Goal: Task Accomplishment & Management: Manage account settings

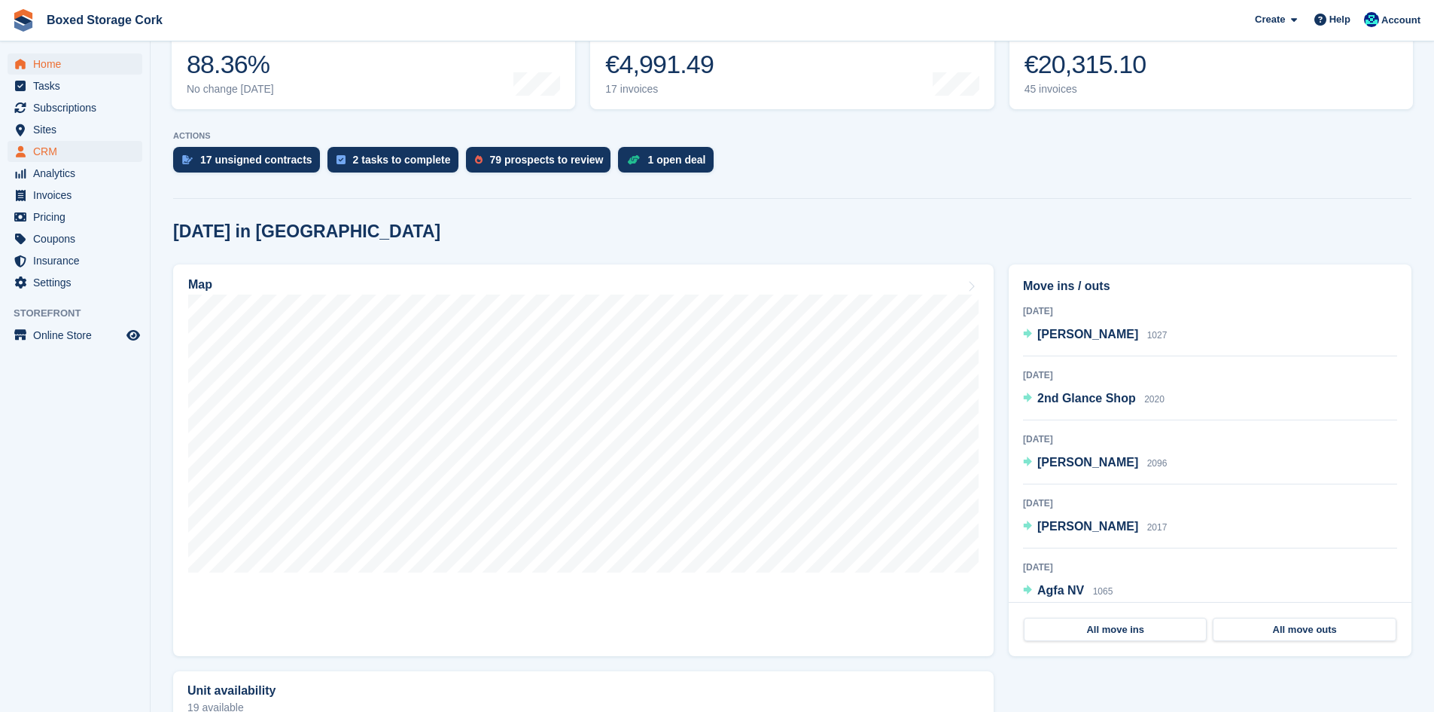
scroll to position [226, 0]
click at [61, 105] on span "Subscriptions" at bounding box center [78, 107] width 90 height 21
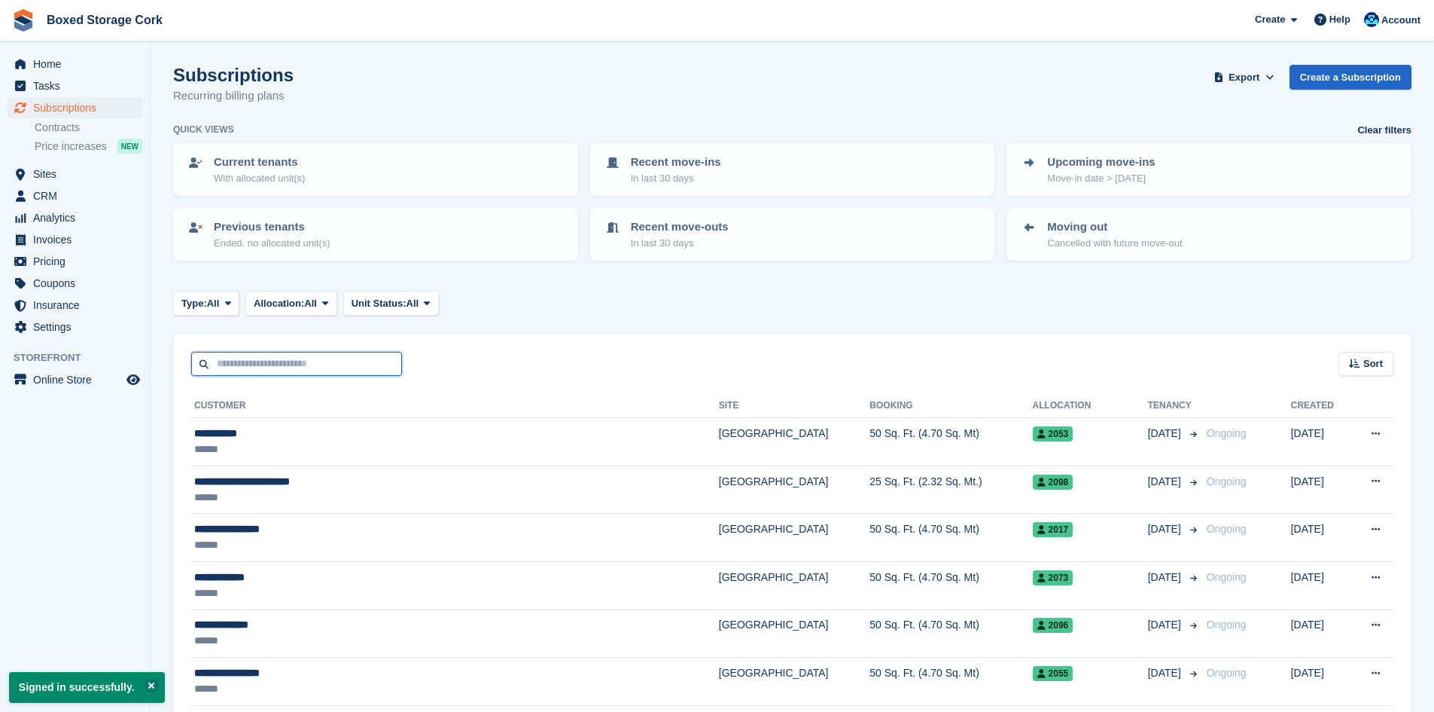
click at [275, 363] on input "text" at bounding box center [296, 364] width 211 height 25
type input "**"
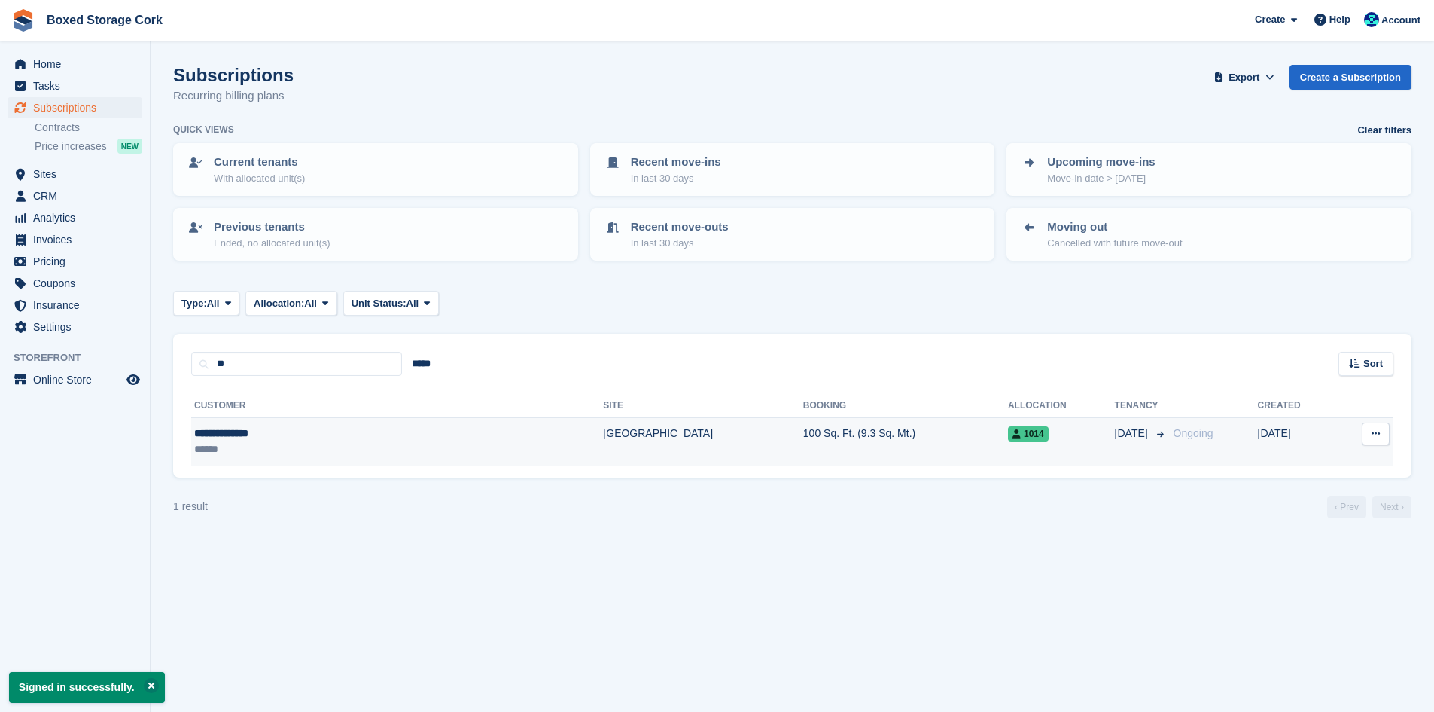
click at [803, 431] on td "100 Sq. Ft. (9.3 Sq. Mt.)" at bounding box center [905, 441] width 205 height 47
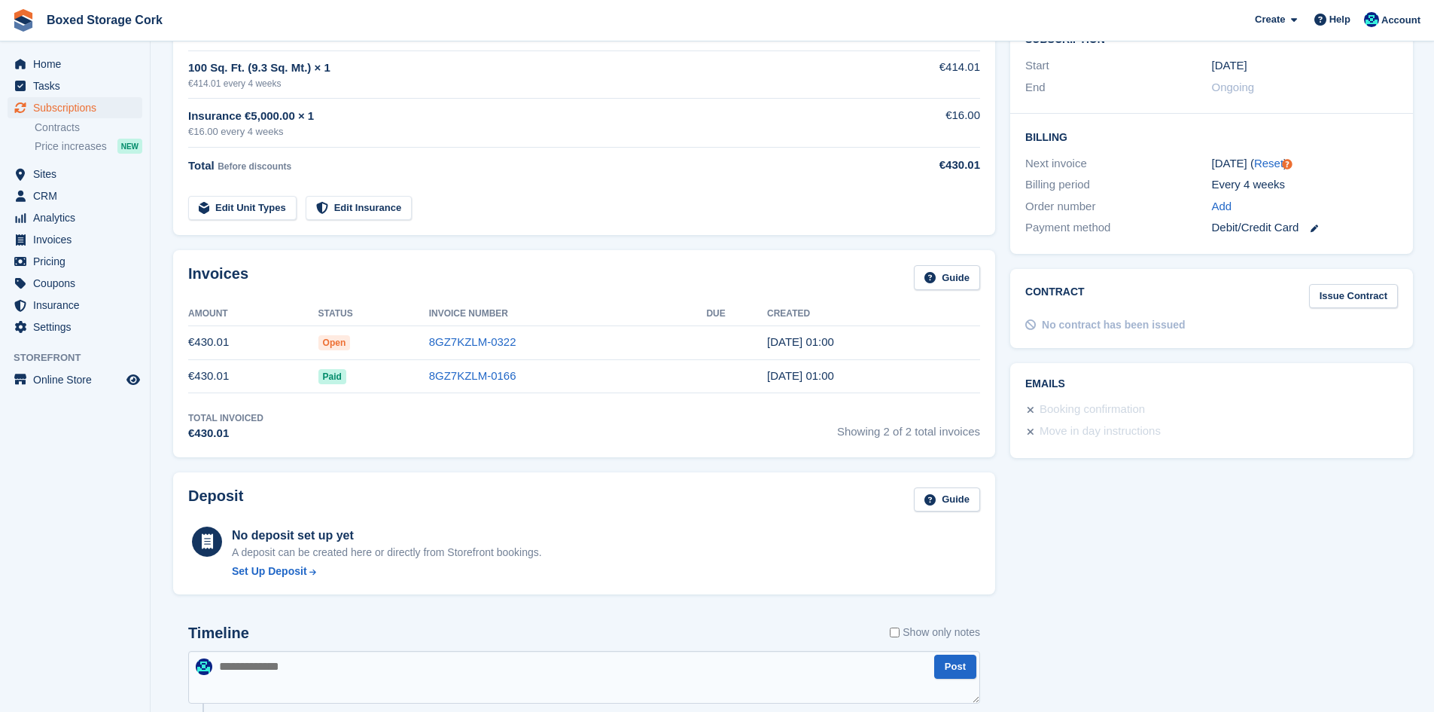
scroll to position [678, 0]
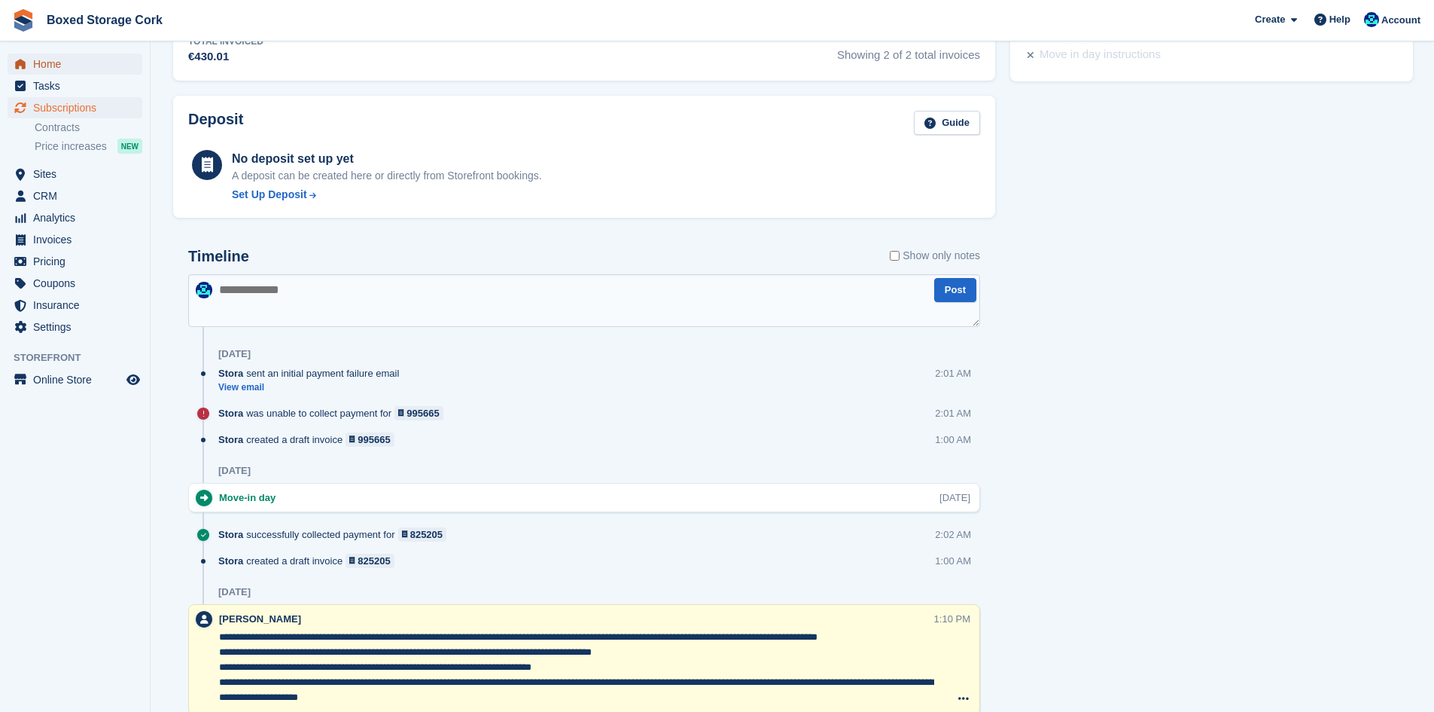
click at [48, 59] on span "Home" at bounding box center [78, 63] width 90 height 21
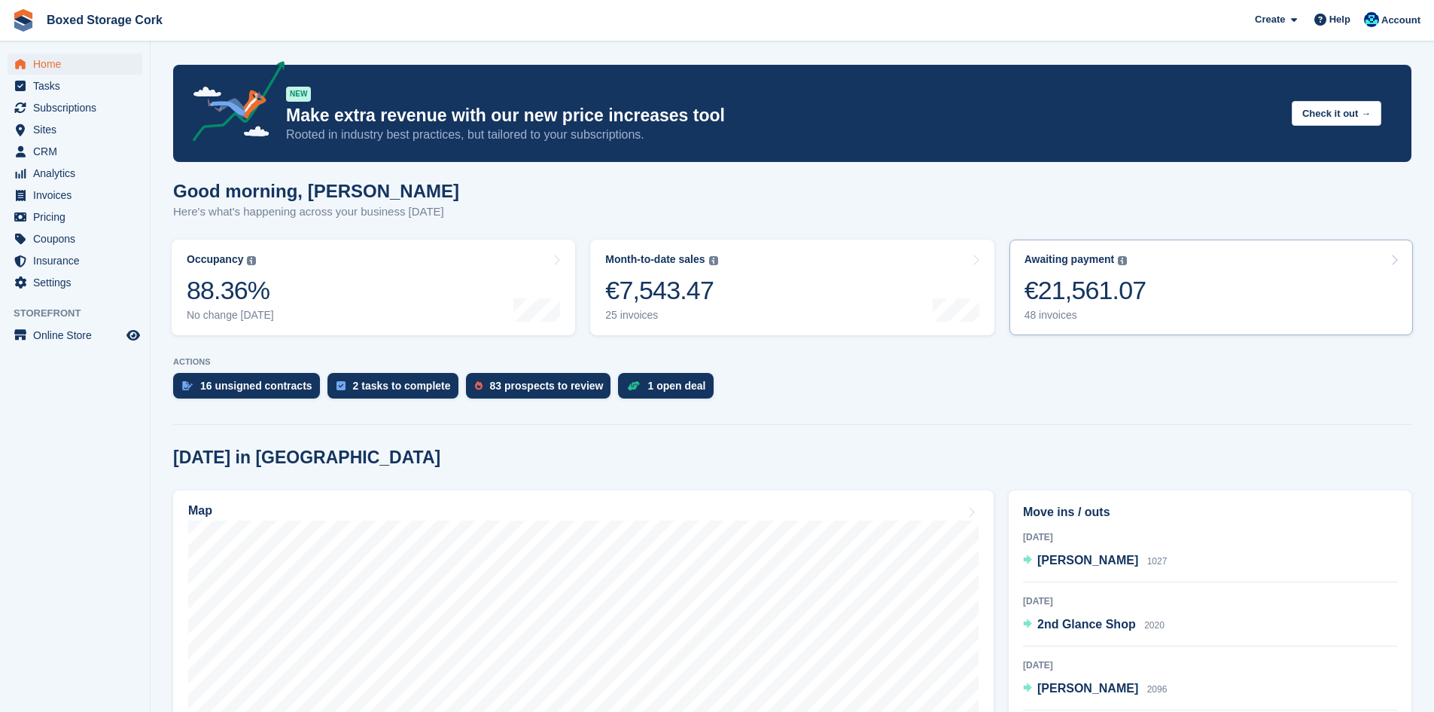
click at [1115, 297] on div "€21,561.07" at bounding box center [1086, 290] width 122 height 31
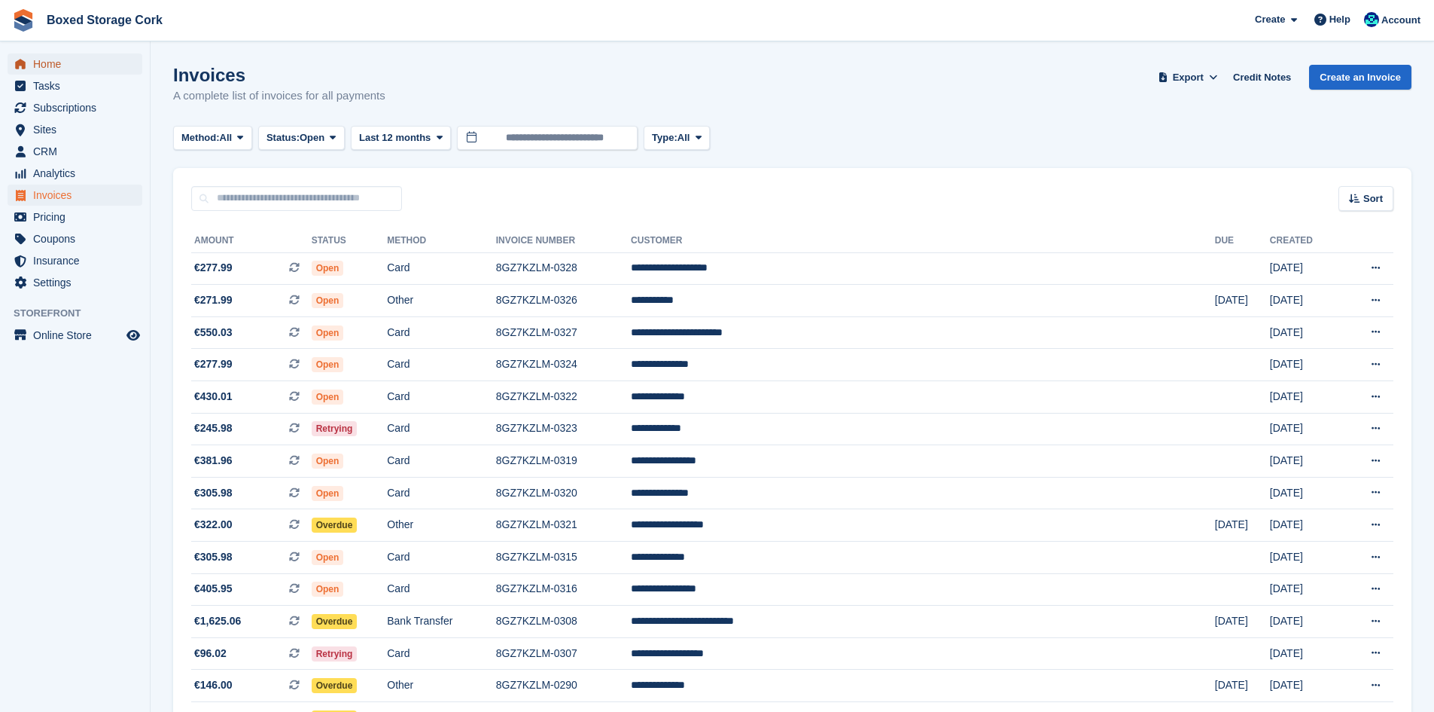
click at [55, 67] on span "Home" at bounding box center [78, 63] width 90 height 21
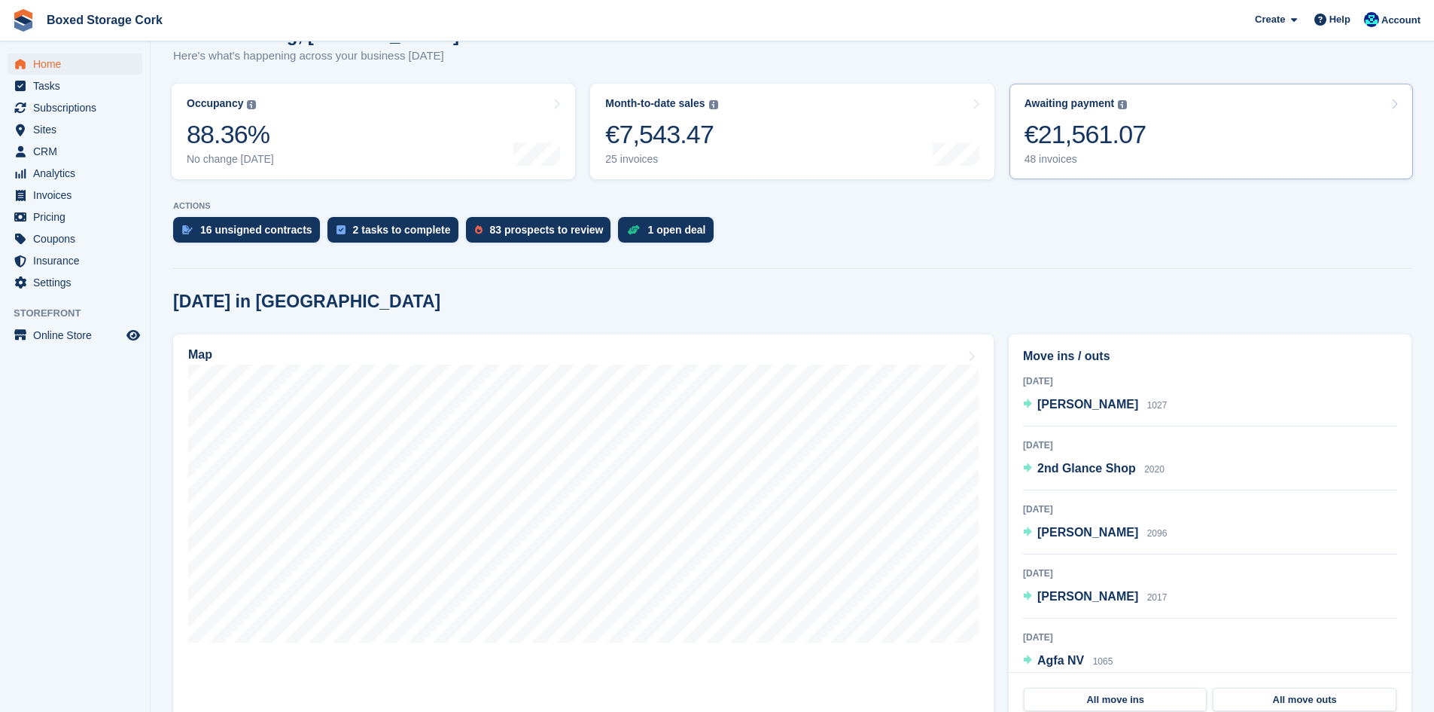
scroll to position [226, 0]
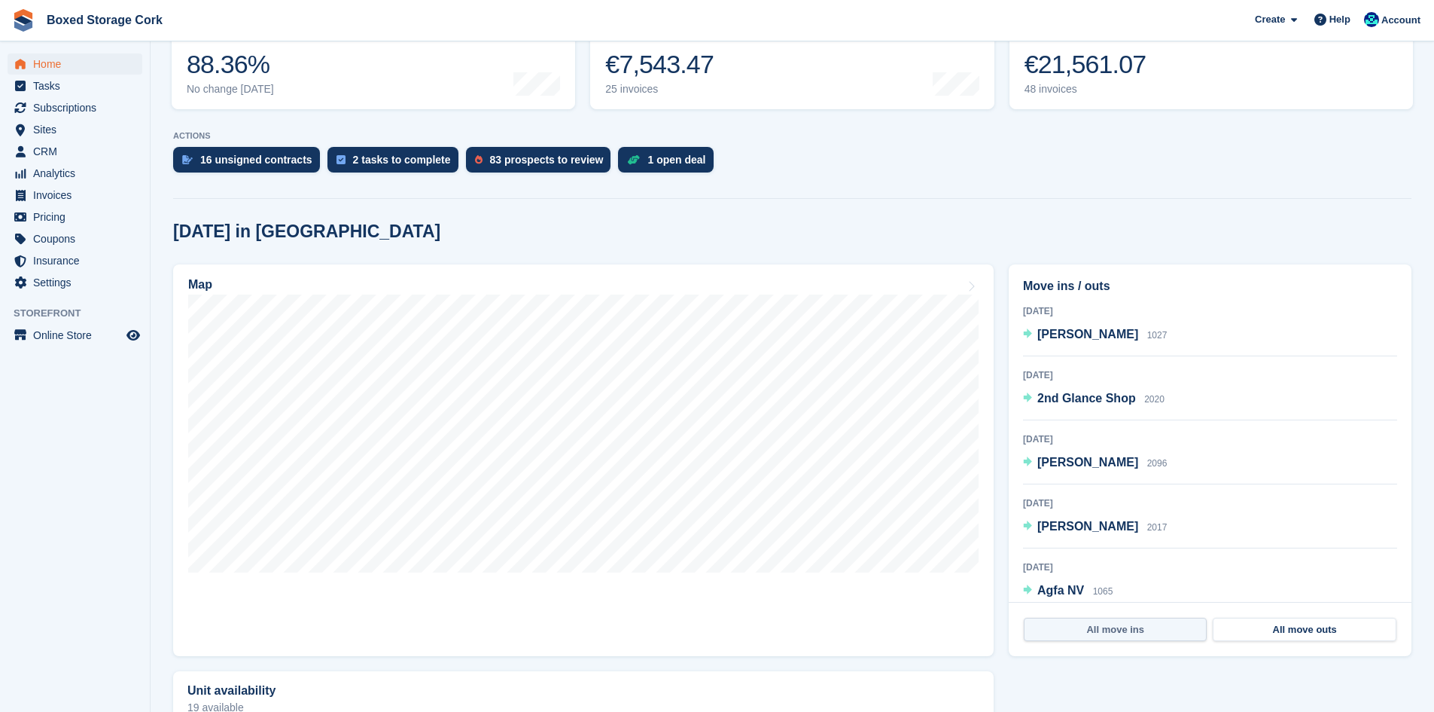
click at [1147, 627] on link "All move ins" at bounding box center [1115, 629] width 183 height 24
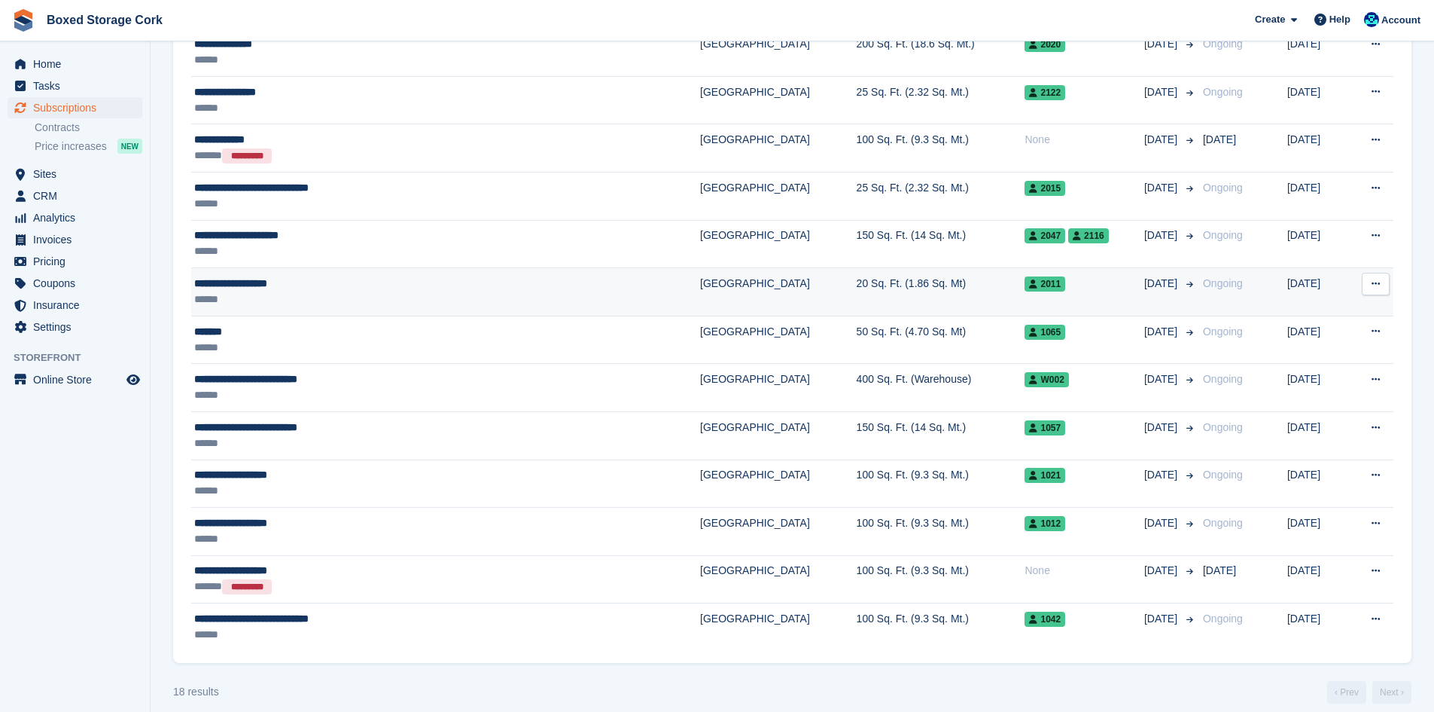
scroll to position [643, 0]
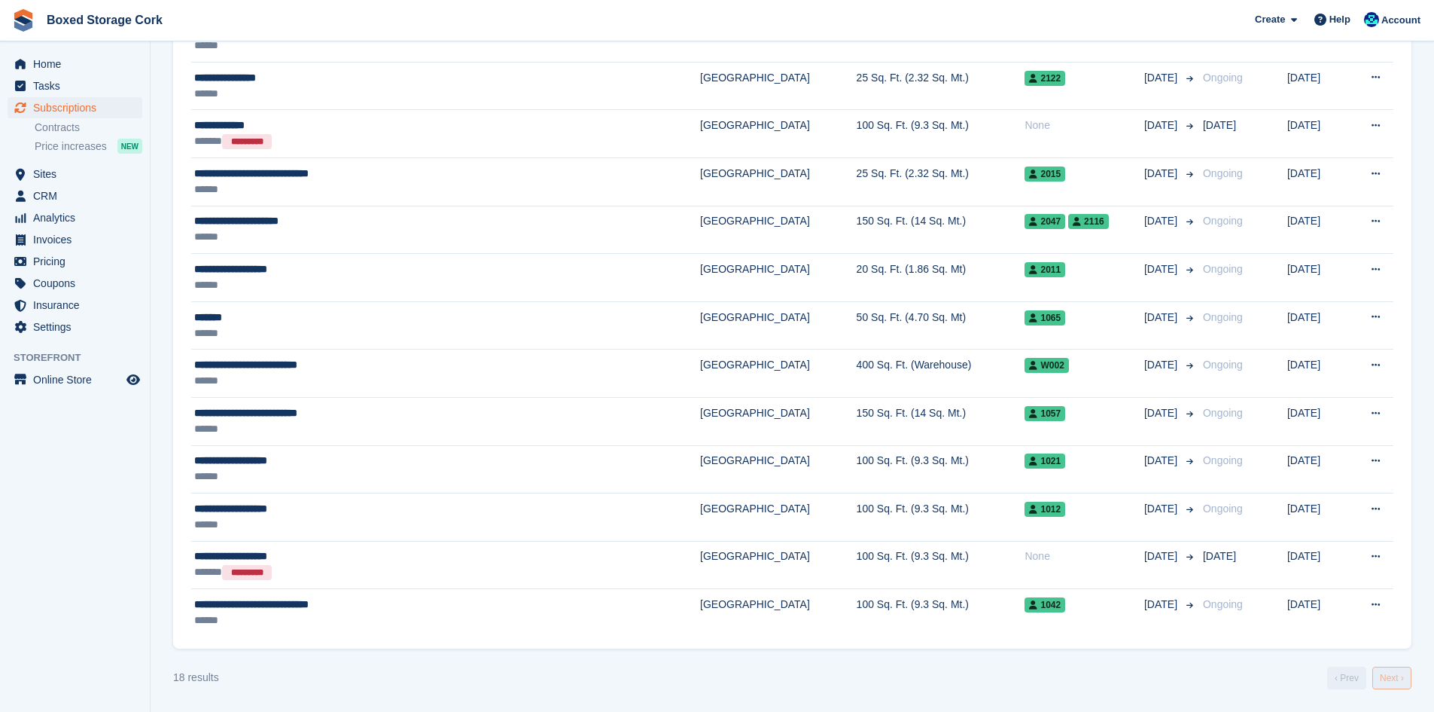
click at [1391, 681] on link "Next ›" at bounding box center [1392, 677] width 39 height 23
click at [1342, 684] on link "‹ Prev" at bounding box center [1346, 677] width 39 height 23
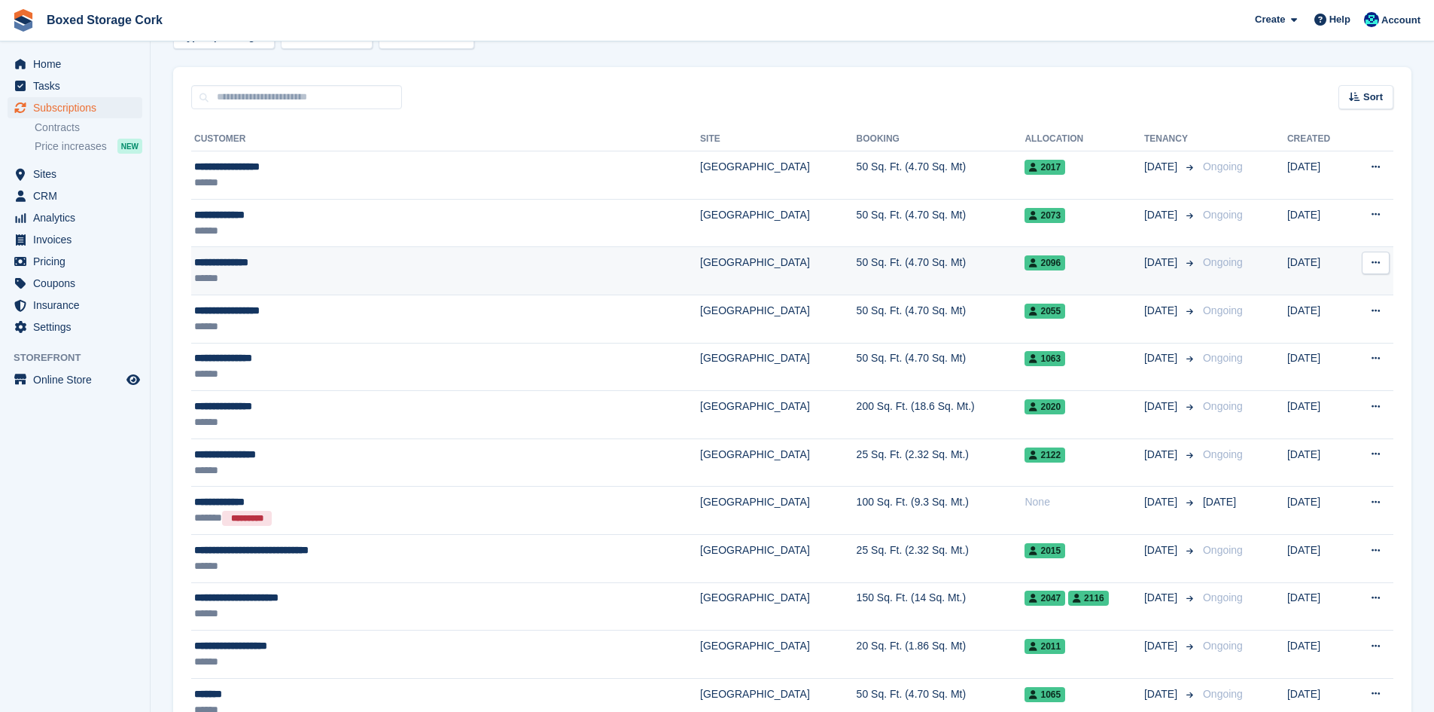
scroll to position [41, 0]
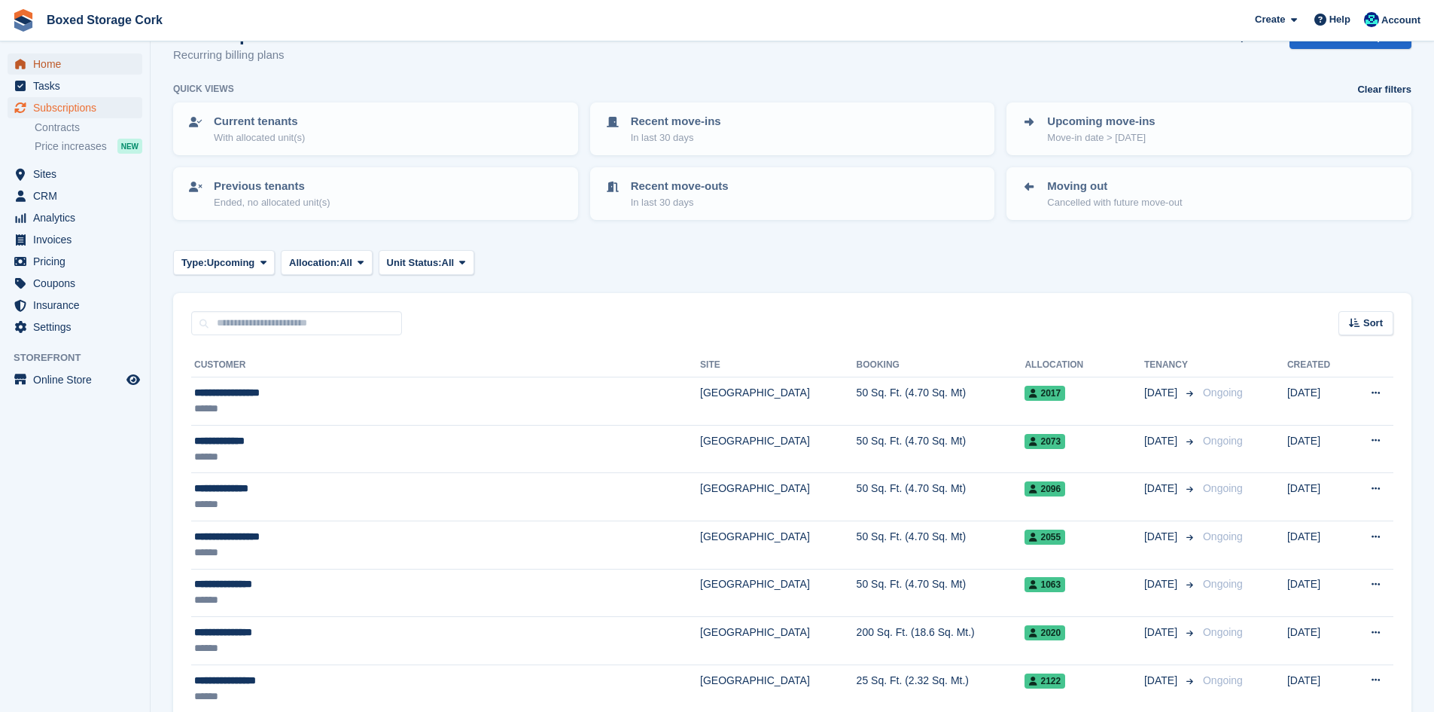
click at [48, 62] on span "Home" at bounding box center [78, 63] width 90 height 21
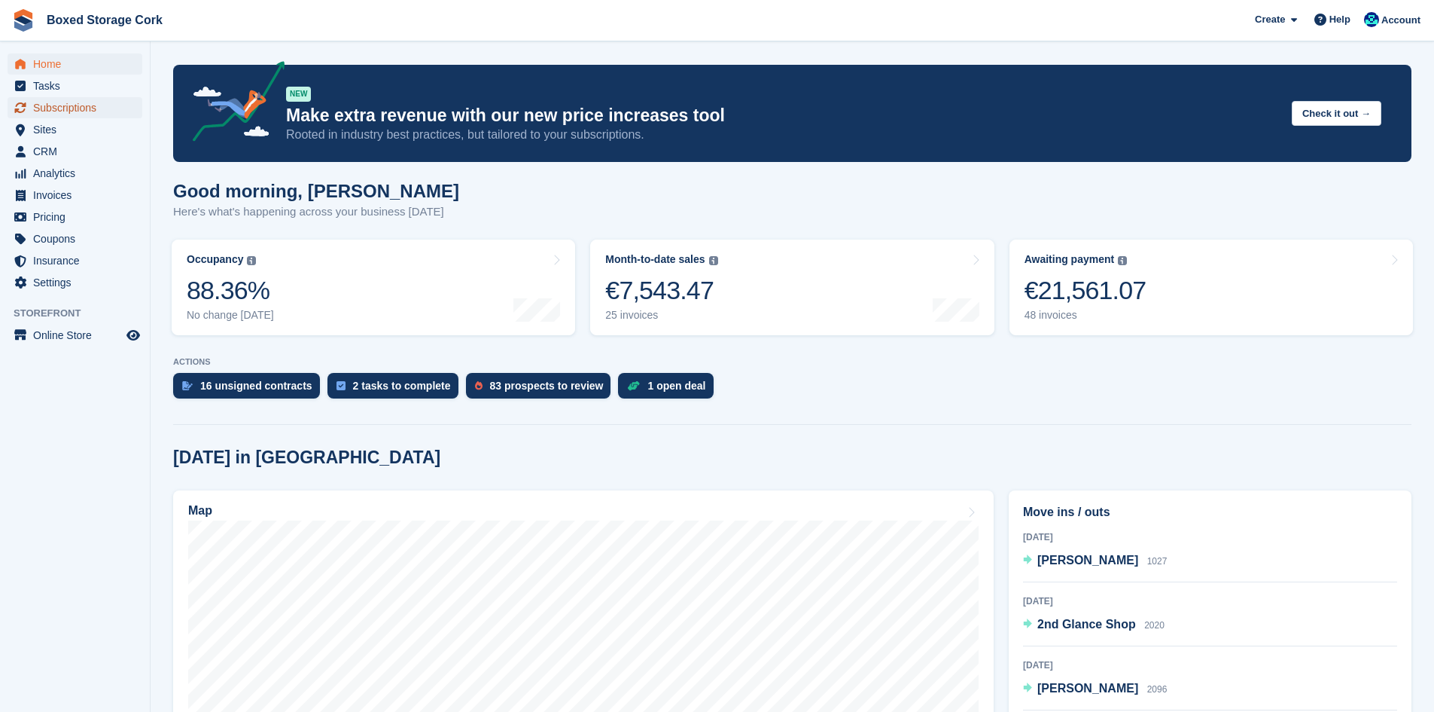
click at [59, 103] on span "Subscriptions" at bounding box center [78, 107] width 90 height 21
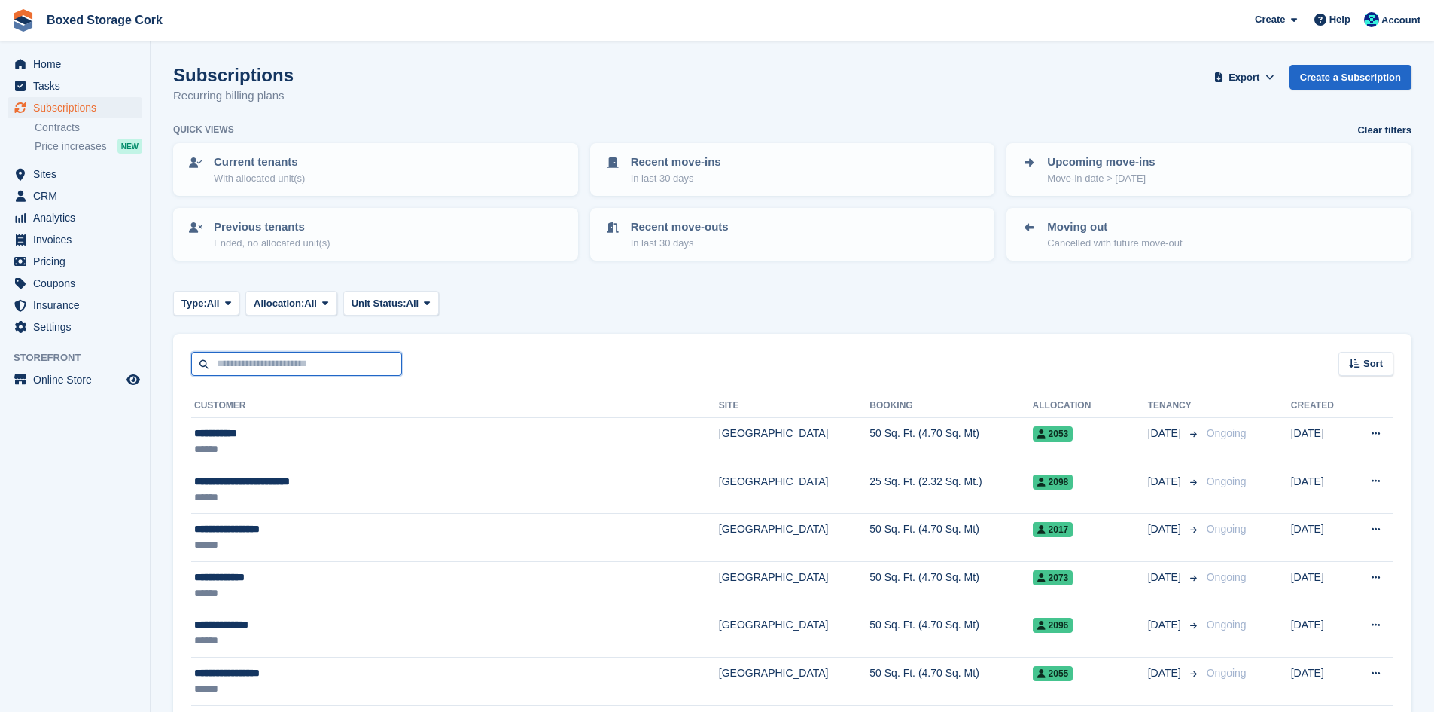
click at [352, 365] on input "text" at bounding box center [296, 364] width 211 height 25
type input "***"
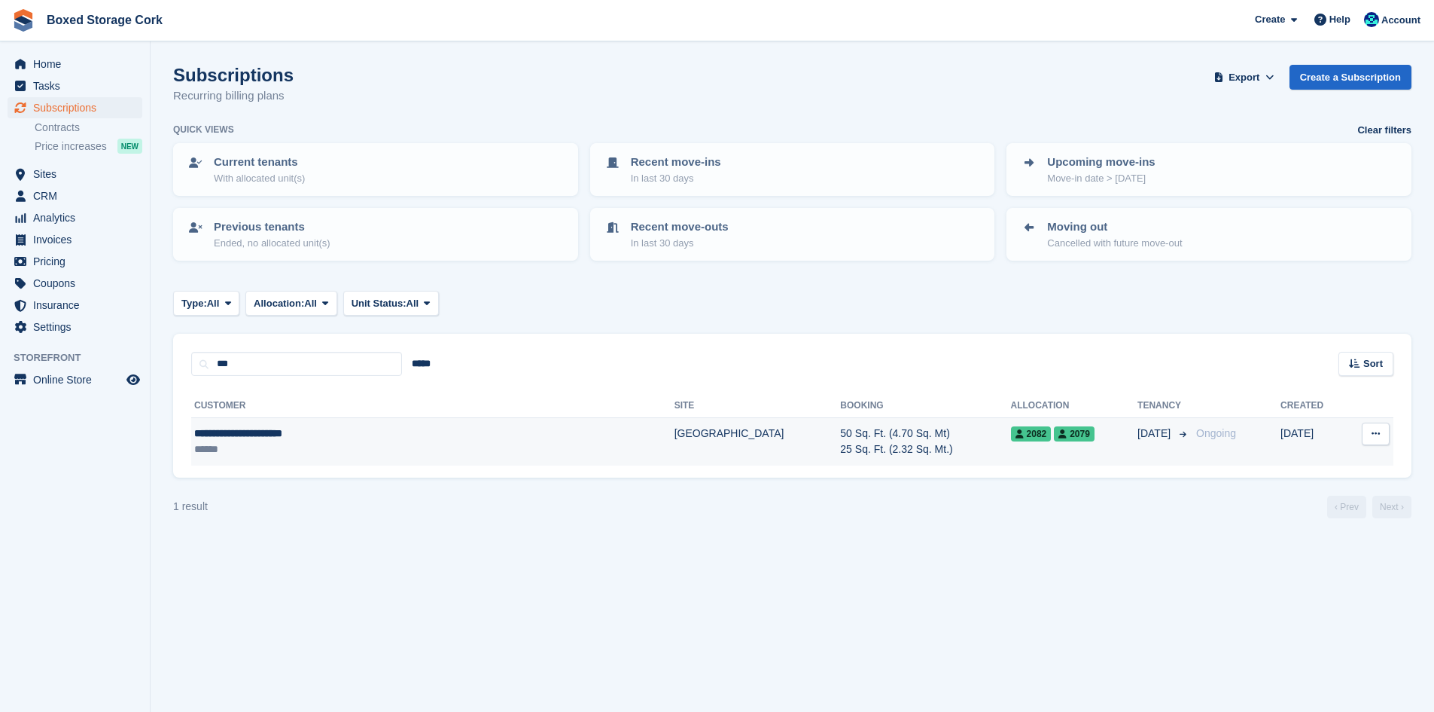
click at [394, 428] on div "**********" at bounding box center [352, 433] width 316 height 16
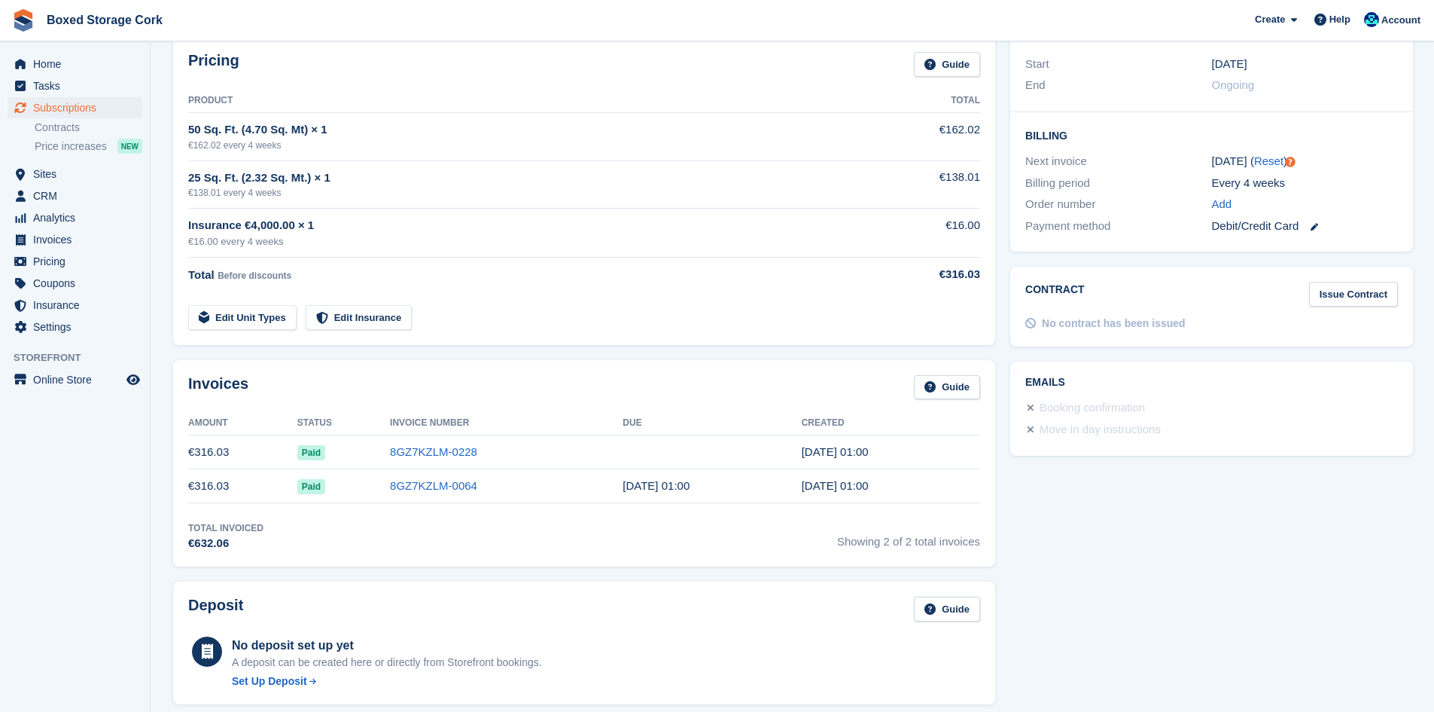
scroll to position [376, 0]
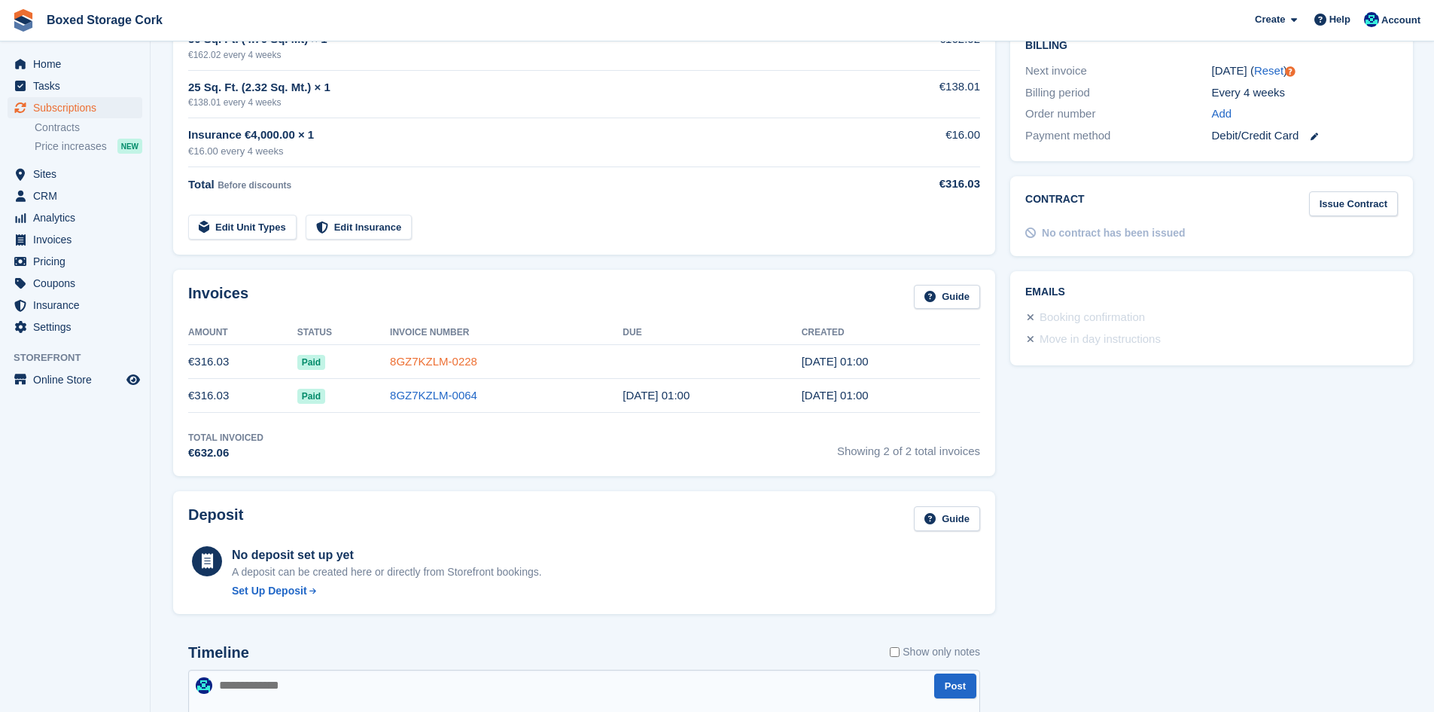
click at [407, 361] on link "8GZ7KZLM-0228" at bounding box center [433, 361] width 87 height 13
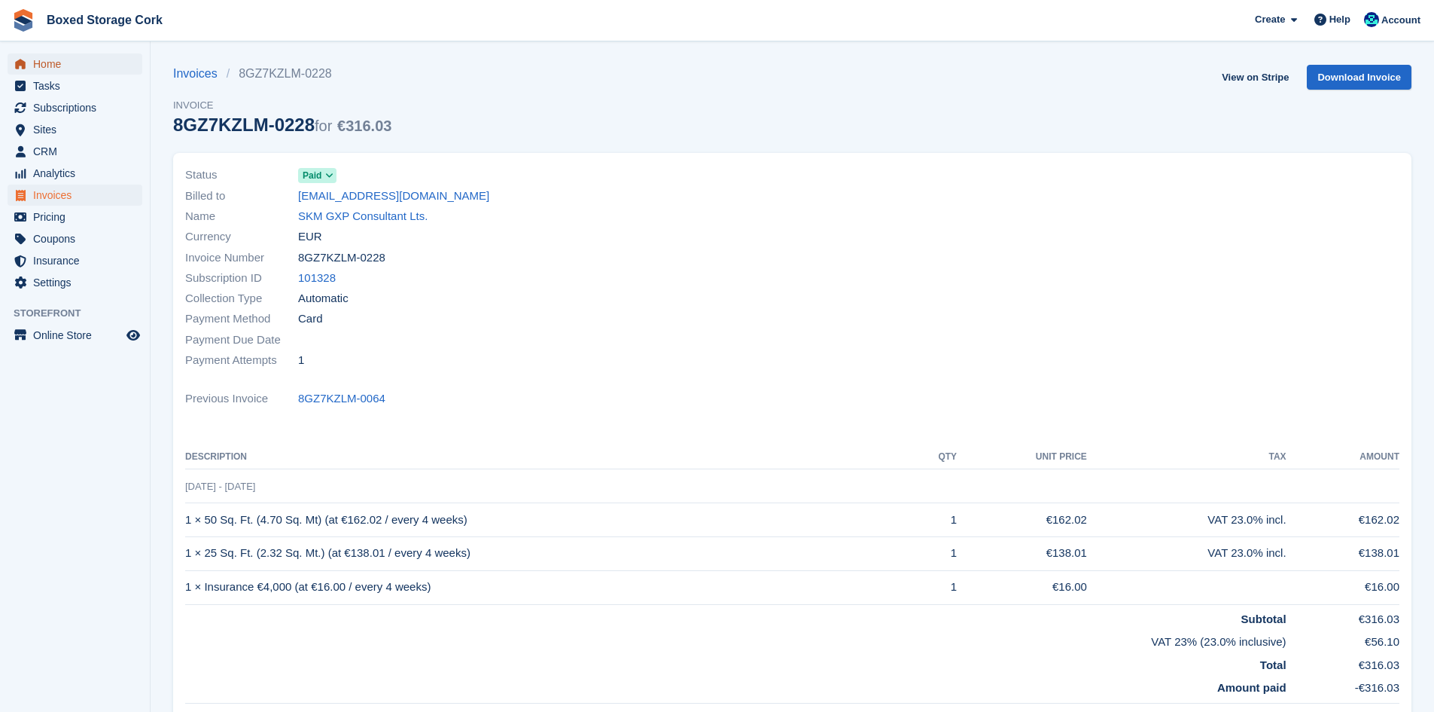
click at [59, 64] on span "Home" at bounding box center [78, 63] width 90 height 21
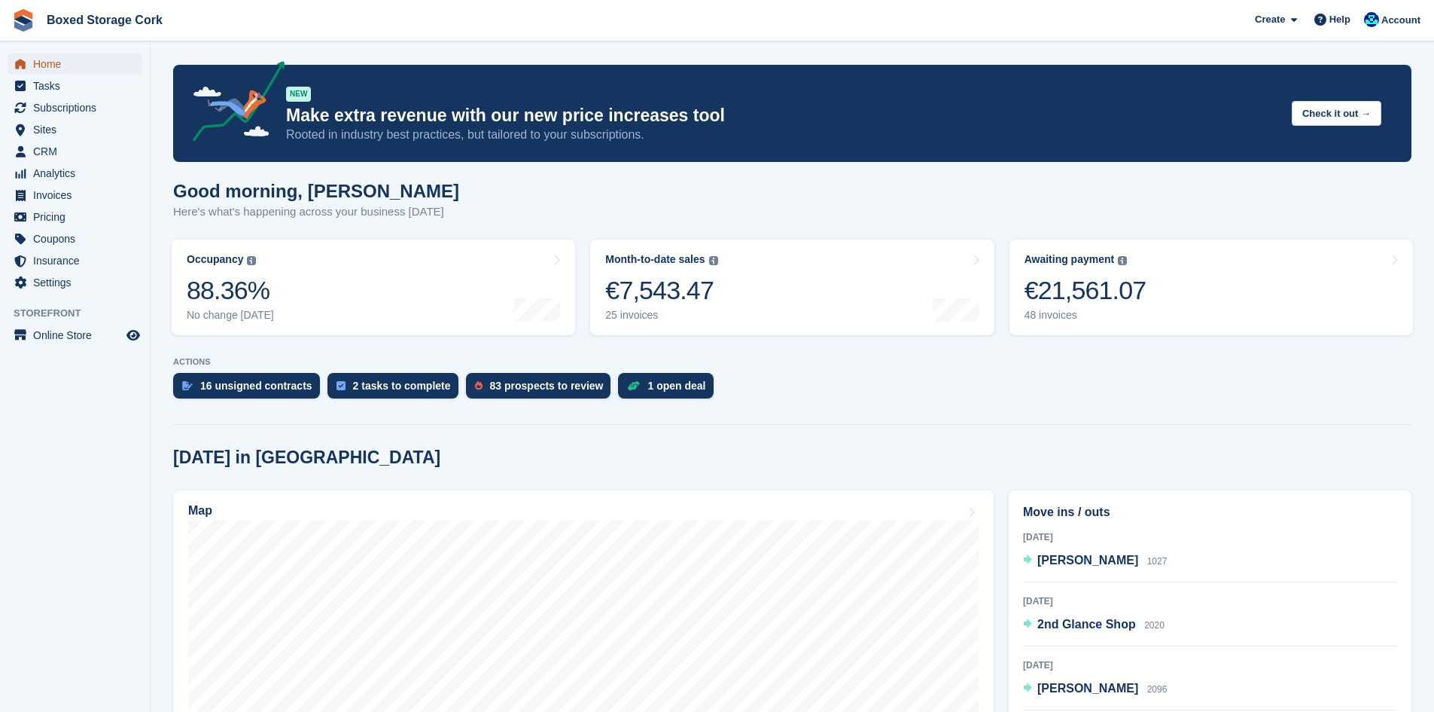
click at [50, 62] on span "Home" at bounding box center [78, 63] width 90 height 21
click at [53, 63] on span "Home" at bounding box center [78, 63] width 90 height 21
click at [1077, 285] on div "€21,561.07" at bounding box center [1086, 290] width 122 height 31
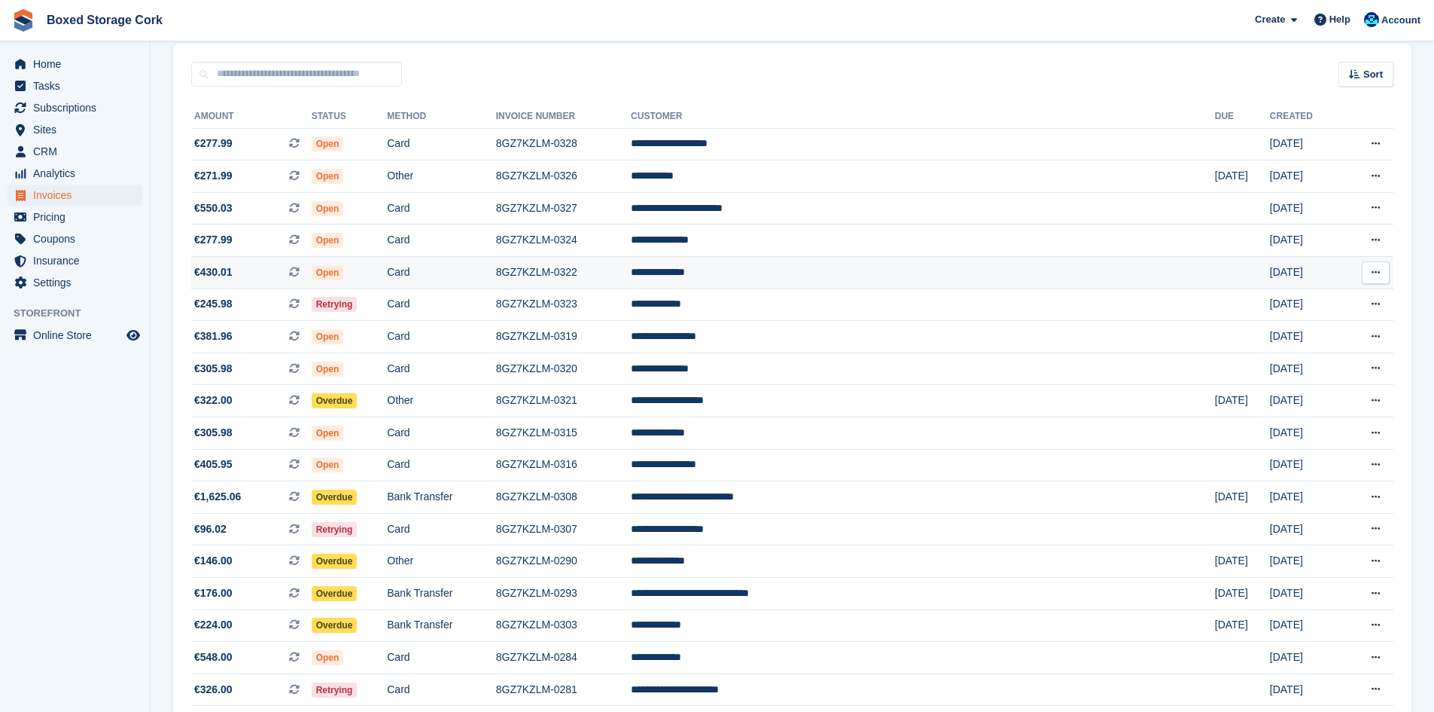
scroll to position [151, 0]
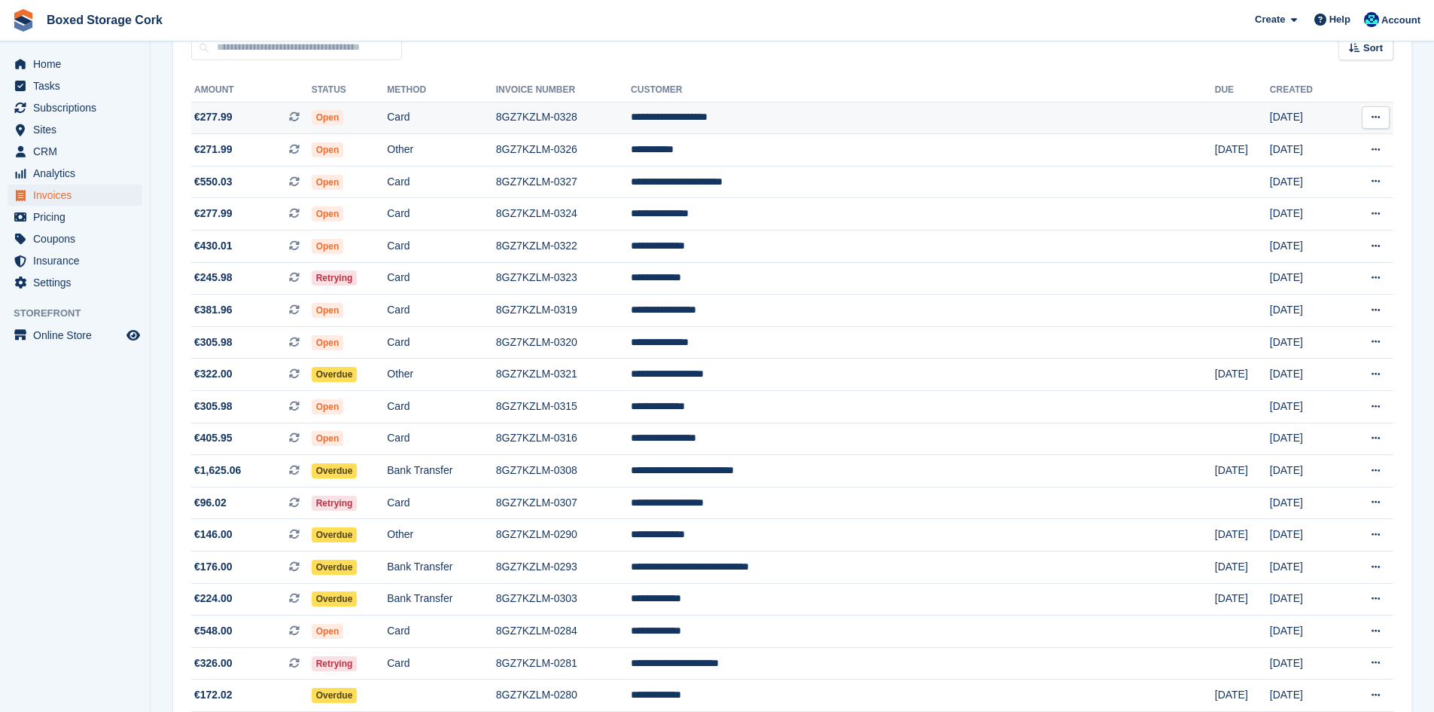
click at [1379, 115] on icon at bounding box center [1376, 117] width 8 height 10
click at [58, 66] on span "Home" at bounding box center [78, 63] width 90 height 21
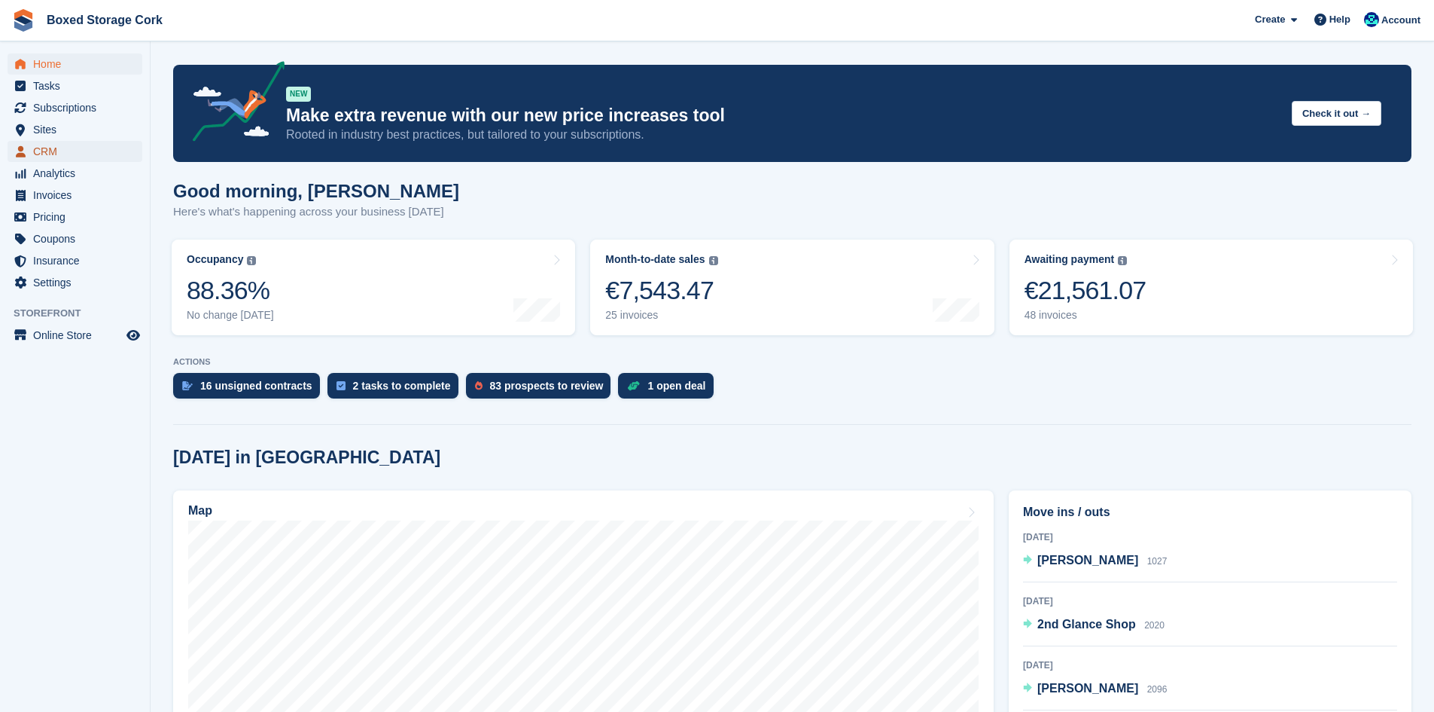
click at [49, 148] on span "CRM" at bounding box center [78, 151] width 90 height 21
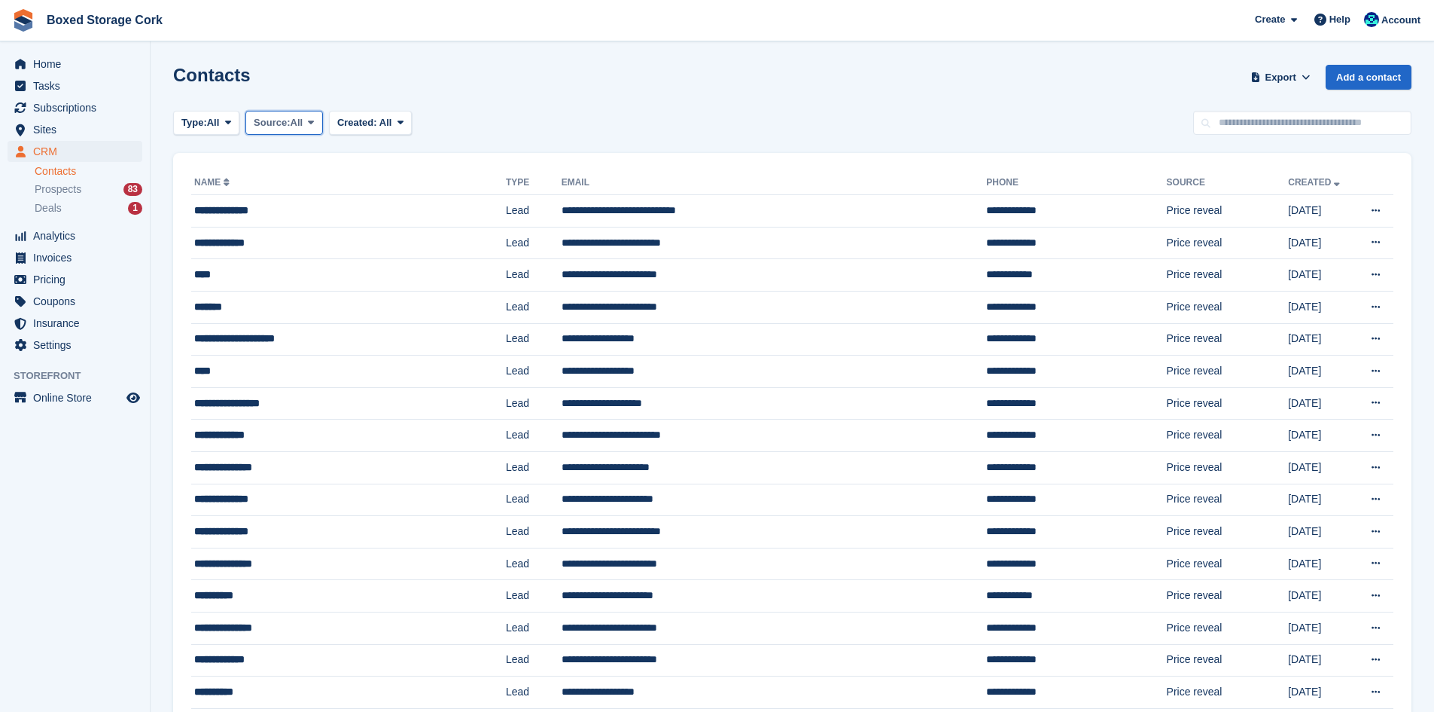
click at [311, 123] on icon at bounding box center [311, 122] width 6 height 10
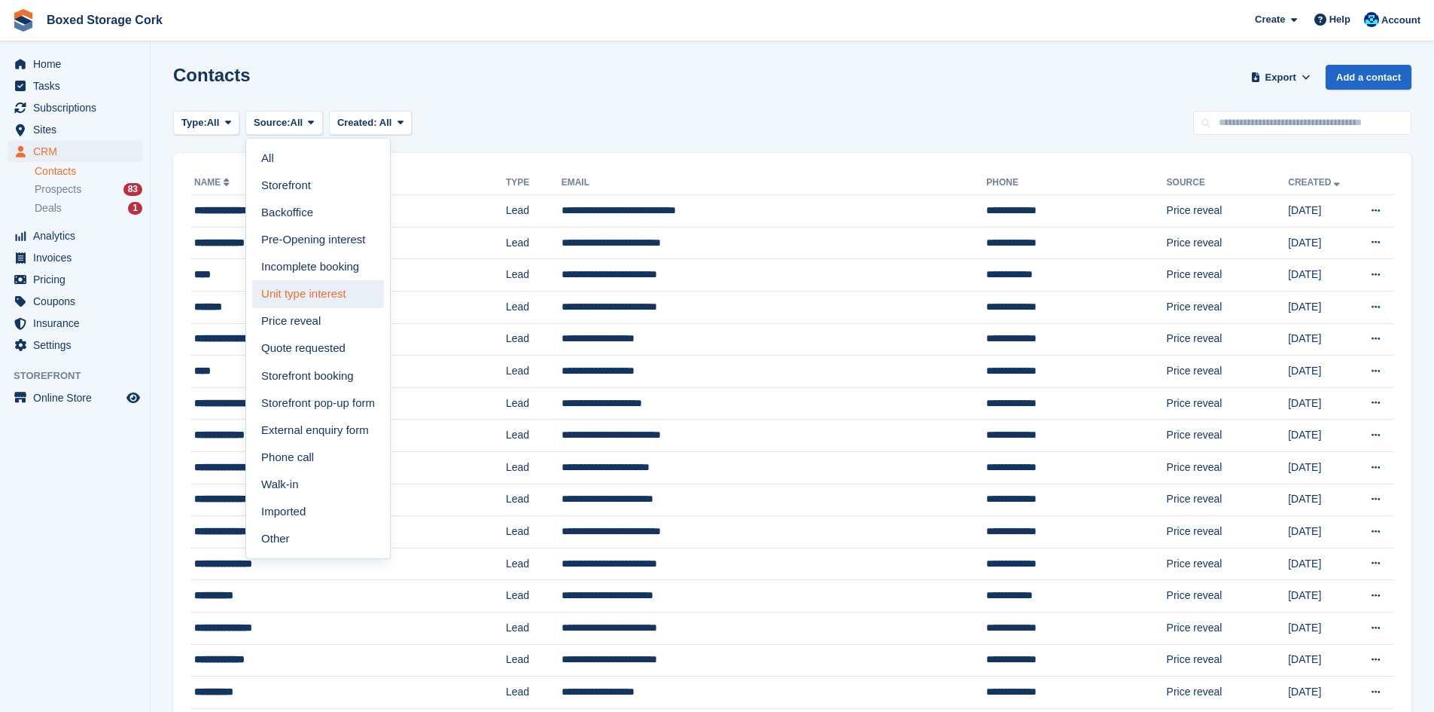
click at [324, 293] on link "Unit type interest" at bounding box center [318, 293] width 132 height 27
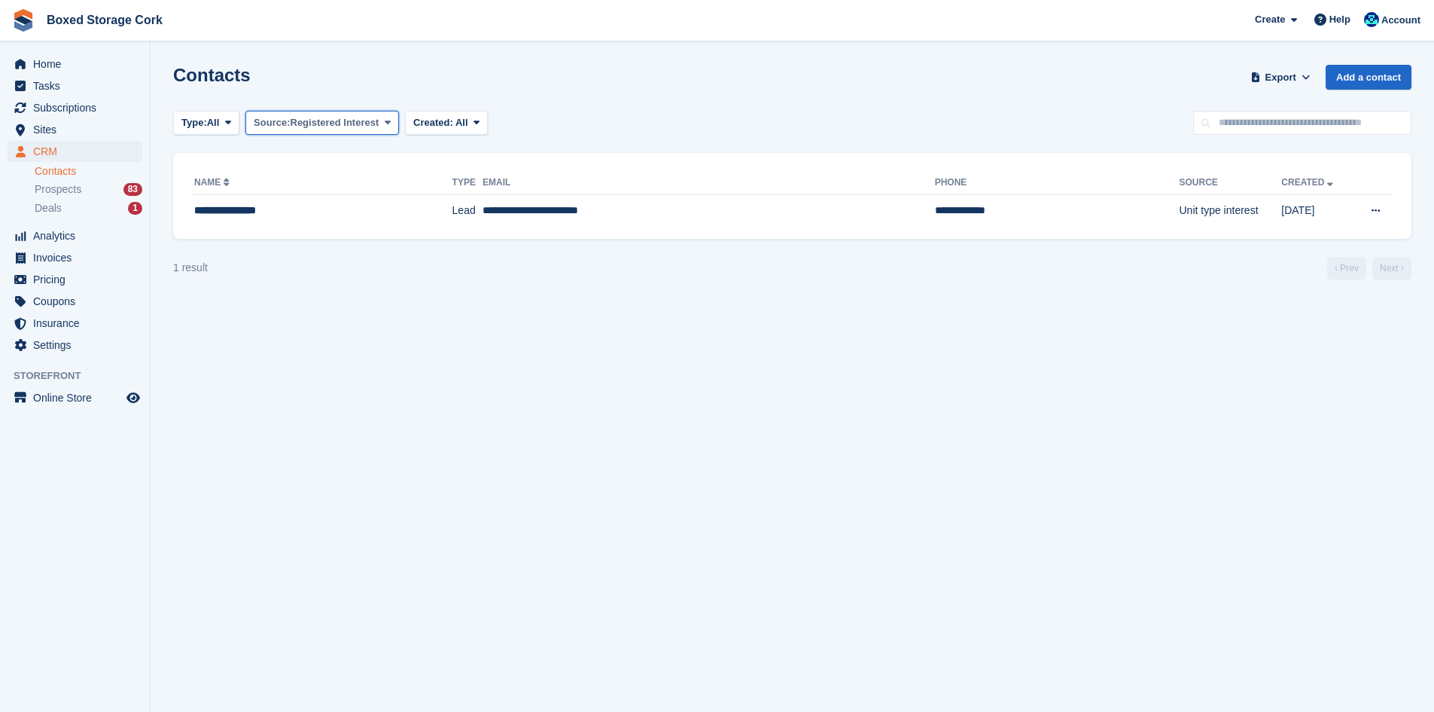
click at [387, 123] on icon at bounding box center [388, 122] width 6 height 10
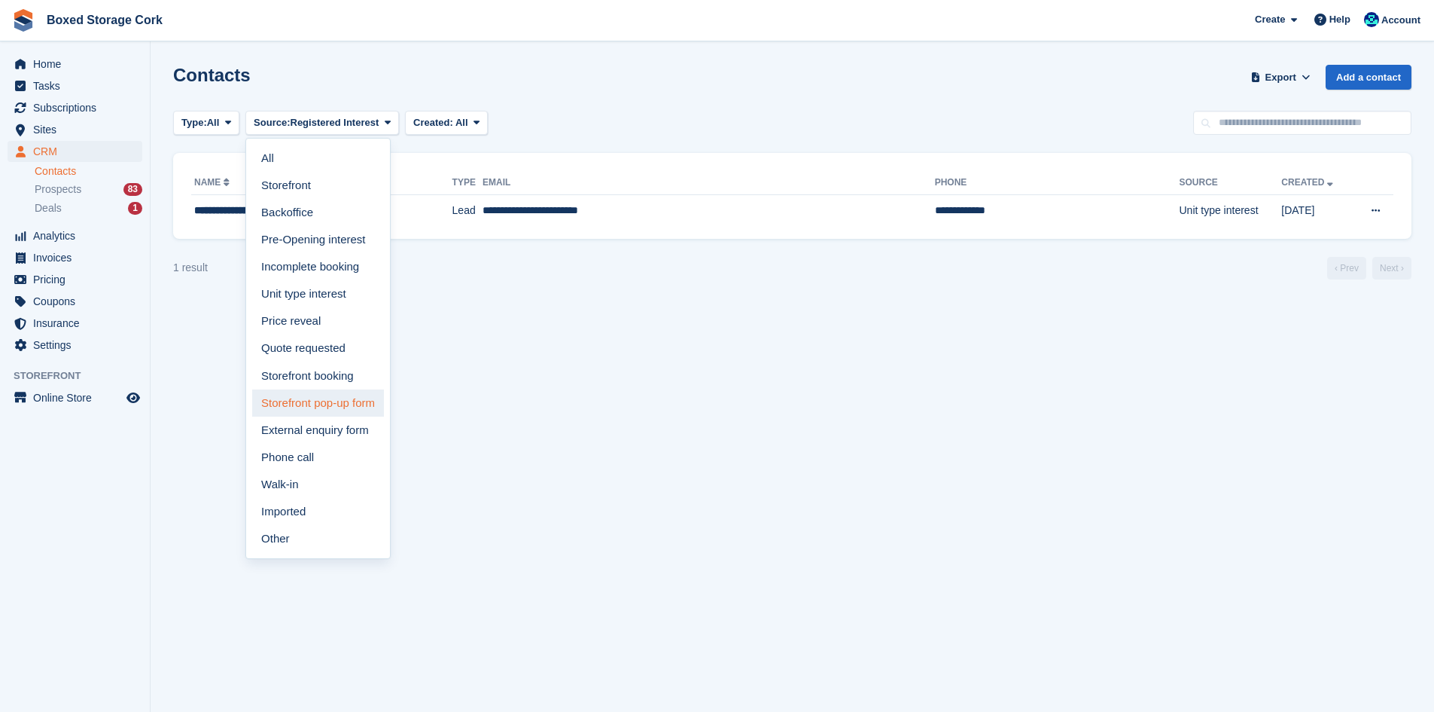
click at [326, 407] on link "Storefront pop-up form" at bounding box center [318, 402] width 132 height 27
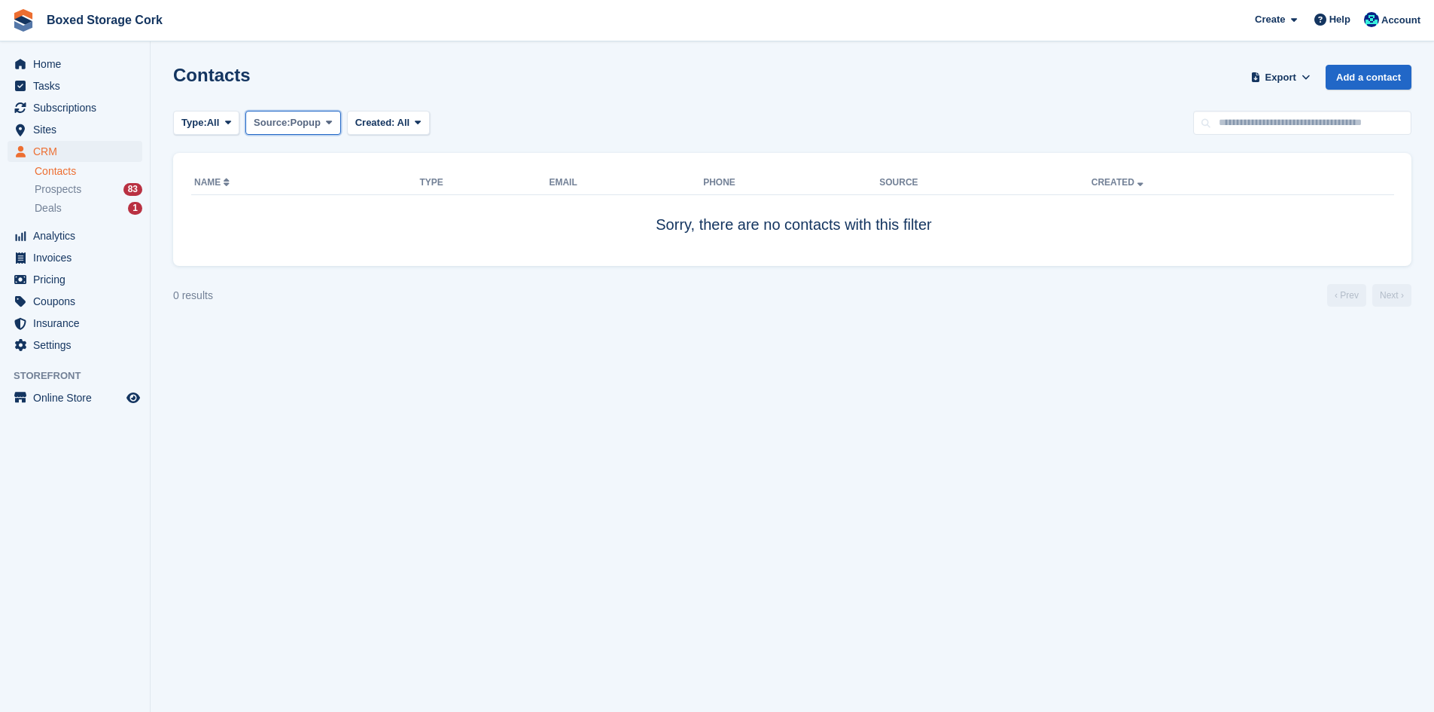
click at [332, 121] on icon at bounding box center [329, 122] width 6 height 10
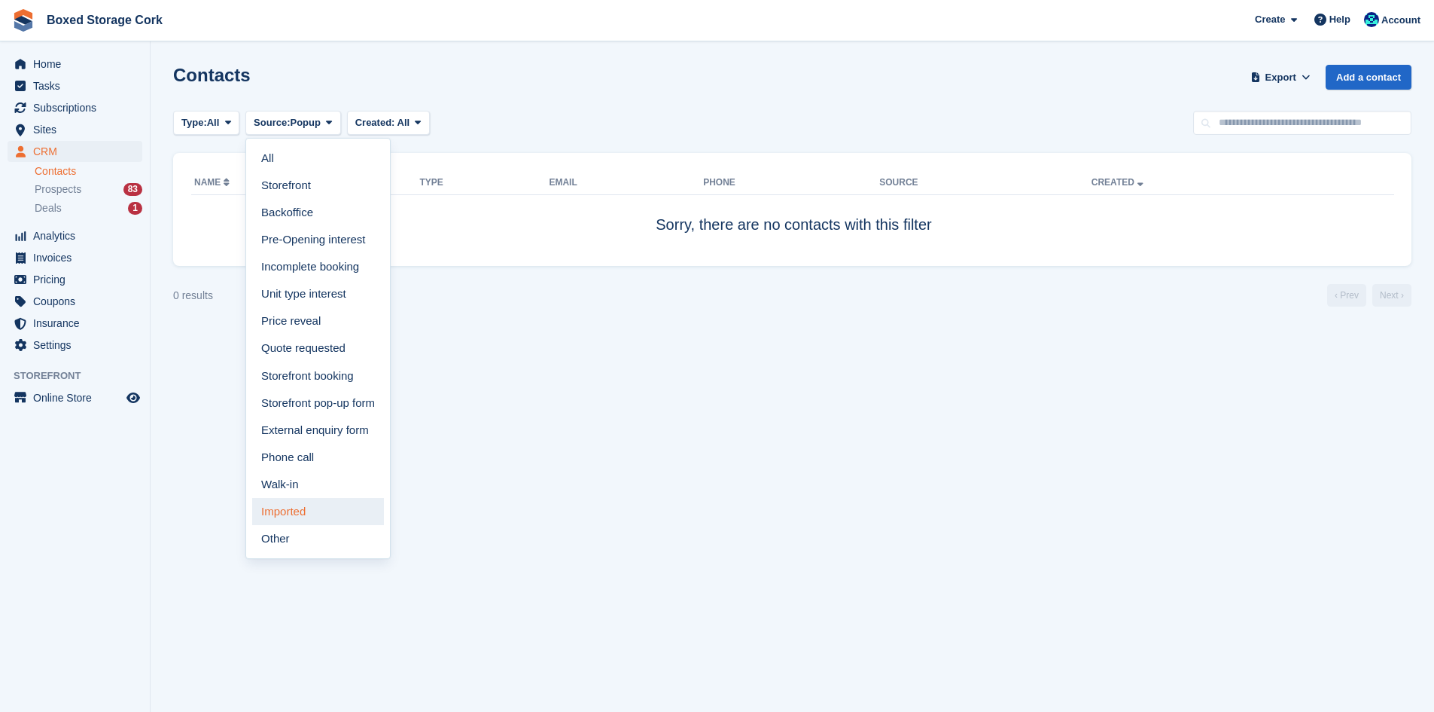
click at [297, 507] on link "Imported" at bounding box center [318, 511] width 132 height 27
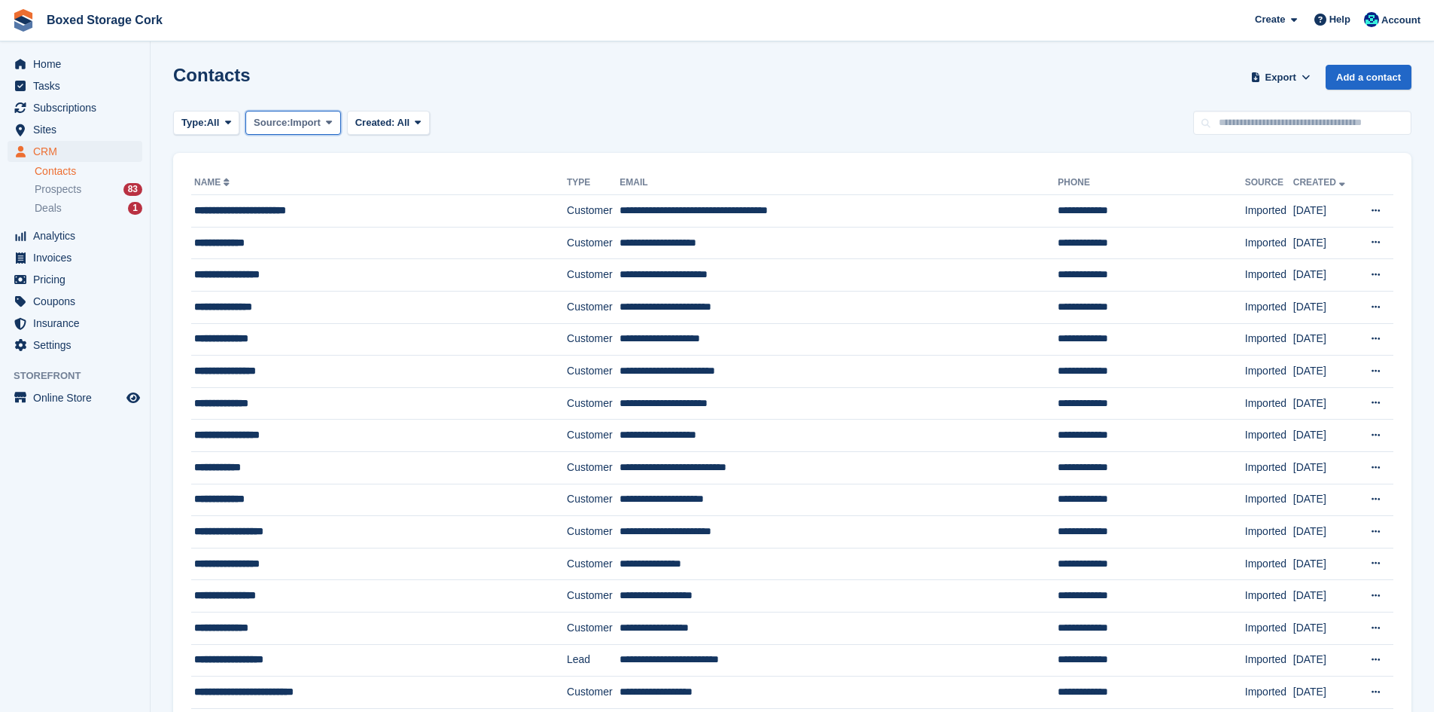
click at [330, 125] on icon at bounding box center [329, 122] width 6 height 10
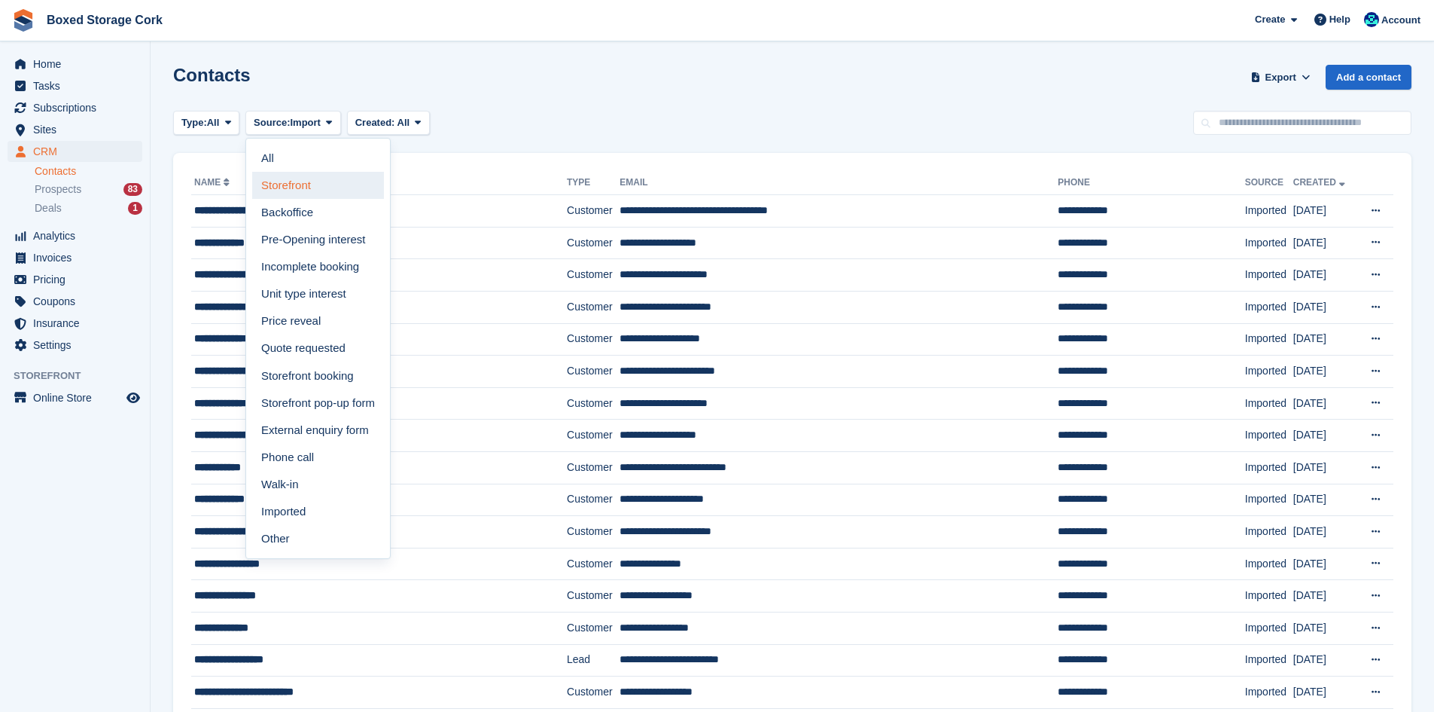
click at [322, 192] on link "Storefront" at bounding box center [318, 185] width 132 height 27
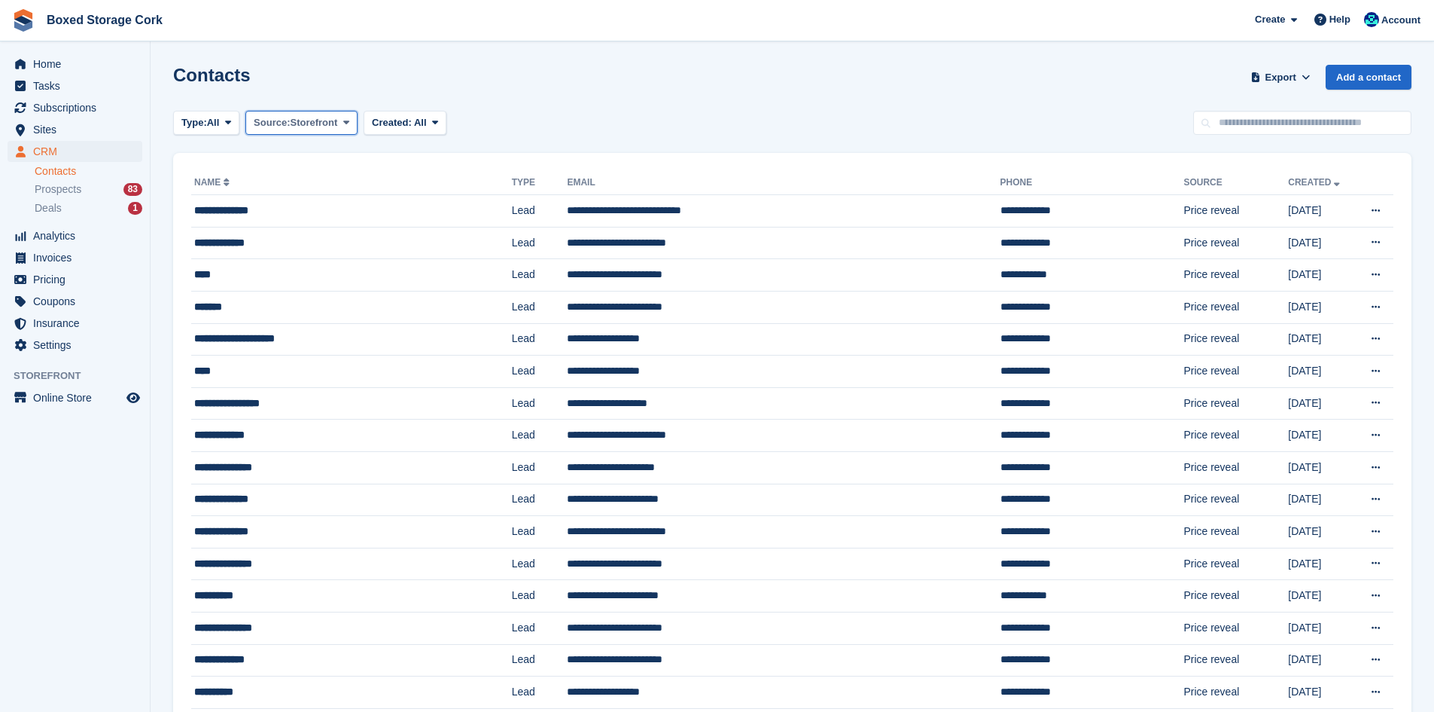
click at [349, 122] on icon at bounding box center [346, 122] width 6 height 10
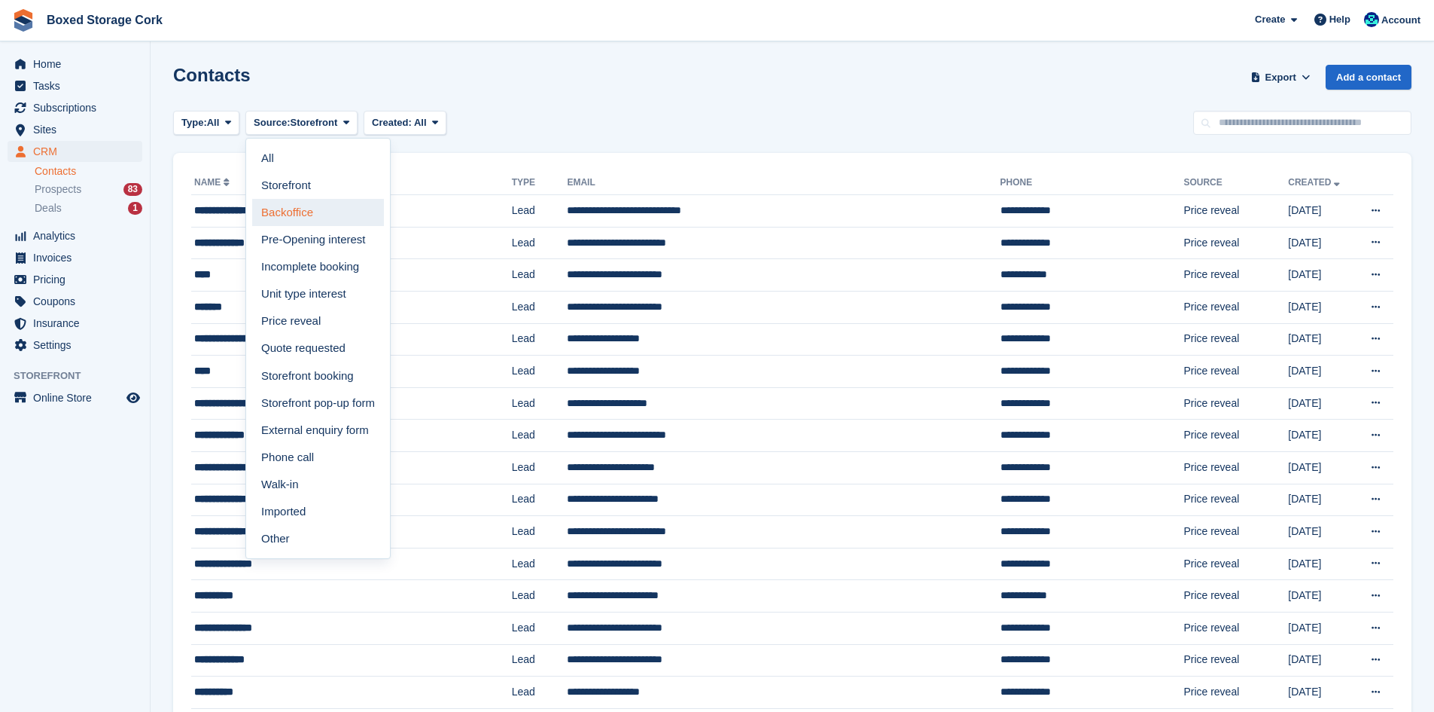
click at [338, 212] on link "Backoffice" at bounding box center [318, 212] width 132 height 27
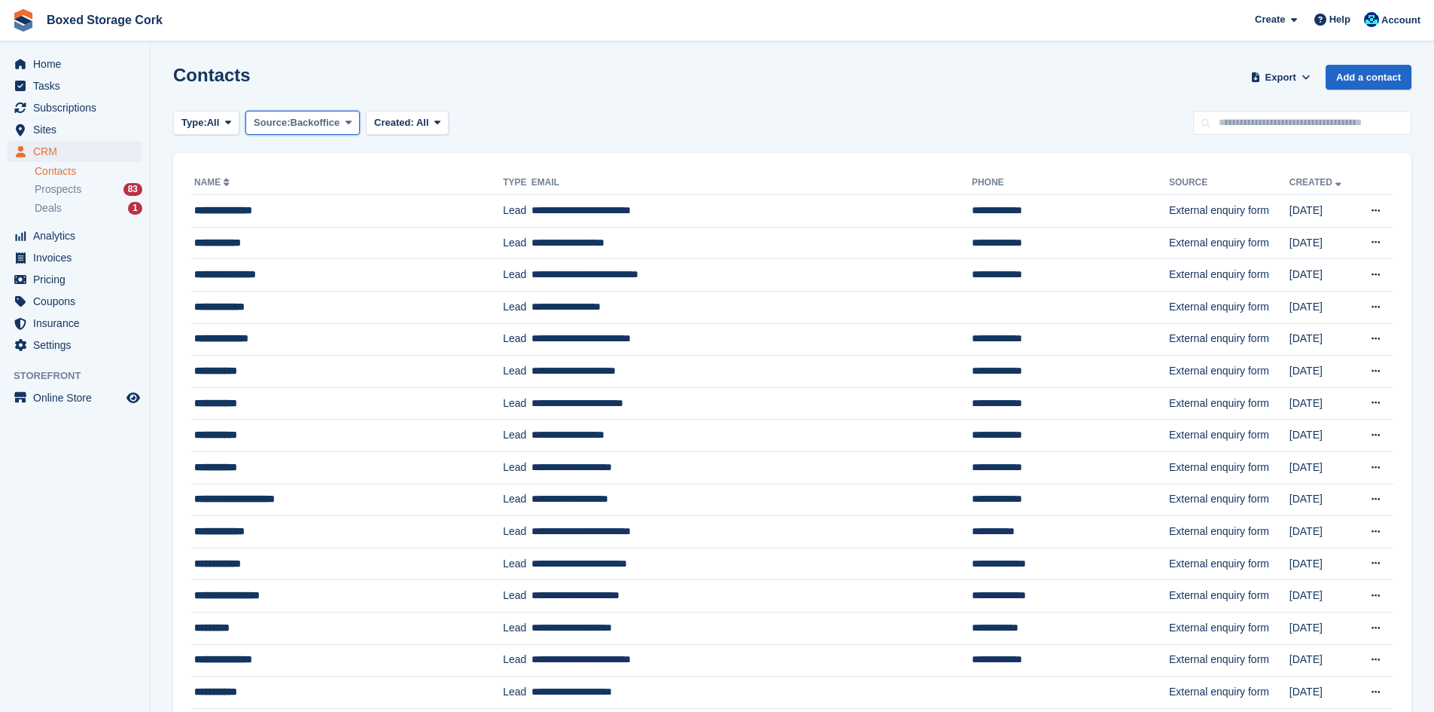
click at [349, 120] on icon at bounding box center [349, 122] width 6 height 10
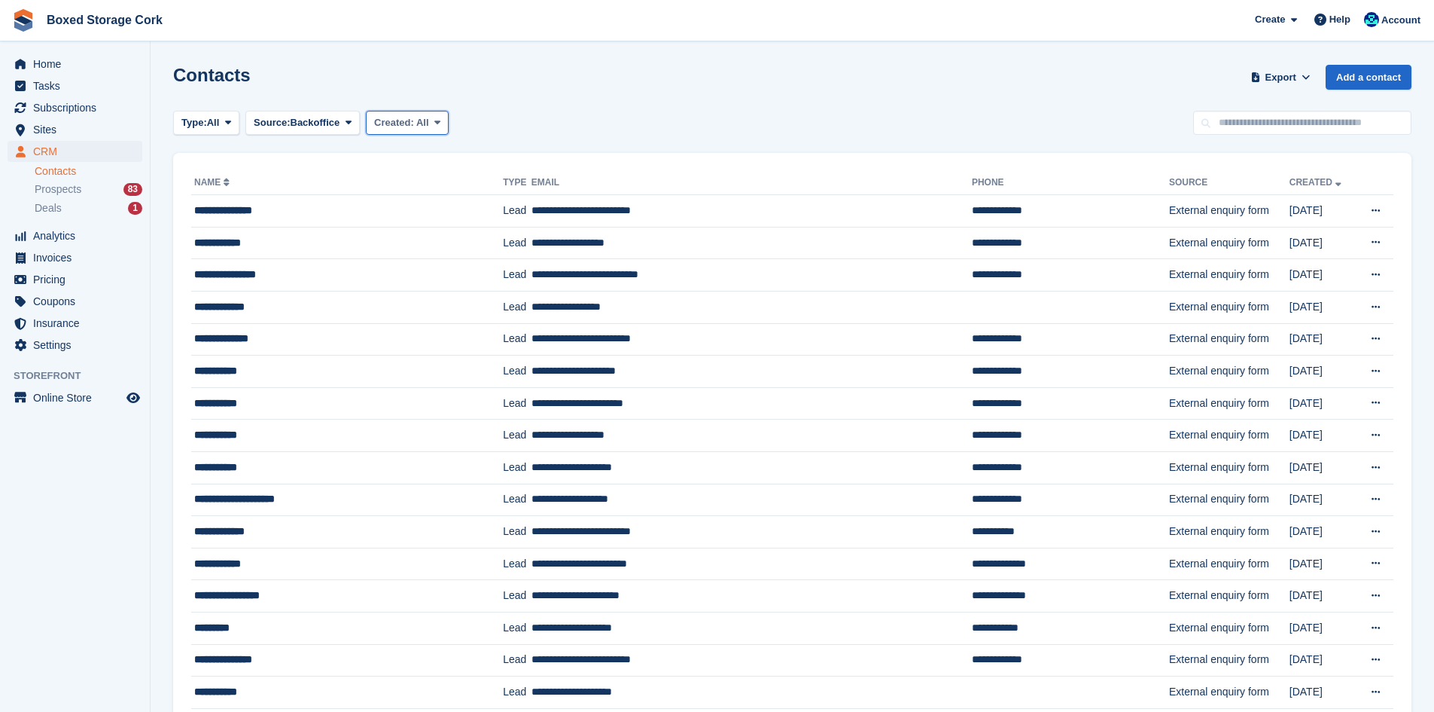
click at [434, 130] on button "Created: All" at bounding box center [407, 123] width 83 height 25
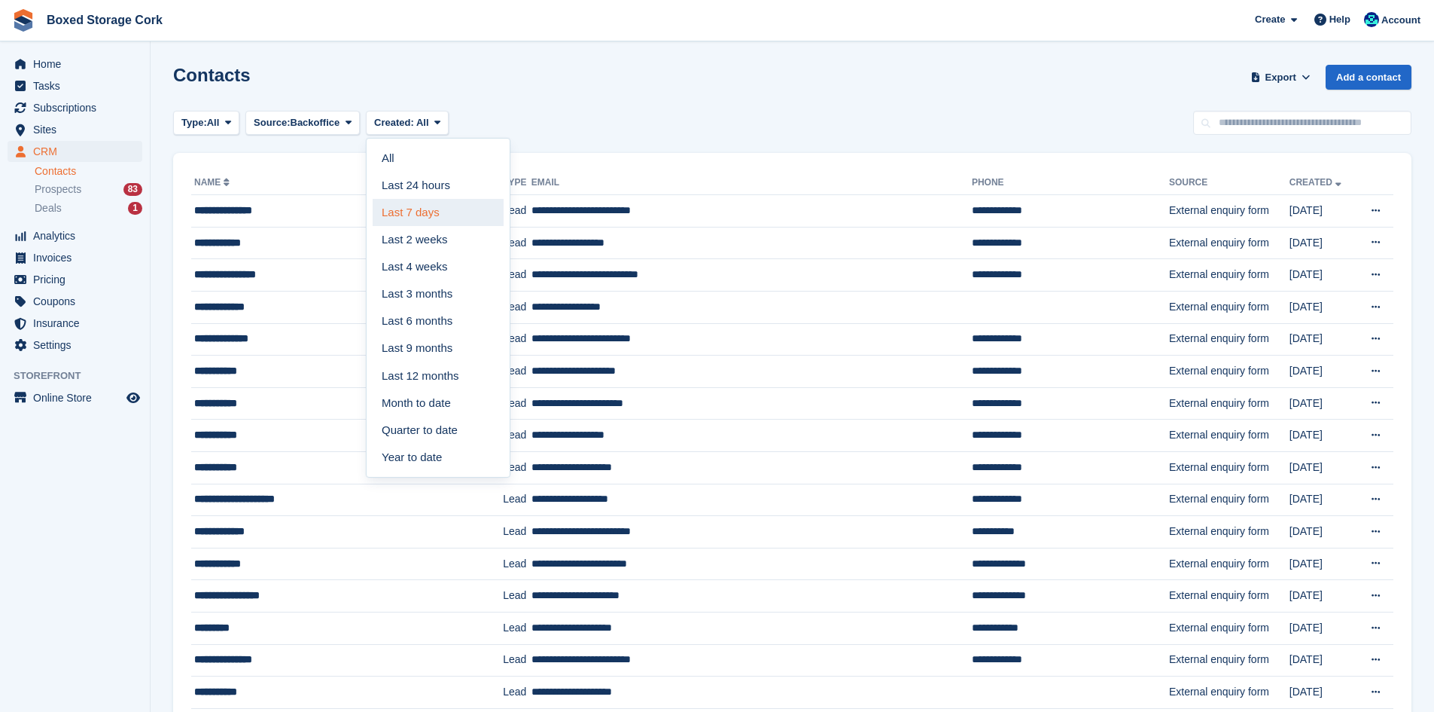
click at [434, 212] on link "Last 7 days" at bounding box center [438, 212] width 131 height 27
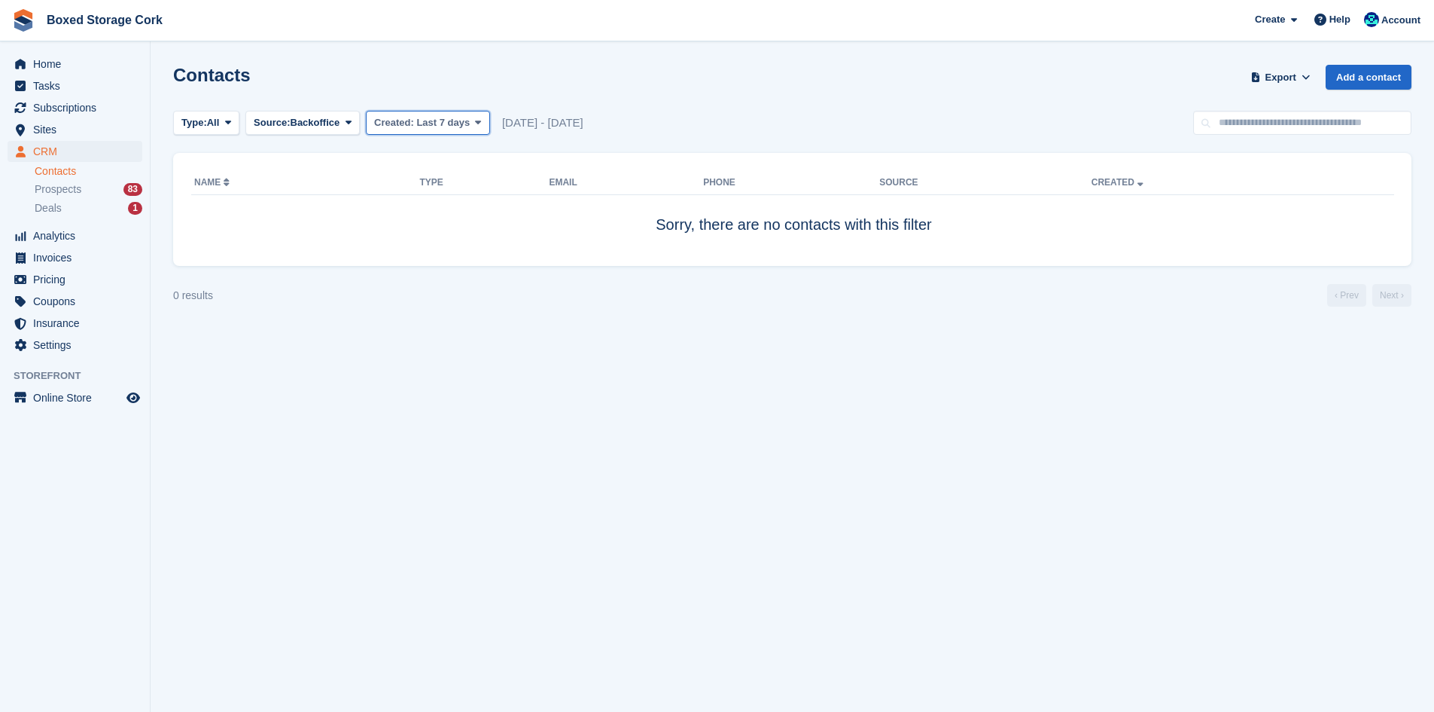
click at [475, 120] on icon at bounding box center [478, 122] width 6 height 10
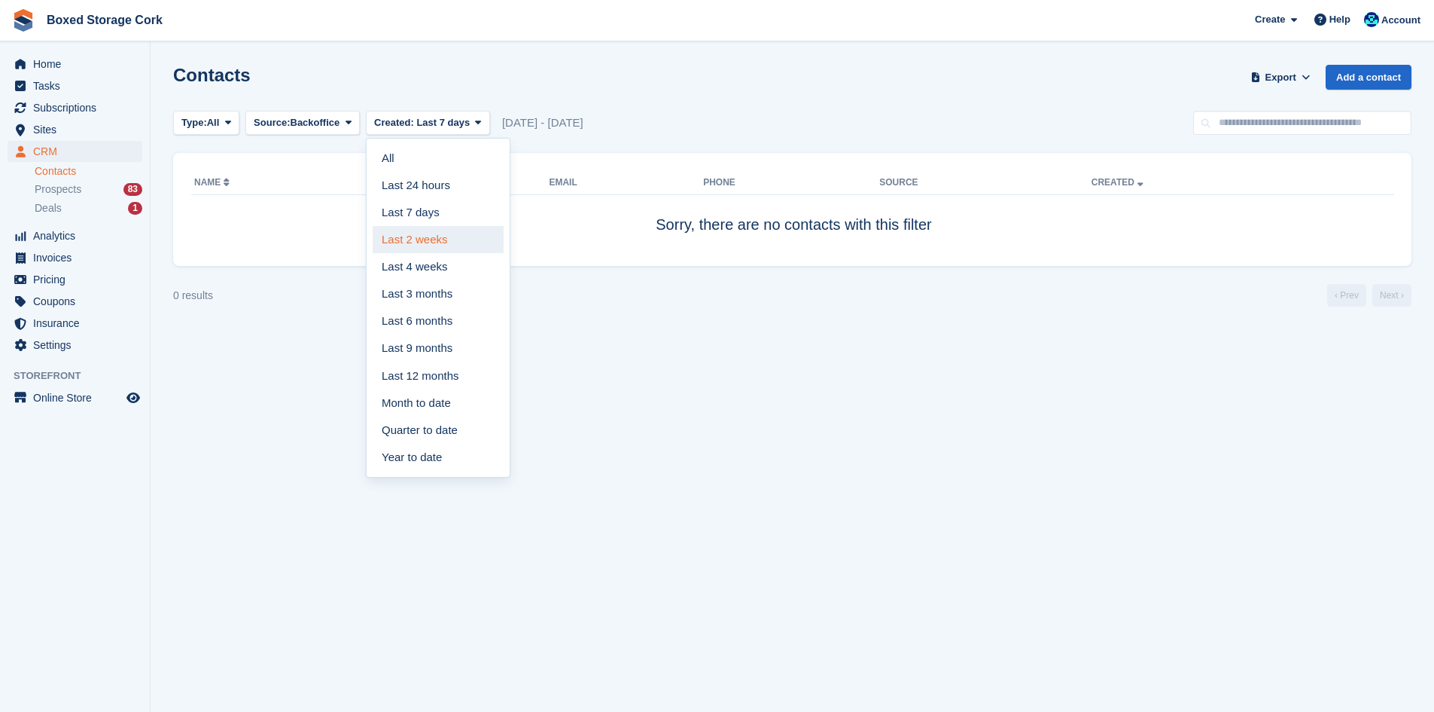
click at [431, 240] on link "Last 2 weeks" at bounding box center [438, 239] width 131 height 27
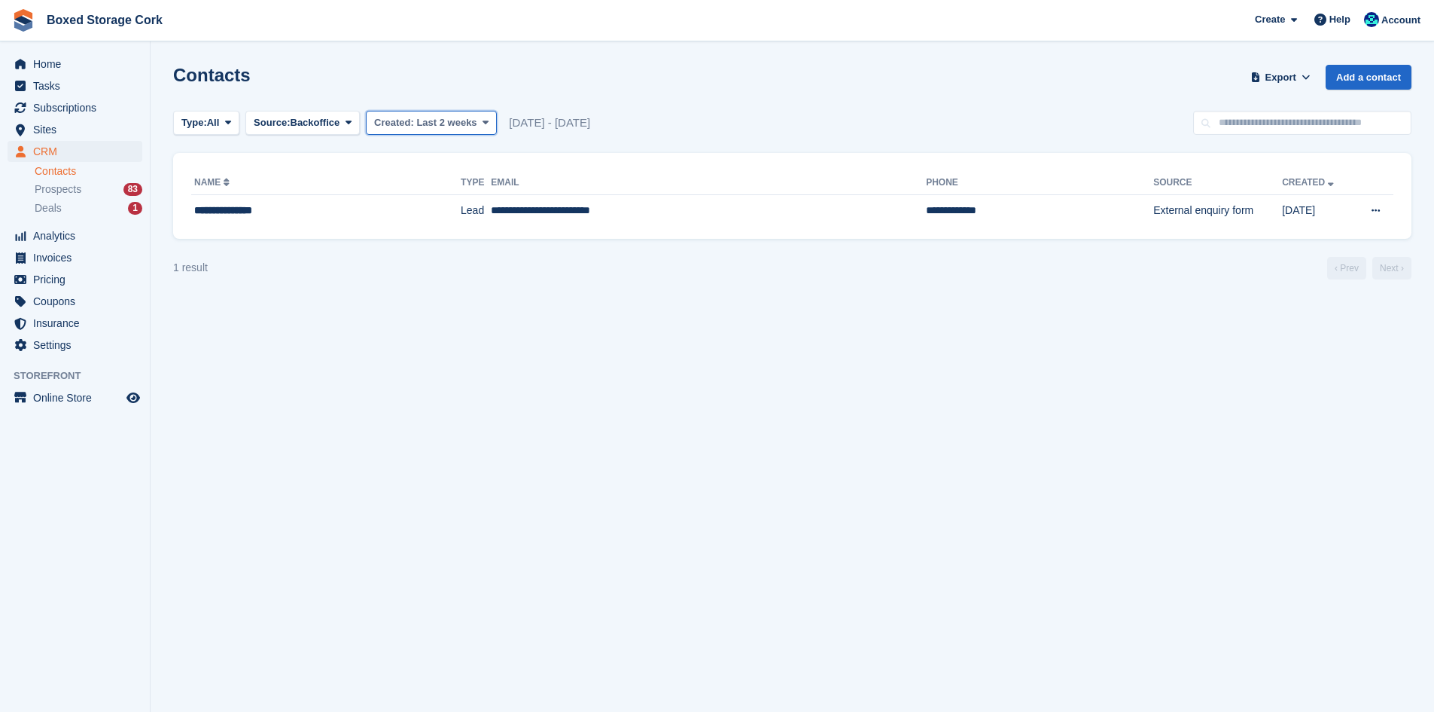
click at [483, 120] on icon at bounding box center [486, 122] width 6 height 10
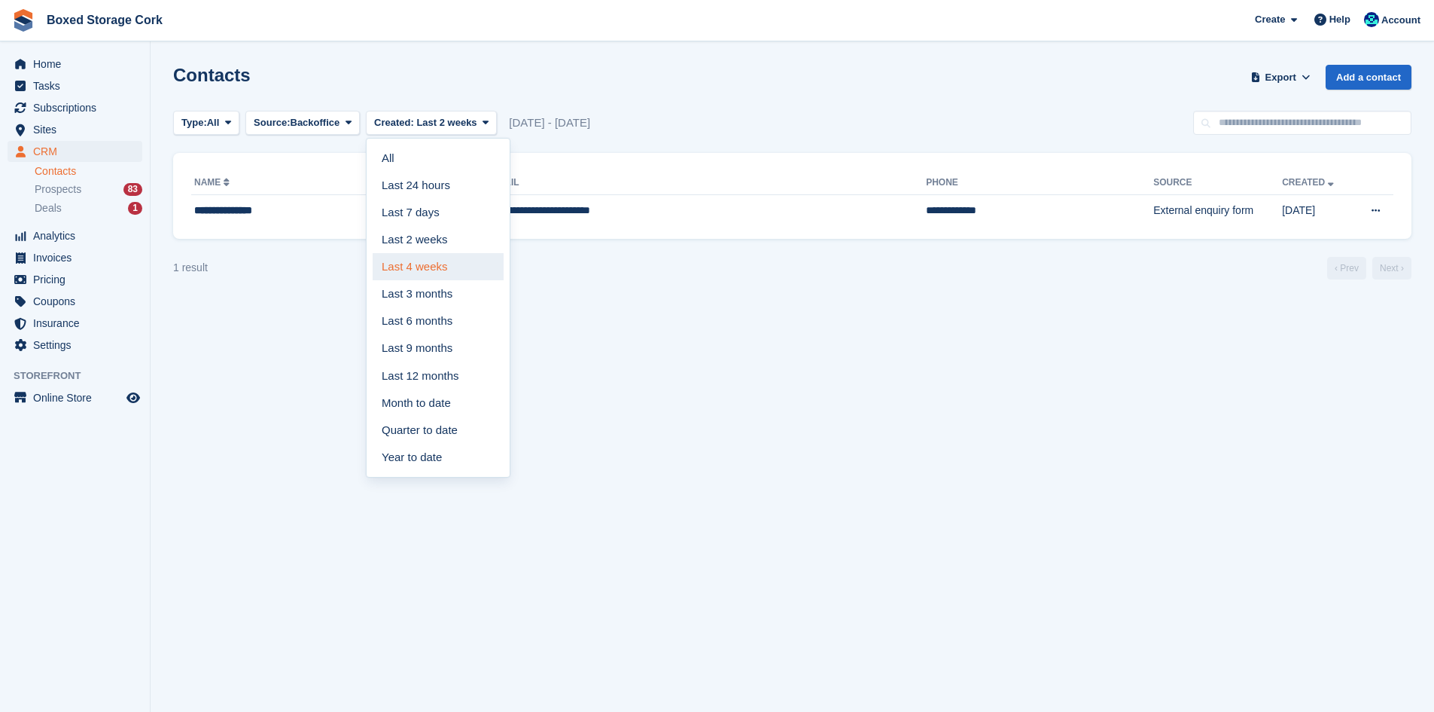
click at [432, 267] on link "Last 4 weeks" at bounding box center [438, 266] width 131 height 27
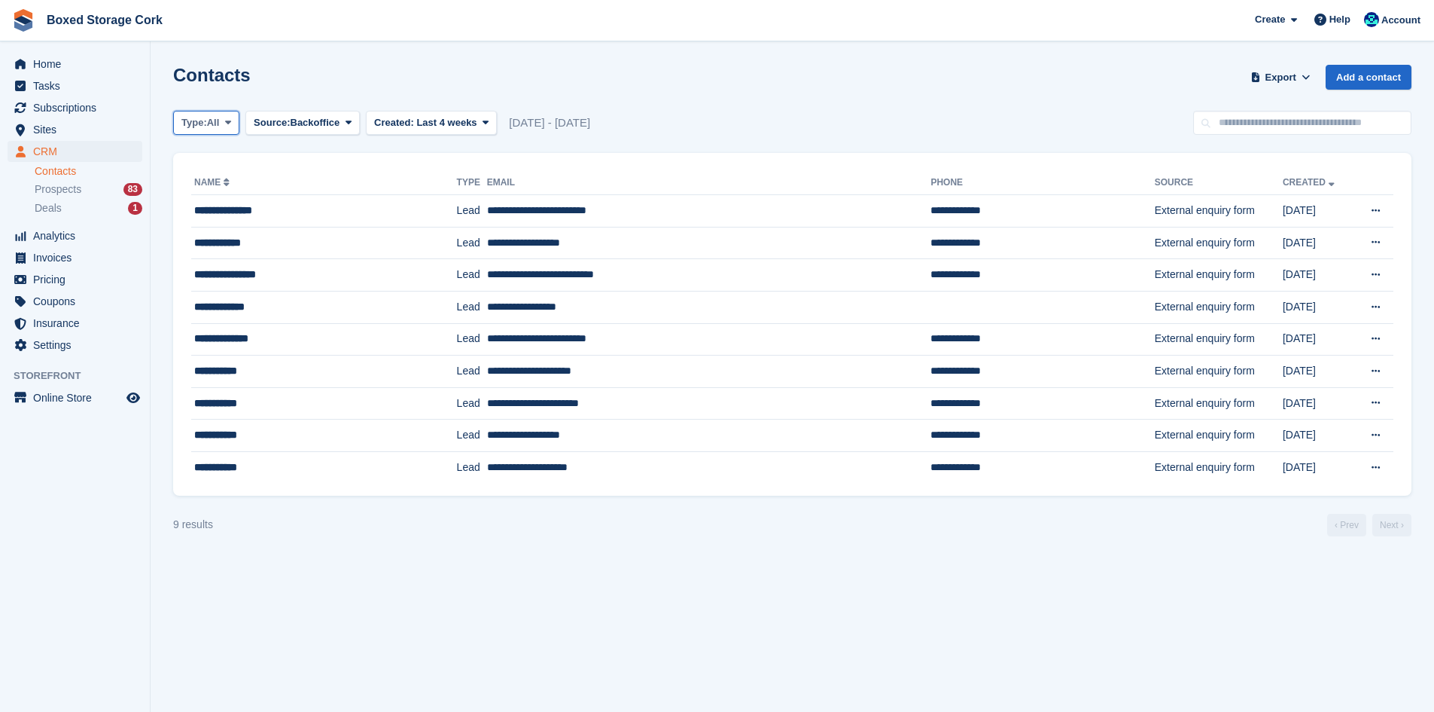
click at [229, 117] on icon at bounding box center [228, 122] width 6 height 10
click at [213, 156] on link "All" at bounding box center [245, 158] width 131 height 27
click at [483, 118] on icon at bounding box center [486, 122] width 6 height 10
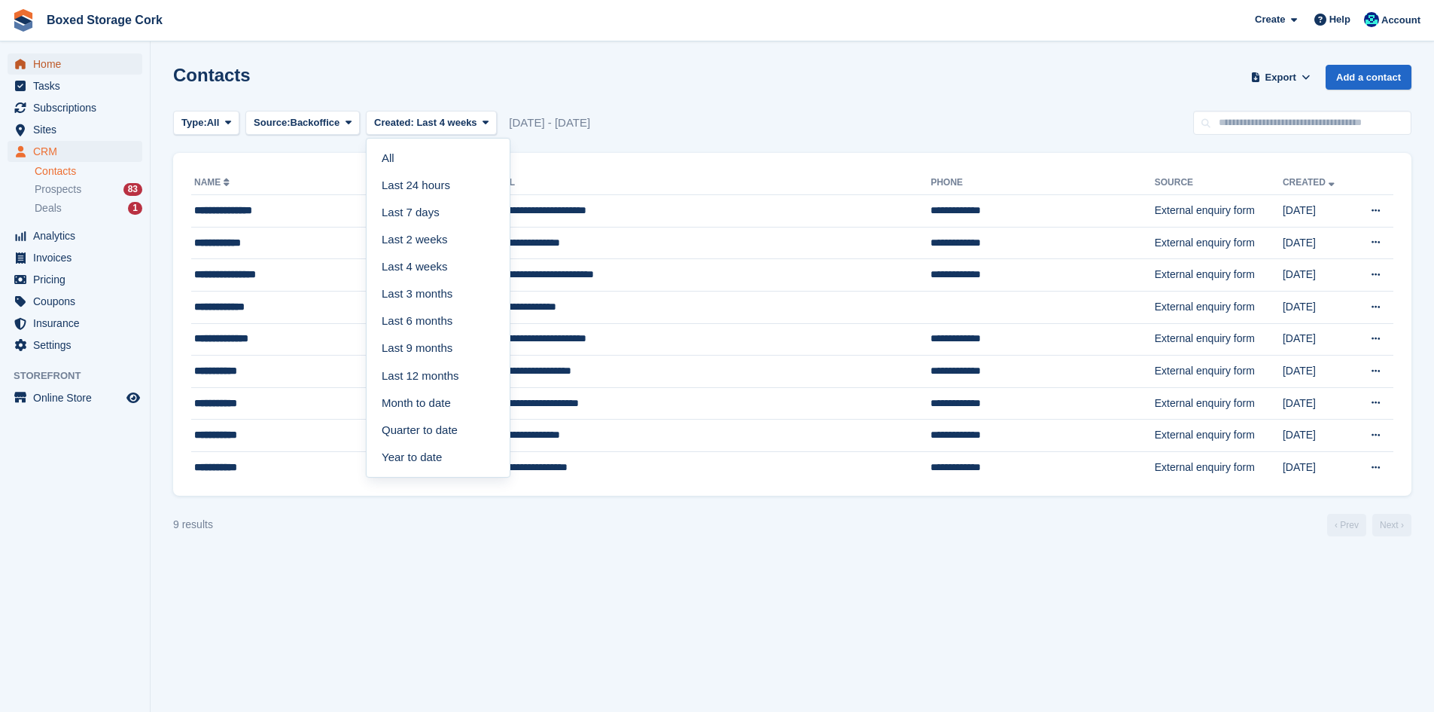
click at [39, 69] on span "Home" at bounding box center [78, 63] width 90 height 21
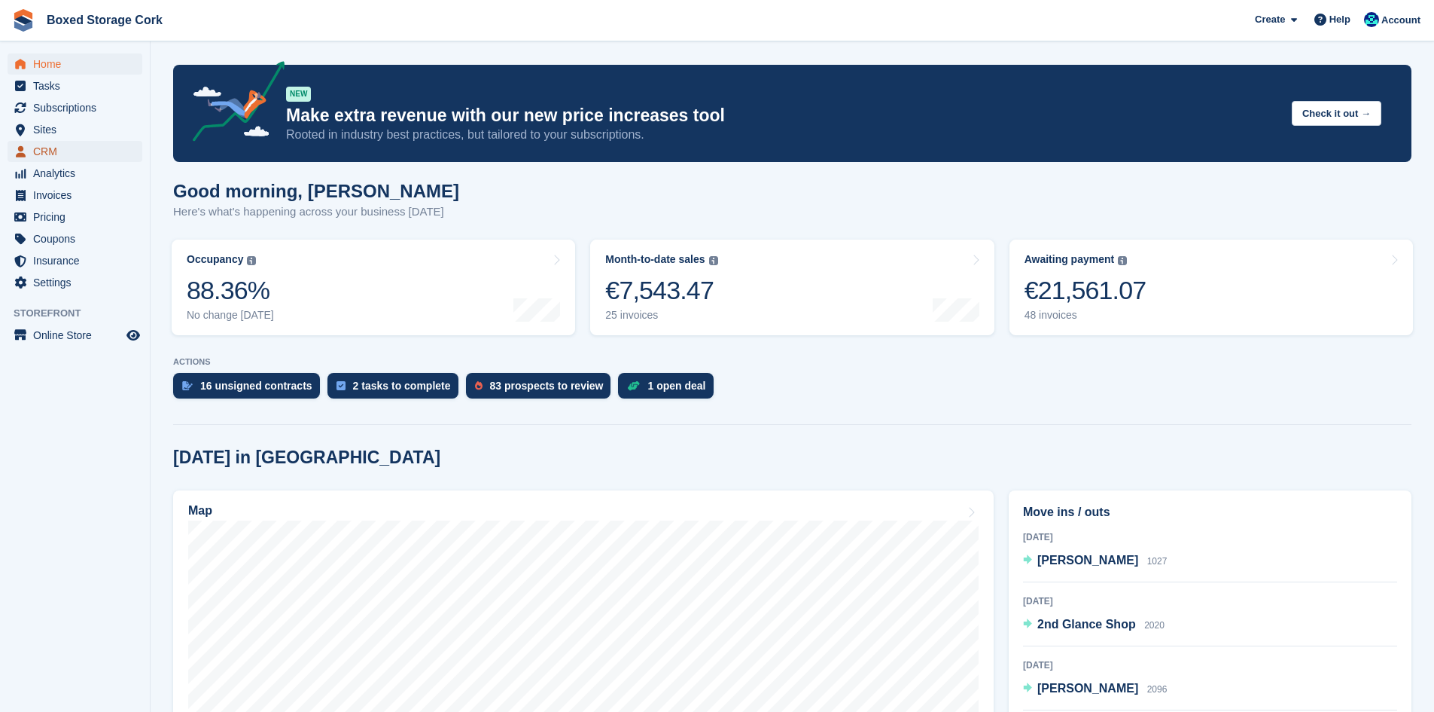
click at [52, 151] on span "CRM" at bounding box center [78, 151] width 90 height 21
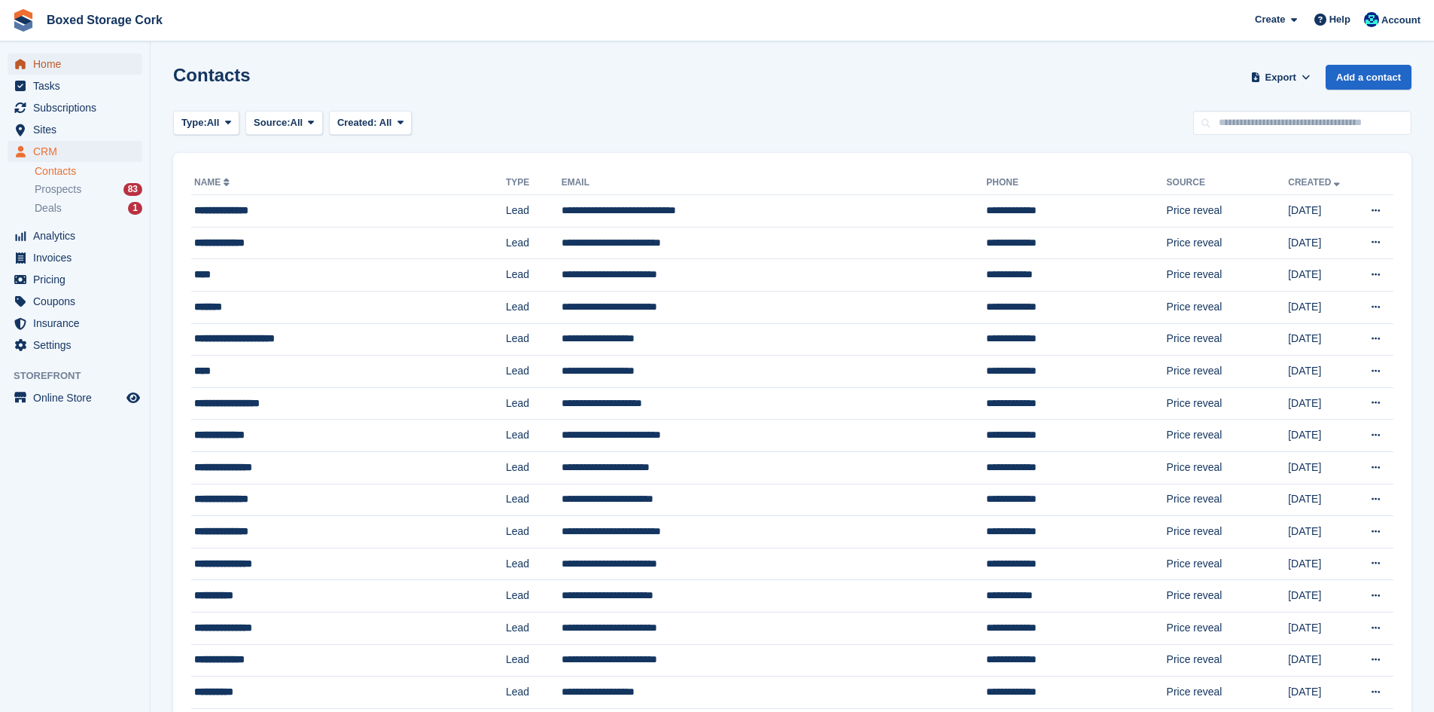
click at [55, 66] on span "Home" at bounding box center [78, 63] width 90 height 21
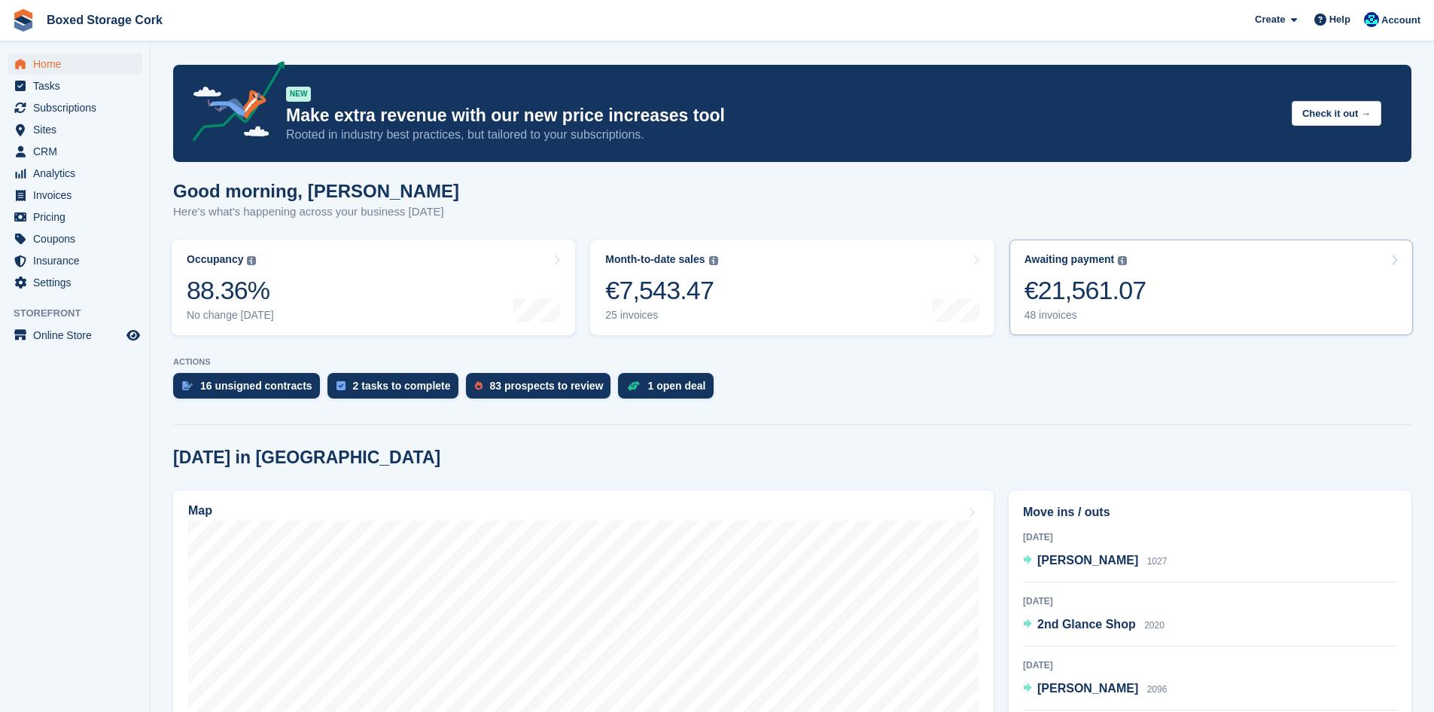
click at [1049, 288] on div "€21,561.07" at bounding box center [1086, 290] width 122 height 31
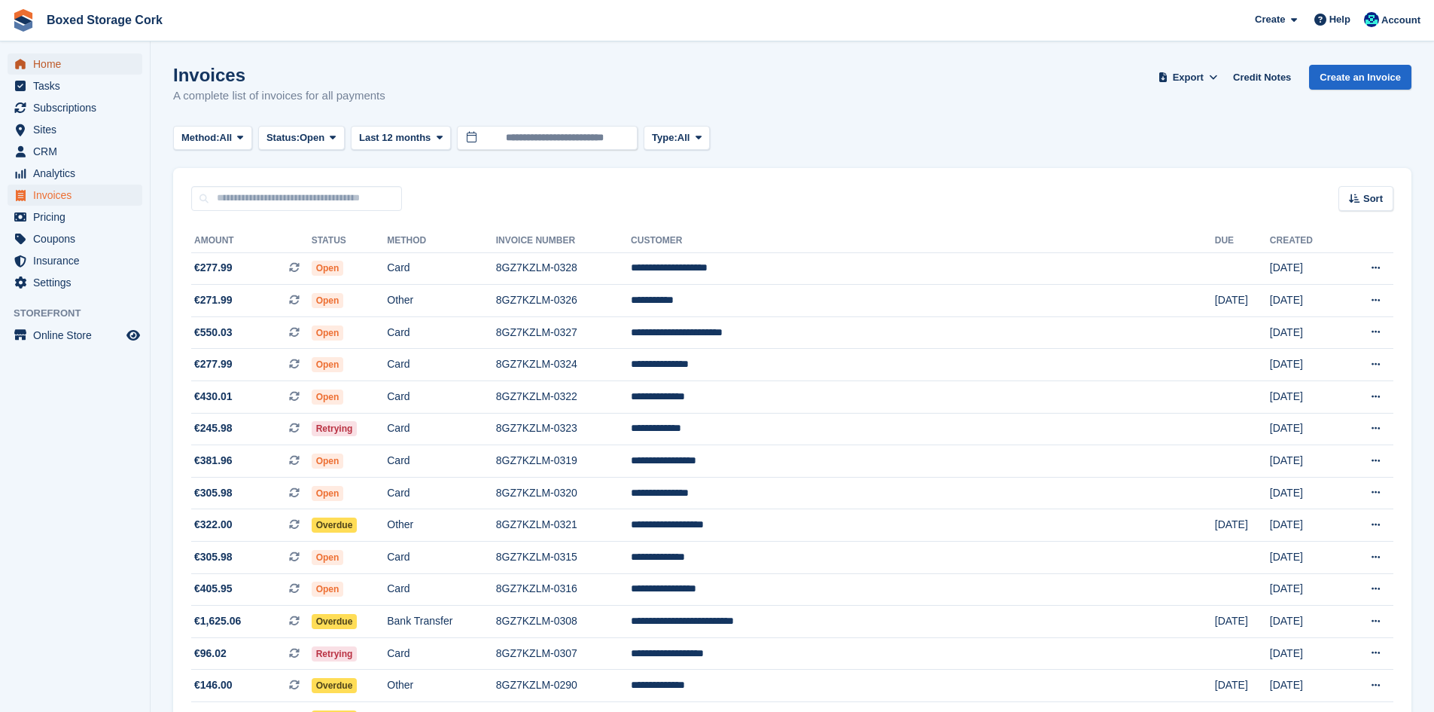
click at [47, 59] on span "Home" at bounding box center [78, 63] width 90 height 21
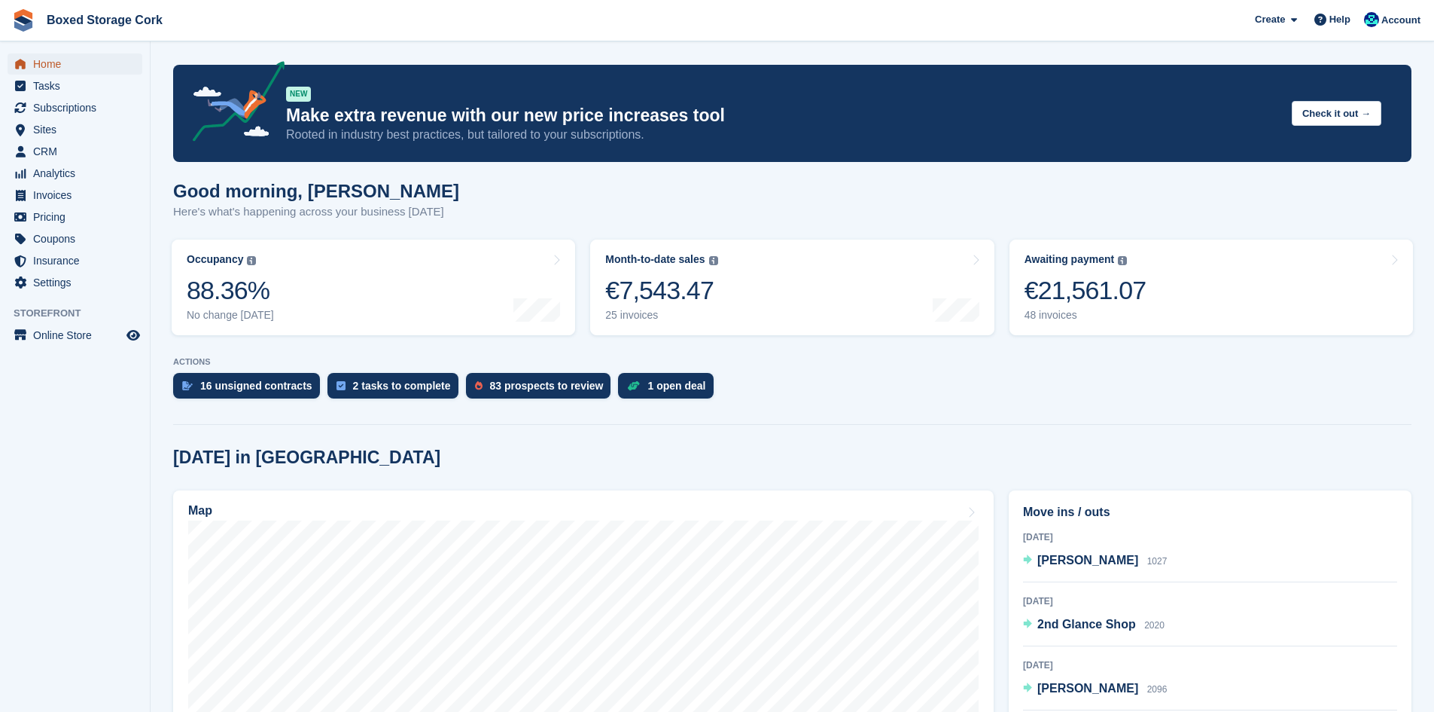
click at [44, 62] on span "Home" at bounding box center [78, 63] width 90 height 21
click at [69, 171] on span "Analytics" at bounding box center [78, 173] width 90 height 21
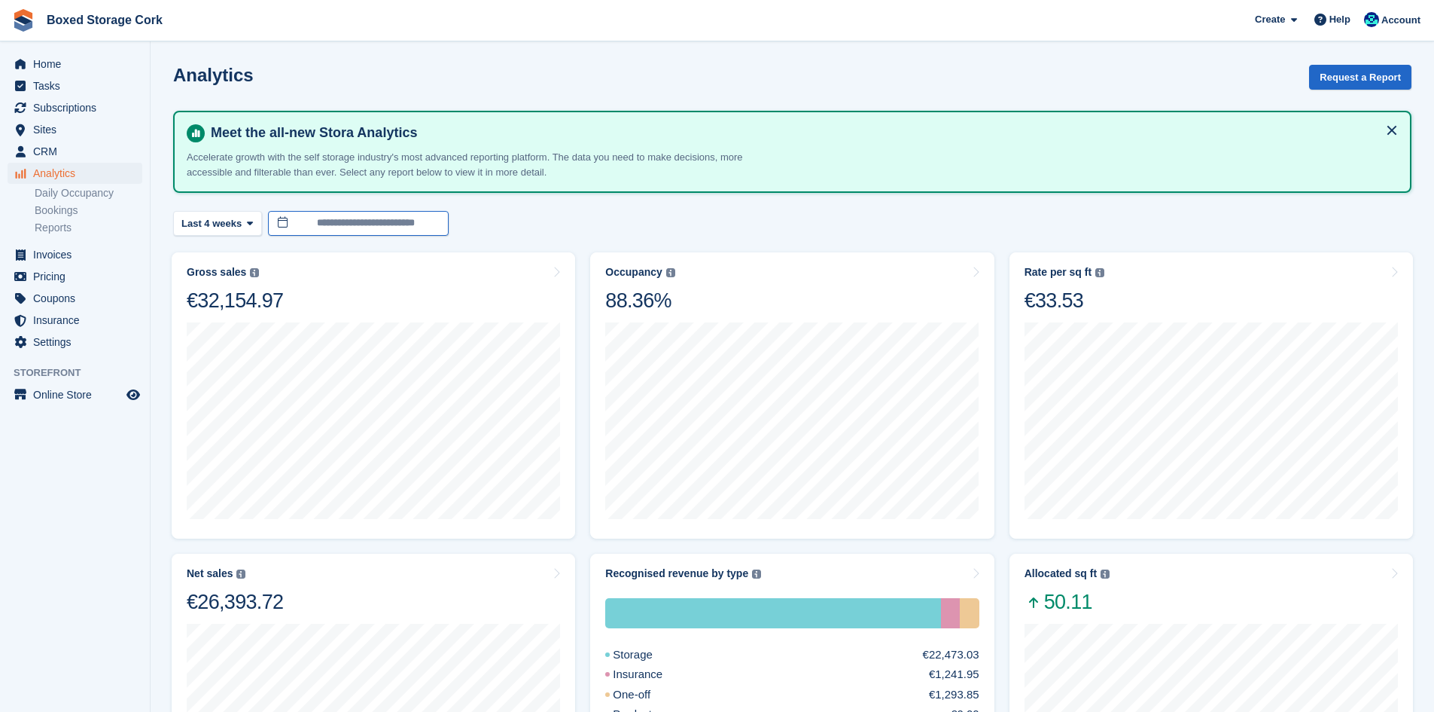
click at [274, 218] on input "**********" at bounding box center [358, 223] width 181 height 25
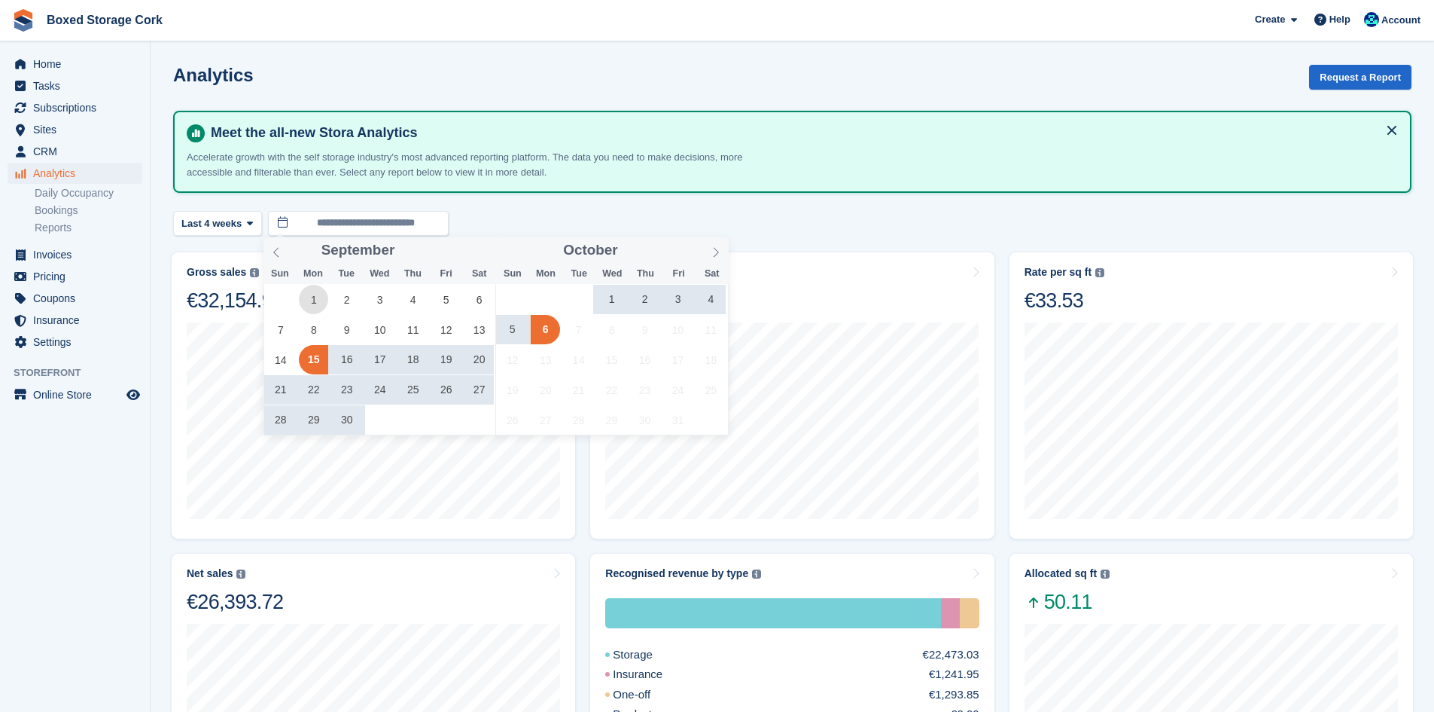
click at [311, 299] on span "1" at bounding box center [313, 299] width 29 height 29
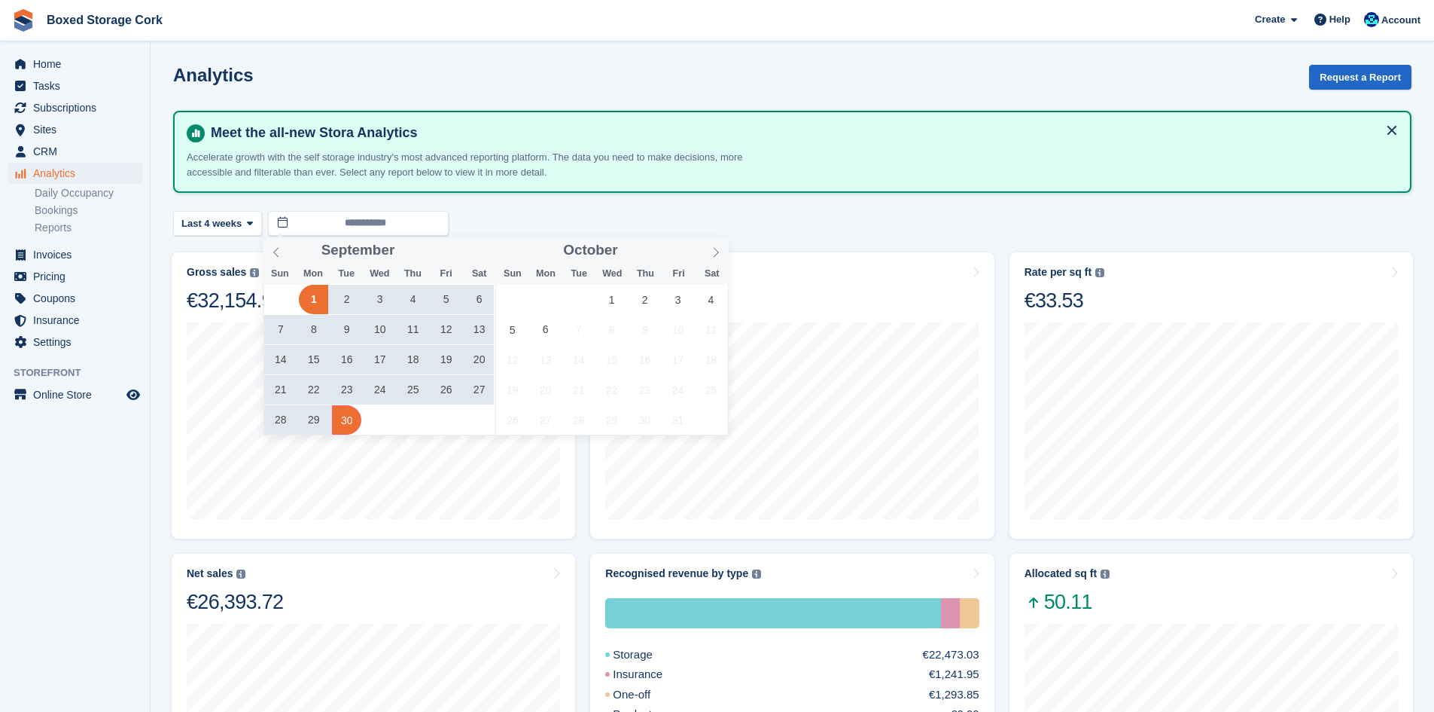
click at [343, 422] on span "30" at bounding box center [346, 419] width 29 height 29
type input "**********"
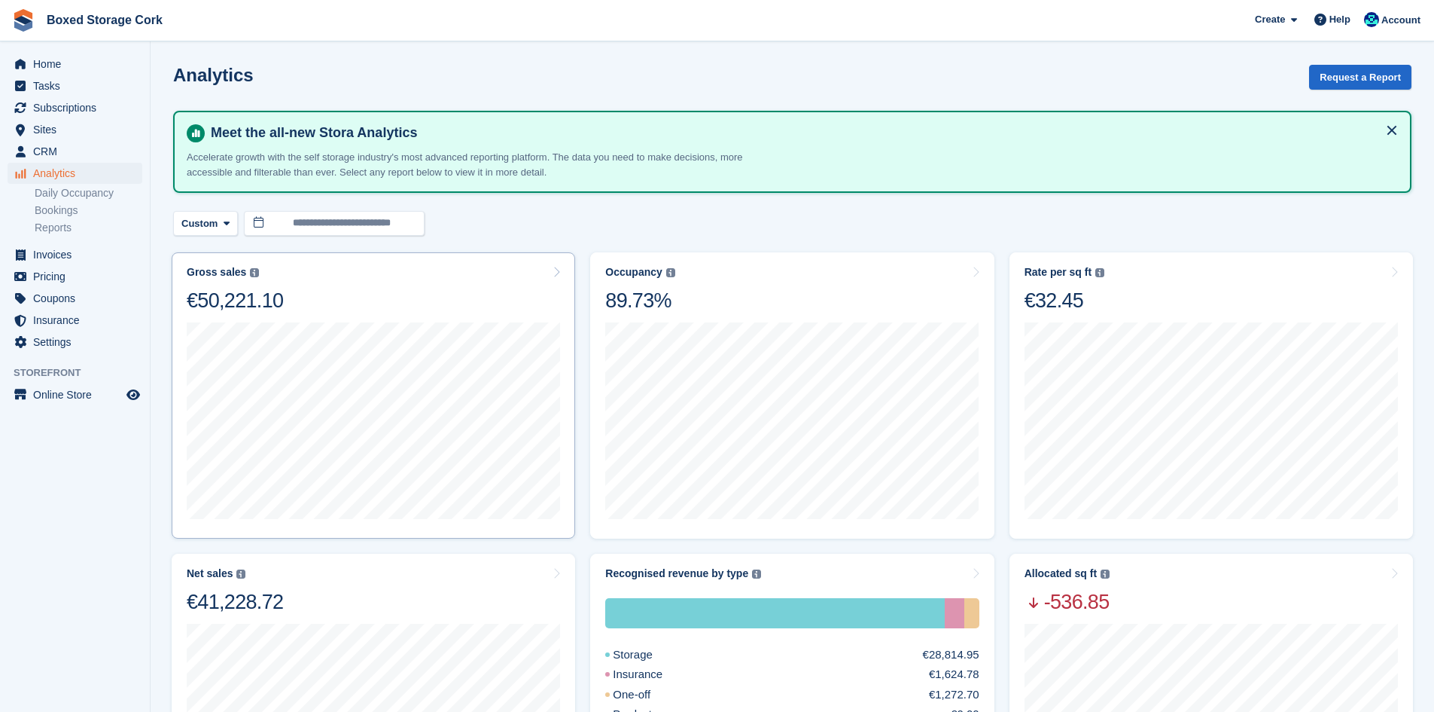
click at [380, 313] on div "15 Sep to 21 Sep Sales €8,851.31" at bounding box center [373, 419] width 373 height 212
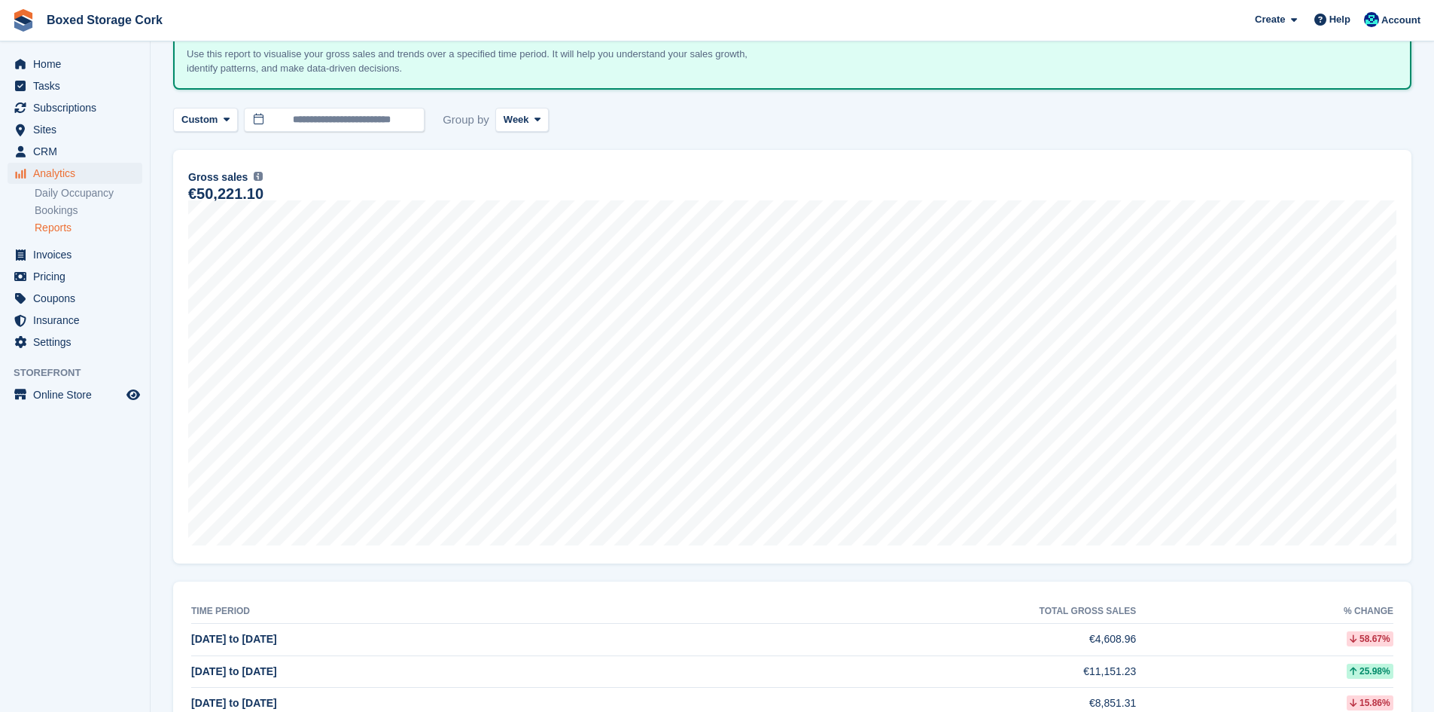
scroll to position [217, 0]
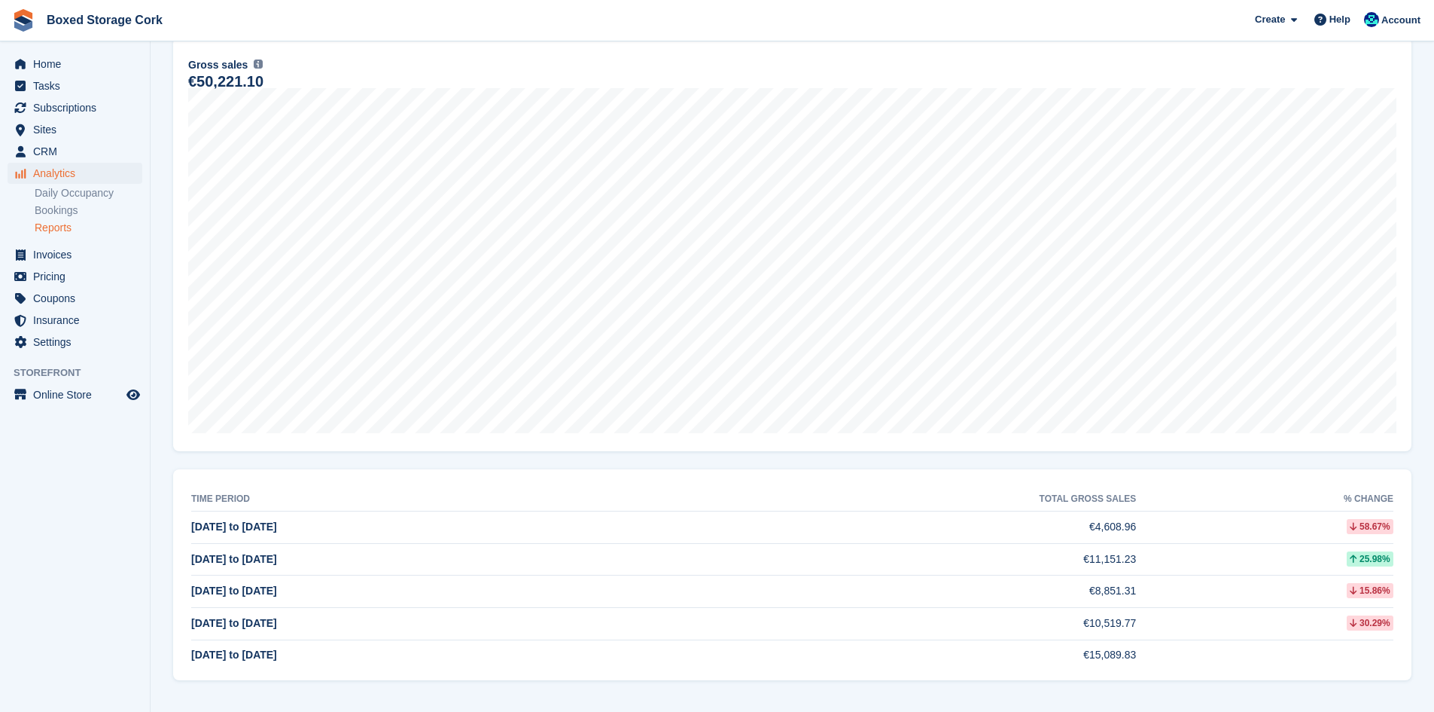
click at [706, 653] on td "€15,089.83" at bounding box center [885, 655] width 501 height 32
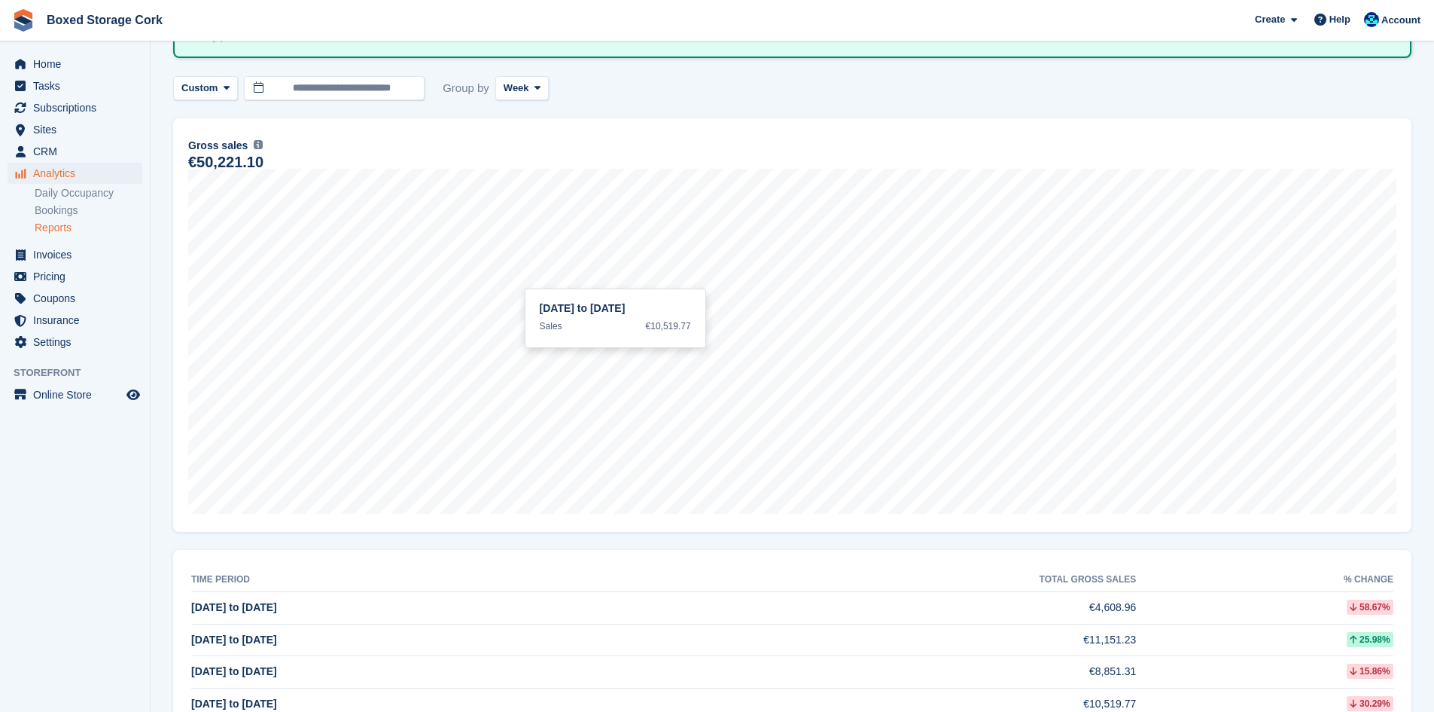
scroll to position [0, 0]
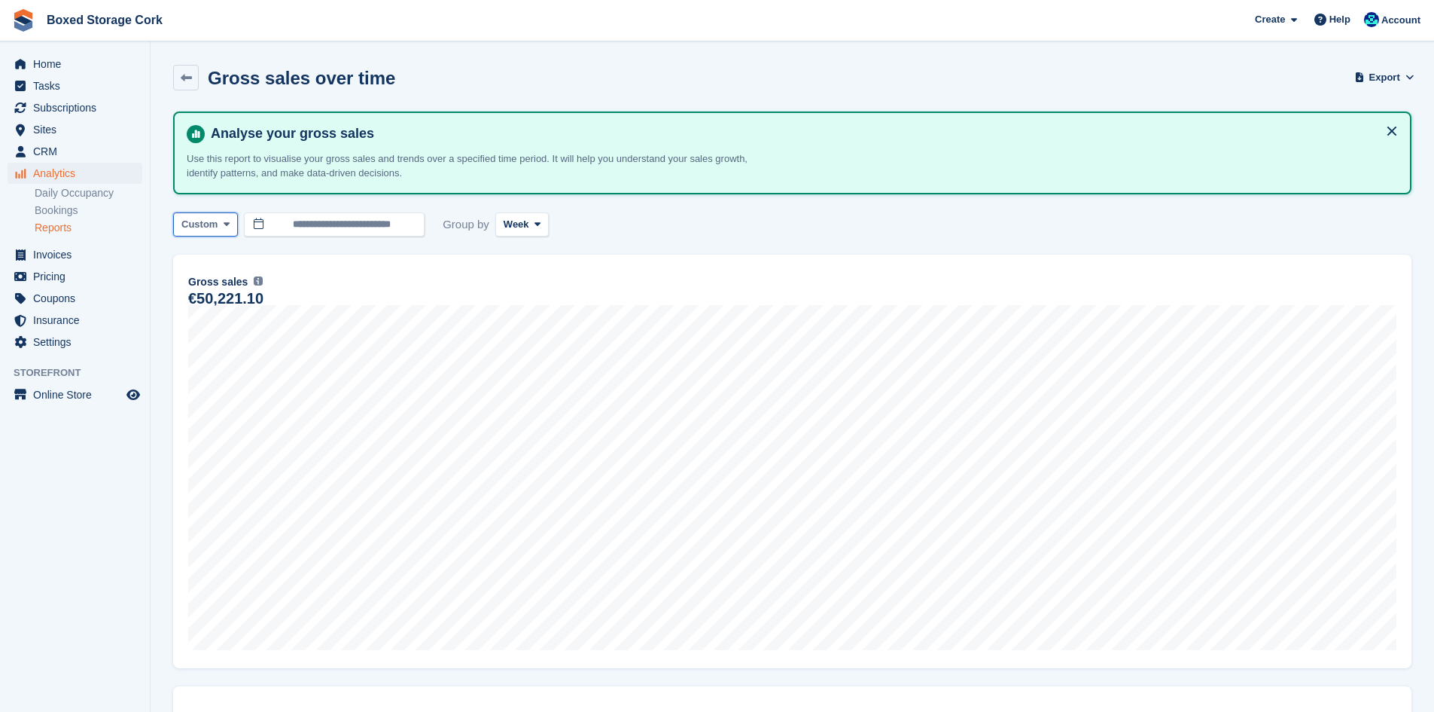
click at [224, 226] on icon at bounding box center [227, 224] width 6 height 10
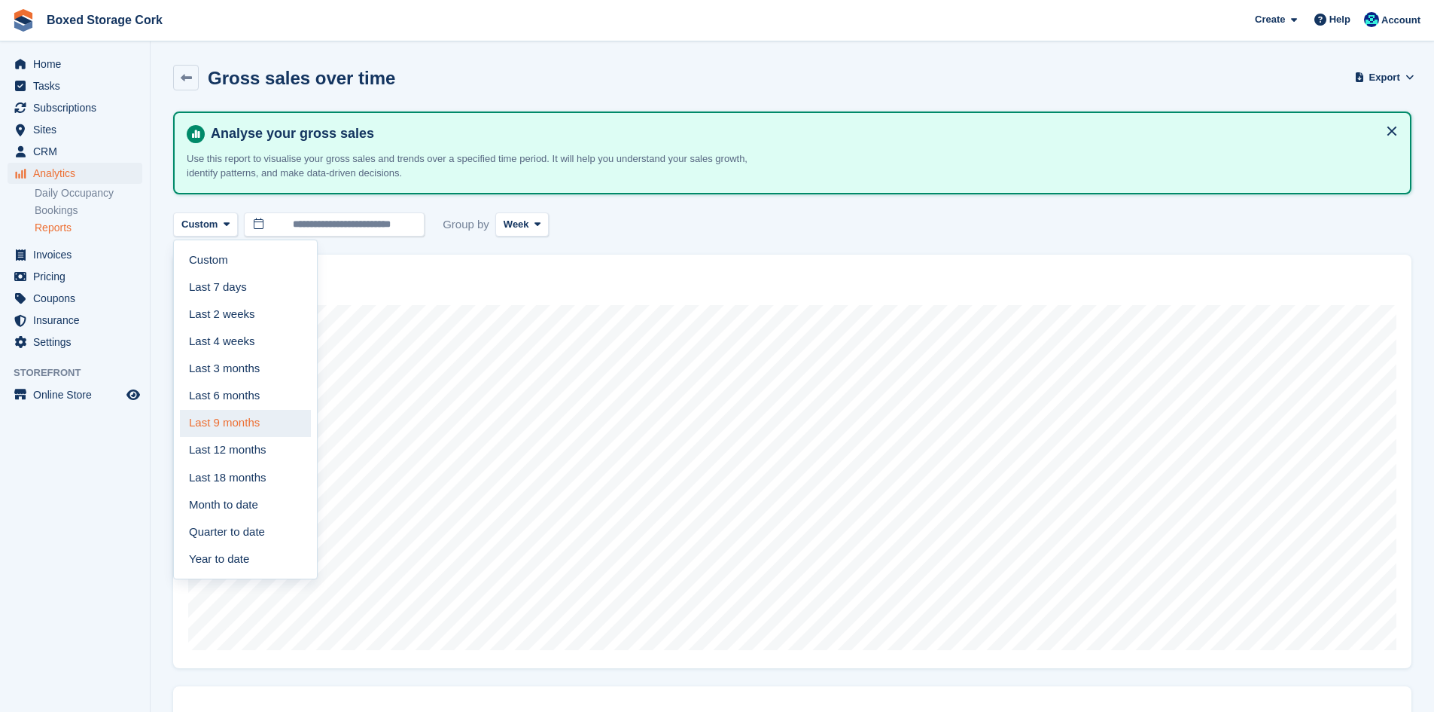
click at [238, 418] on link "Last 9 months" at bounding box center [245, 423] width 131 height 27
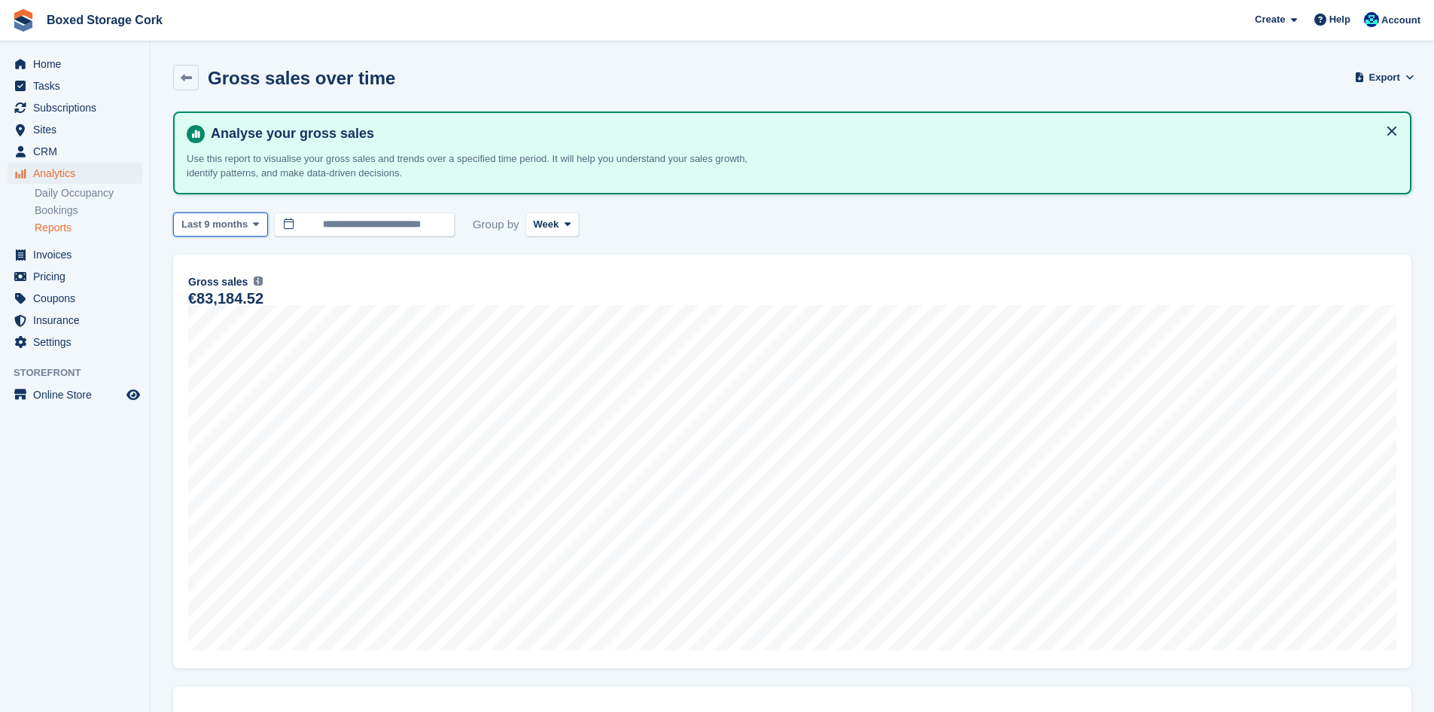
click at [253, 227] on icon at bounding box center [256, 224] width 6 height 10
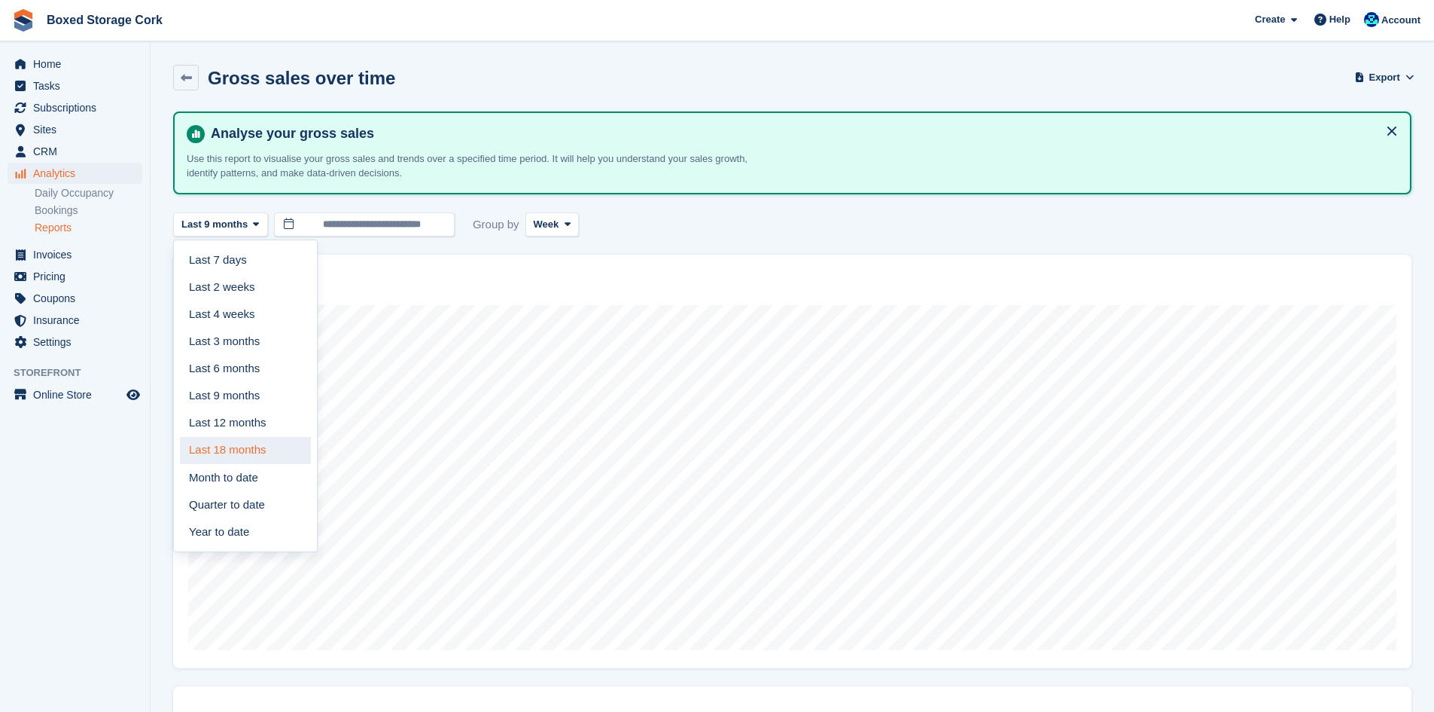
click at [235, 453] on link "Last 18 months" at bounding box center [245, 450] width 131 height 27
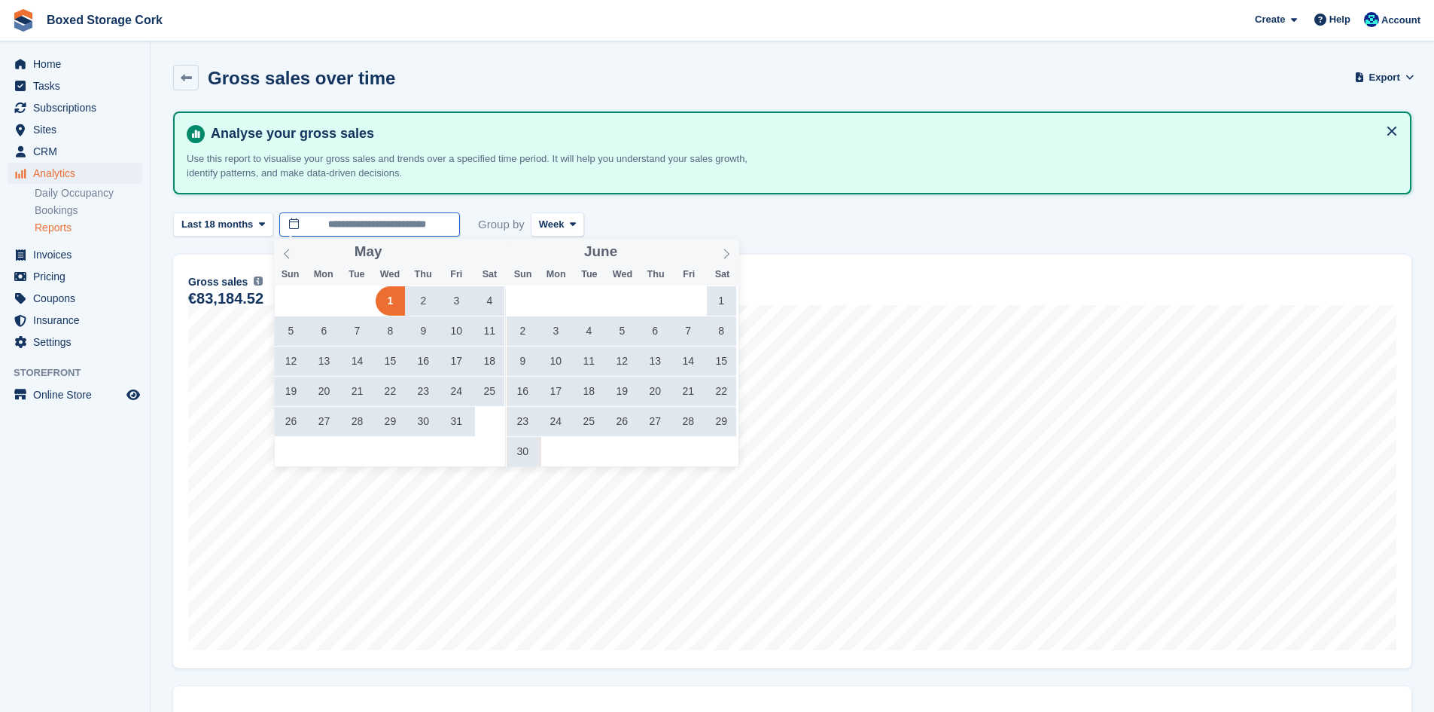
click at [290, 222] on input "**********" at bounding box center [369, 224] width 181 height 25
click at [727, 249] on icon at bounding box center [726, 253] width 11 height 11
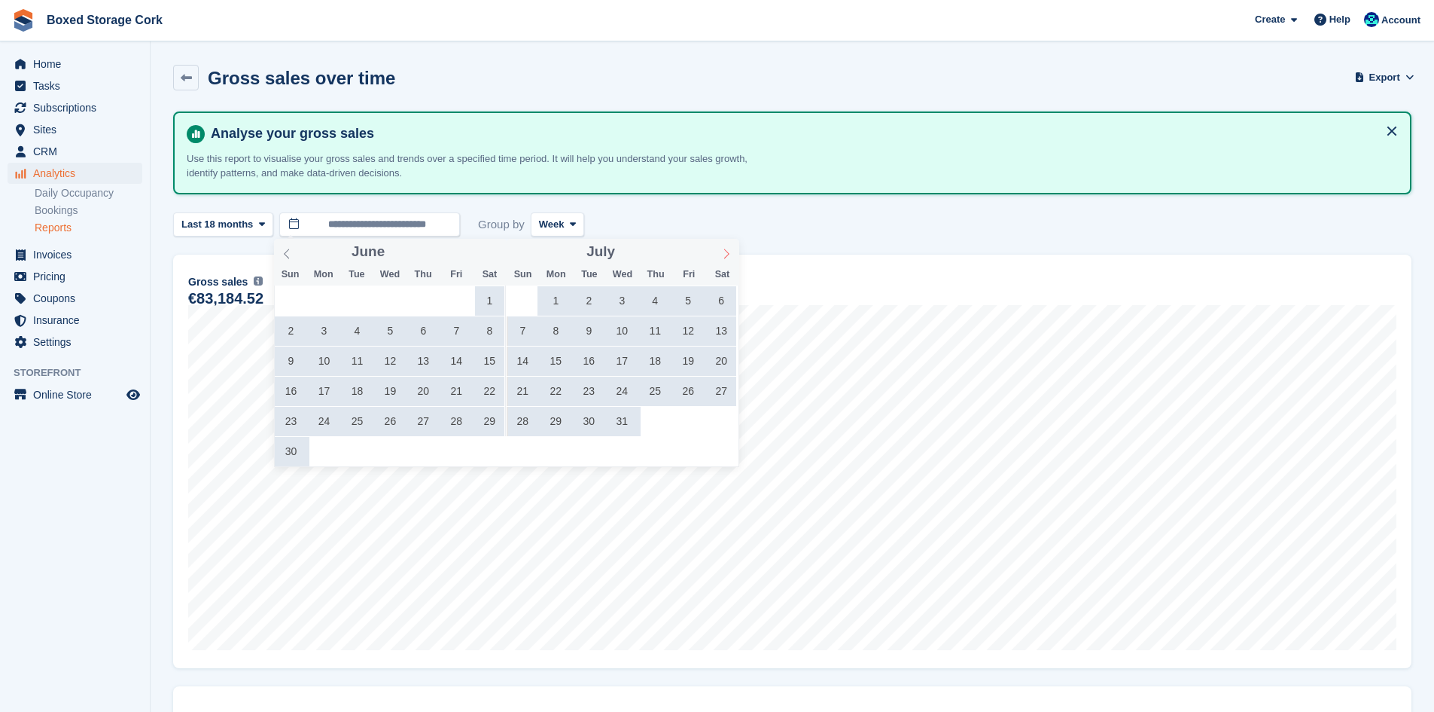
click at [727, 249] on icon at bounding box center [726, 253] width 11 height 11
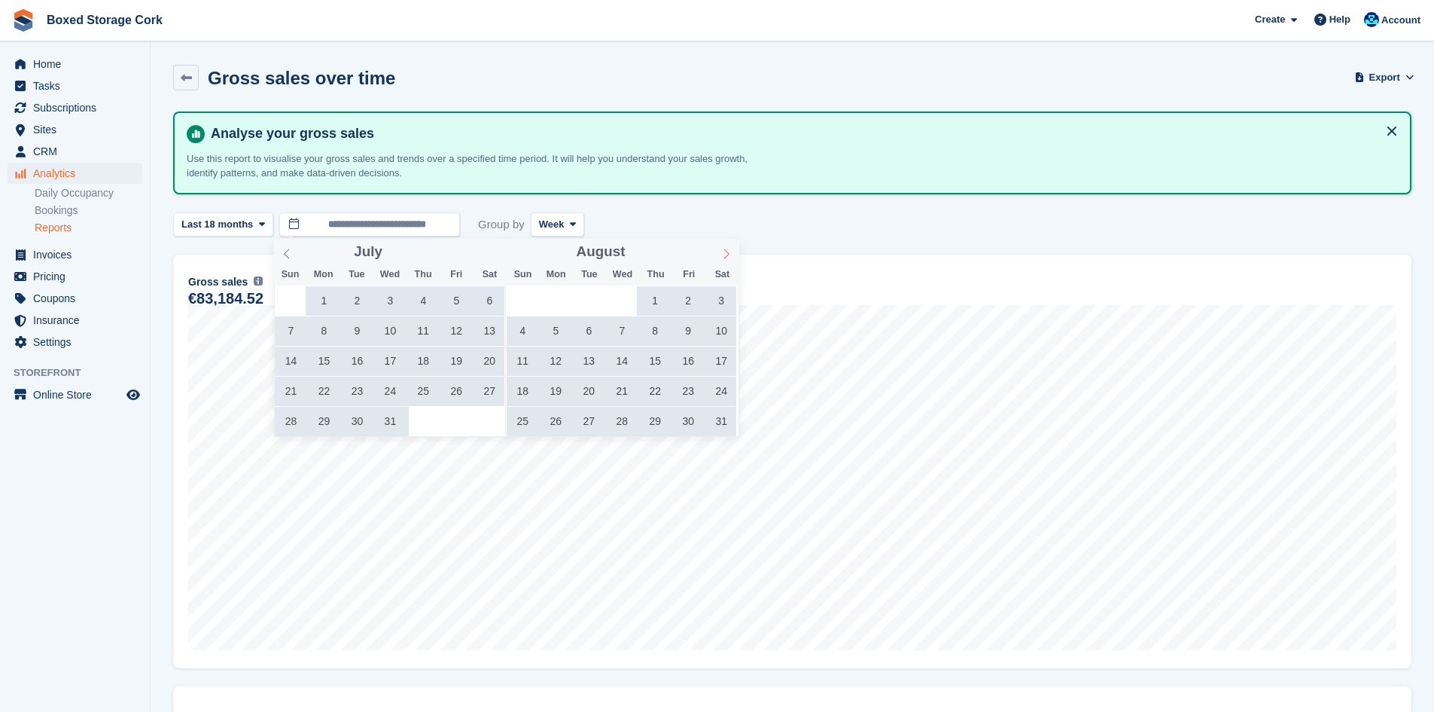
click at [727, 249] on icon at bounding box center [726, 253] width 11 height 11
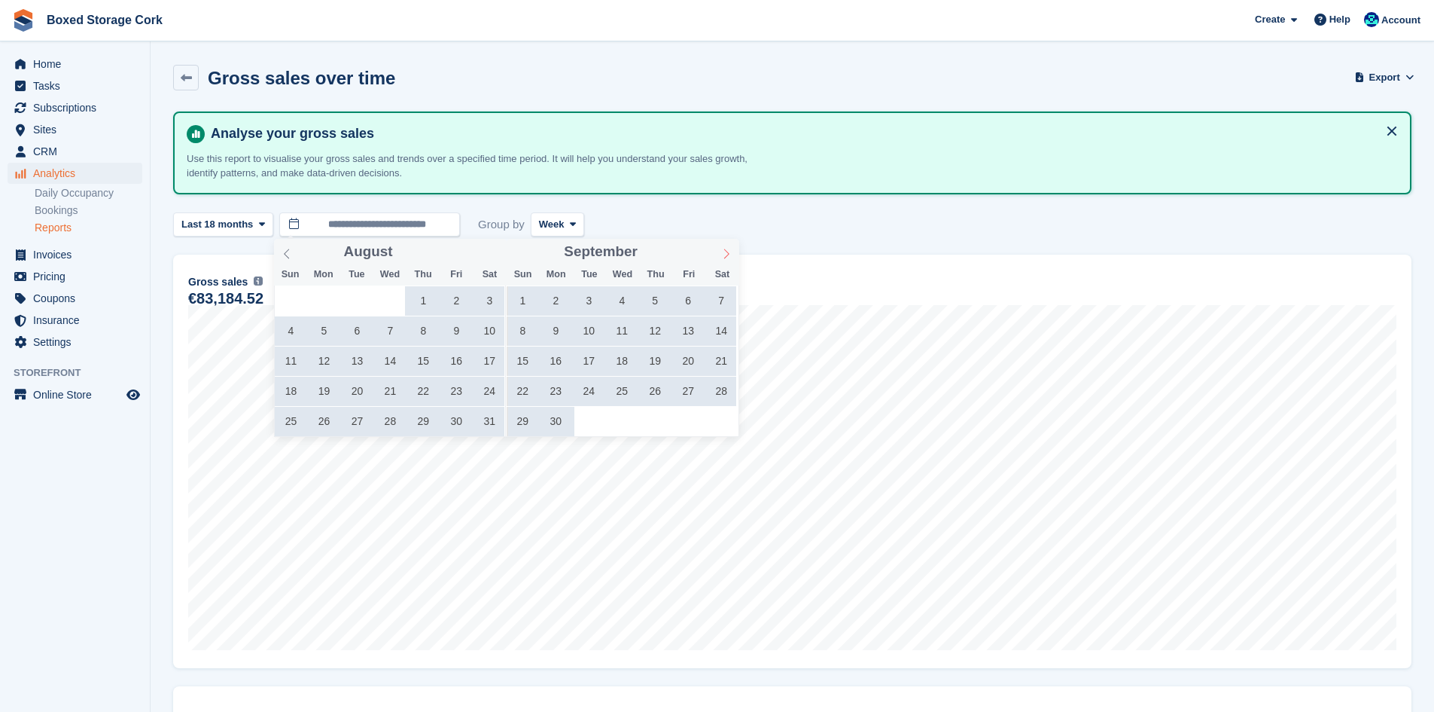
click at [727, 249] on icon at bounding box center [726, 253] width 11 height 11
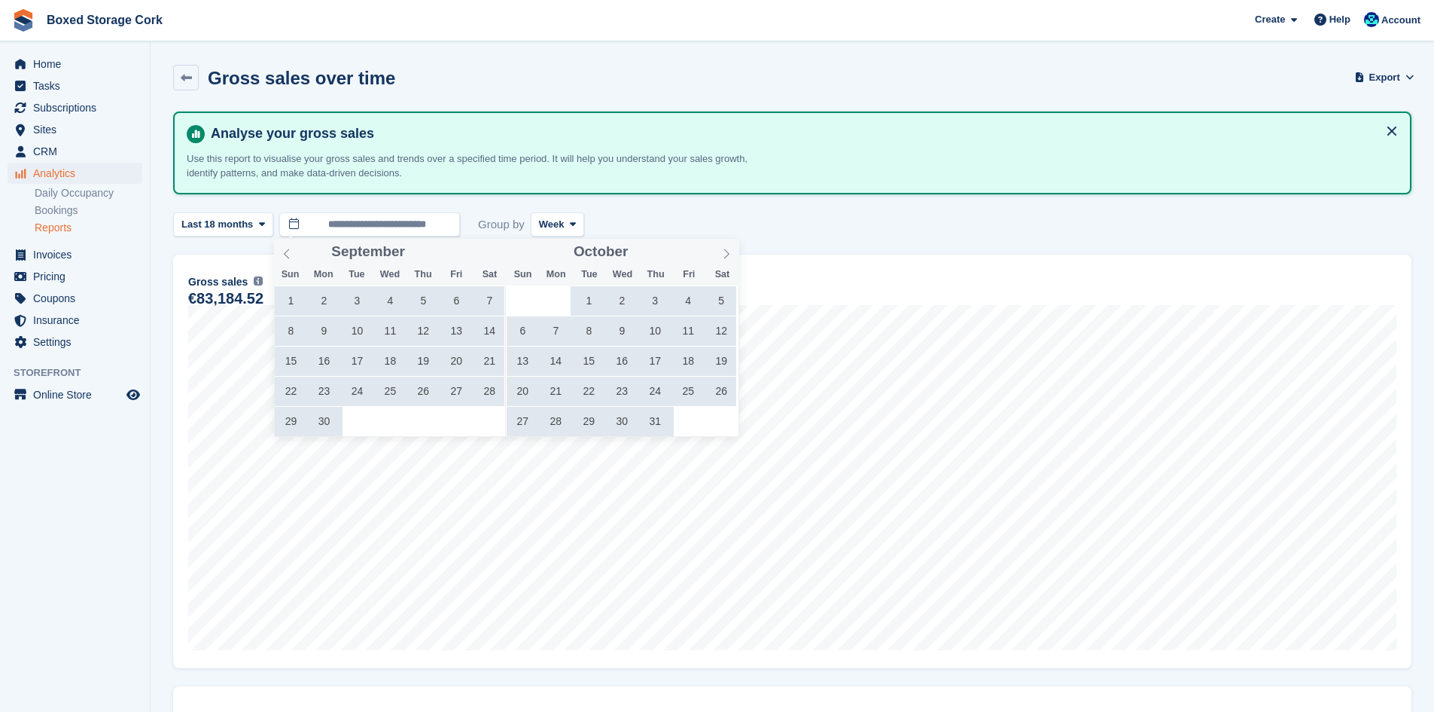
click at [285, 302] on span "1" at bounding box center [290, 300] width 29 height 29
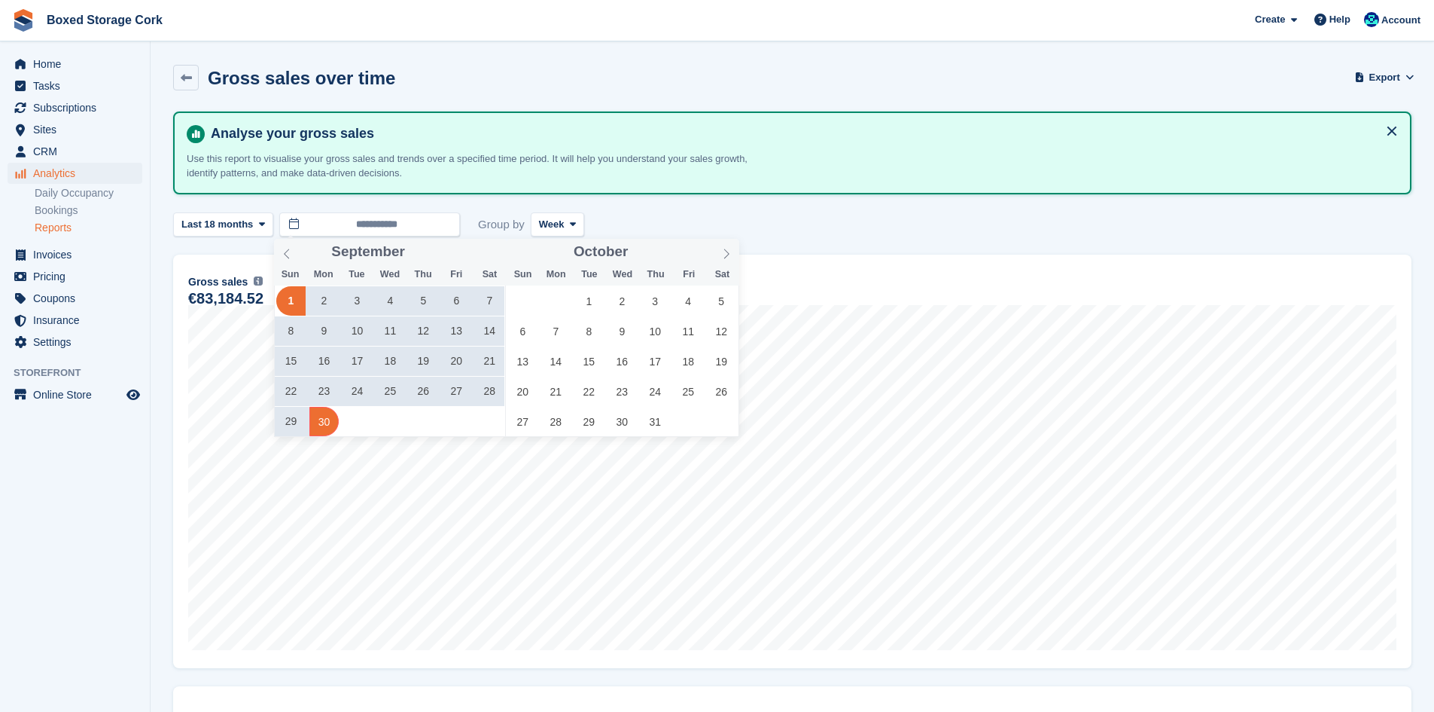
click at [325, 427] on span "30" at bounding box center [323, 421] width 29 height 29
type input "**********"
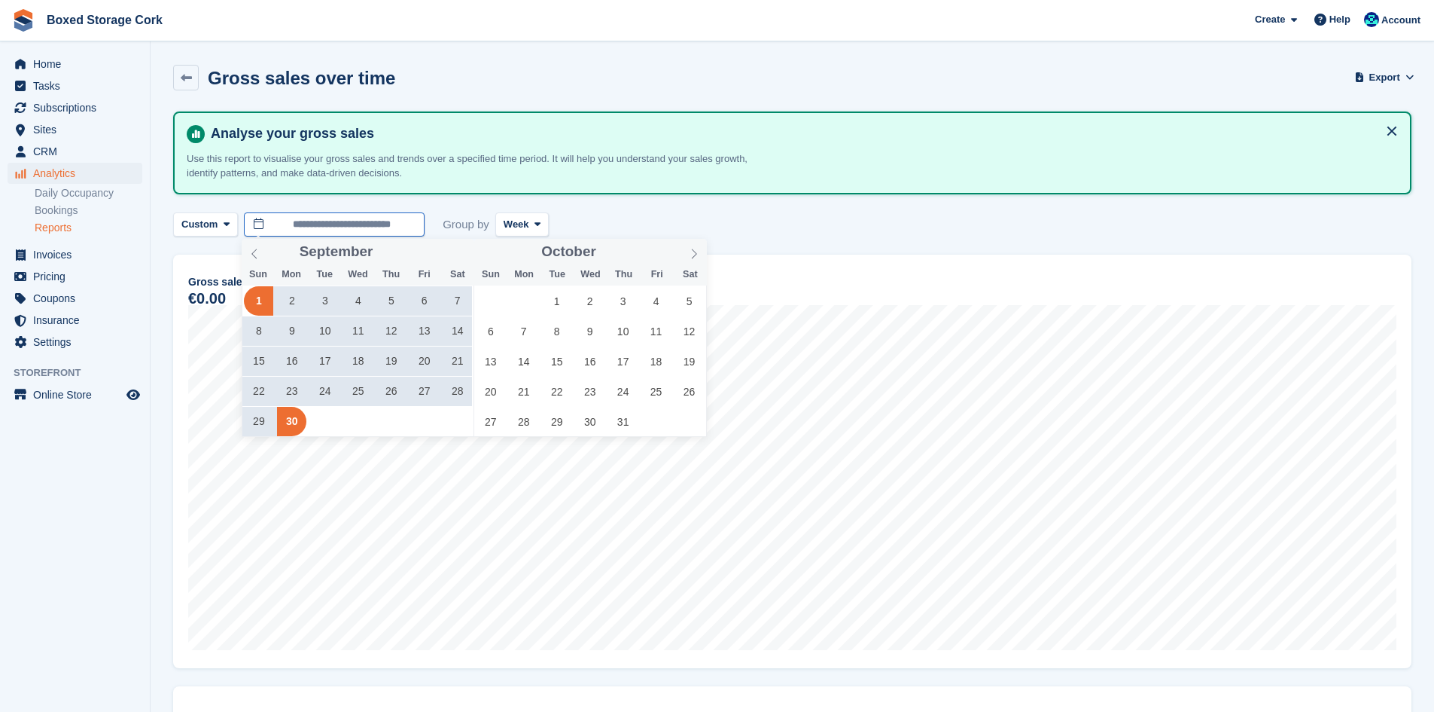
click at [406, 228] on input "**********" at bounding box center [334, 224] width 181 height 25
click at [388, 227] on input "**********" at bounding box center [334, 224] width 181 height 25
click at [692, 256] on icon at bounding box center [694, 253] width 11 height 11
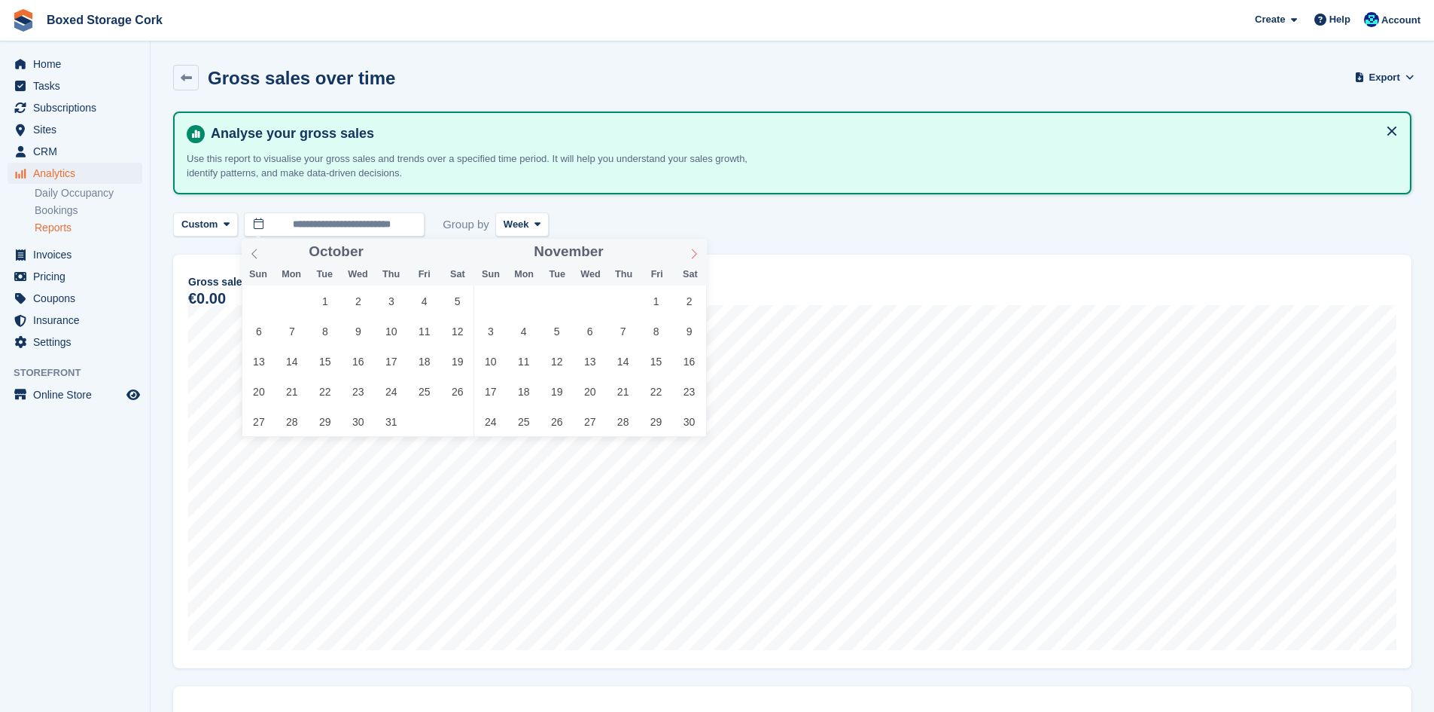
click at [692, 256] on icon at bounding box center [694, 253] width 11 height 11
type input "****"
click at [692, 256] on icon at bounding box center [694, 253] width 11 height 11
type input "****"
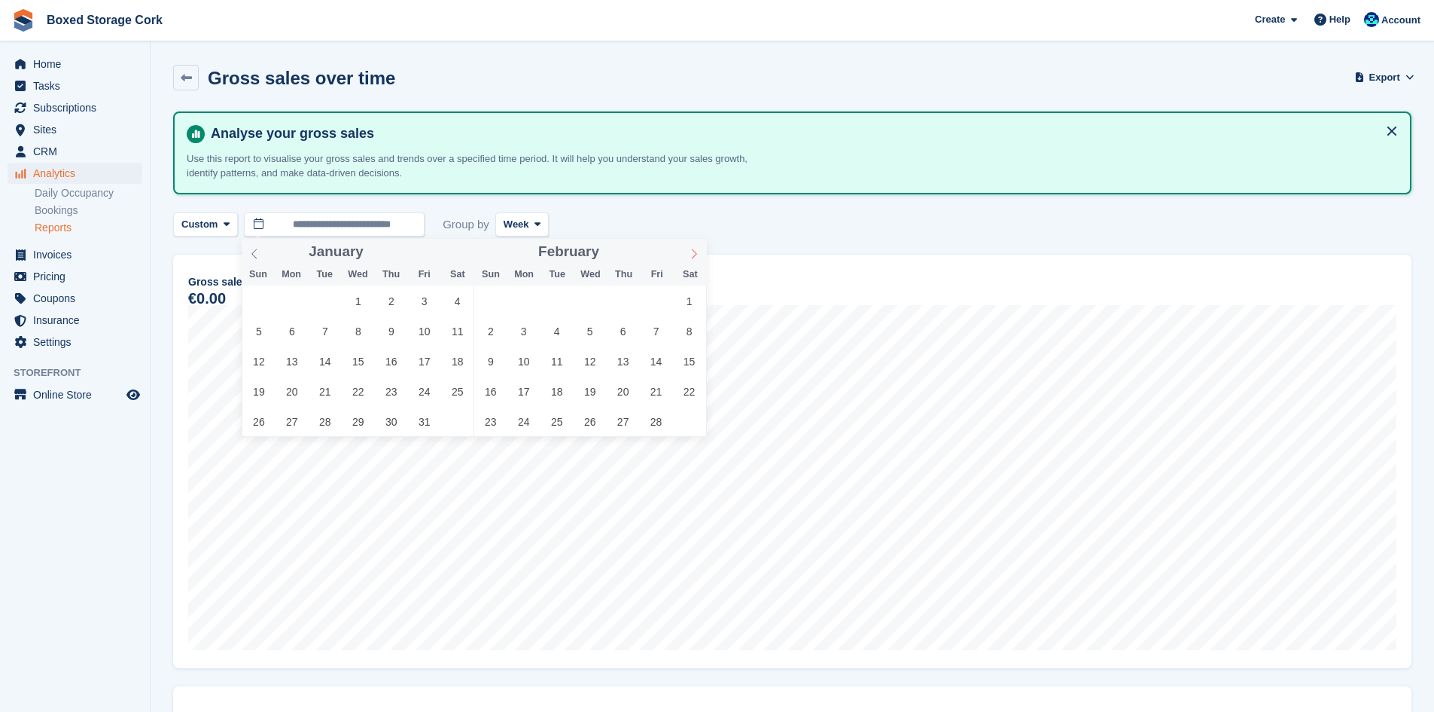
click at [692, 256] on icon at bounding box center [694, 253] width 11 height 11
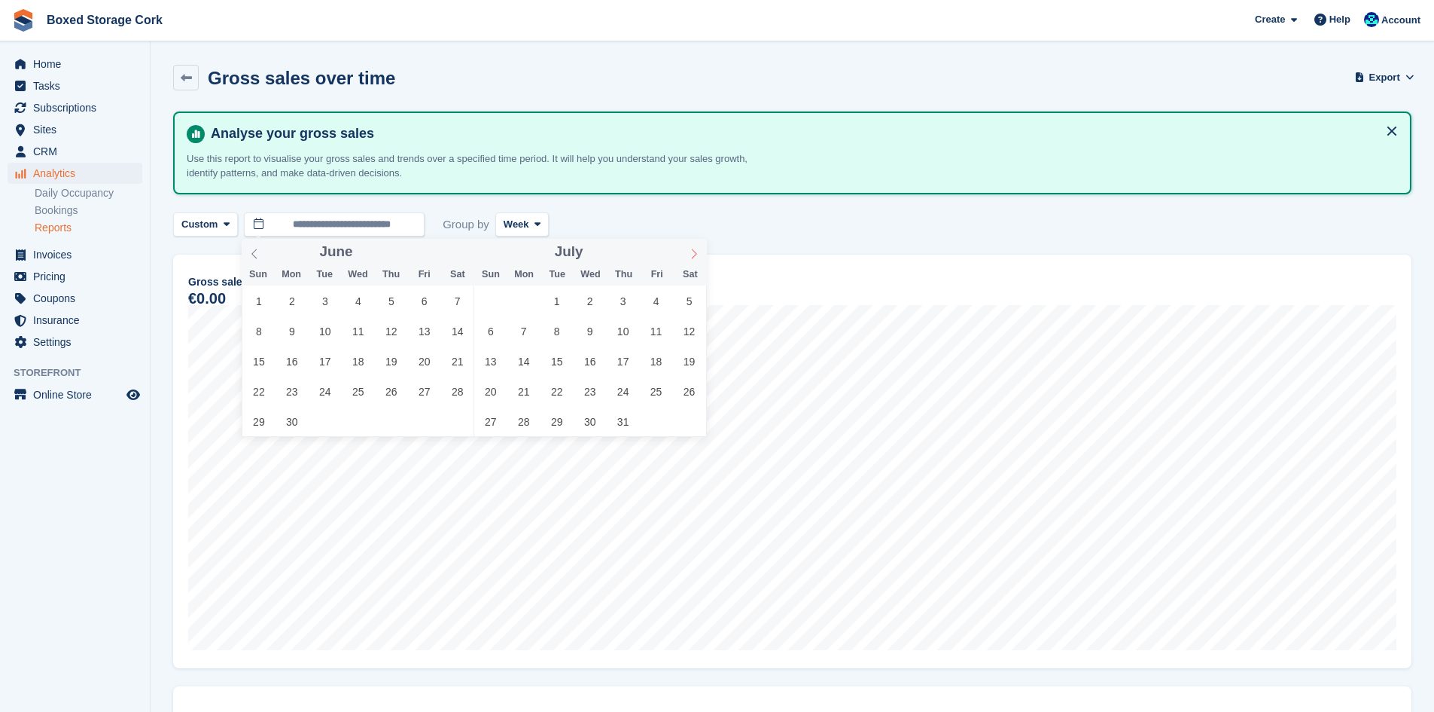
click at [692, 256] on icon at bounding box center [694, 253] width 11 height 11
click at [518, 302] on span "1" at bounding box center [523, 300] width 29 height 29
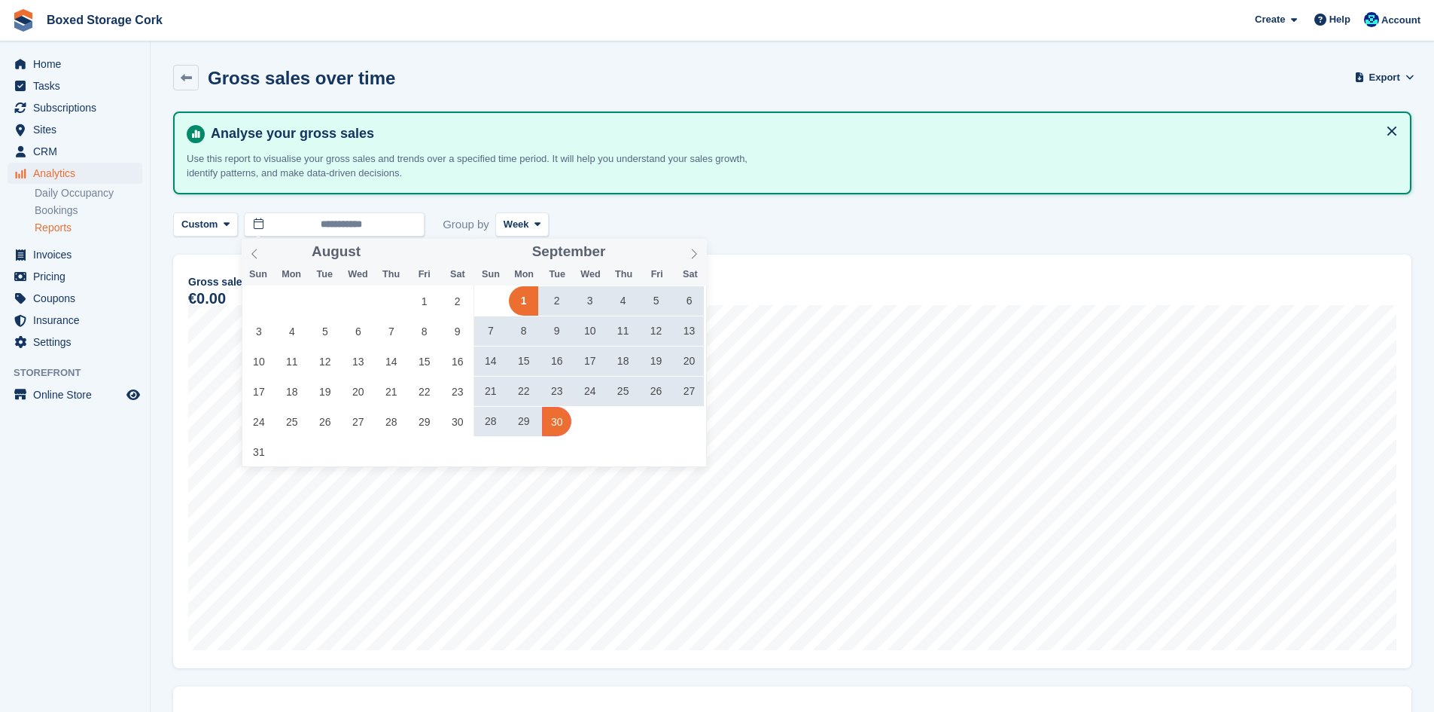
click at [562, 419] on span "30" at bounding box center [556, 421] width 29 height 29
type input "**********"
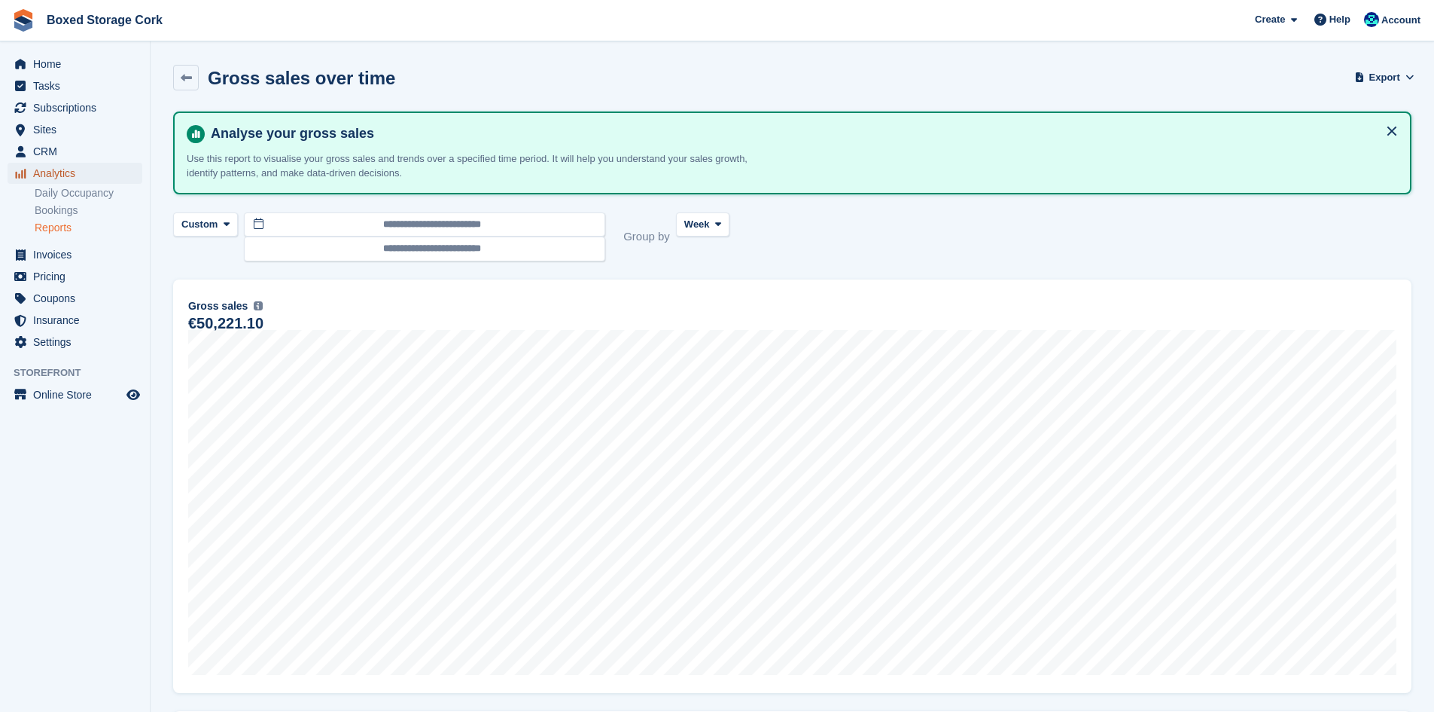
click at [54, 169] on span "Analytics" at bounding box center [78, 173] width 90 height 21
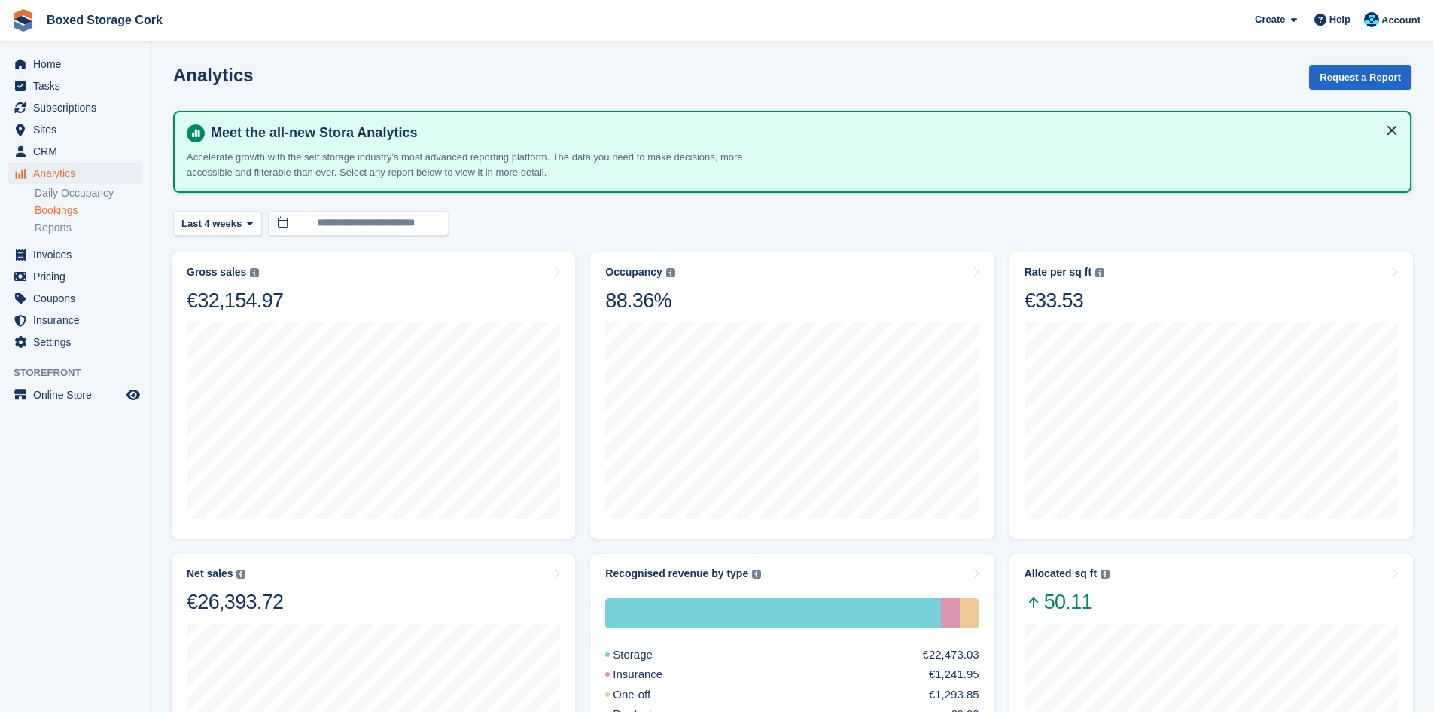
click at [66, 215] on link "Bookings" at bounding box center [89, 210] width 108 height 14
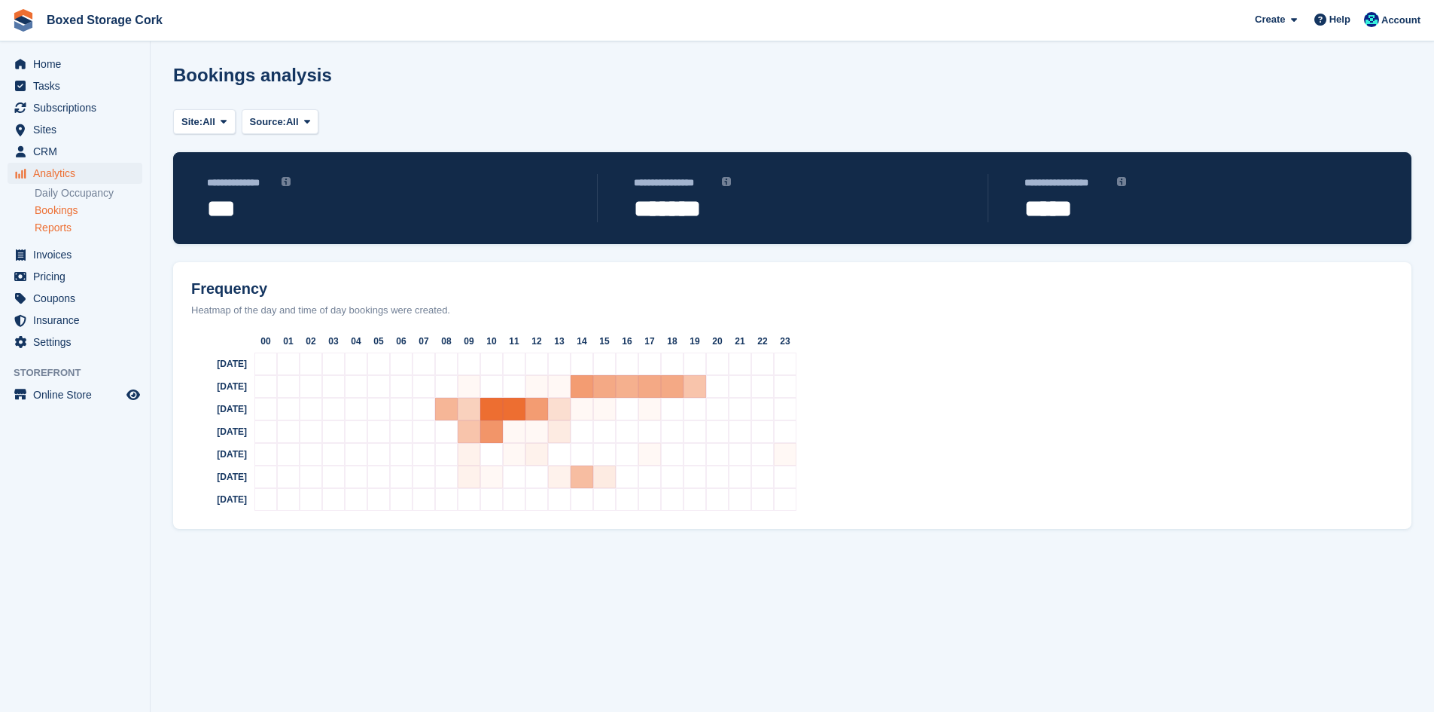
click at [56, 232] on link "Reports" at bounding box center [89, 228] width 108 height 14
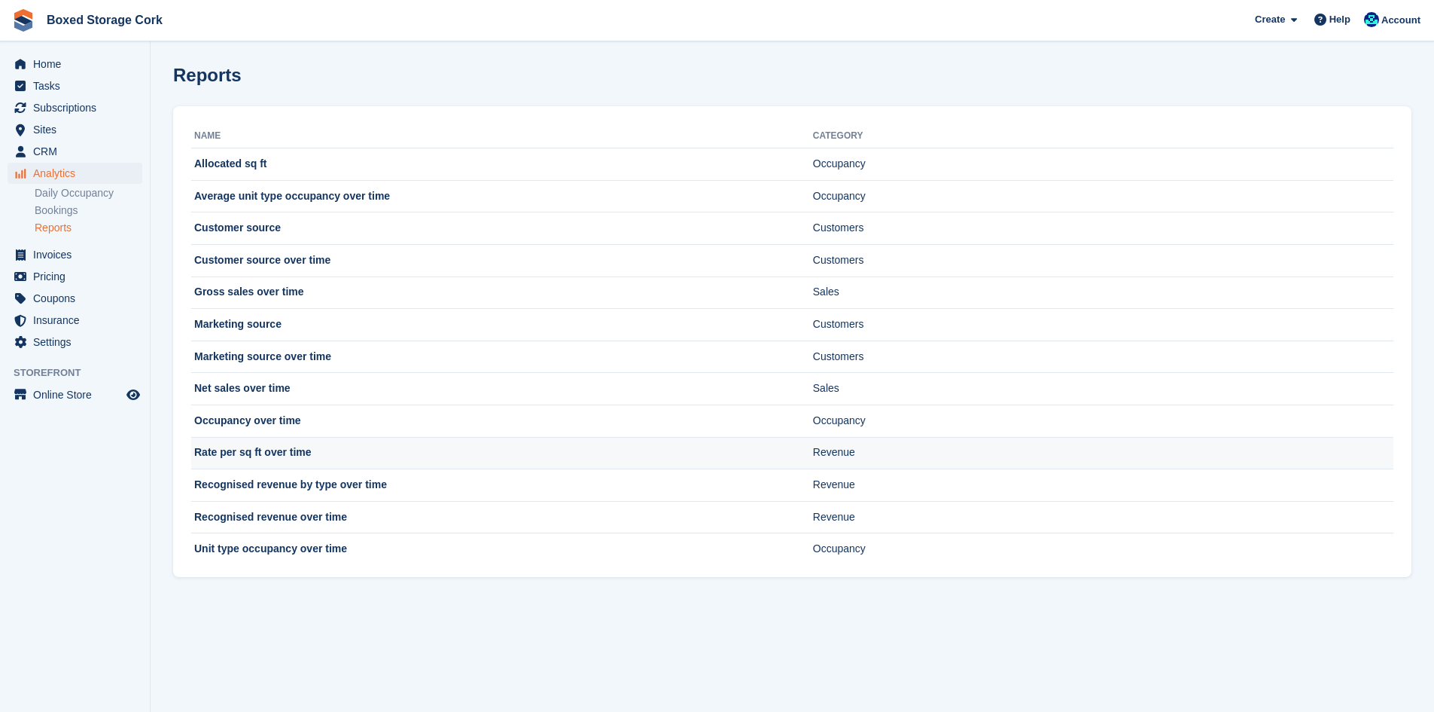
click at [334, 447] on td "Rate per sq ft over time" at bounding box center [502, 453] width 622 height 32
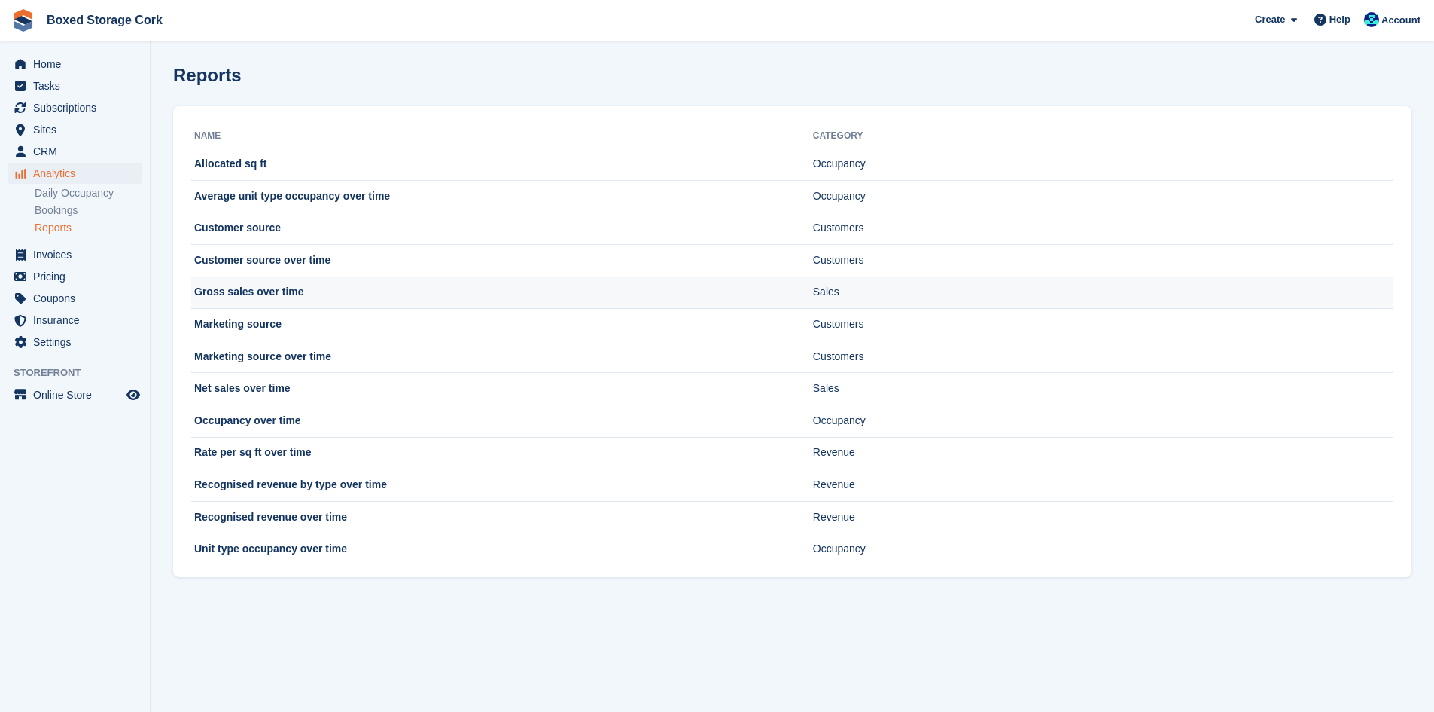
click at [335, 288] on td "Gross sales over time" at bounding box center [502, 292] width 622 height 32
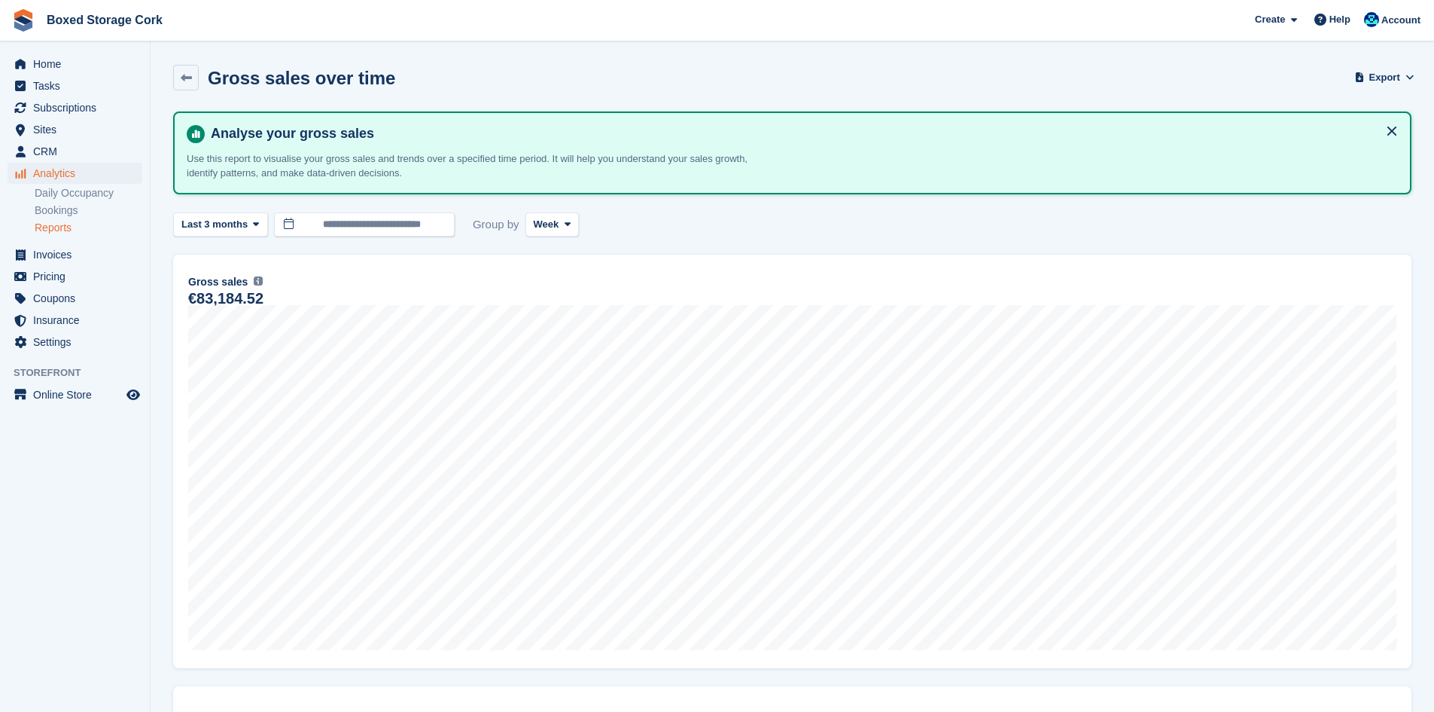
click at [76, 224] on link "Reports" at bounding box center [89, 228] width 108 height 14
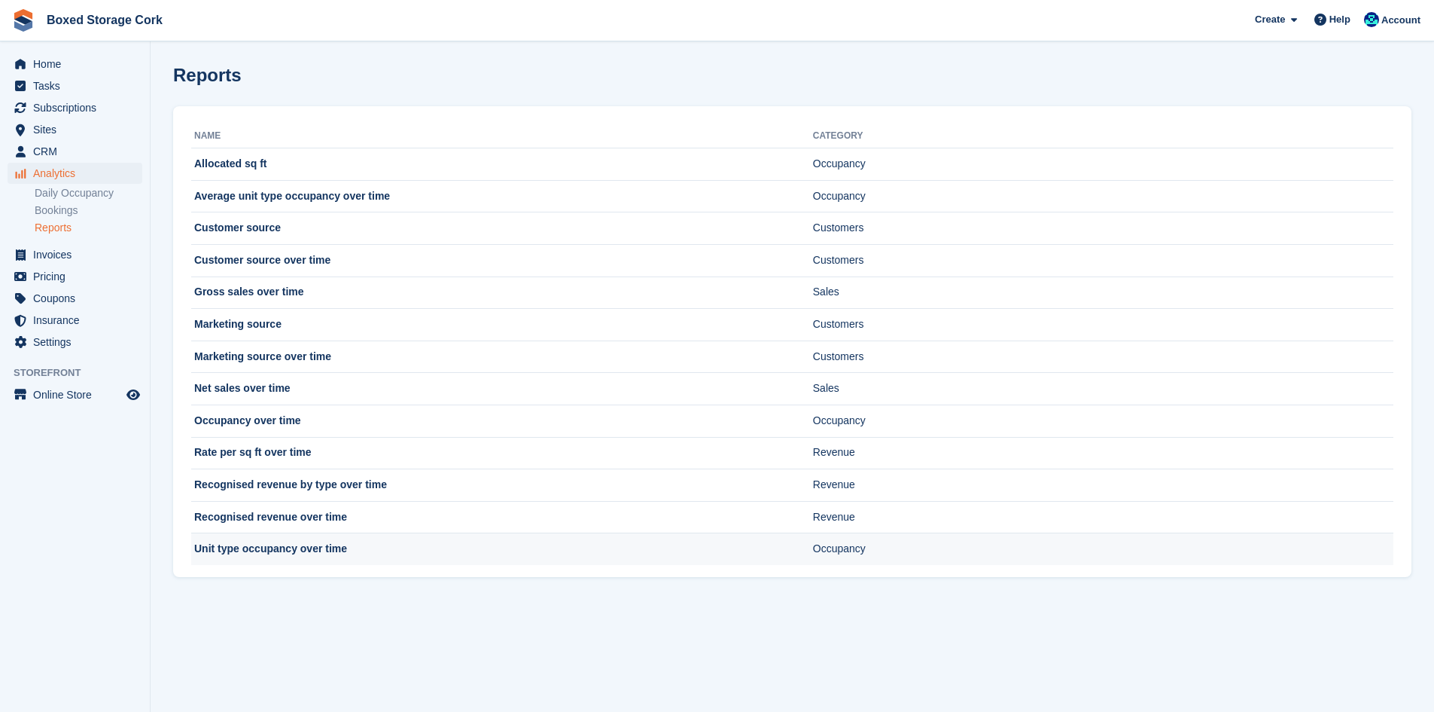
click at [339, 547] on td "Unit type occupancy over time" at bounding box center [502, 549] width 622 height 32
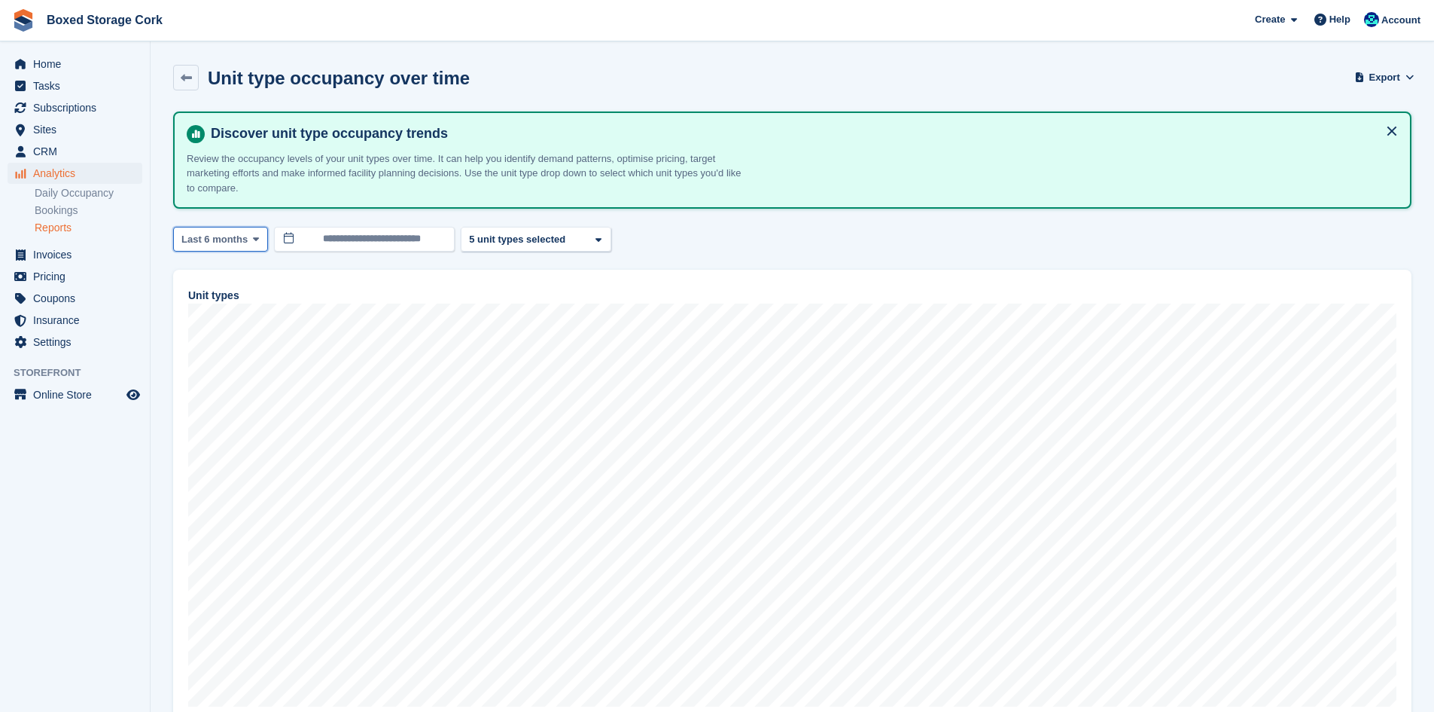
click at [256, 240] on span at bounding box center [256, 239] width 12 height 12
click at [236, 328] on link "Last 4 weeks" at bounding box center [245, 328] width 131 height 27
click at [590, 240] on icon at bounding box center [593, 240] width 6 height 10
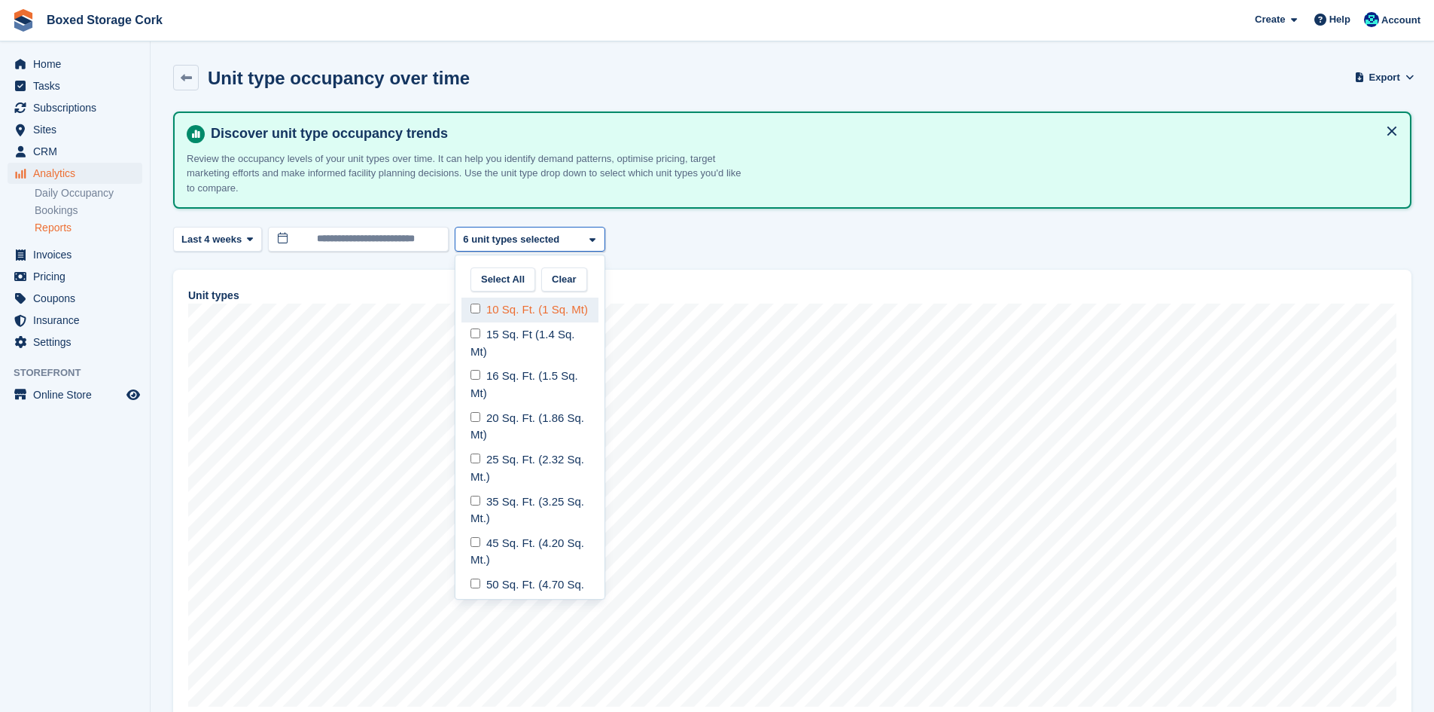
click at [490, 313] on div "10 Sq. Ft. (1 Sq. Mt)" at bounding box center [530, 309] width 137 height 25
click at [508, 318] on div "10 Sq. Ft. (1 Sq. Mt)" at bounding box center [530, 309] width 137 height 25
select select "*****"
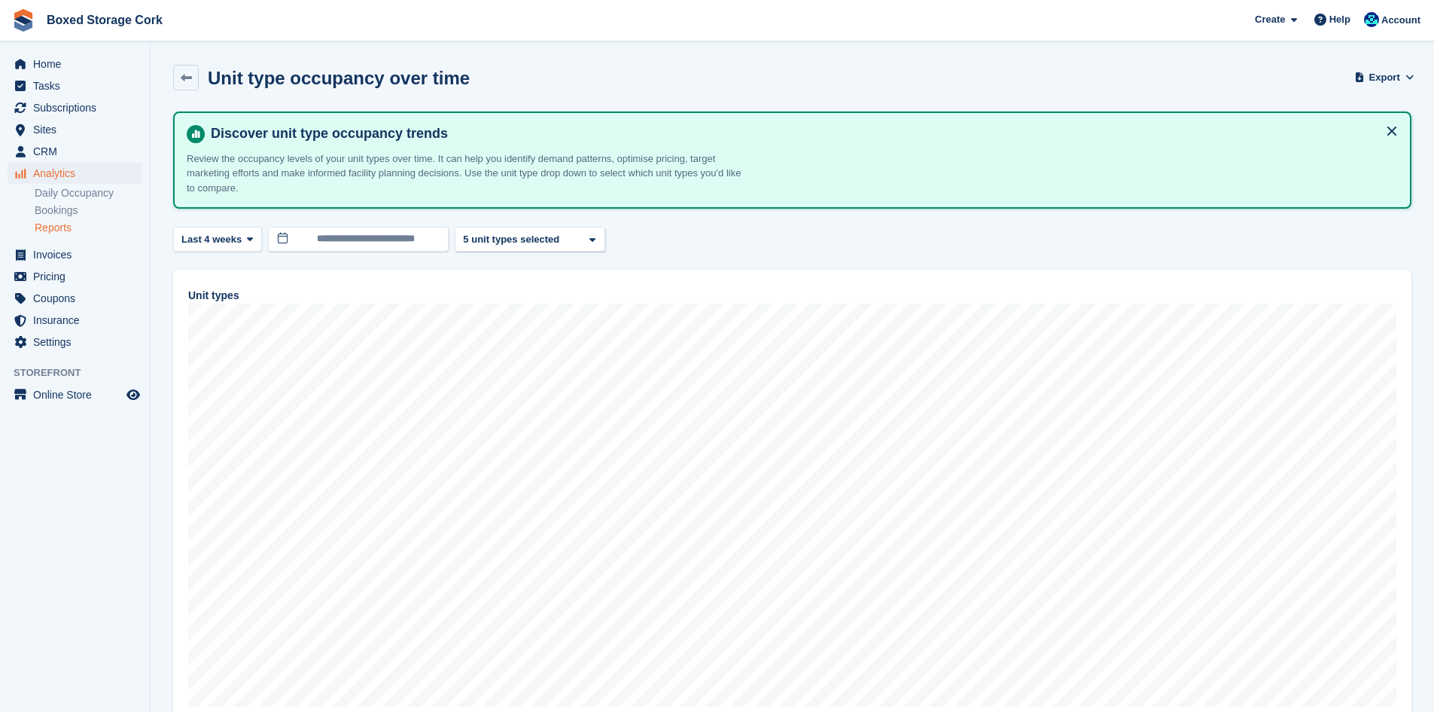
click at [52, 229] on link "Reports" at bounding box center [89, 228] width 108 height 14
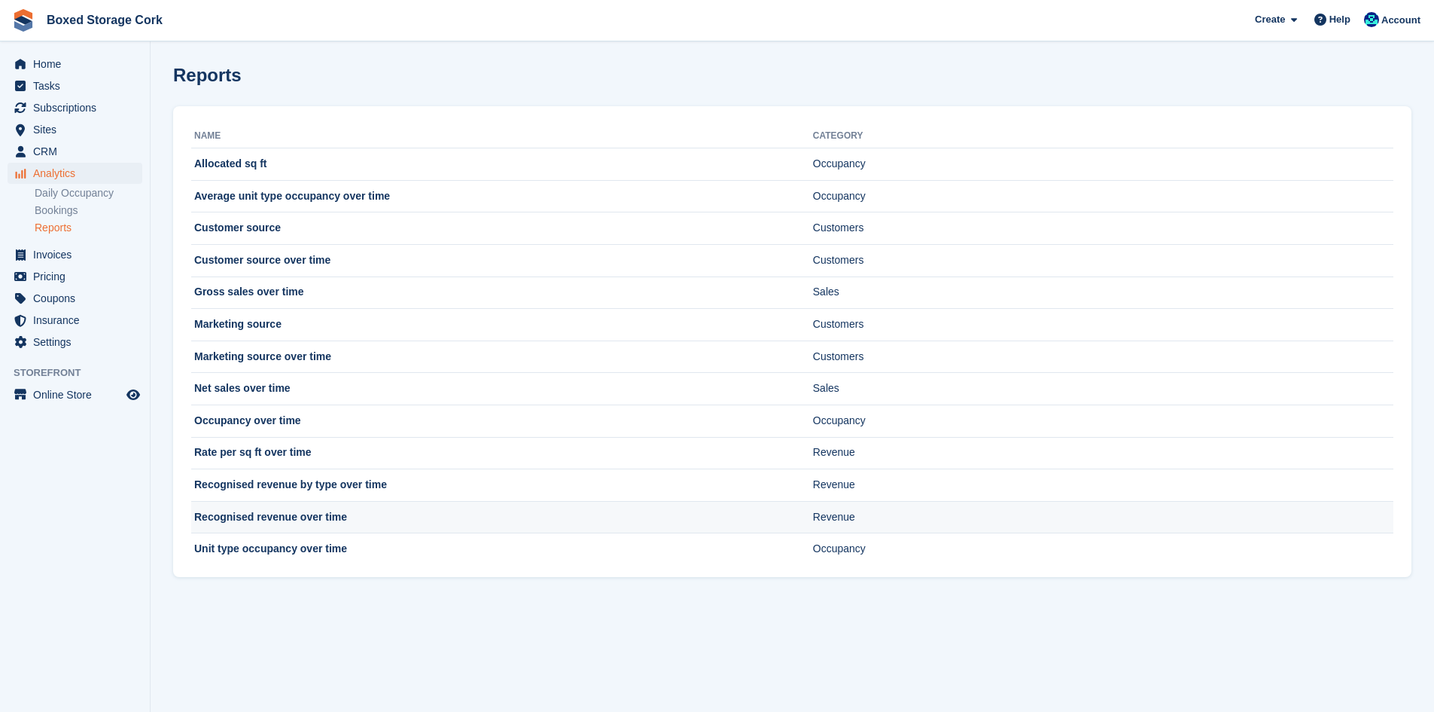
click at [326, 511] on td "Recognised revenue over time" at bounding box center [502, 517] width 622 height 32
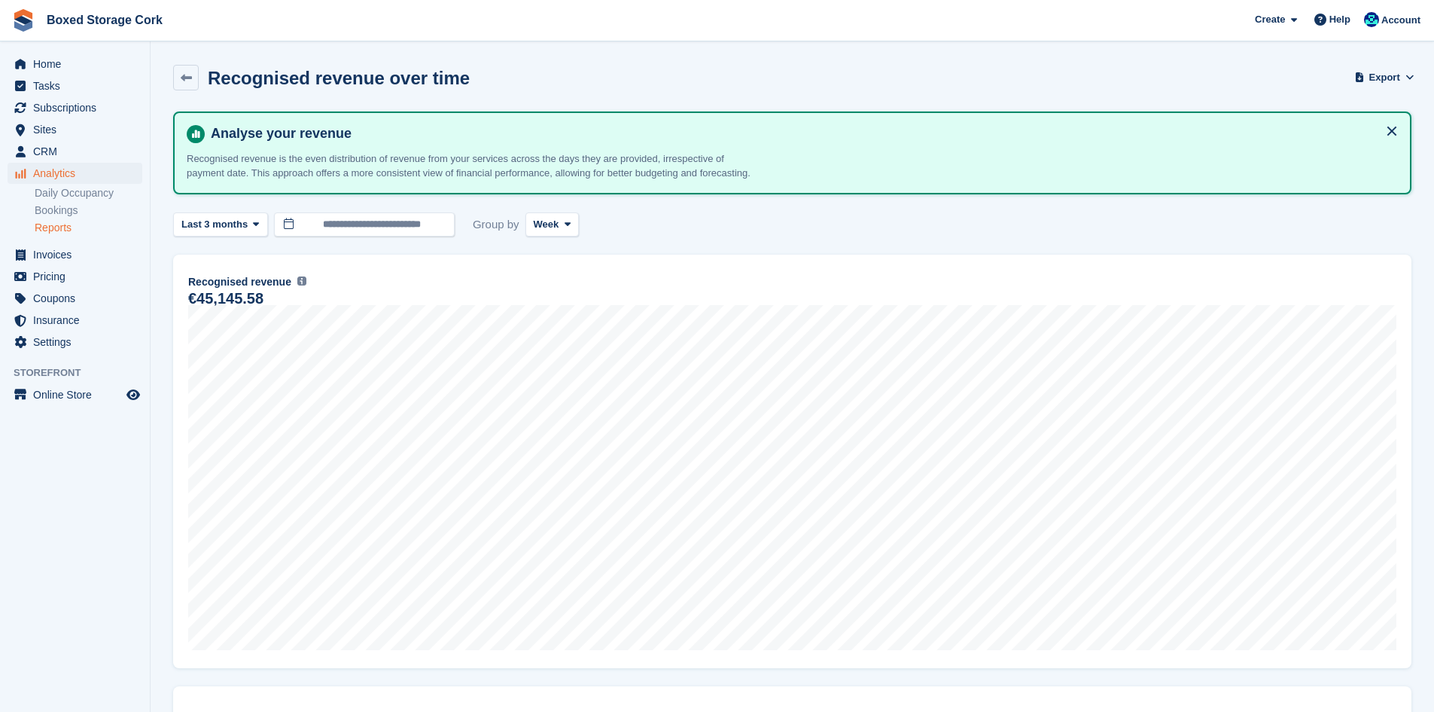
click at [59, 225] on link "Reports" at bounding box center [89, 228] width 108 height 14
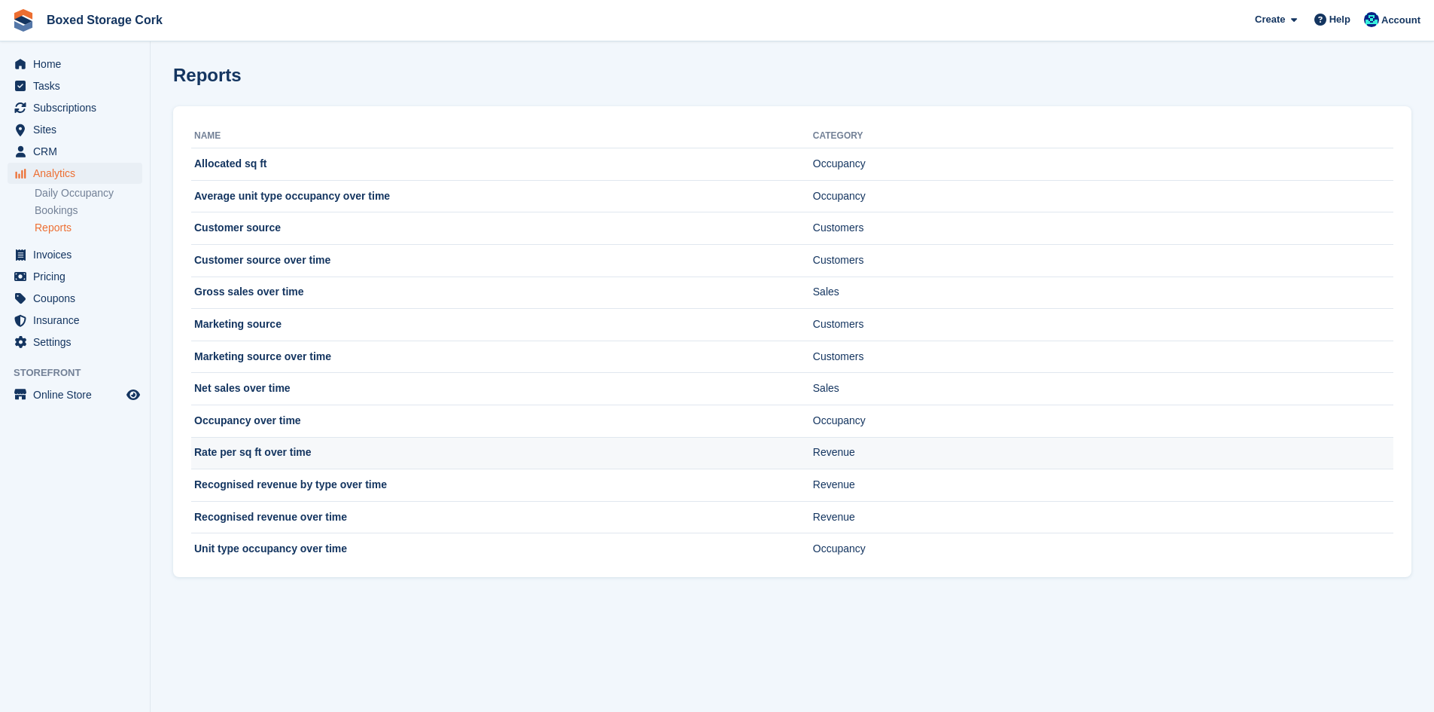
click at [330, 447] on td "Rate per sq ft over time" at bounding box center [502, 453] width 622 height 32
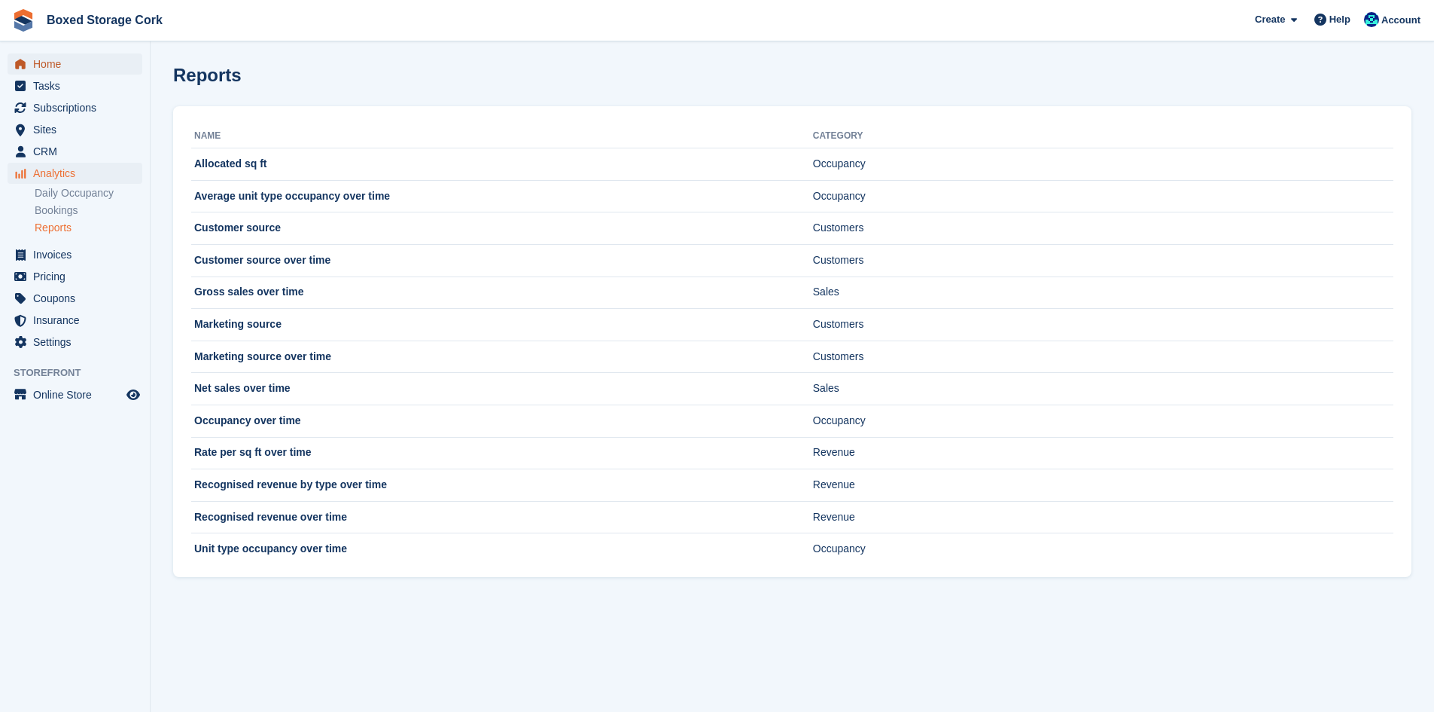
click at [59, 61] on span "Home" at bounding box center [78, 63] width 90 height 21
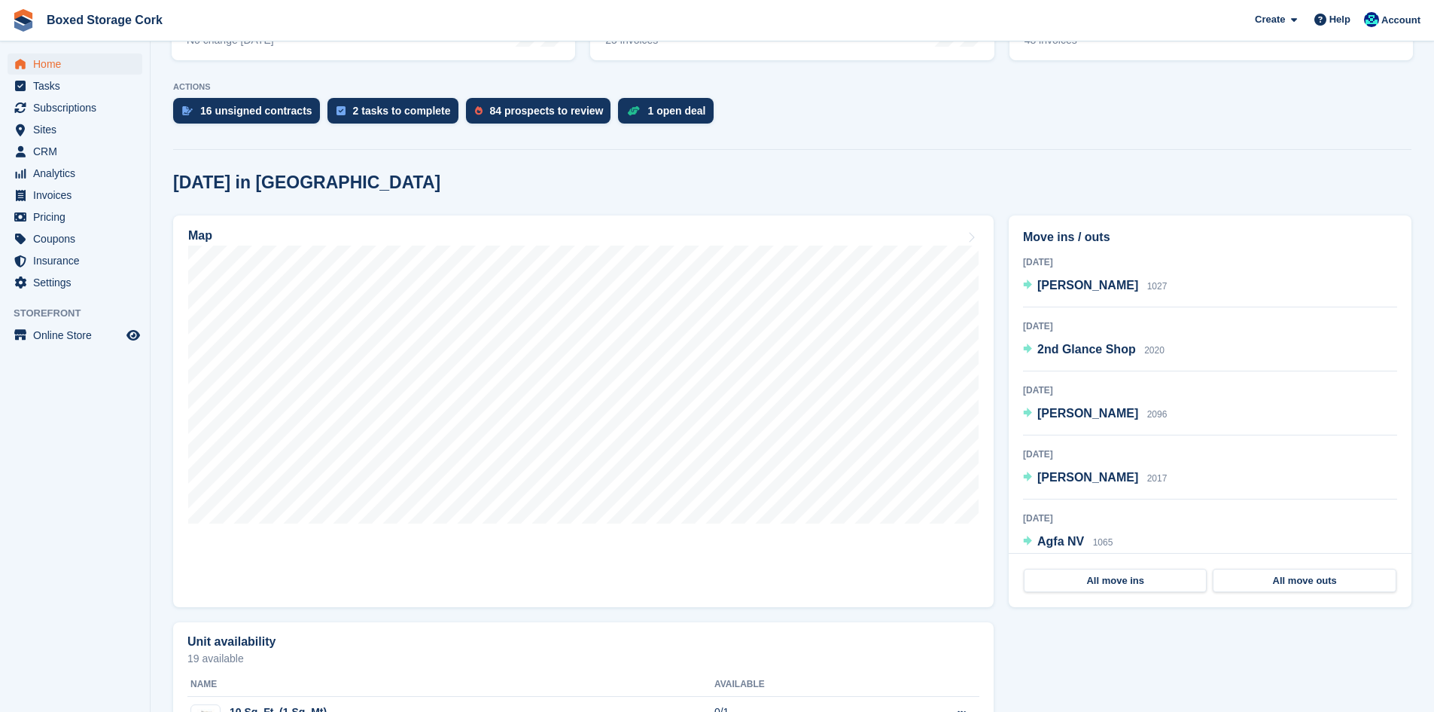
scroll to position [301, 0]
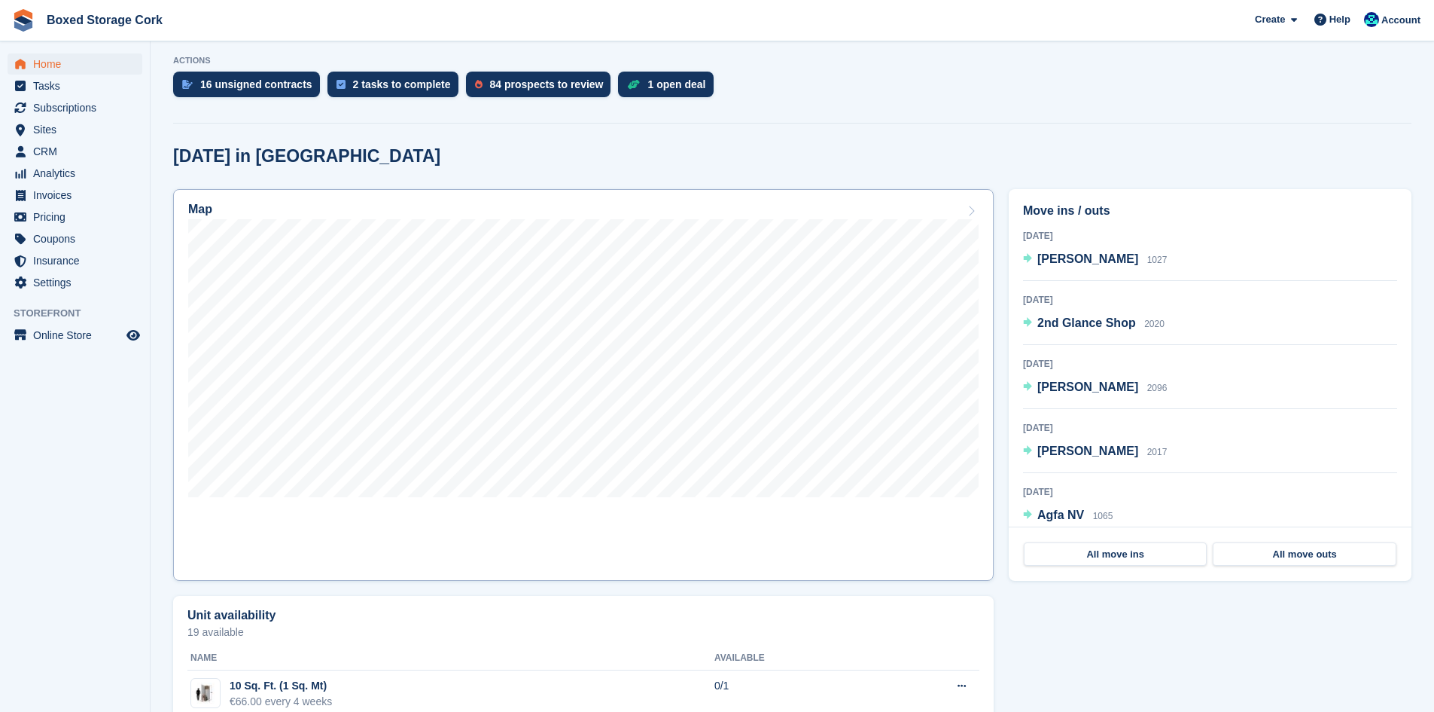
click at [828, 517] on link "Map" at bounding box center [583, 385] width 821 height 392
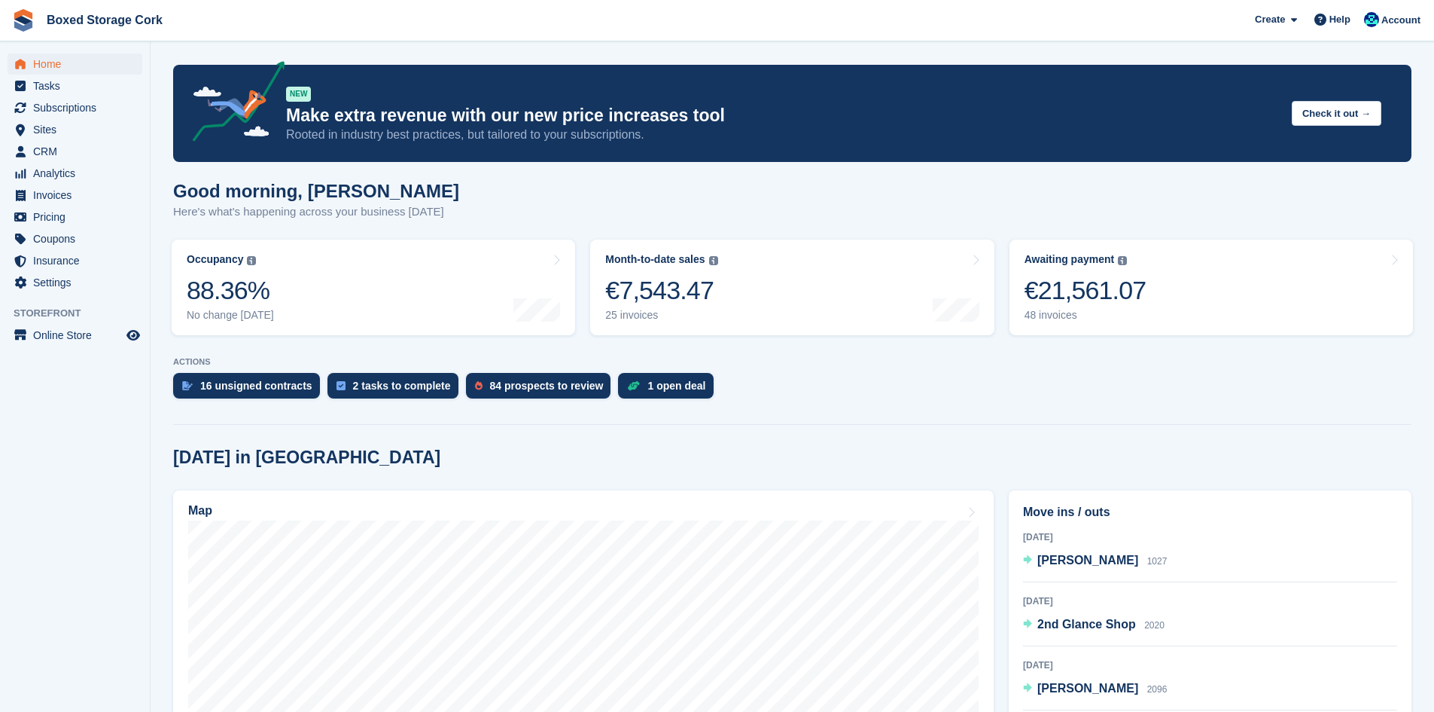
scroll to position [301, 0]
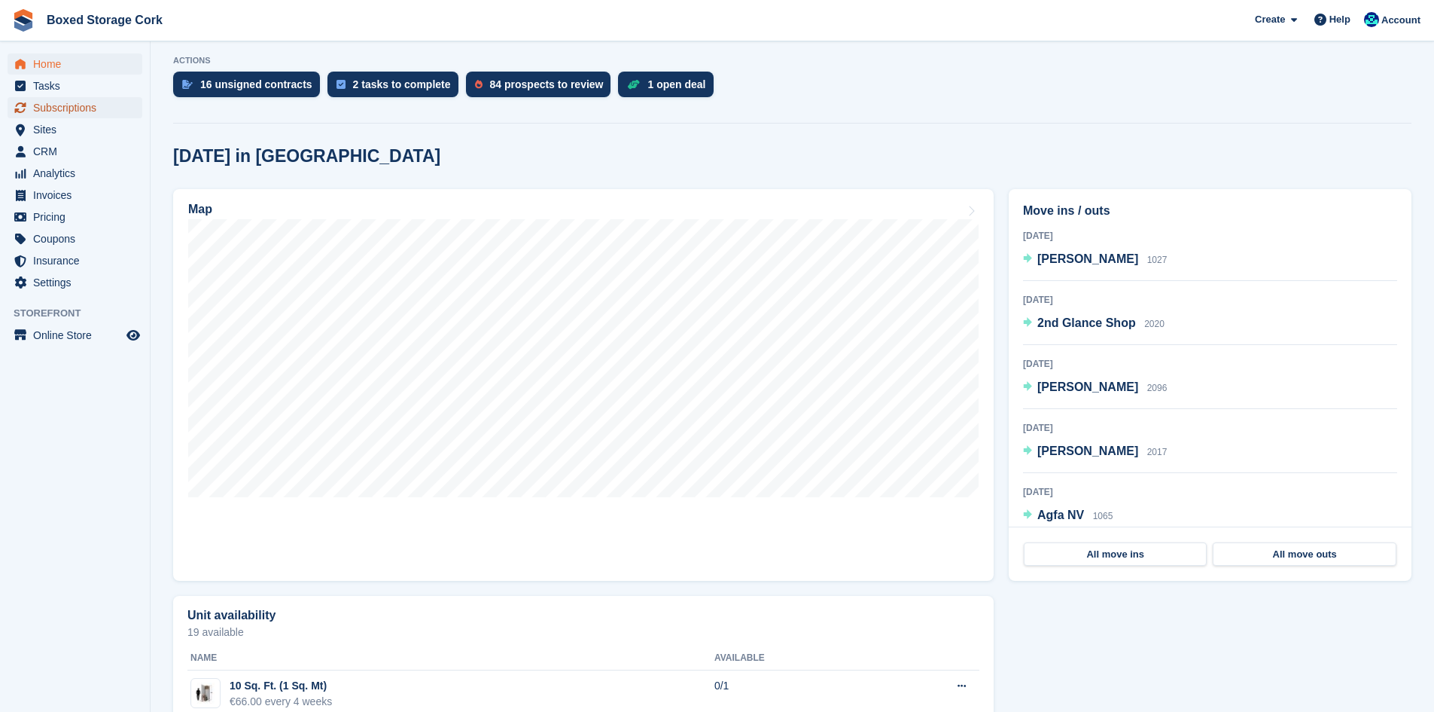
click at [71, 108] on span "Subscriptions" at bounding box center [78, 107] width 90 height 21
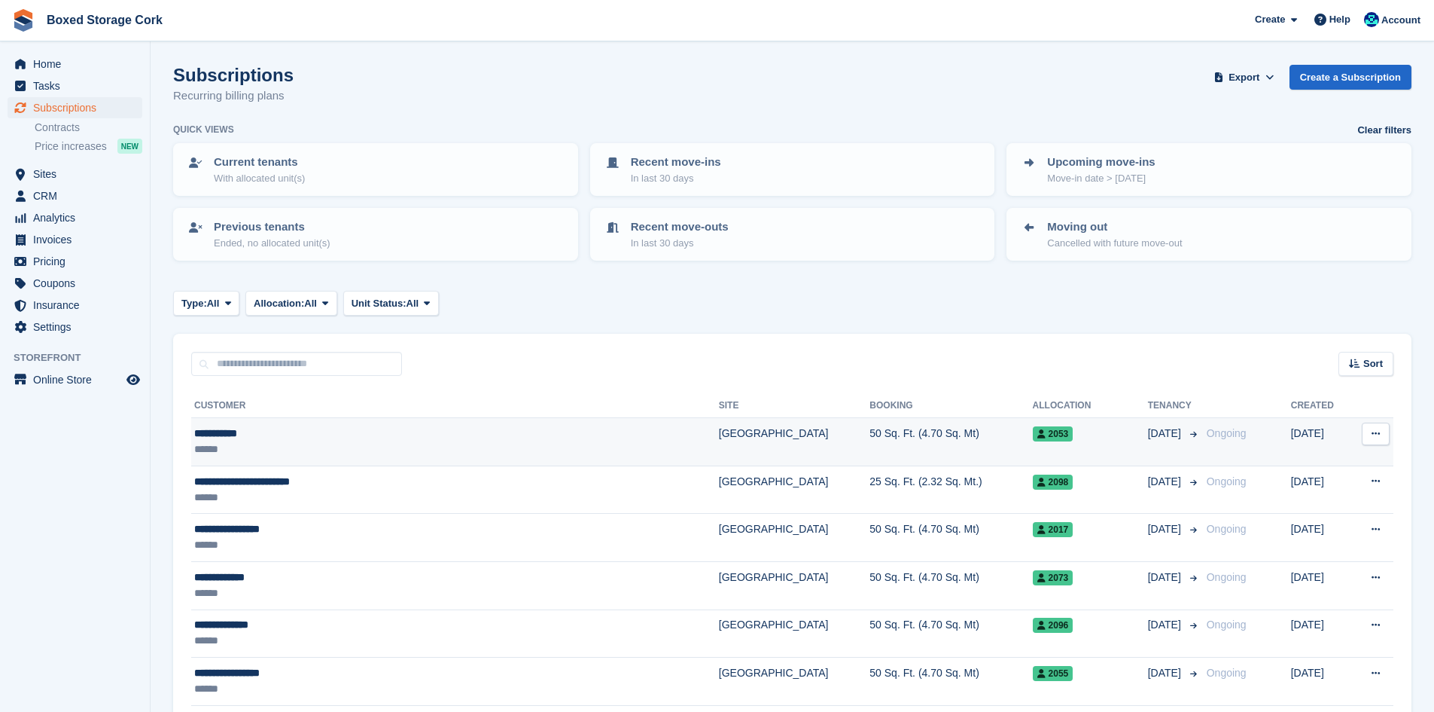
click at [323, 440] on div "**********" at bounding box center [384, 433] width 380 height 16
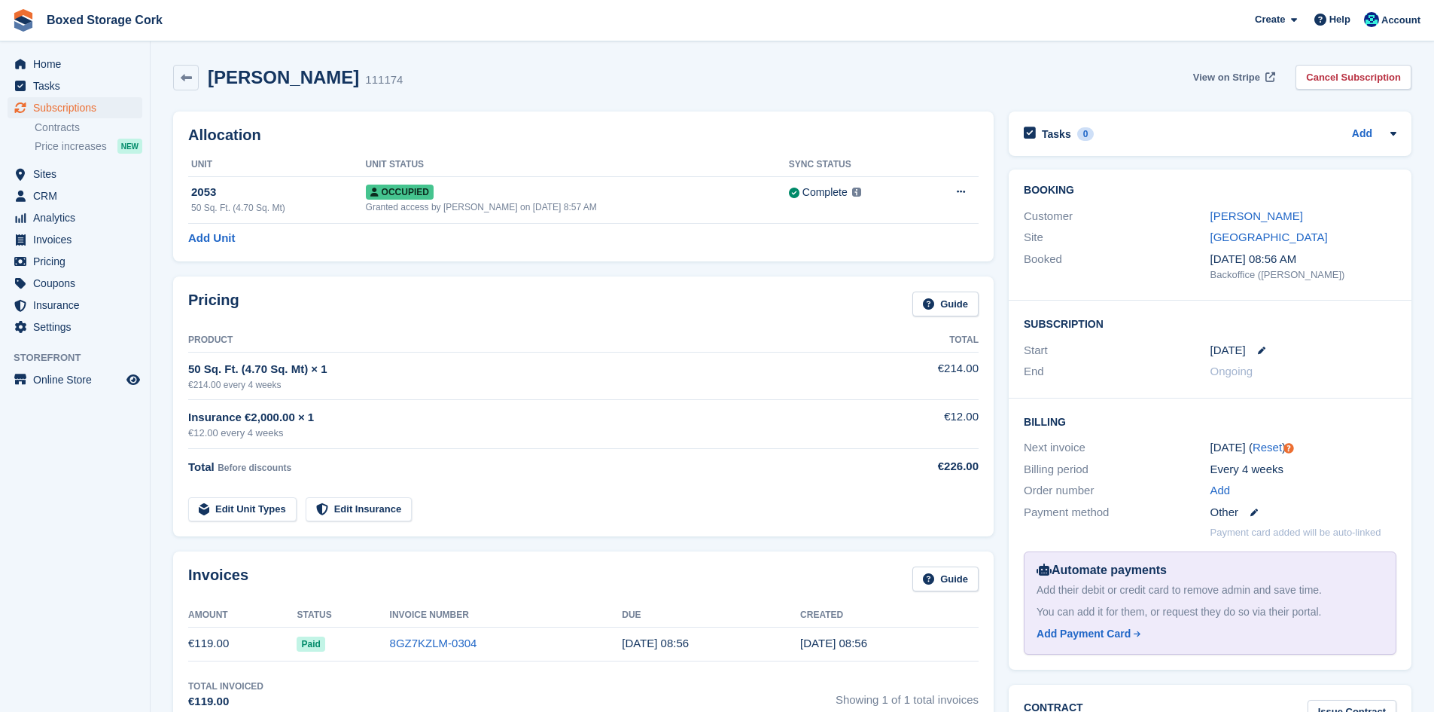
click at [1253, 78] on span "View on Stripe" at bounding box center [1226, 77] width 67 height 15
click at [60, 102] on span "Subscriptions" at bounding box center [78, 107] width 90 height 21
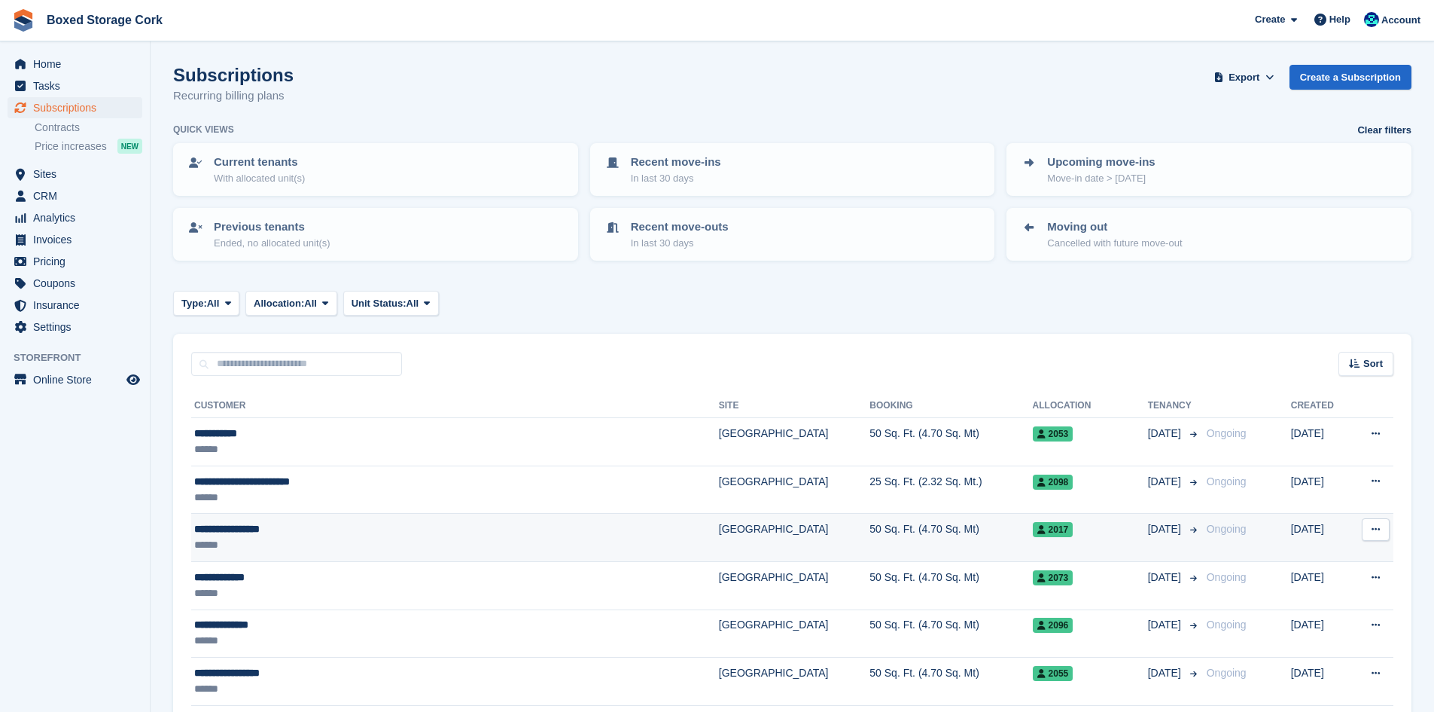
click at [318, 538] on div "******" at bounding box center [384, 545] width 380 height 16
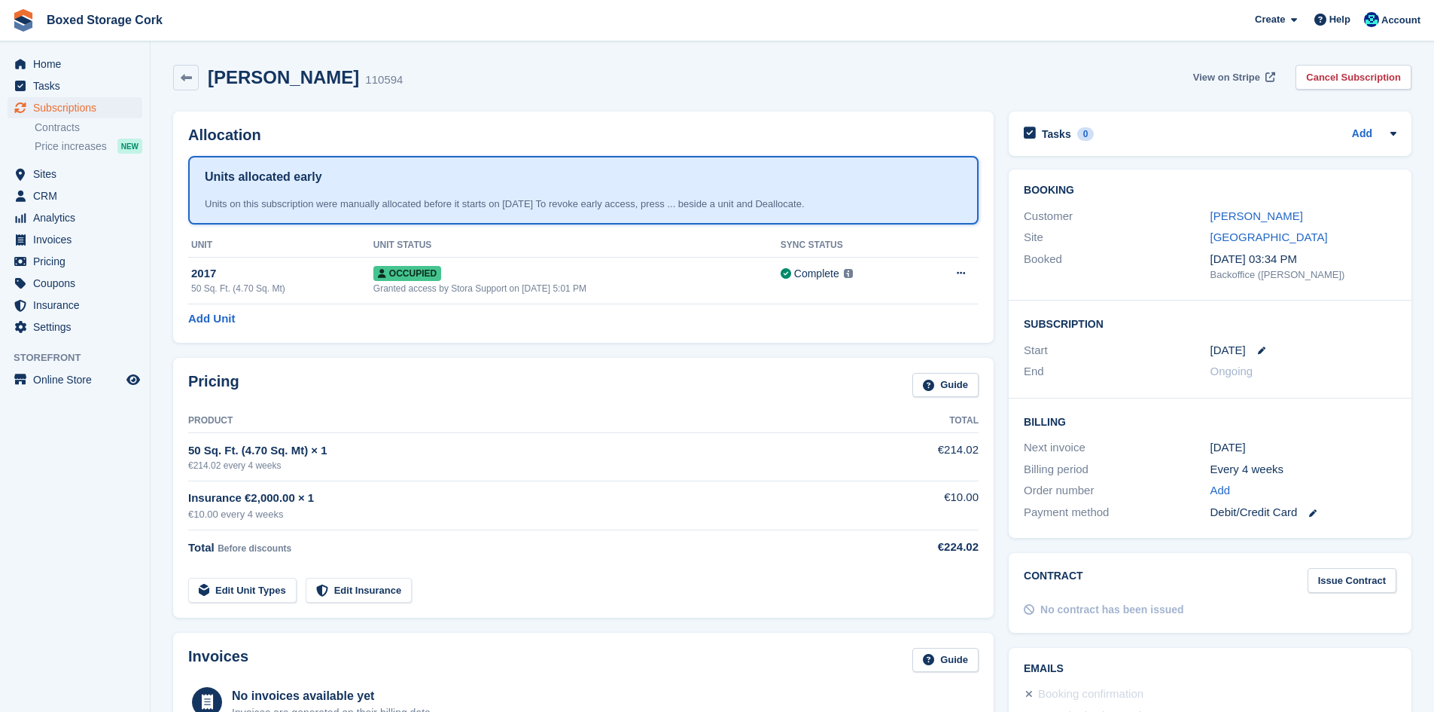
click at [1239, 78] on span "View on Stripe" at bounding box center [1226, 77] width 67 height 15
click at [963, 269] on icon at bounding box center [961, 273] width 8 height 10
click at [566, 356] on div "Pricing Guide Product Total 50 Sq. Ft. (4.70 Sq. Mt) × 1 €214.02 every 4 weeks …" at bounding box center [584, 487] width 836 height 275
click at [1224, 78] on span "View on Stripe" at bounding box center [1226, 77] width 67 height 15
click at [61, 108] on span "Subscriptions" at bounding box center [78, 107] width 90 height 21
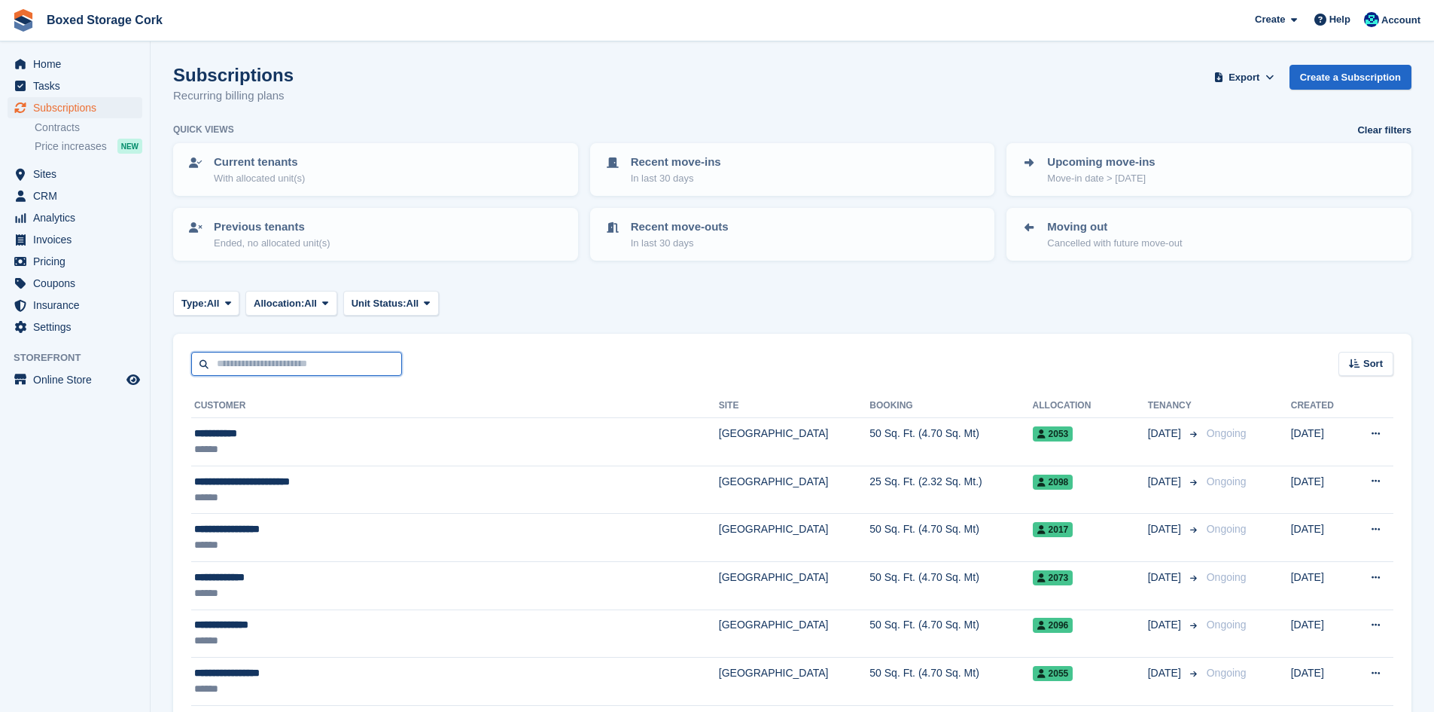
click at [328, 358] on input "text" at bounding box center [296, 364] width 211 height 25
type input "*"
type input "****"
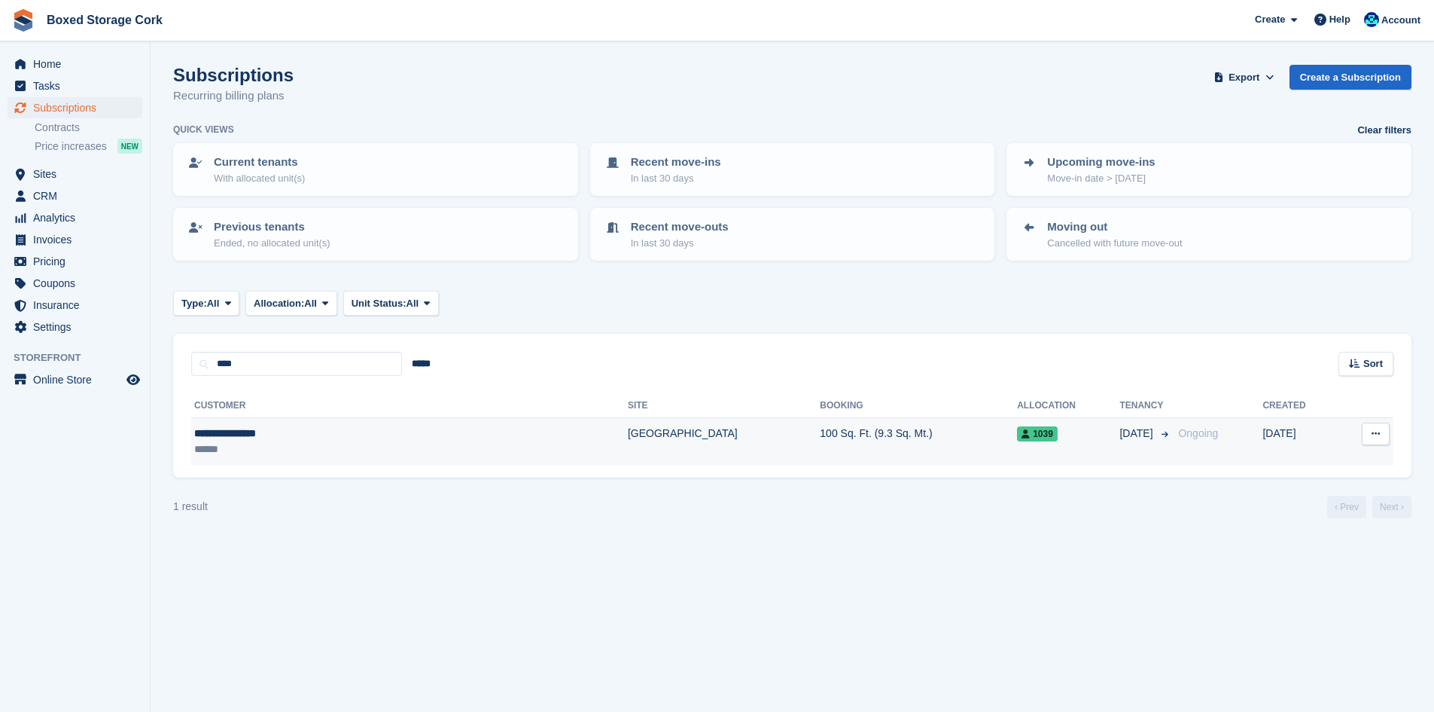
click at [628, 431] on td "[GEOGRAPHIC_DATA]" at bounding box center [724, 441] width 192 height 47
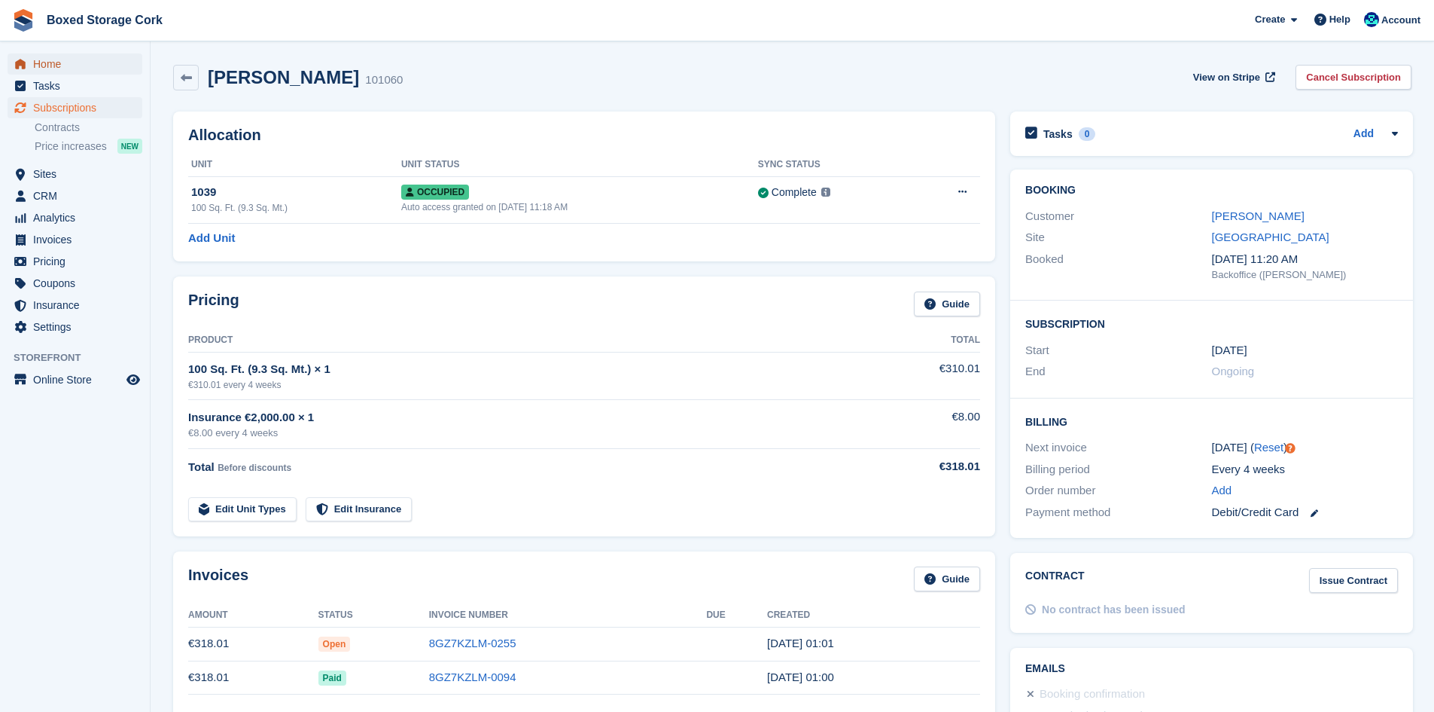
click at [65, 65] on span "Home" at bounding box center [78, 63] width 90 height 21
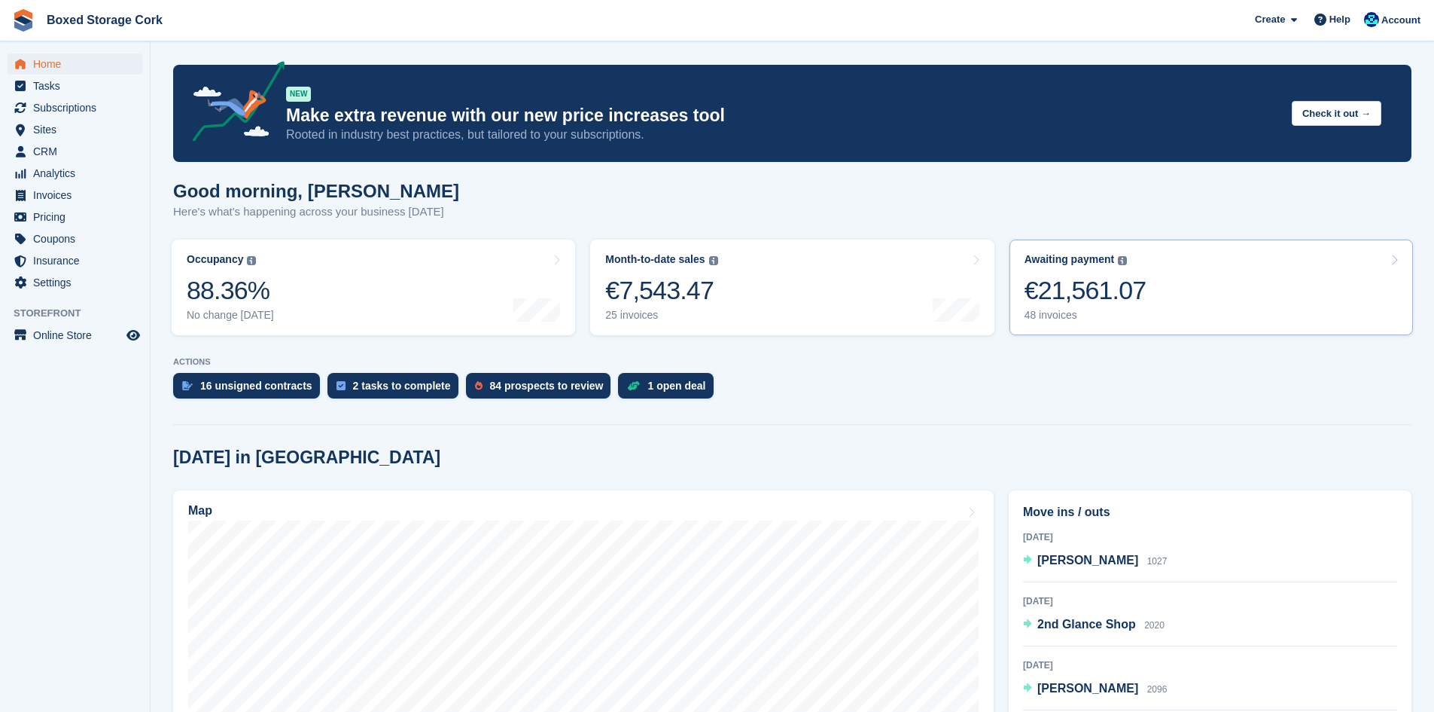
click at [1106, 287] on div "€21,561.07" at bounding box center [1086, 290] width 122 height 31
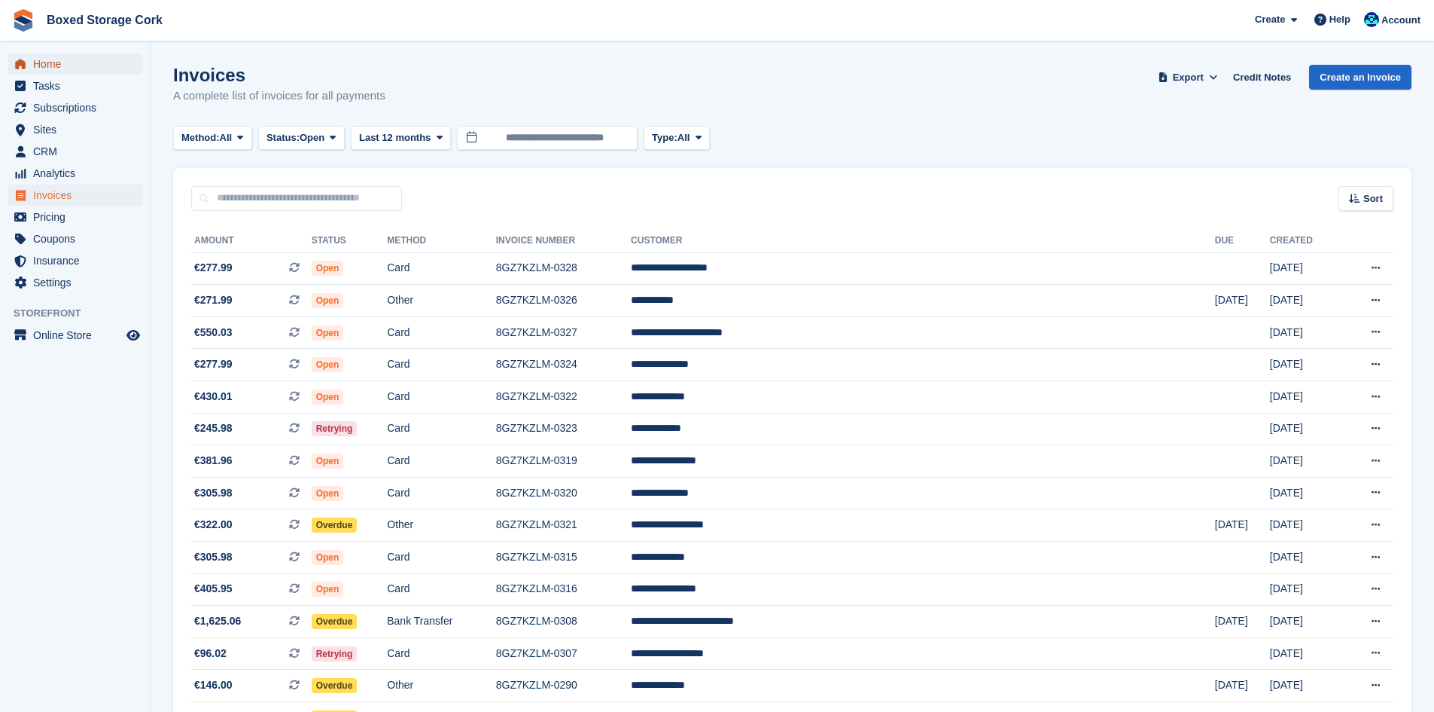
click at [48, 63] on span "Home" at bounding box center [78, 63] width 90 height 21
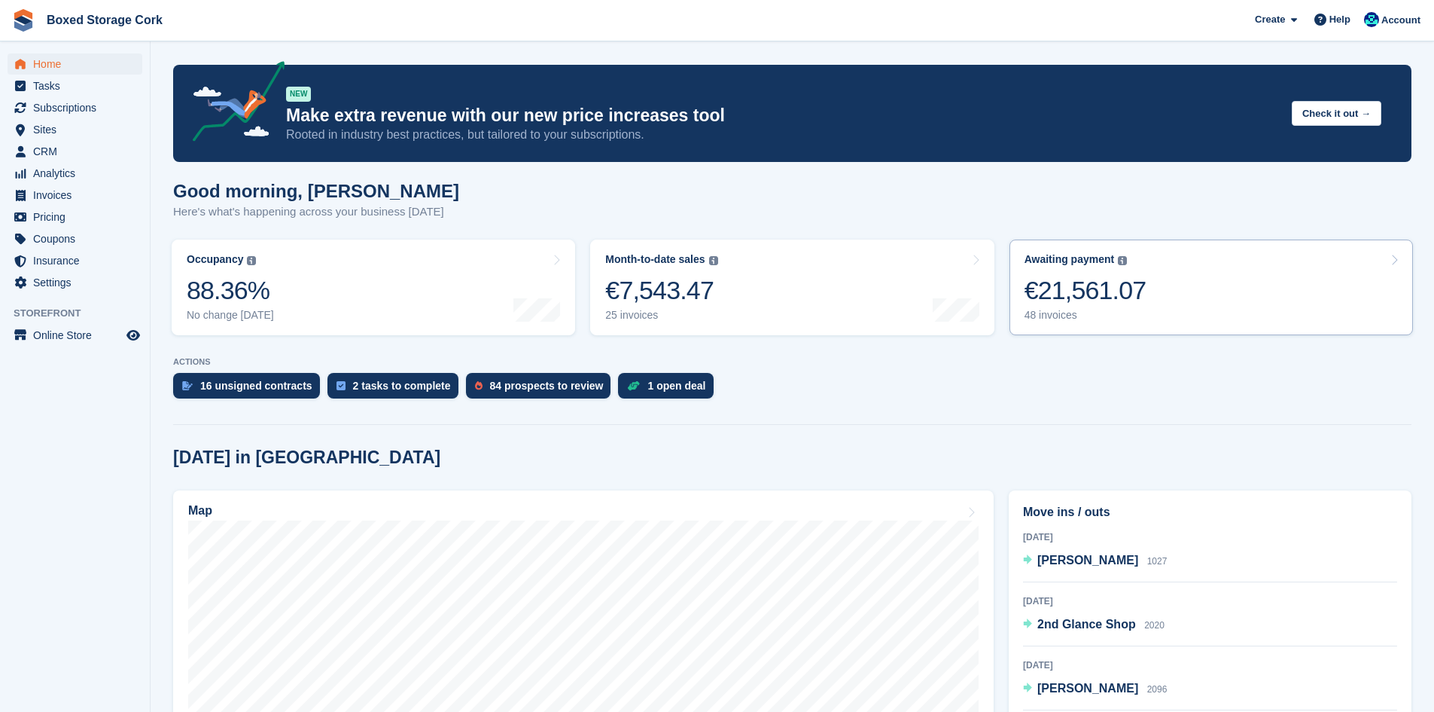
click at [1105, 294] on div "€21,561.07" at bounding box center [1086, 290] width 122 height 31
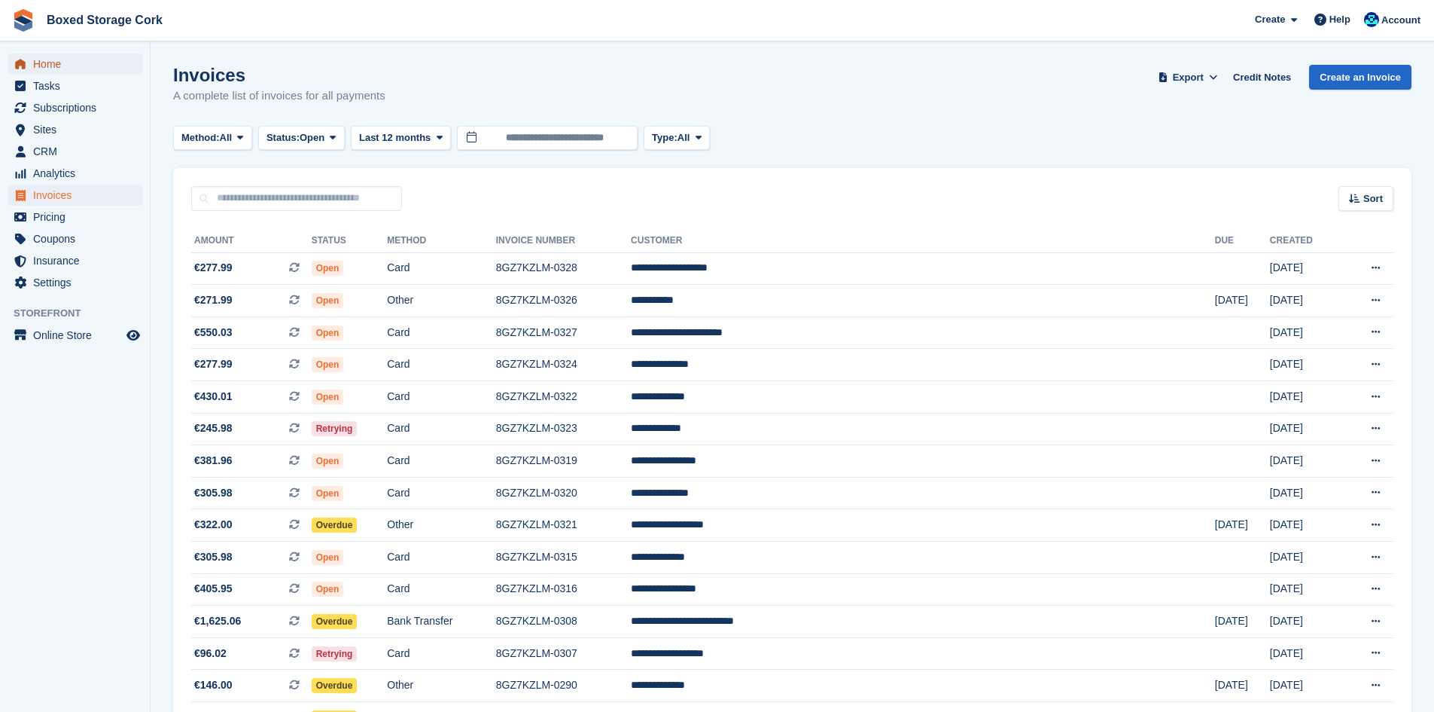
click at [56, 67] on span "Home" at bounding box center [78, 63] width 90 height 21
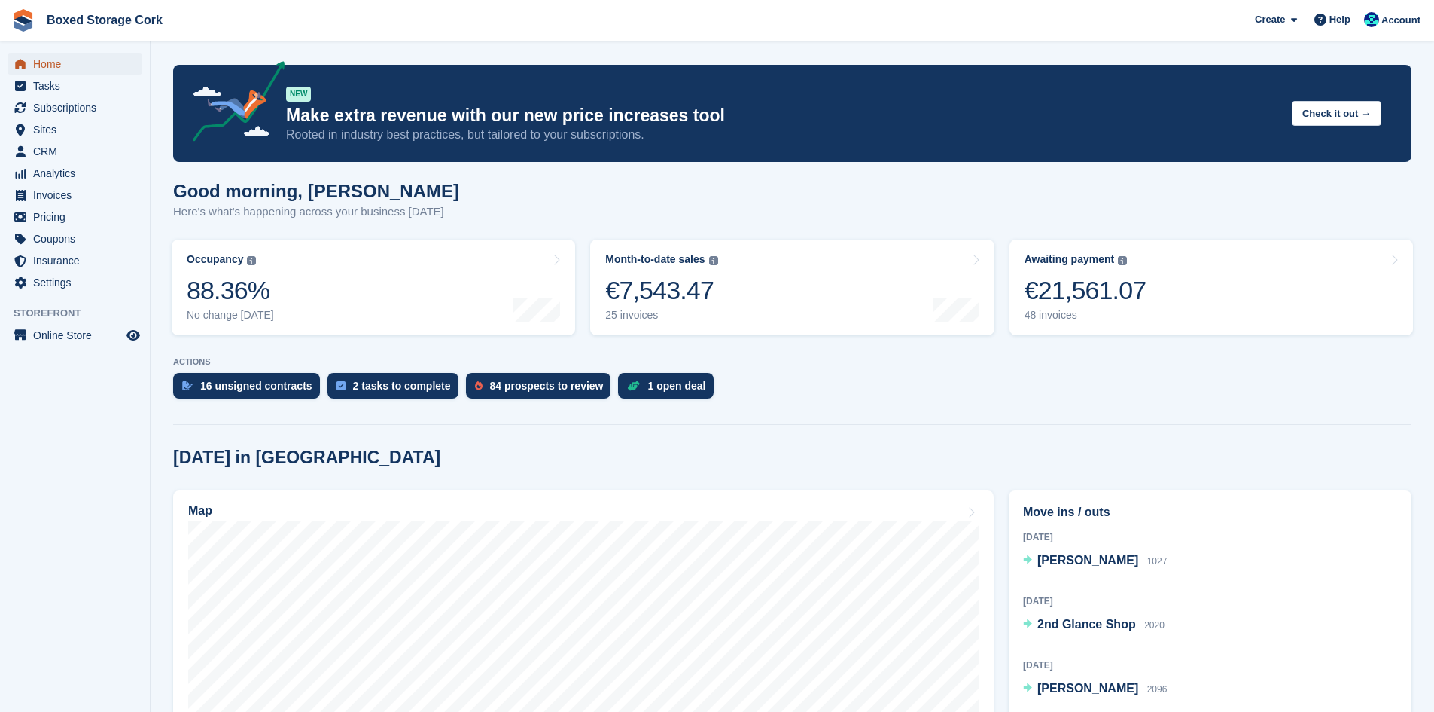
click at [64, 70] on span "Home" at bounding box center [78, 63] width 90 height 21
click at [85, 104] on span "Subscriptions" at bounding box center [78, 107] width 90 height 21
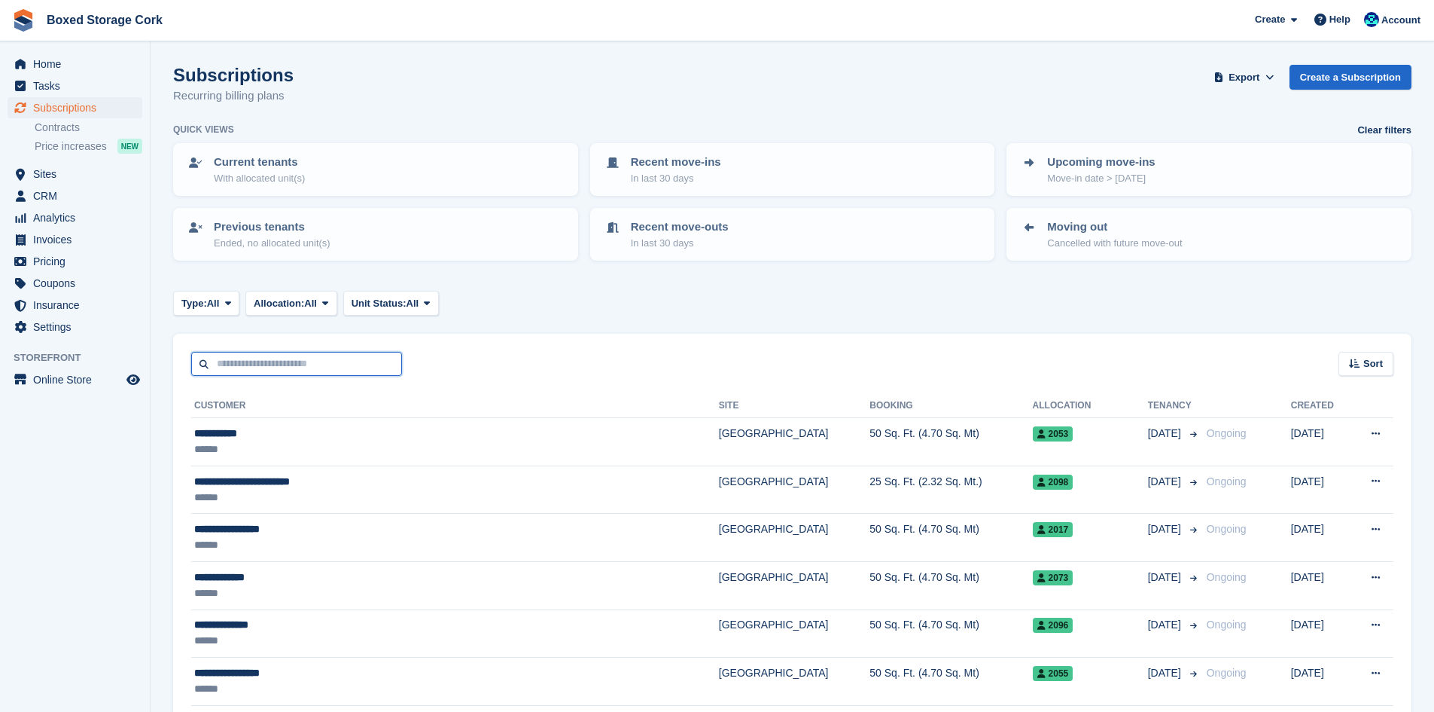
click at [248, 368] on input "text" at bounding box center [296, 364] width 211 height 25
type input "*****"
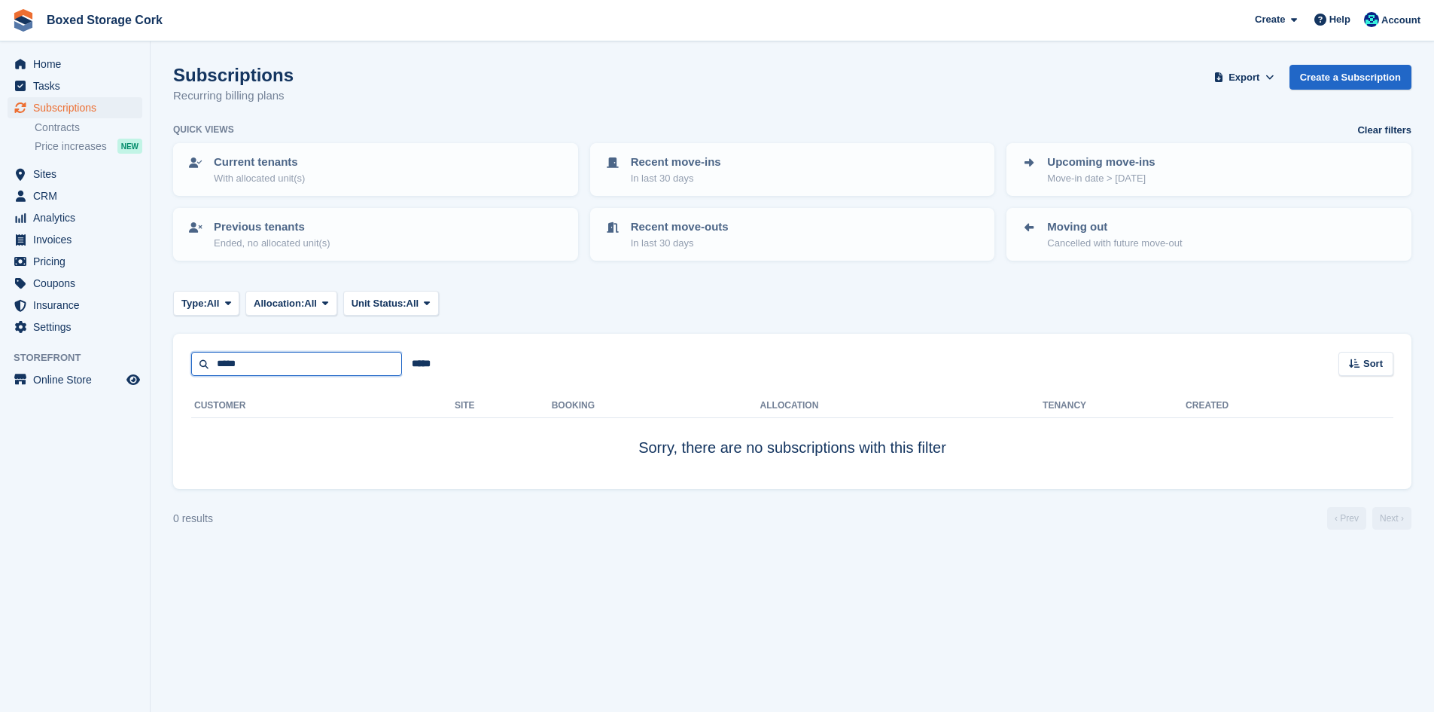
click at [259, 370] on input "*****" at bounding box center [296, 364] width 211 height 25
type input "**********"
click at [54, 108] on span "Subscriptions" at bounding box center [78, 107] width 90 height 21
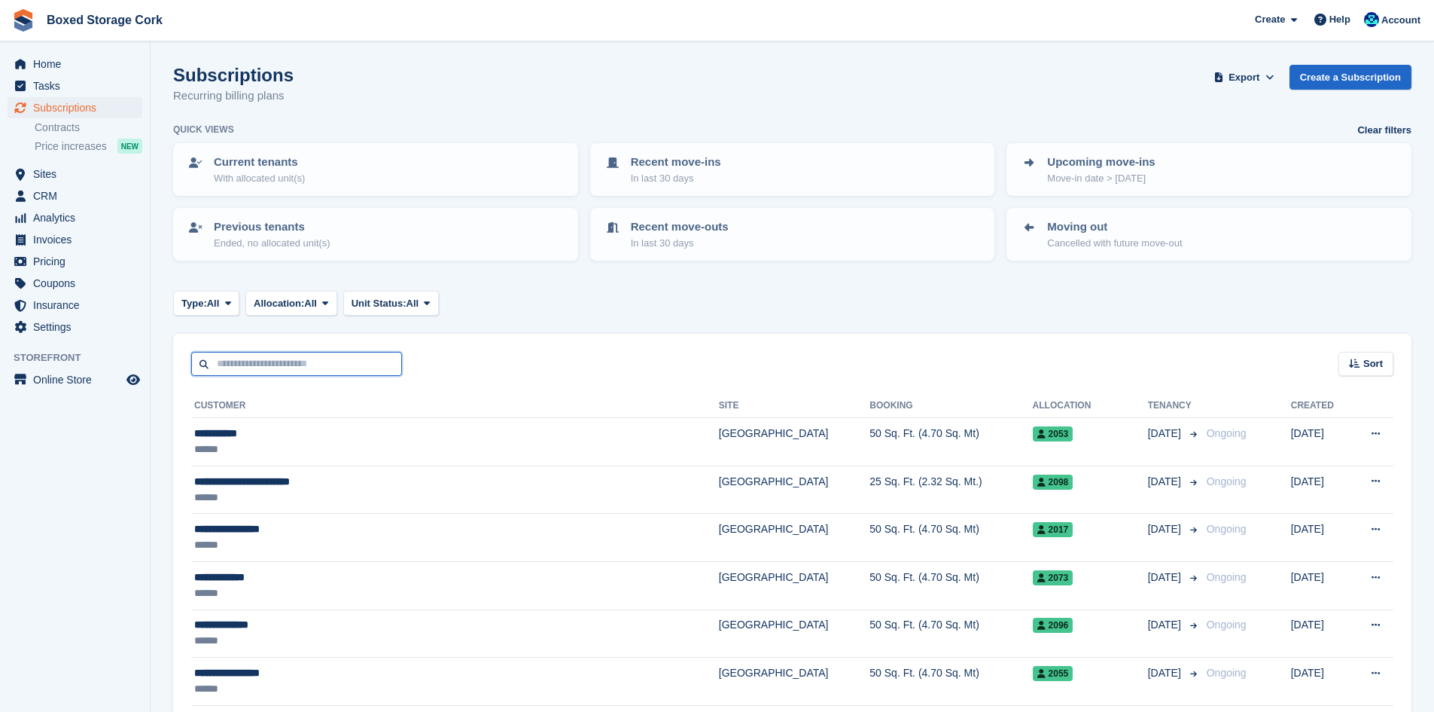
click at [278, 364] on input "text" at bounding box center [296, 364] width 211 height 25
type input "*****"
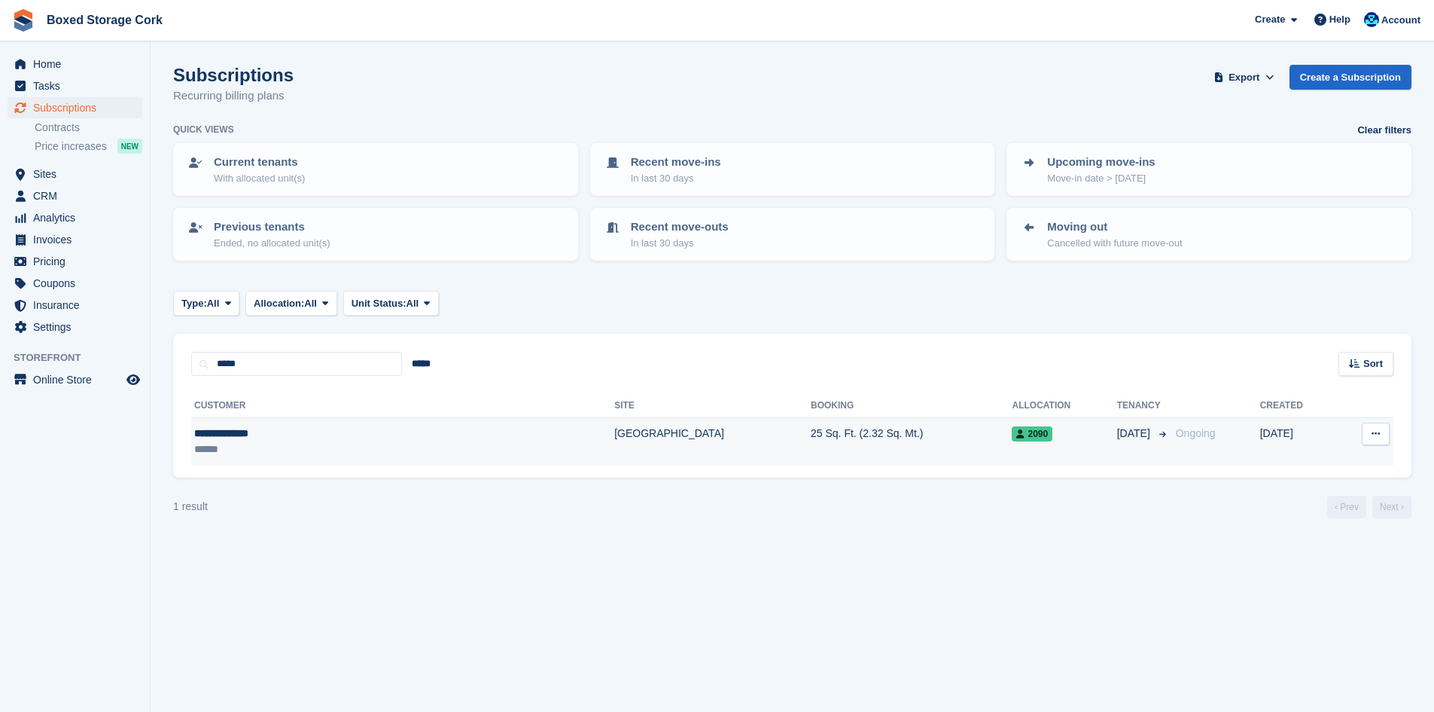
click at [295, 423] on td "**********" at bounding box center [402, 441] width 423 height 47
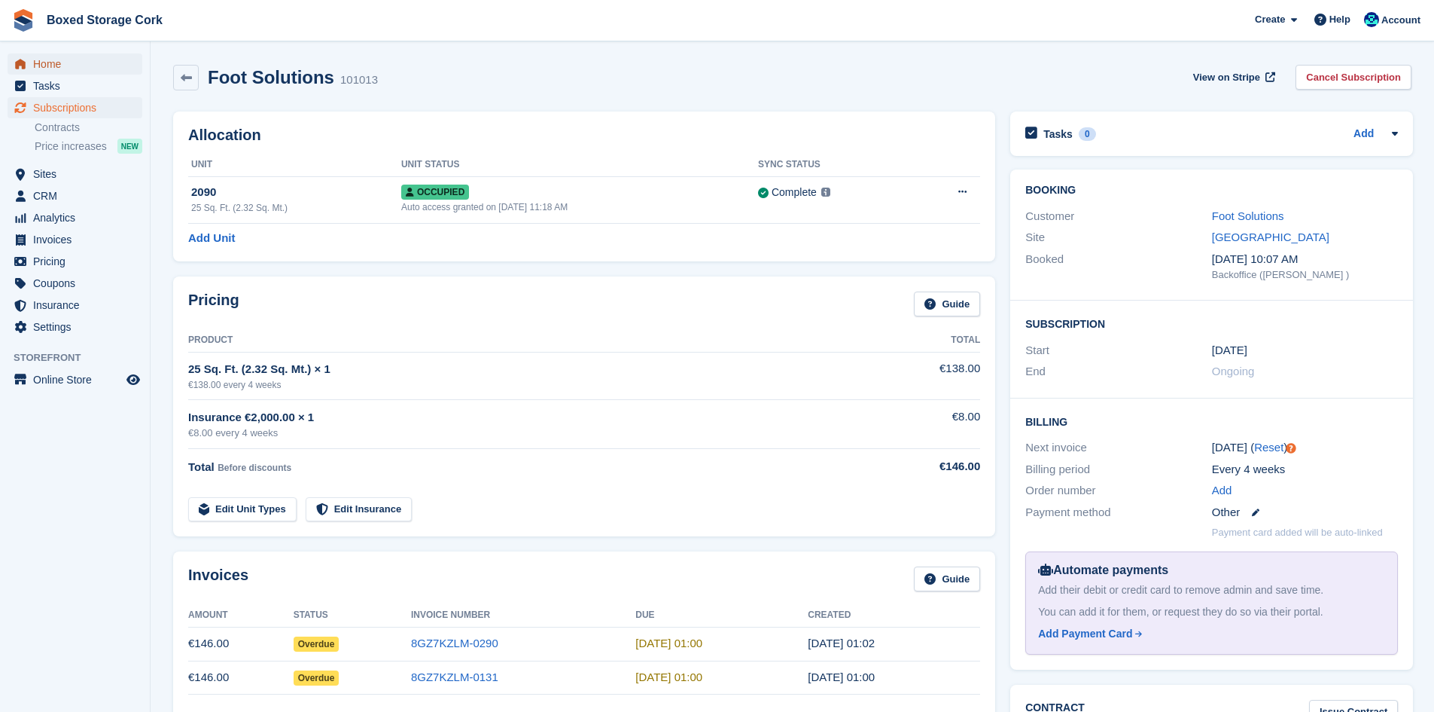
click at [52, 65] on span "Home" at bounding box center [78, 63] width 90 height 21
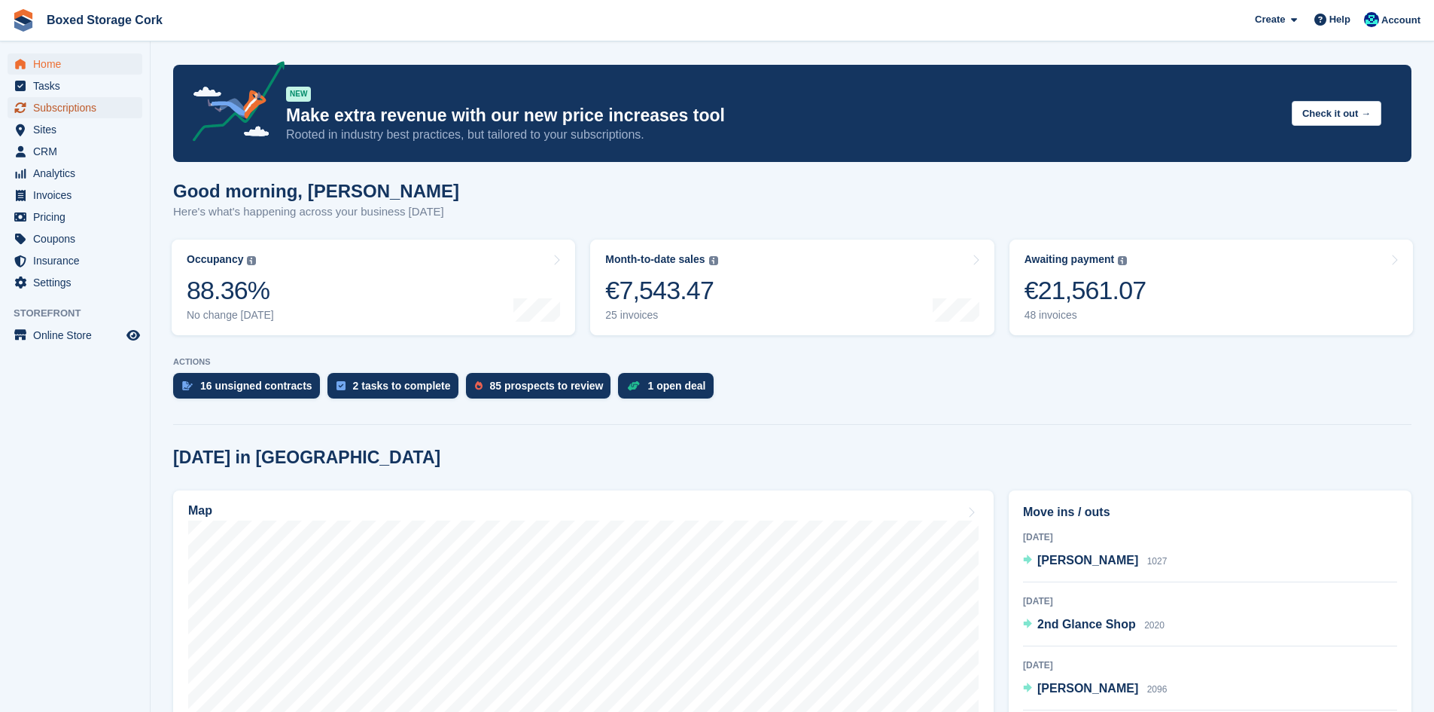
click at [47, 111] on span "Subscriptions" at bounding box center [78, 107] width 90 height 21
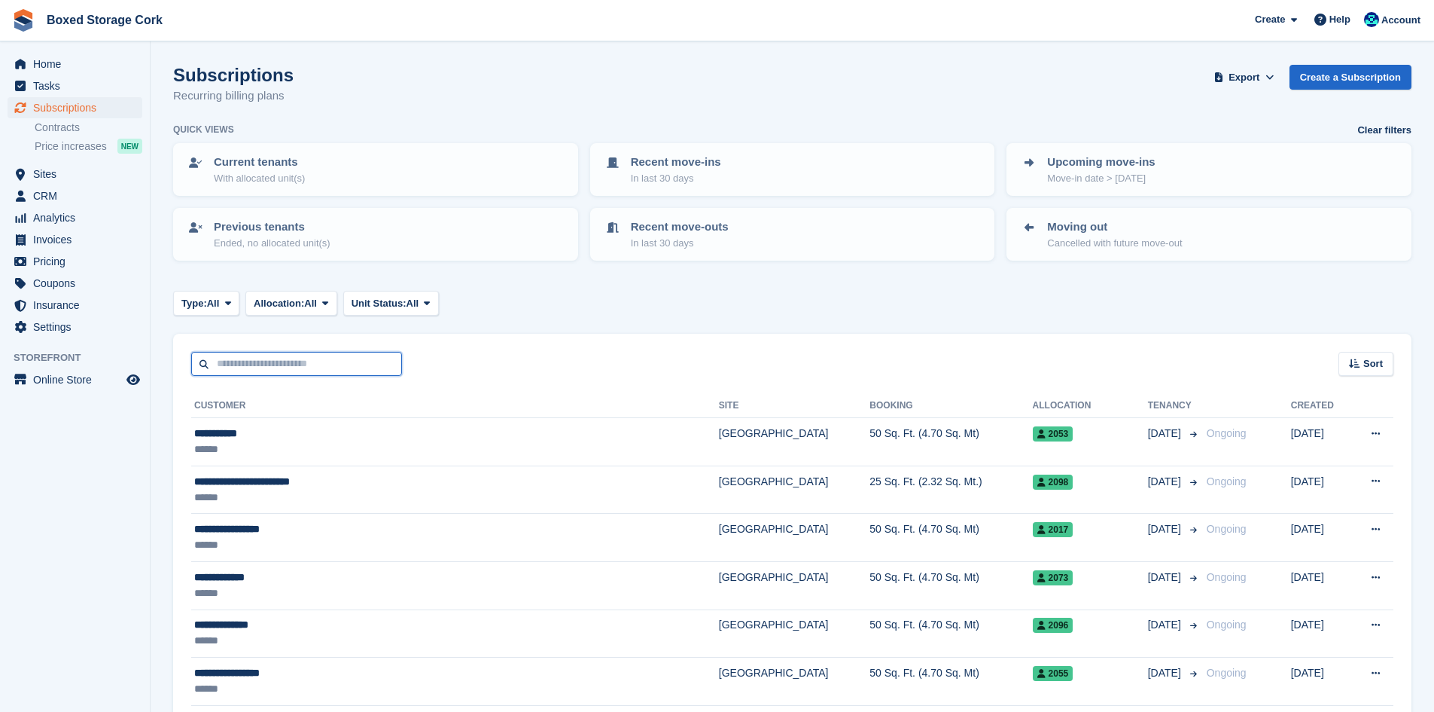
click at [328, 360] on input "text" at bounding box center [296, 364] width 211 height 25
type input "******"
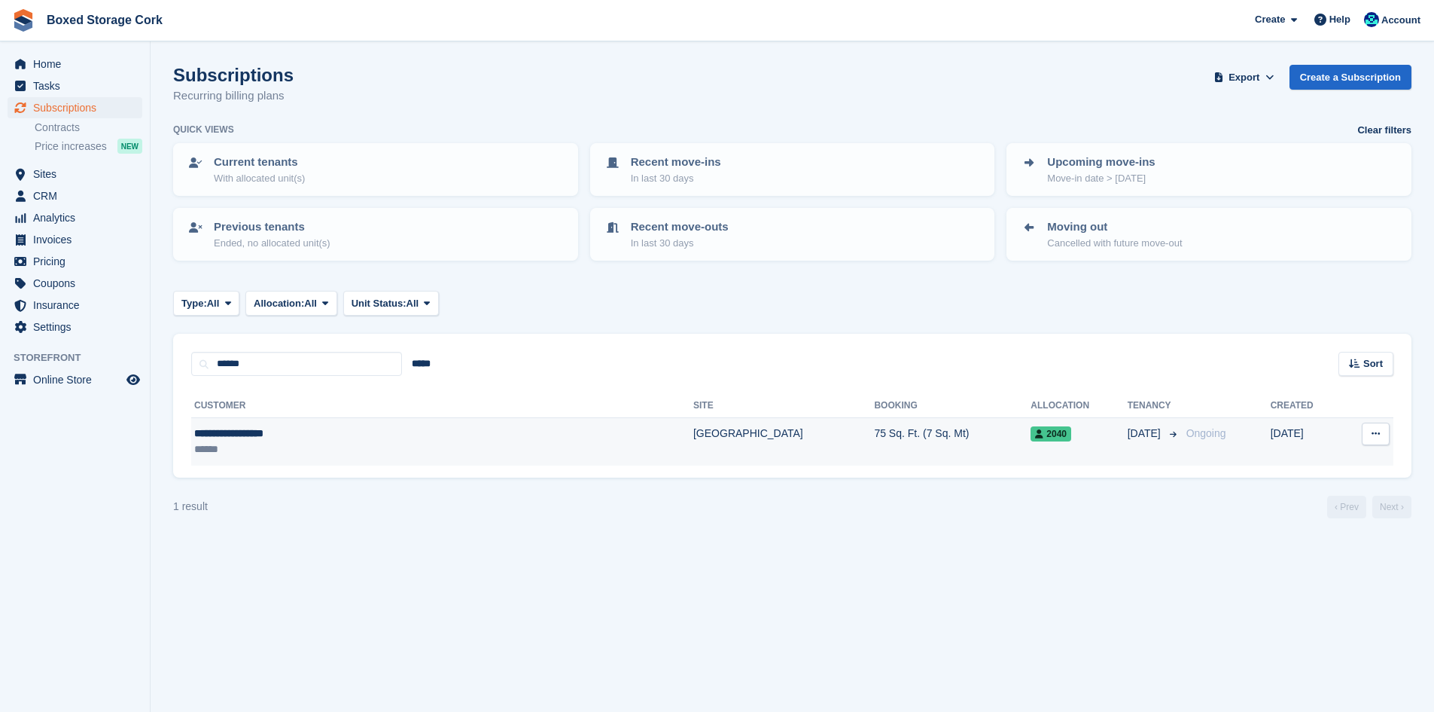
click at [404, 436] on div "**********" at bounding box center [344, 433] width 301 height 16
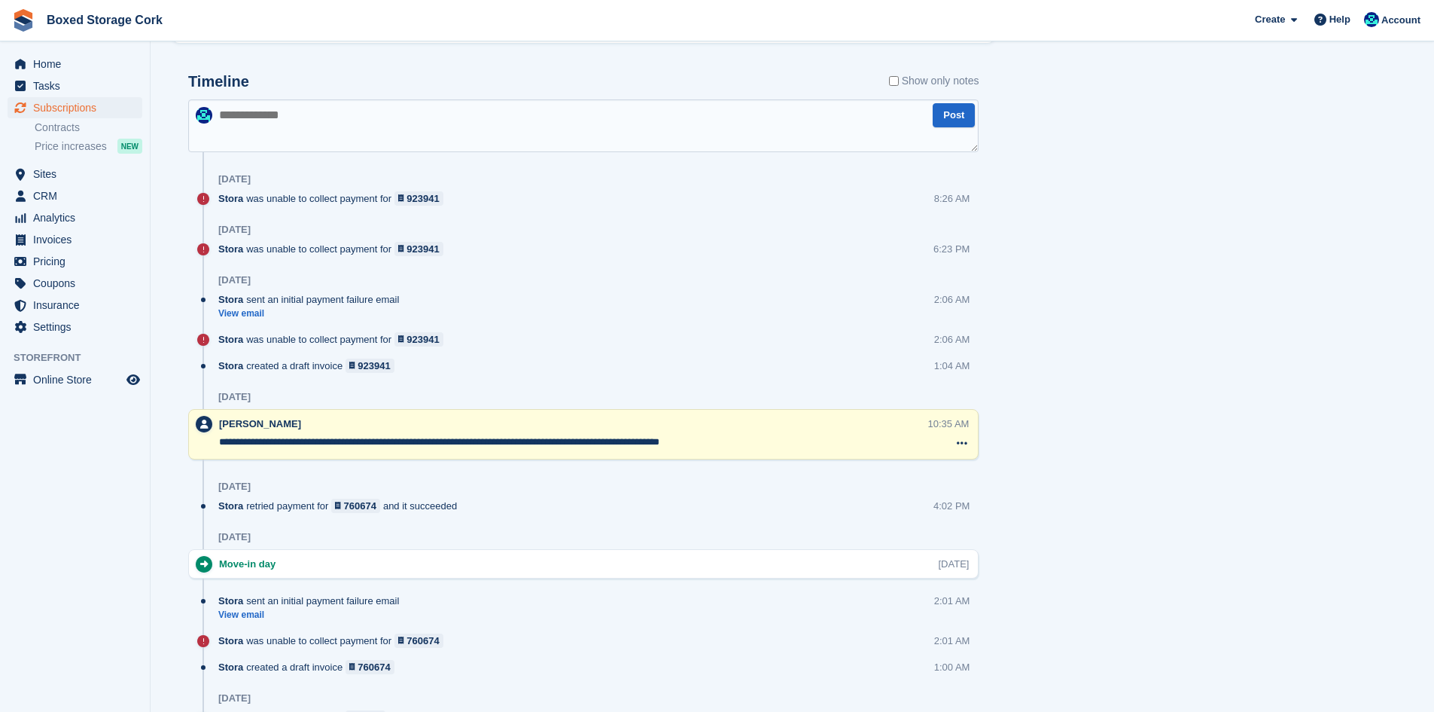
scroll to position [956, 0]
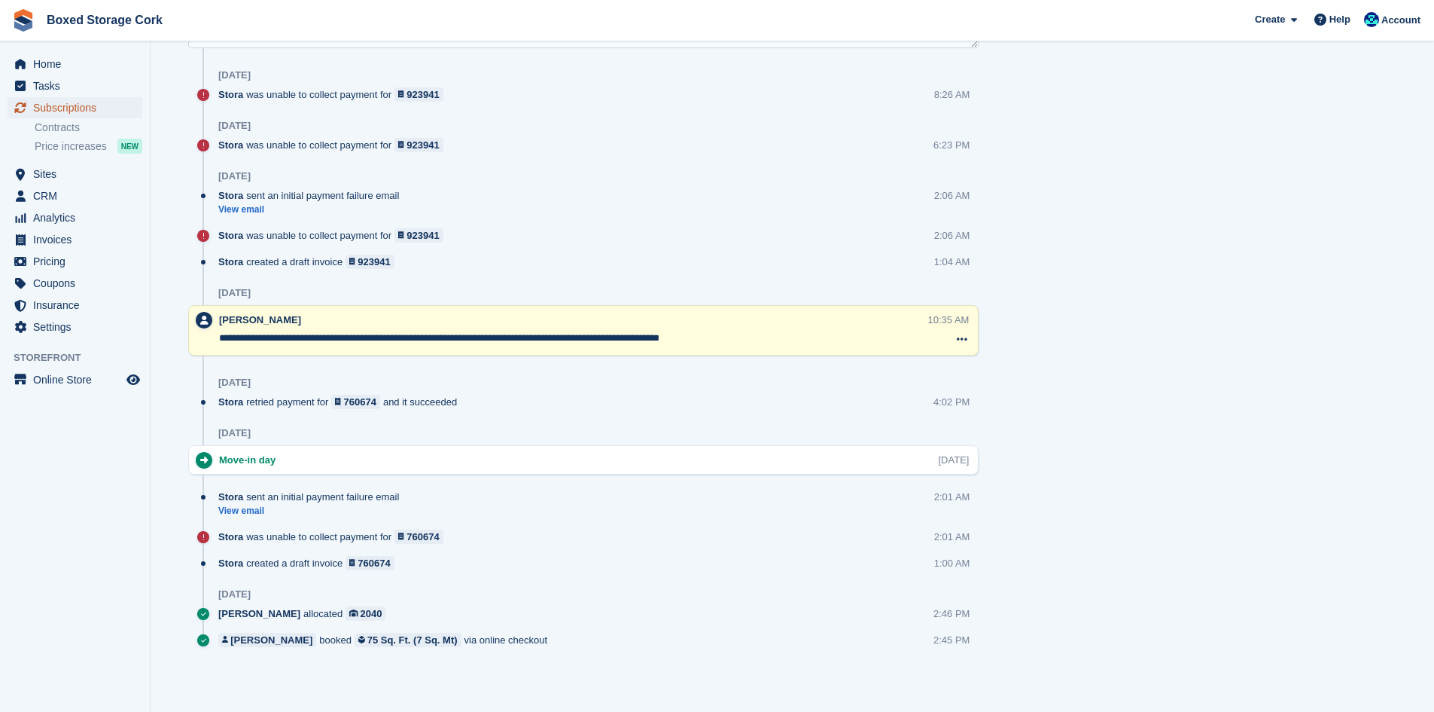
click at [62, 107] on span "Subscriptions" at bounding box center [78, 107] width 90 height 21
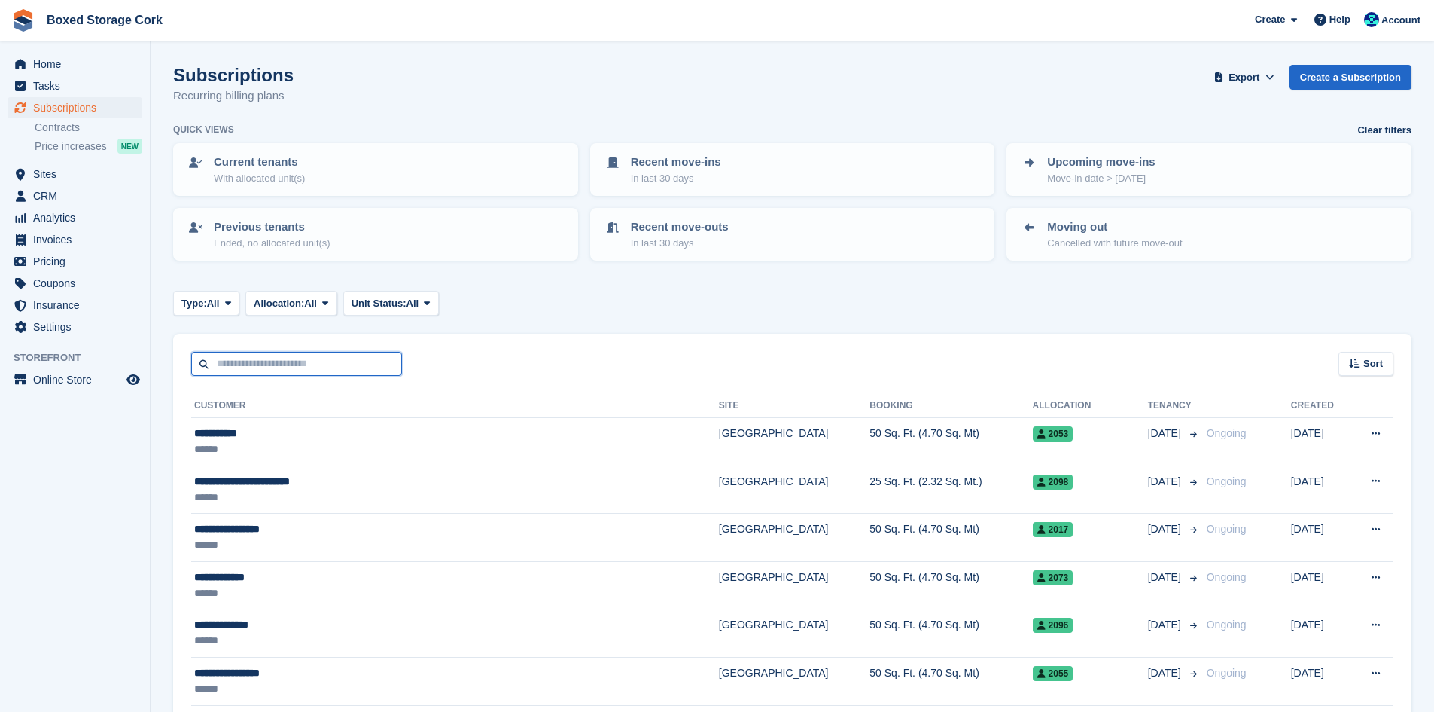
click at [331, 360] on input "text" at bounding box center [296, 364] width 211 height 25
type input "*****"
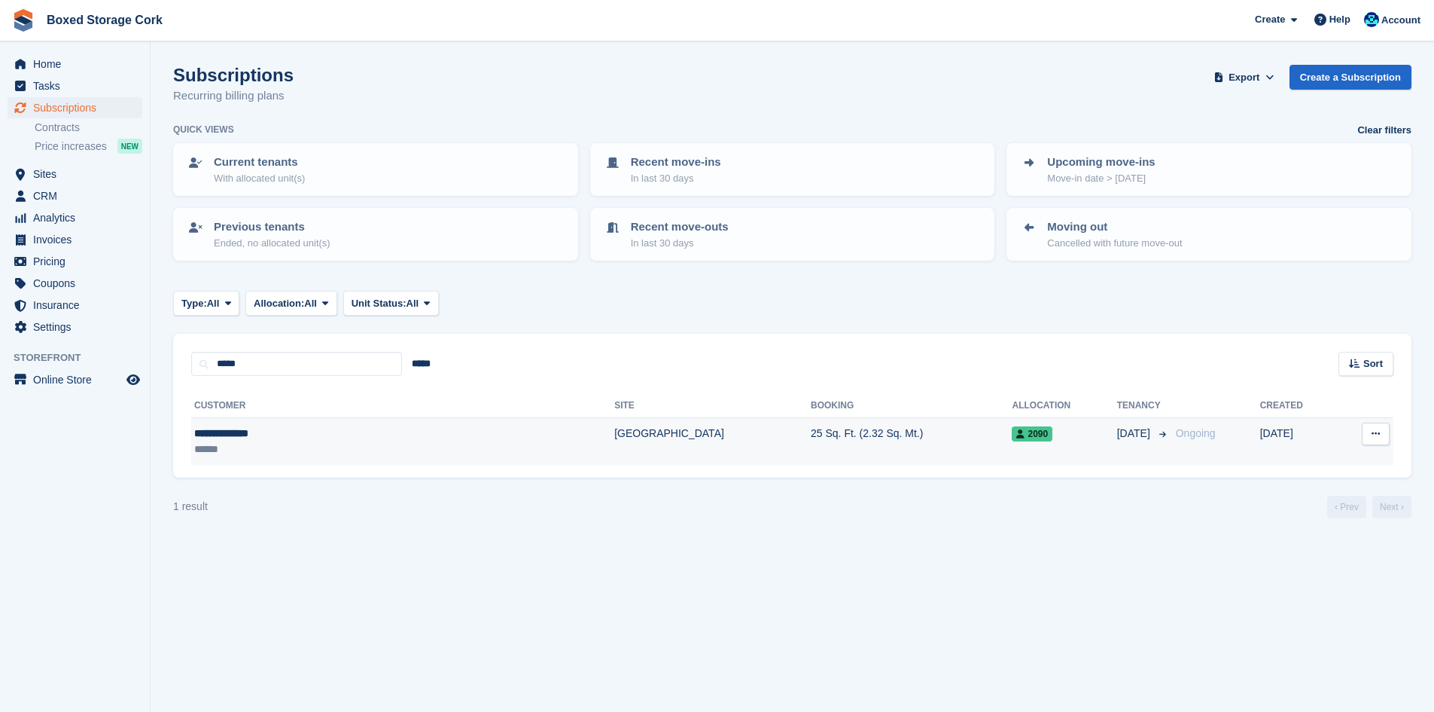
click at [353, 443] on div "******" at bounding box center [310, 449] width 233 height 16
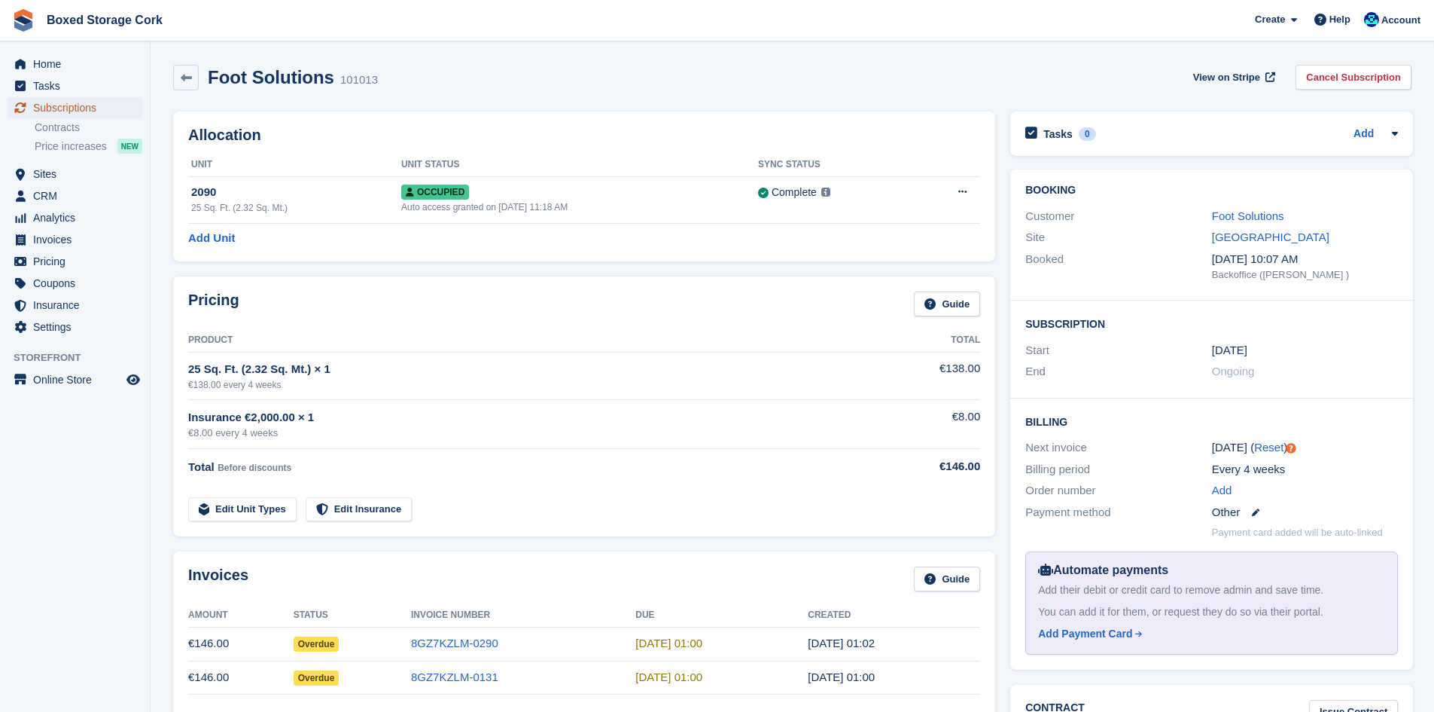
click at [69, 110] on span "Subscriptions" at bounding box center [78, 107] width 90 height 21
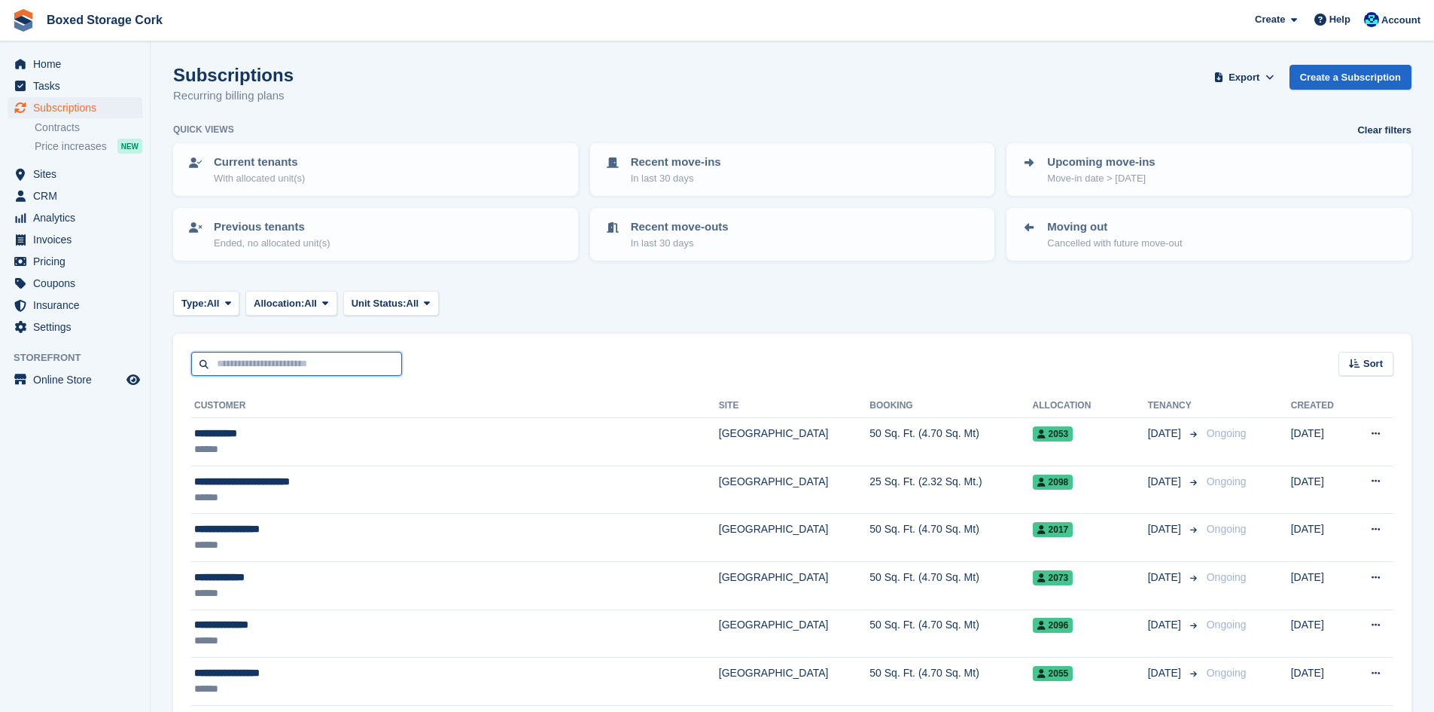
click at [335, 367] on input "text" at bounding box center [296, 364] width 211 height 25
type input "******"
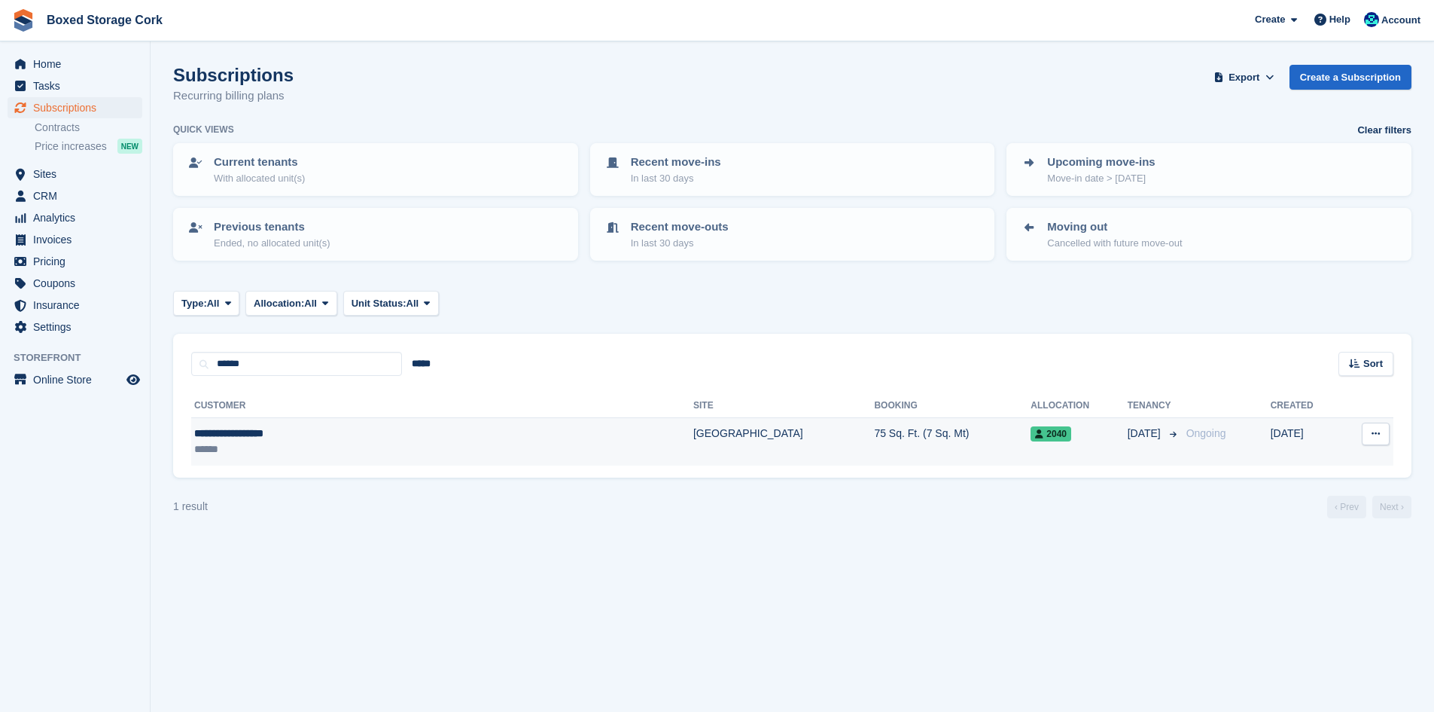
click at [373, 431] on div "**********" at bounding box center [344, 433] width 301 height 16
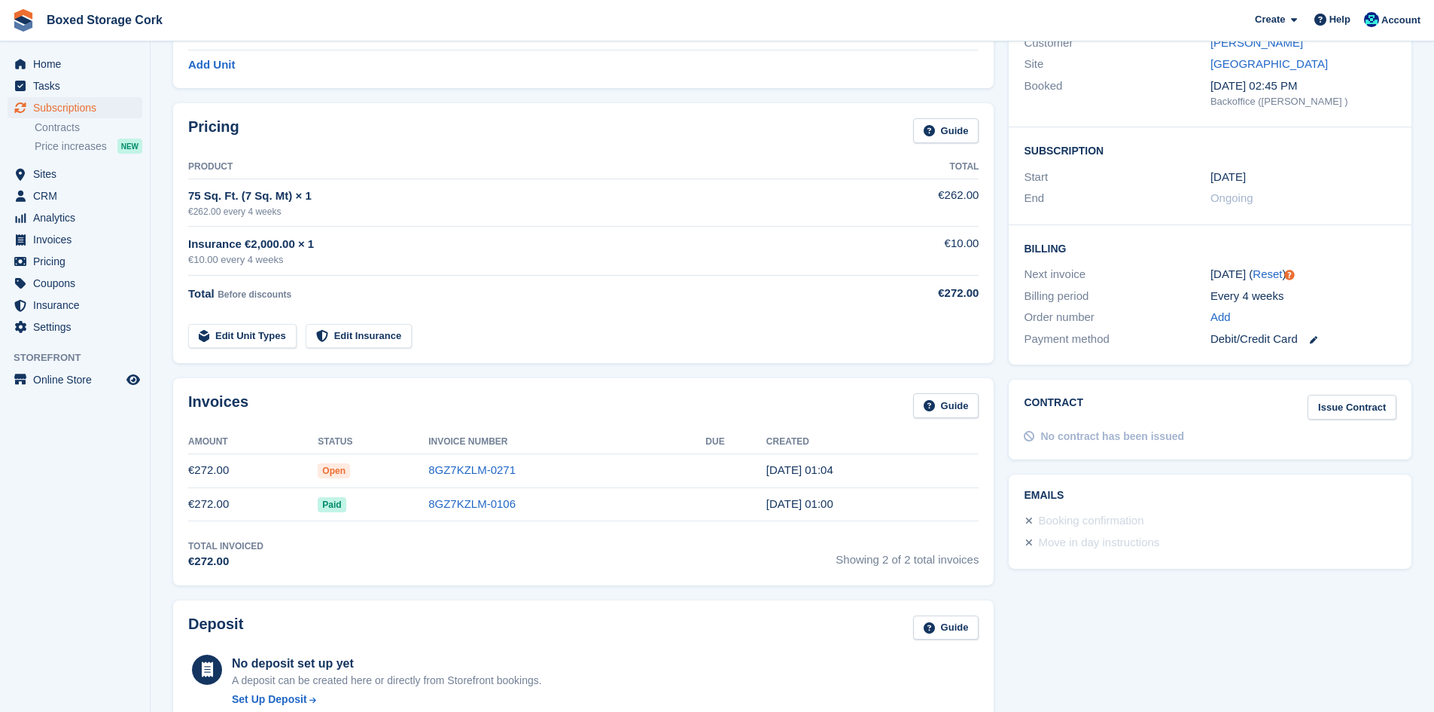
scroll to position [151, 0]
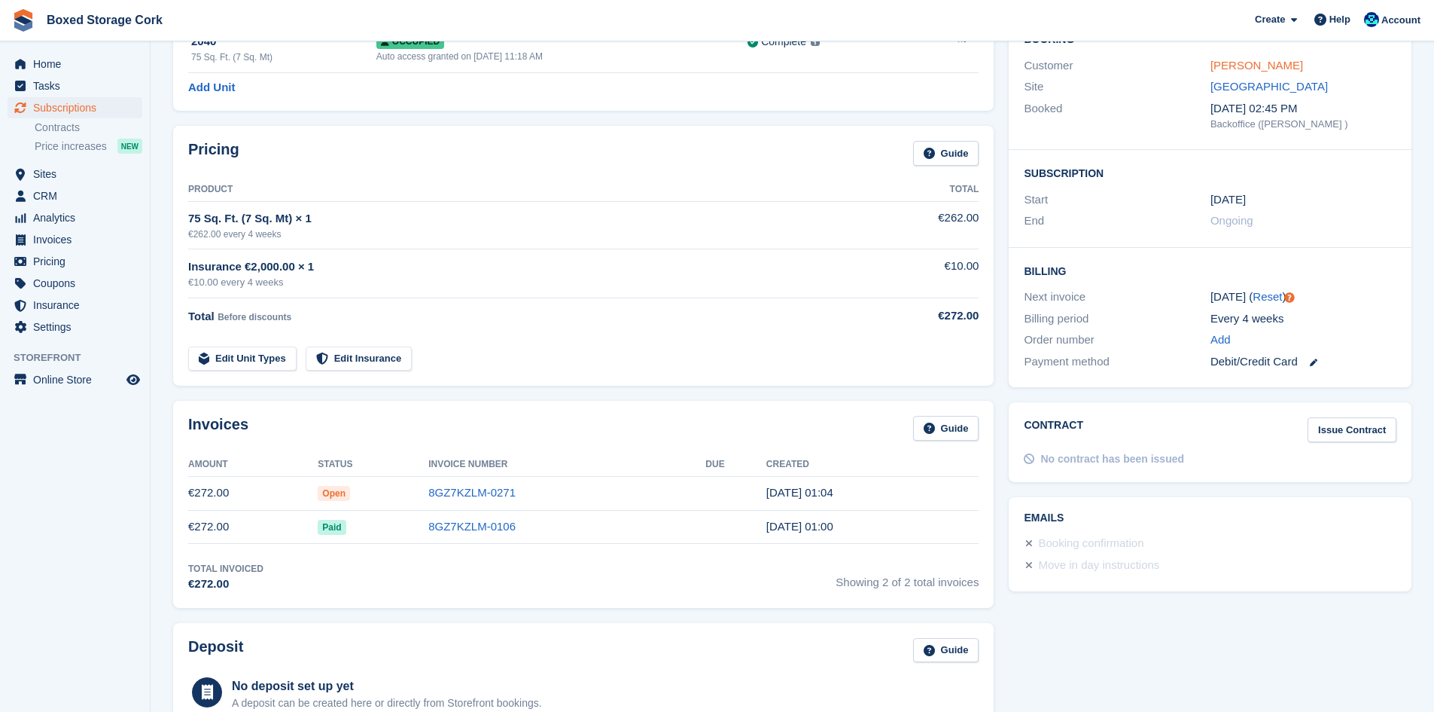
click at [1254, 66] on link "[PERSON_NAME]" at bounding box center [1257, 65] width 93 height 13
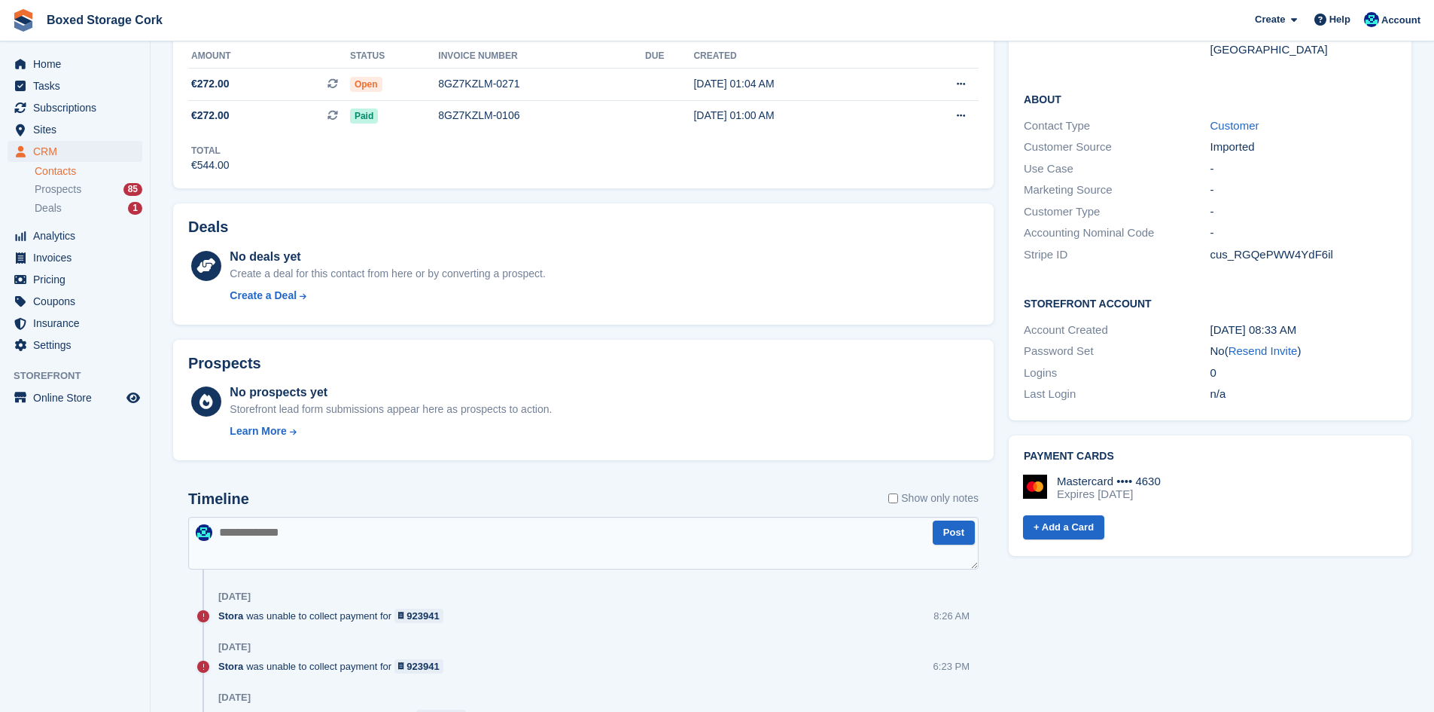
scroll to position [301, 0]
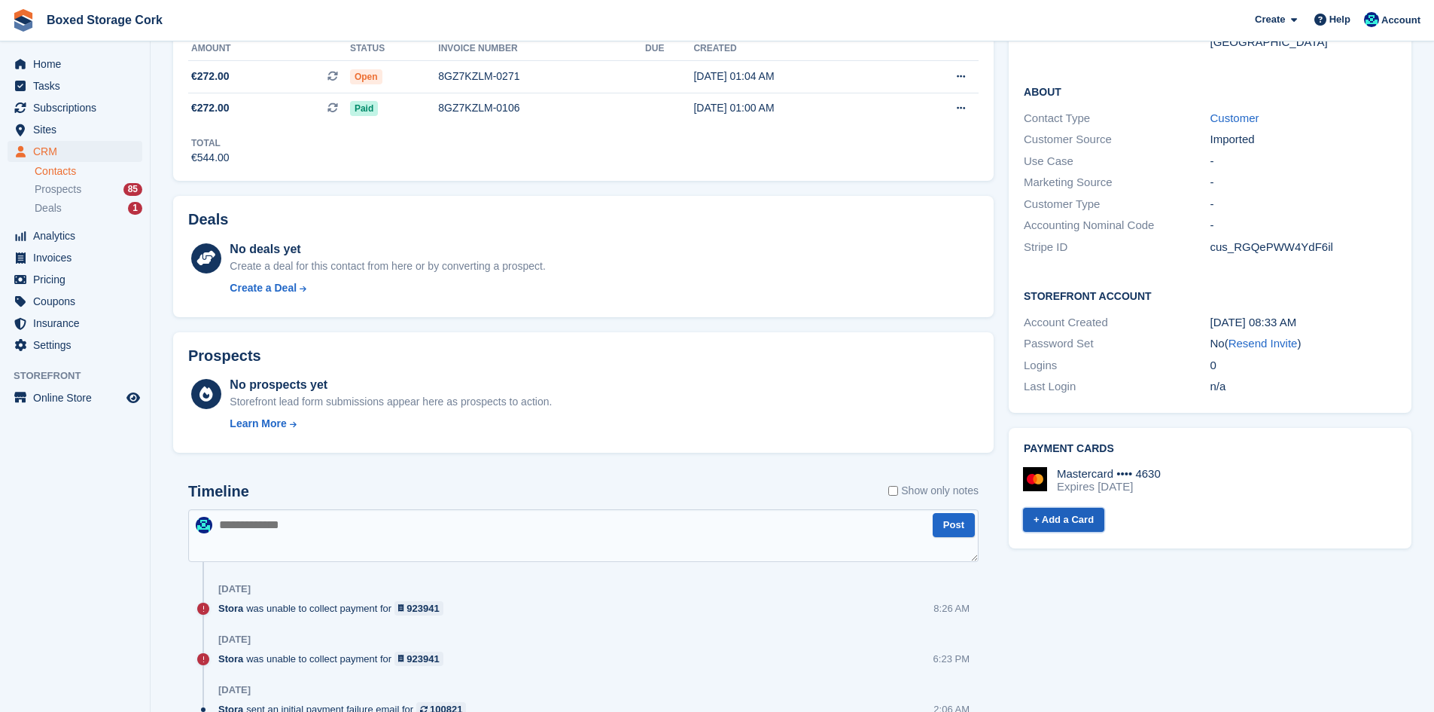
click at [1074, 507] on link "+ Add a Card" at bounding box center [1063, 519] width 81 height 25
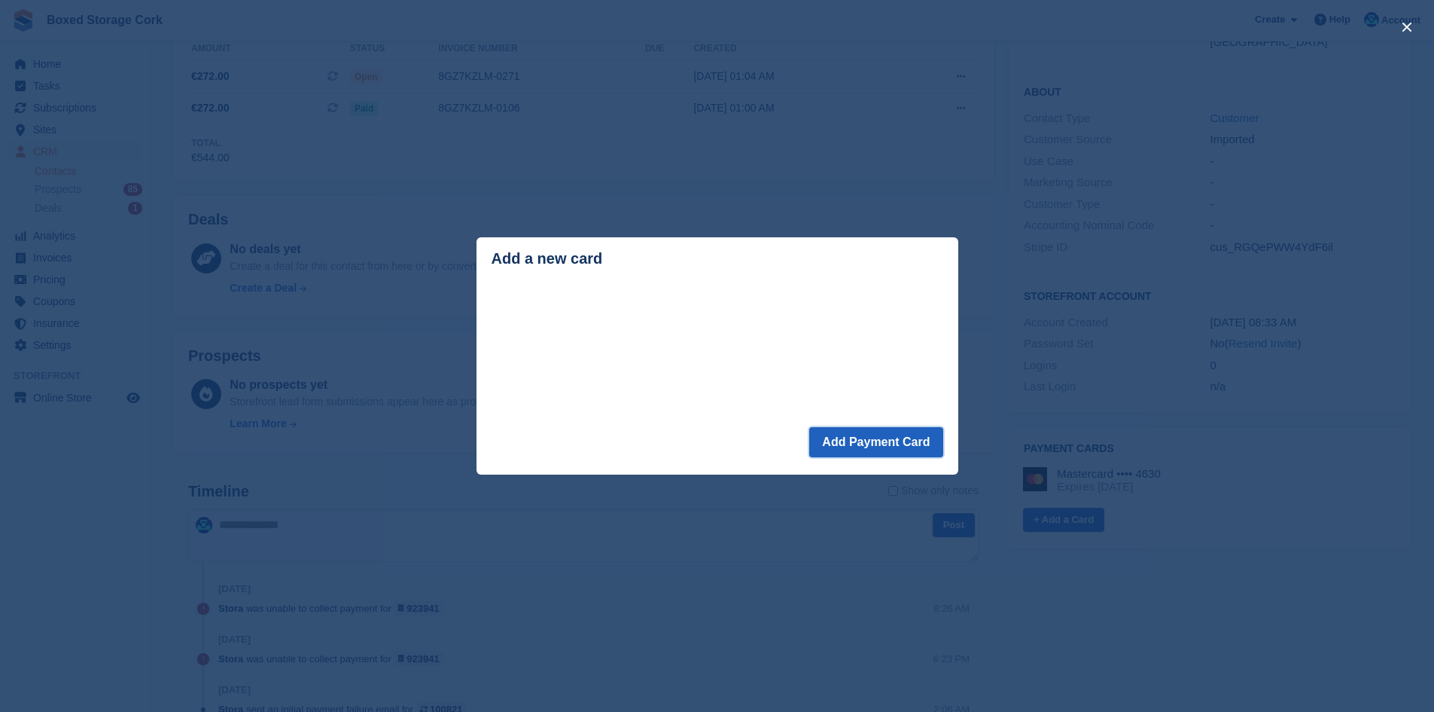
click at [876, 446] on button "Add Payment Card" at bounding box center [875, 442] width 133 height 30
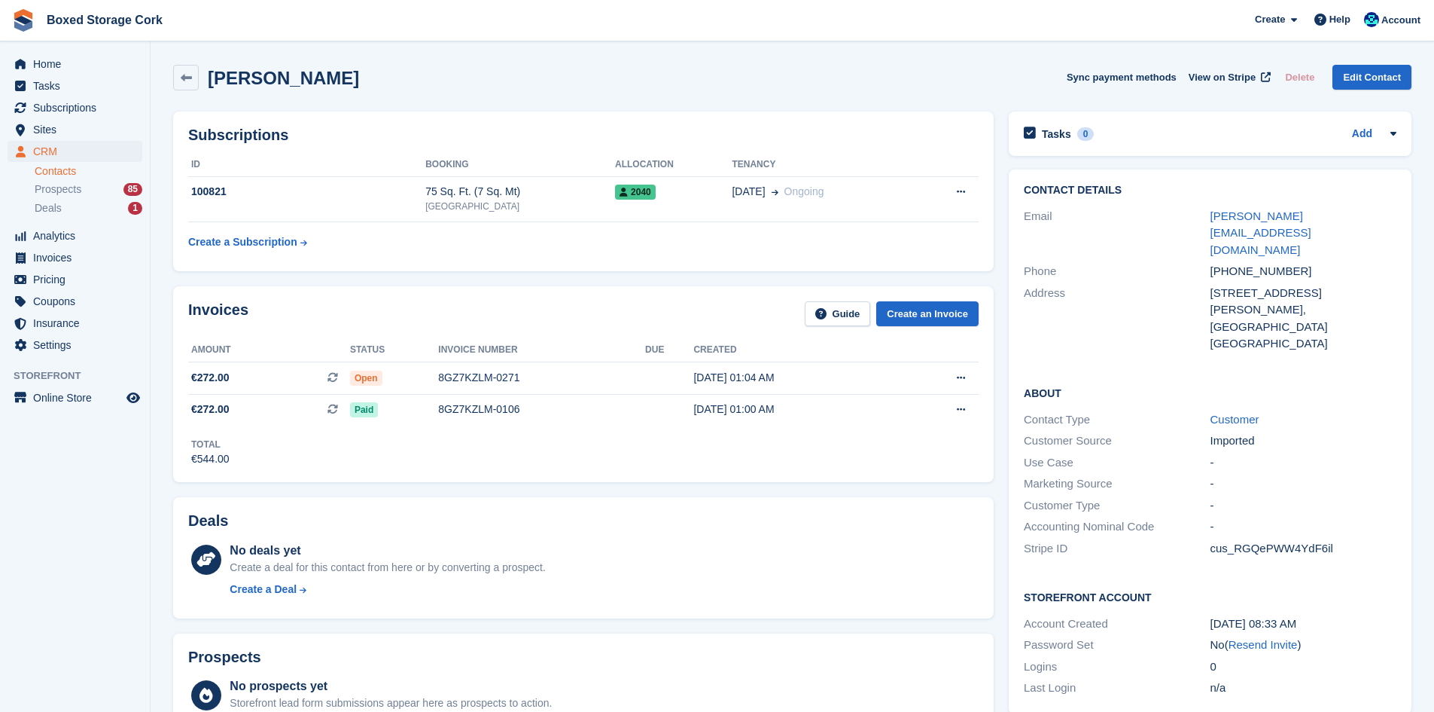
scroll to position [146, 0]
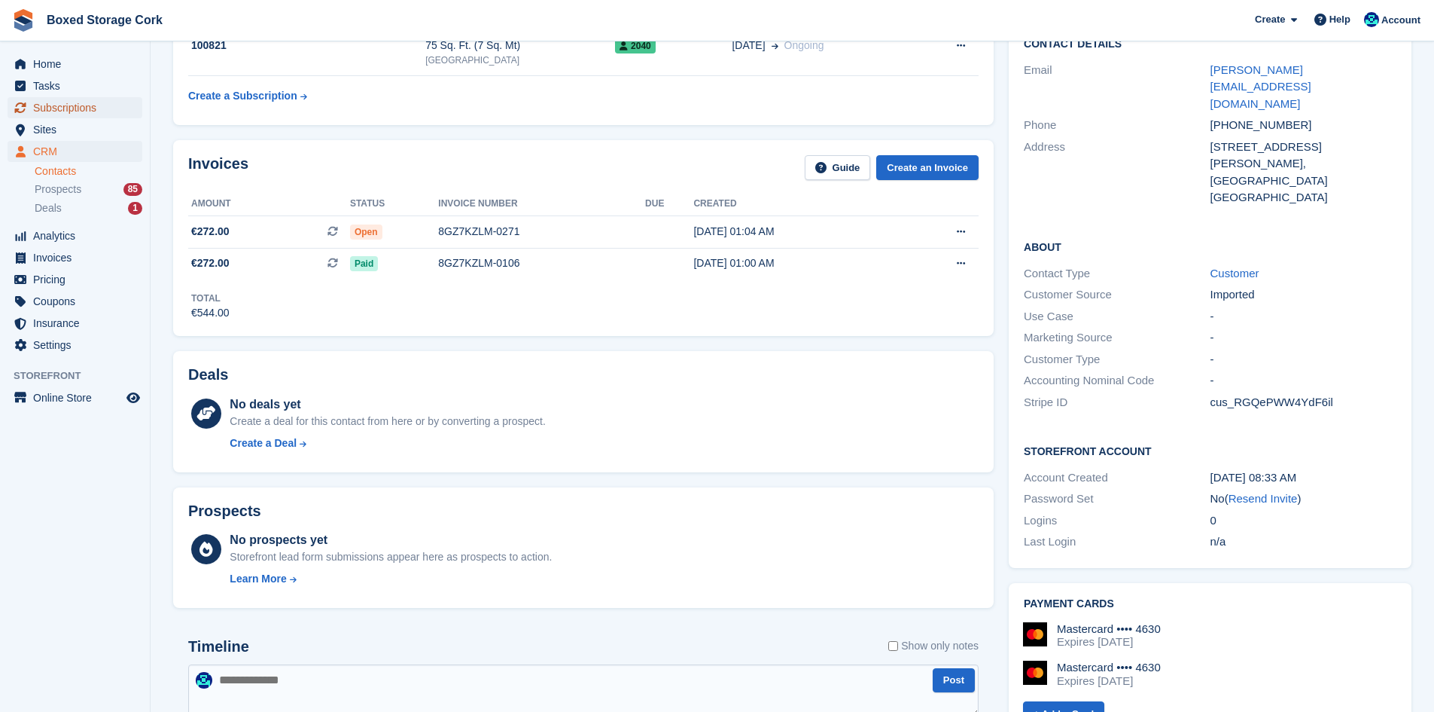
click at [59, 114] on span "Subscriptions" at bounding box center [78, 107] width 90 height 21
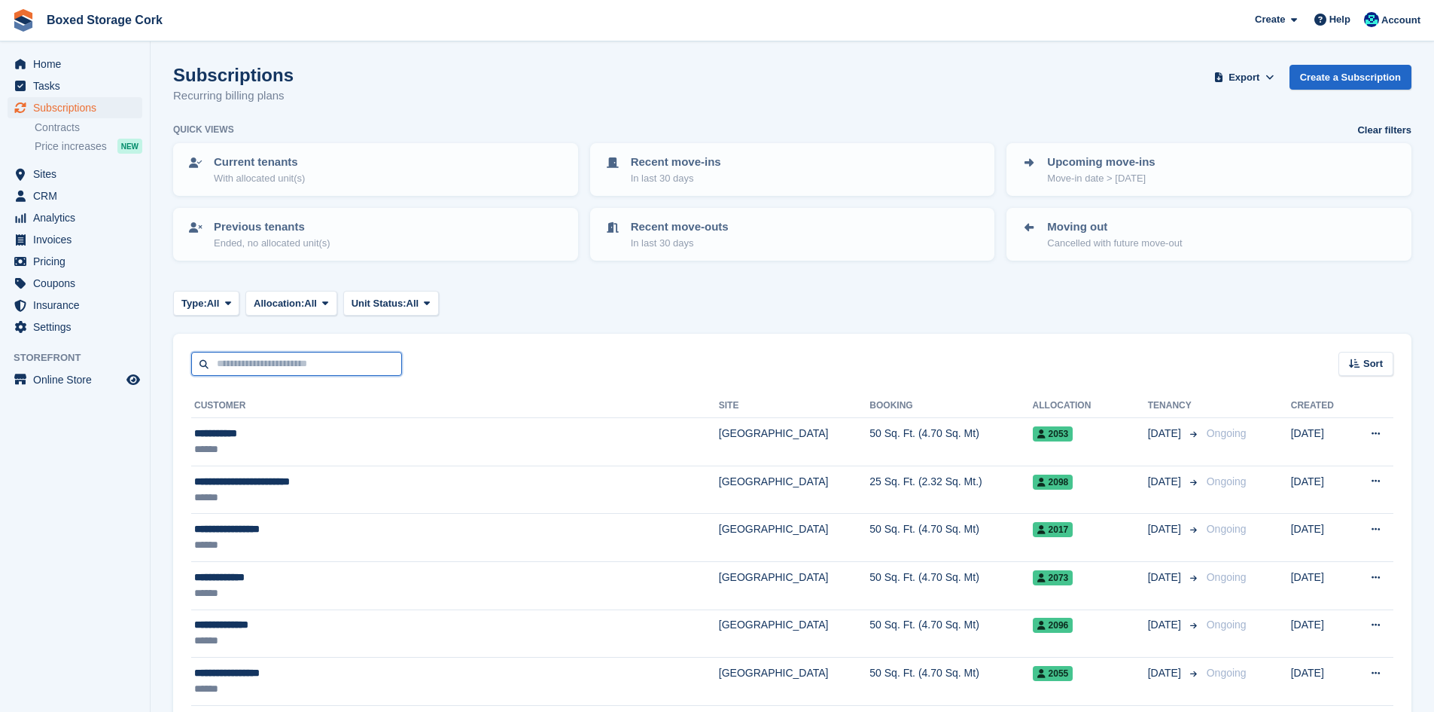
click at [283, 363] on input "text" at bounding box center [296, 364] width 211 height 25
type input "****"
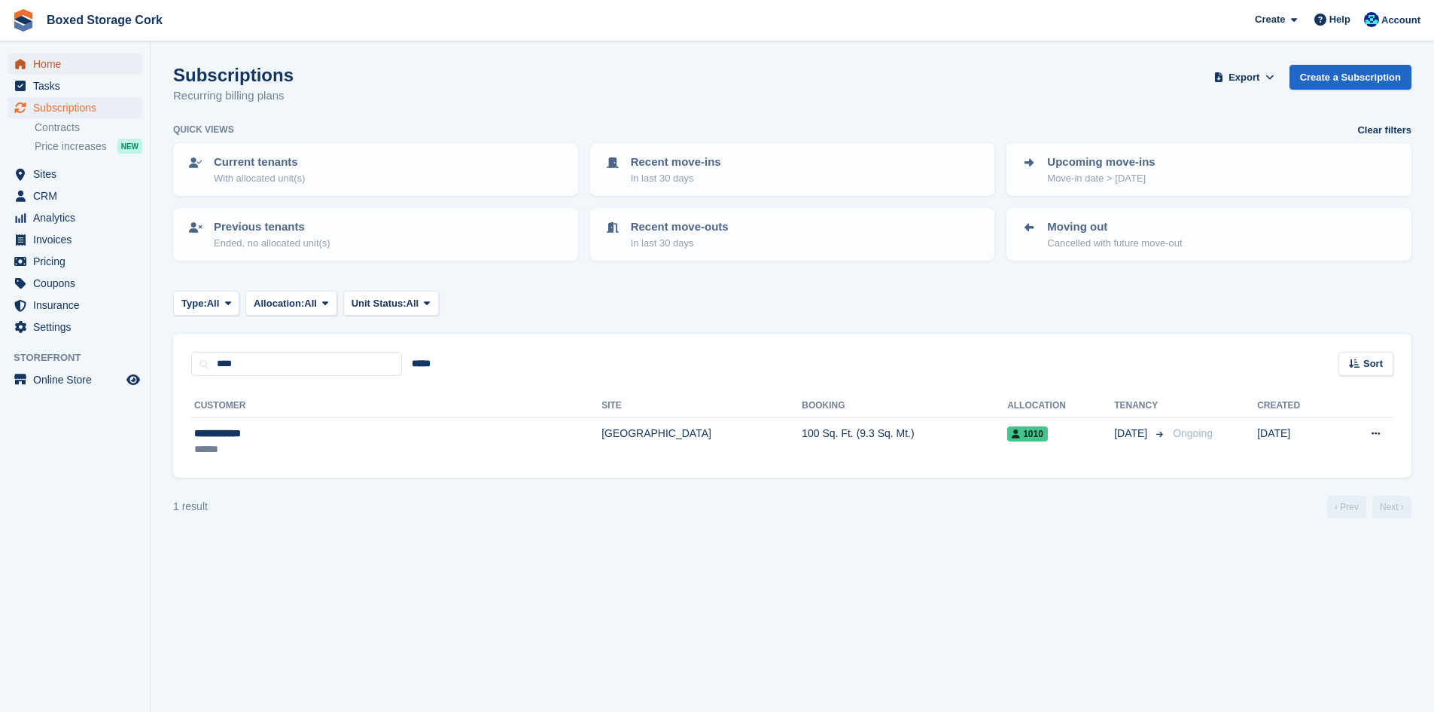
click at [52, 64] on span "Home" at bounding box center [78, 63] width 90 height 21
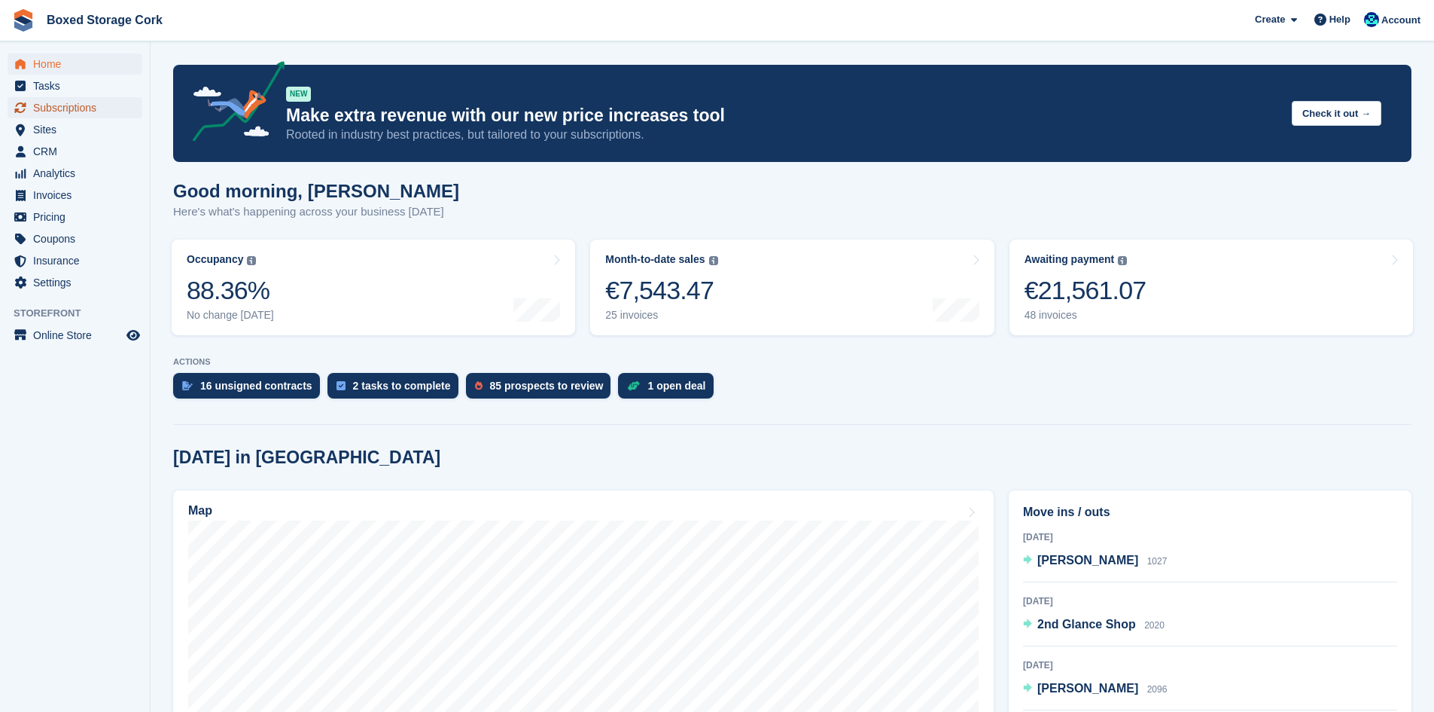
click at [86, 108] on span "Subscriptions" at bounding box center [78, 107] width 90 height 21
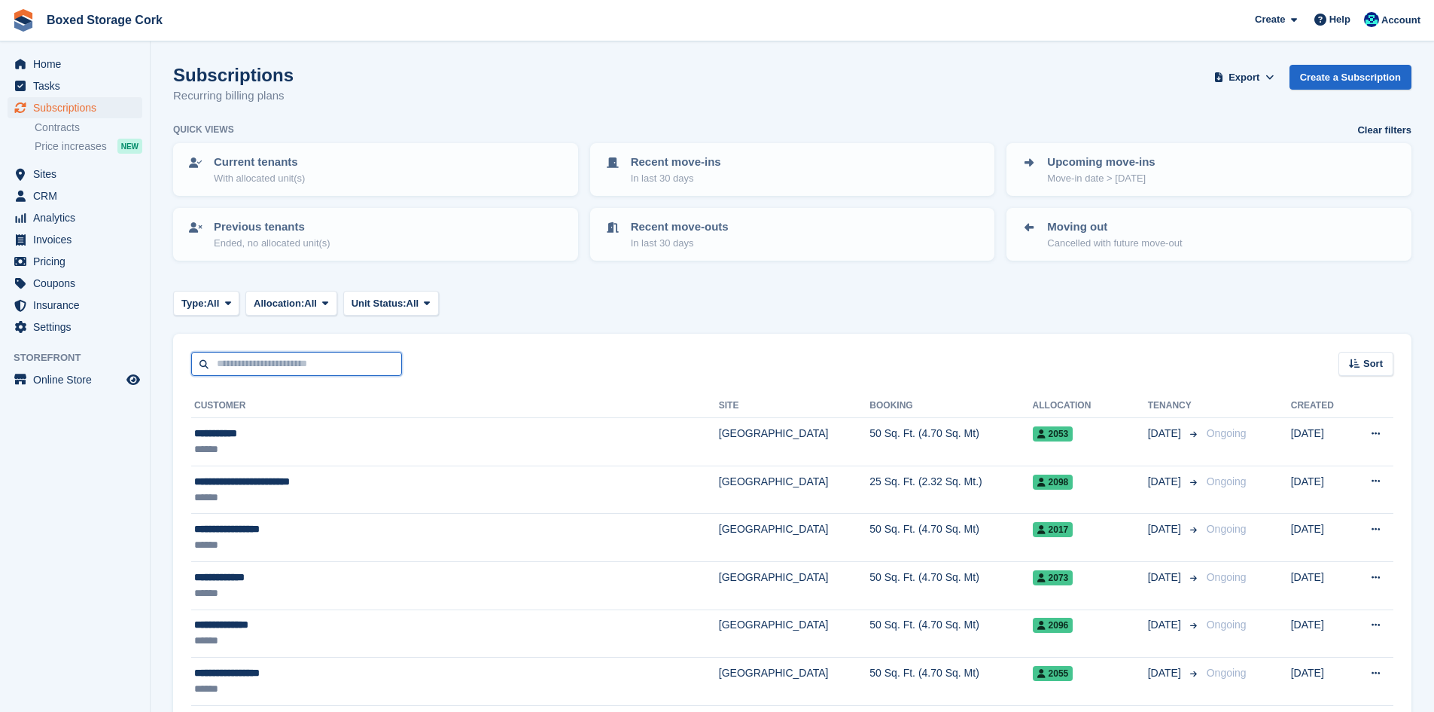
click at [318, 370] on input "text" at bounding box center [296, 364] width 211 height 25
type input "******"
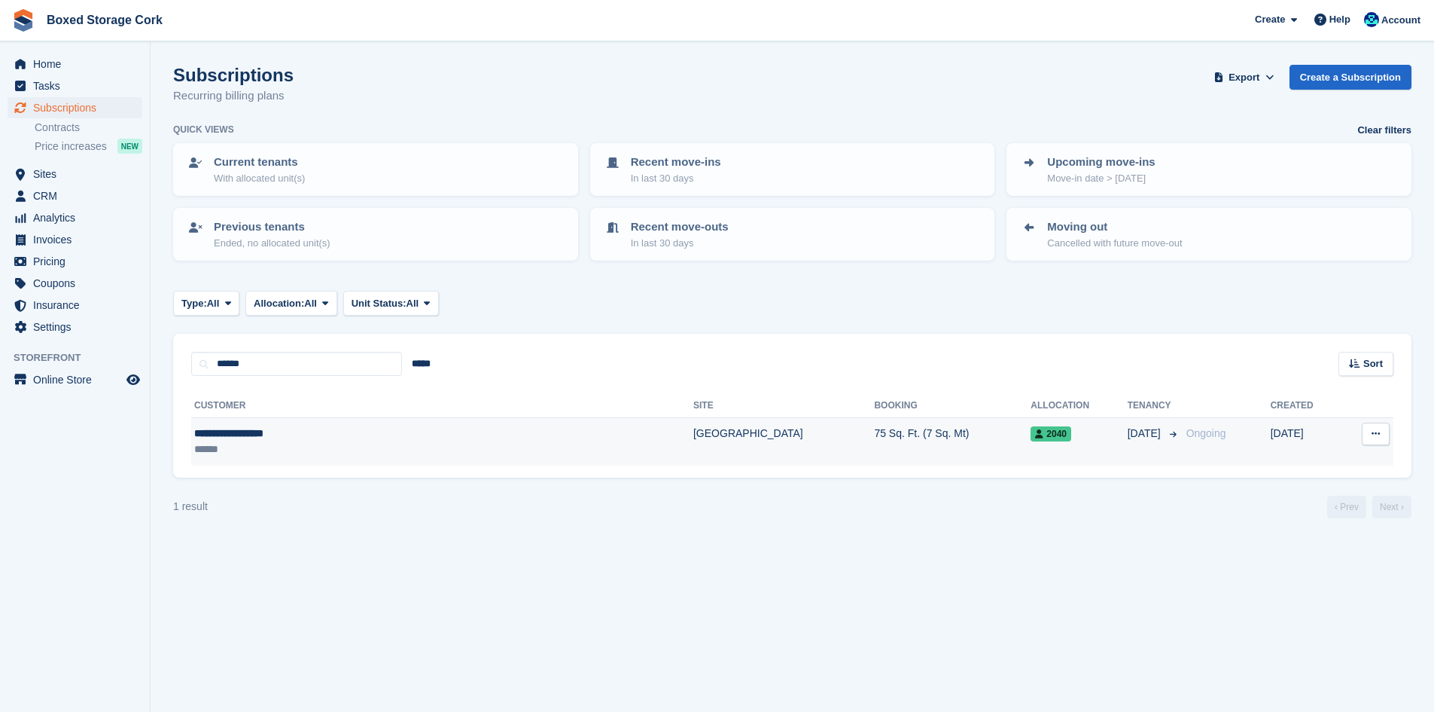
click at [332, 431] on div "**********" at bounding box center [344, 433] width 301 height 16
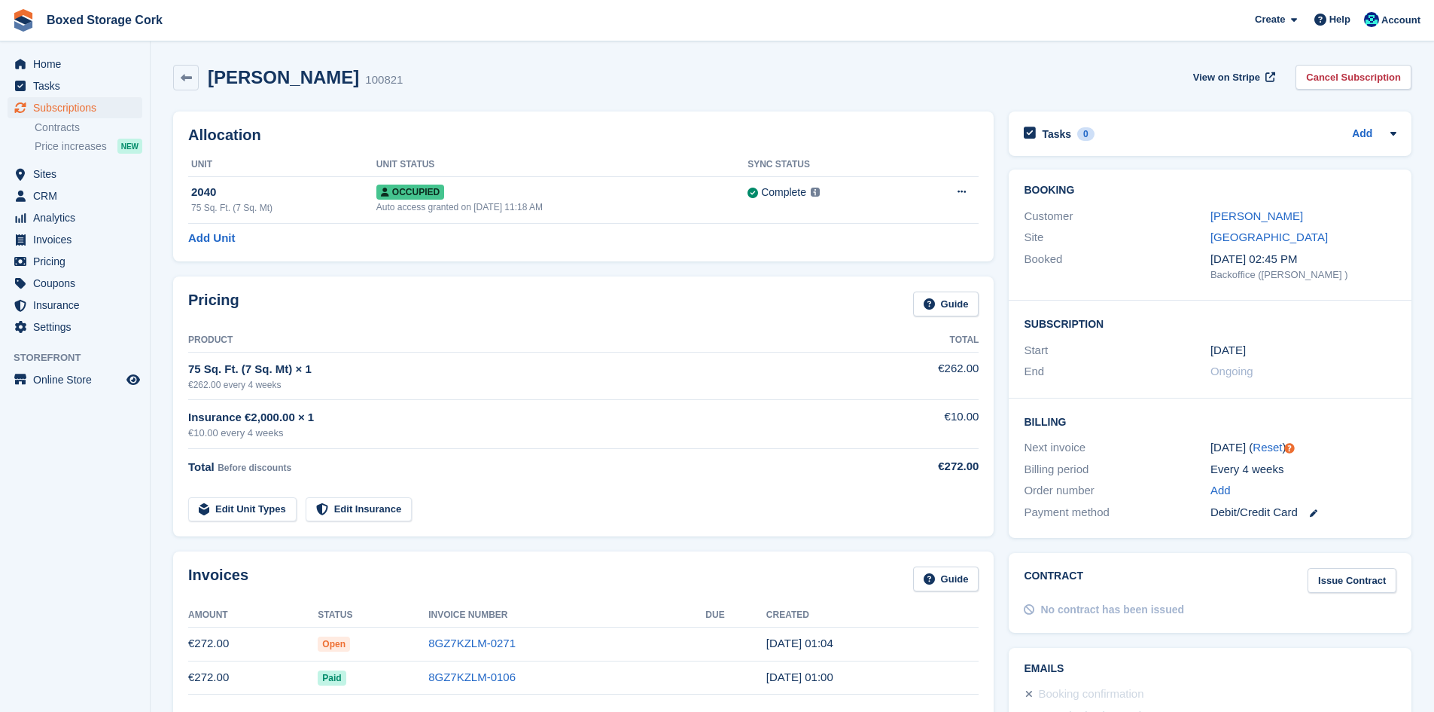
scroll to position [226, 0]
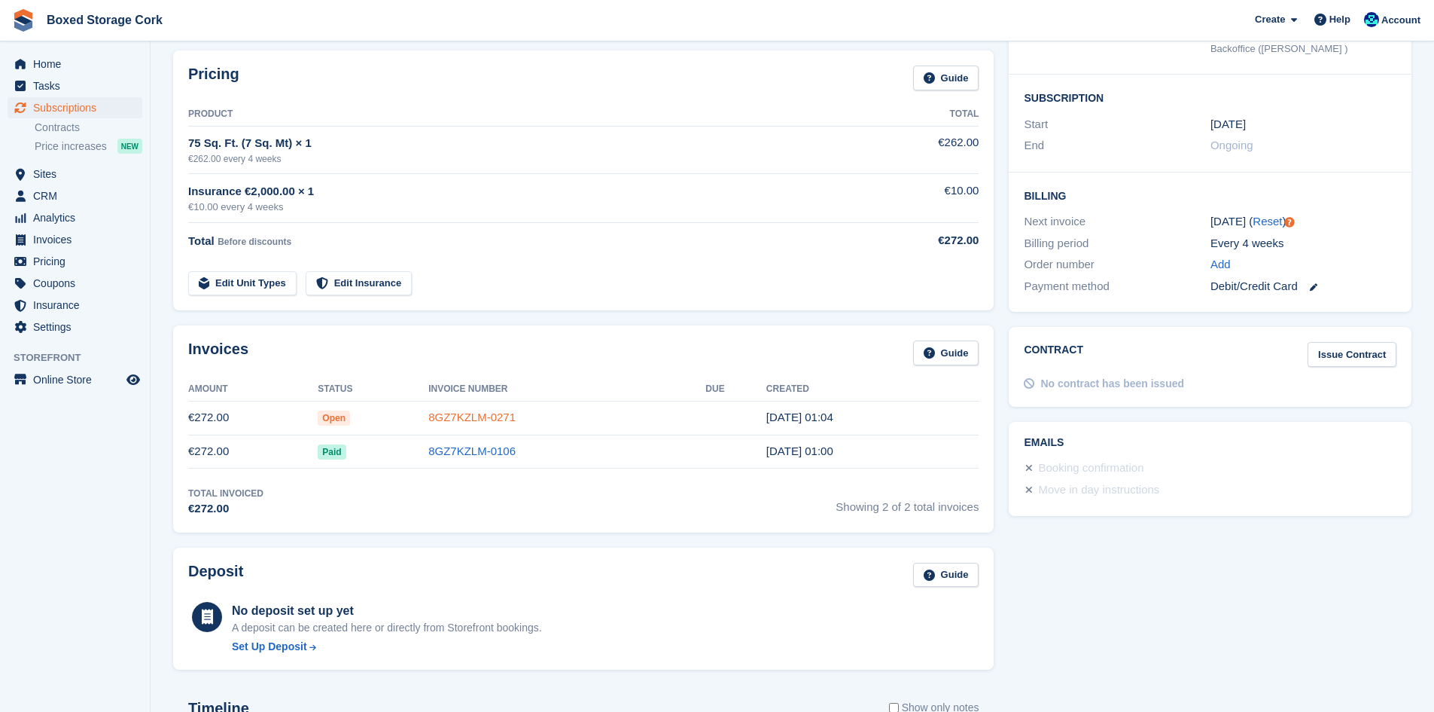
click at [465, 417] on link "8GZ7KZLM-0271" at bounding box center [471, 416] width 87 height 13
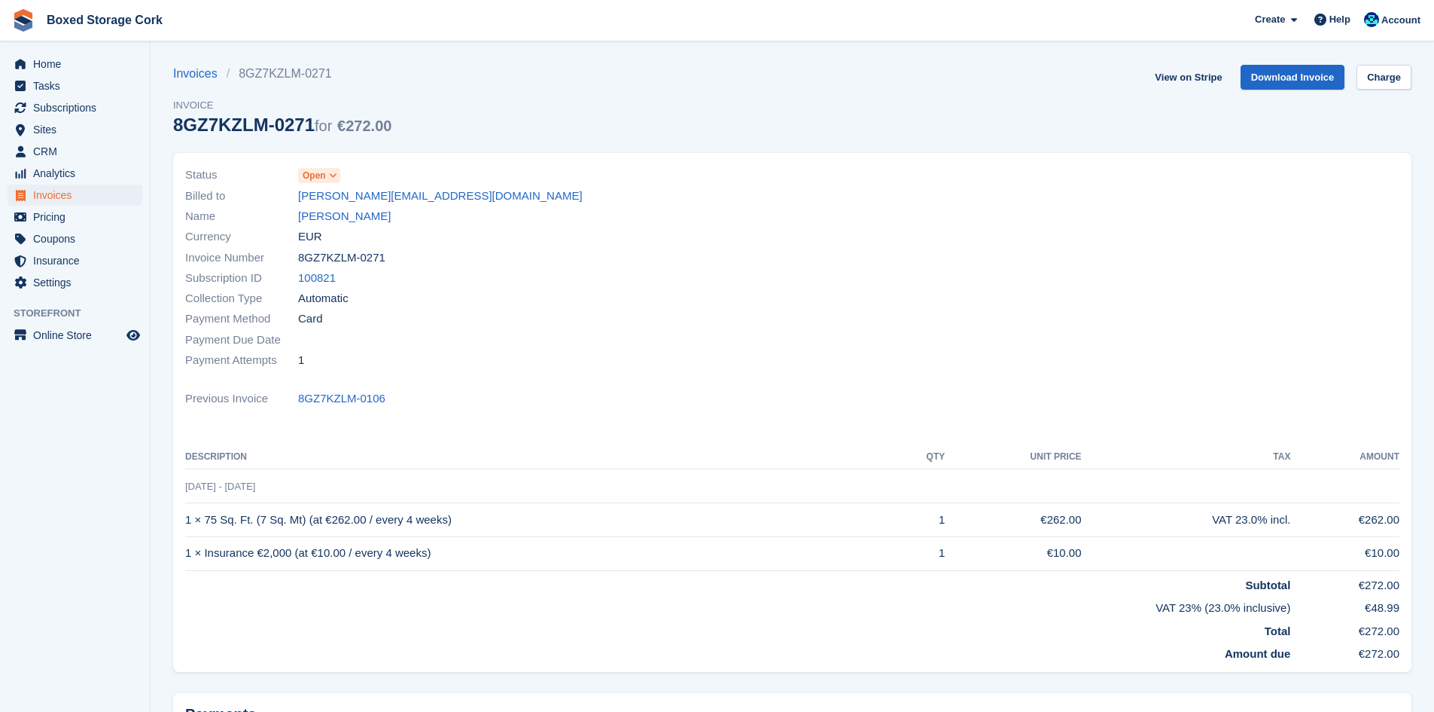
click at [334, 177] on icon at bounding box center [333, 175] width 8 height 9
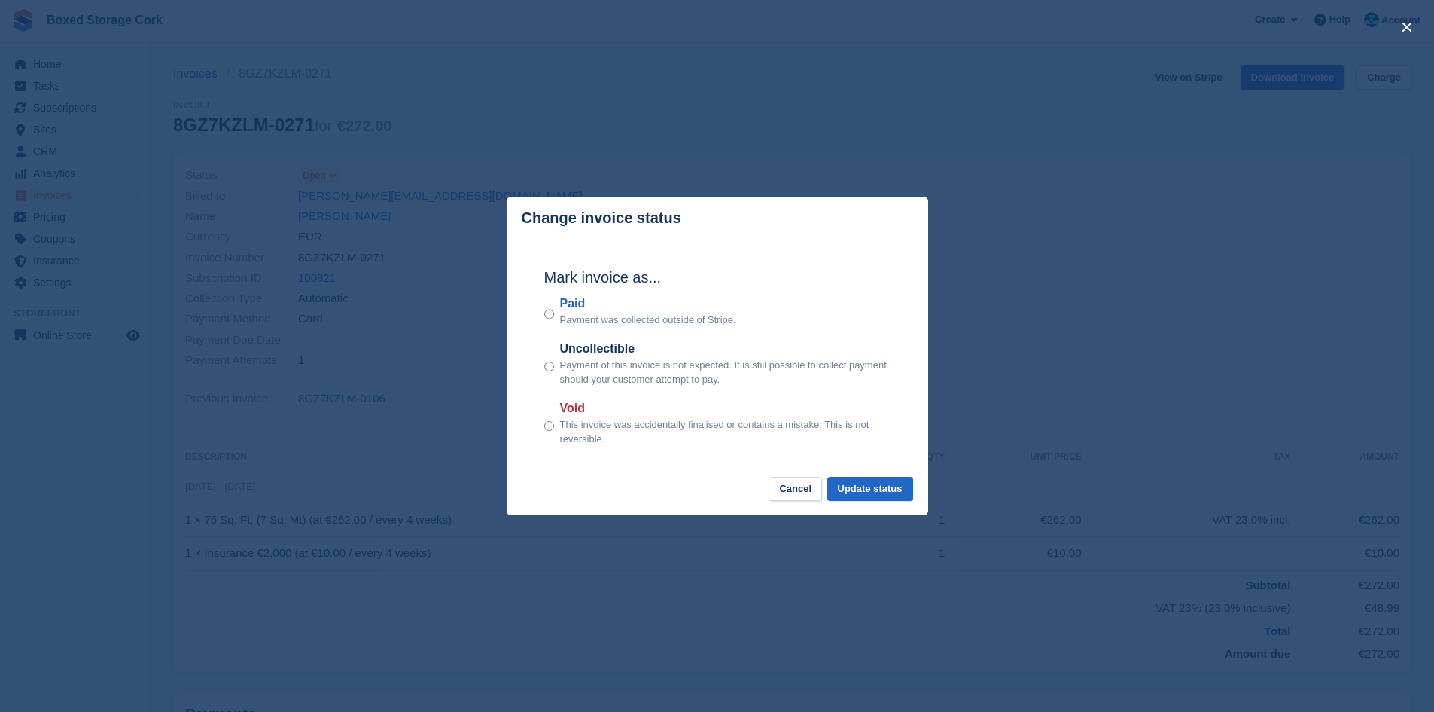
click at [387, 501] on div "close" at bounding box center [717, 356] width 1434 height 712
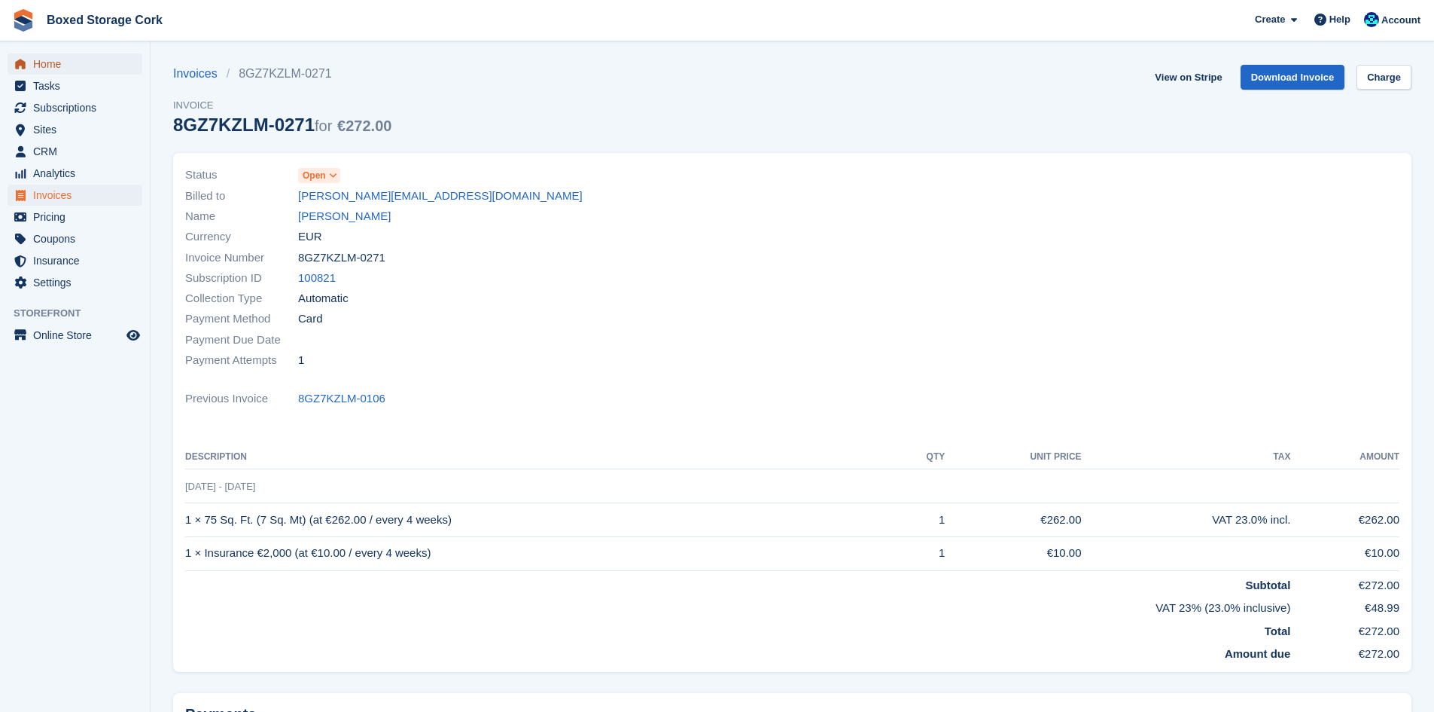
click at [50, 69] on span "Home" at bounding box center [78, 63] width 90 height 21
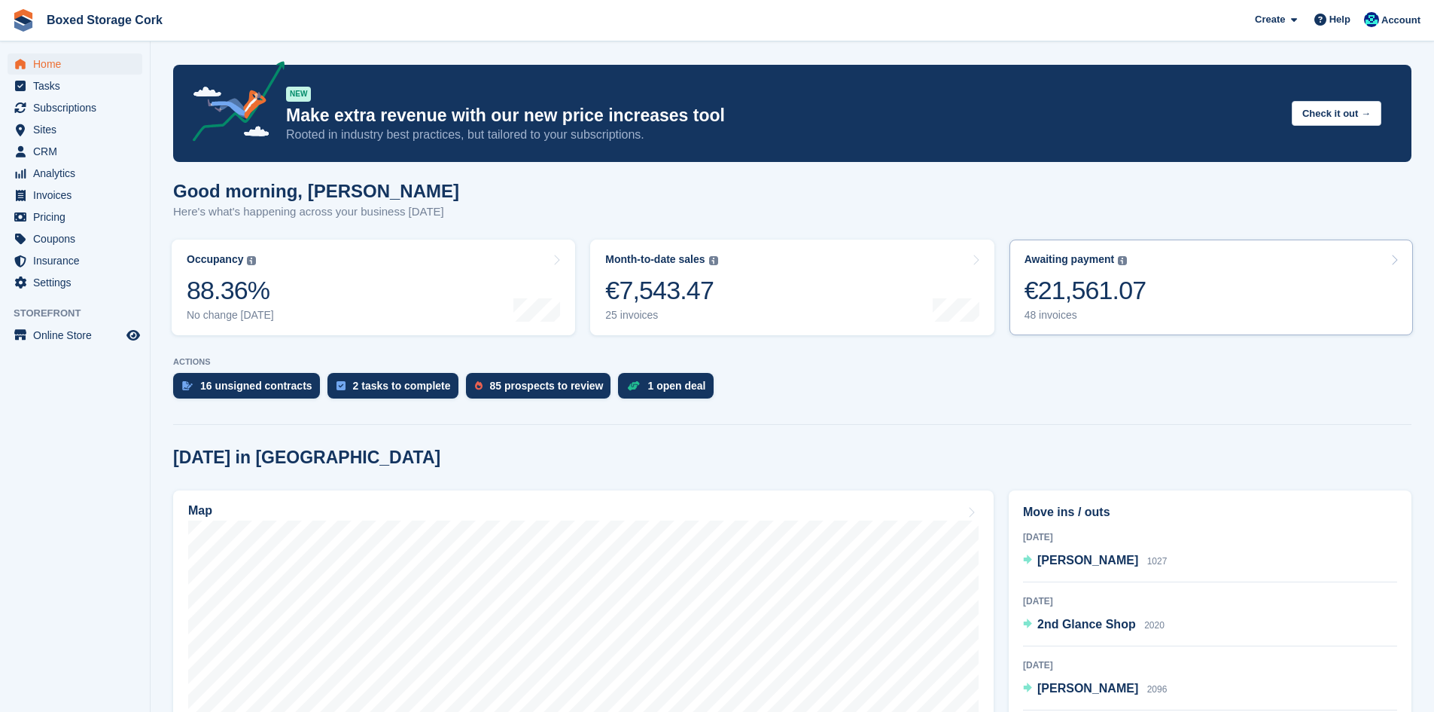
click at [1080, 293] on div "€21,561.07" at bounding box center [1086, 290] width 122 height 31
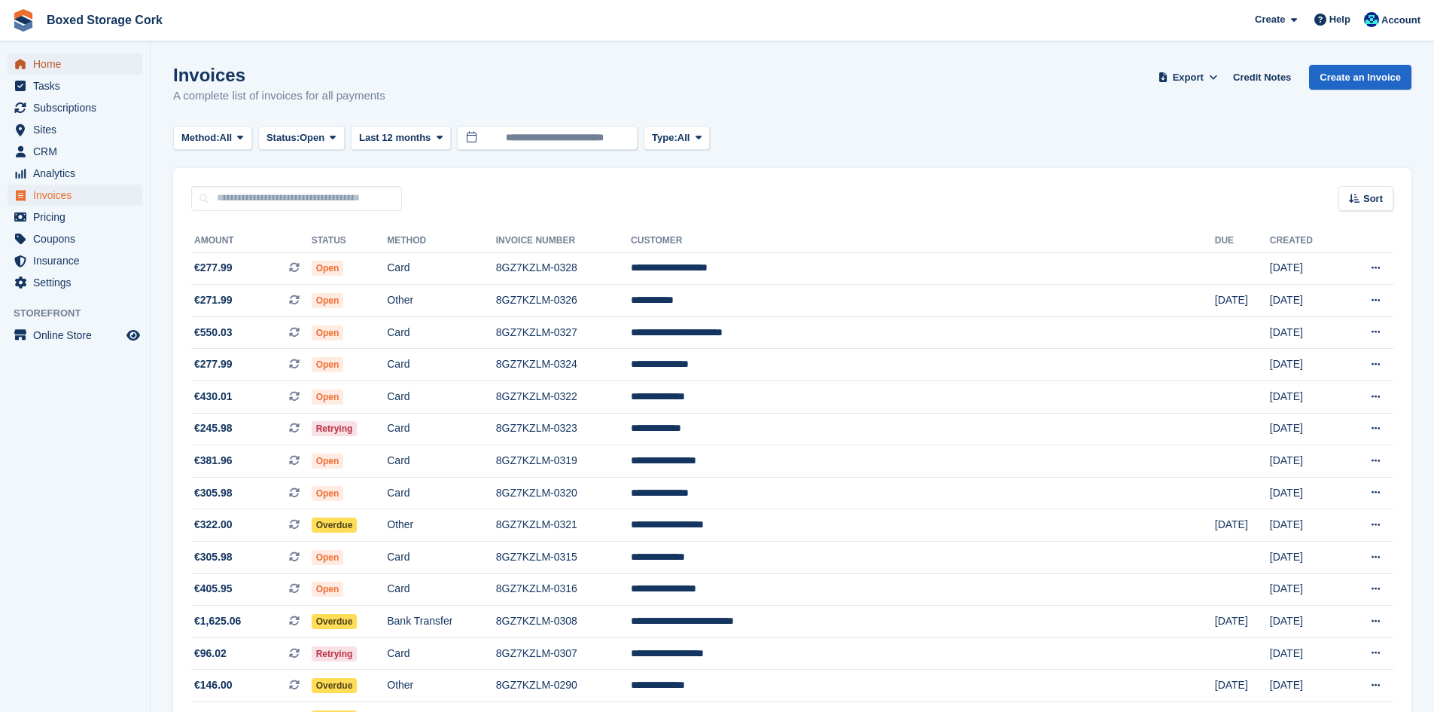
click at [55, 65] on span "Home" at bounding box center [78, 63] width 90 height 21
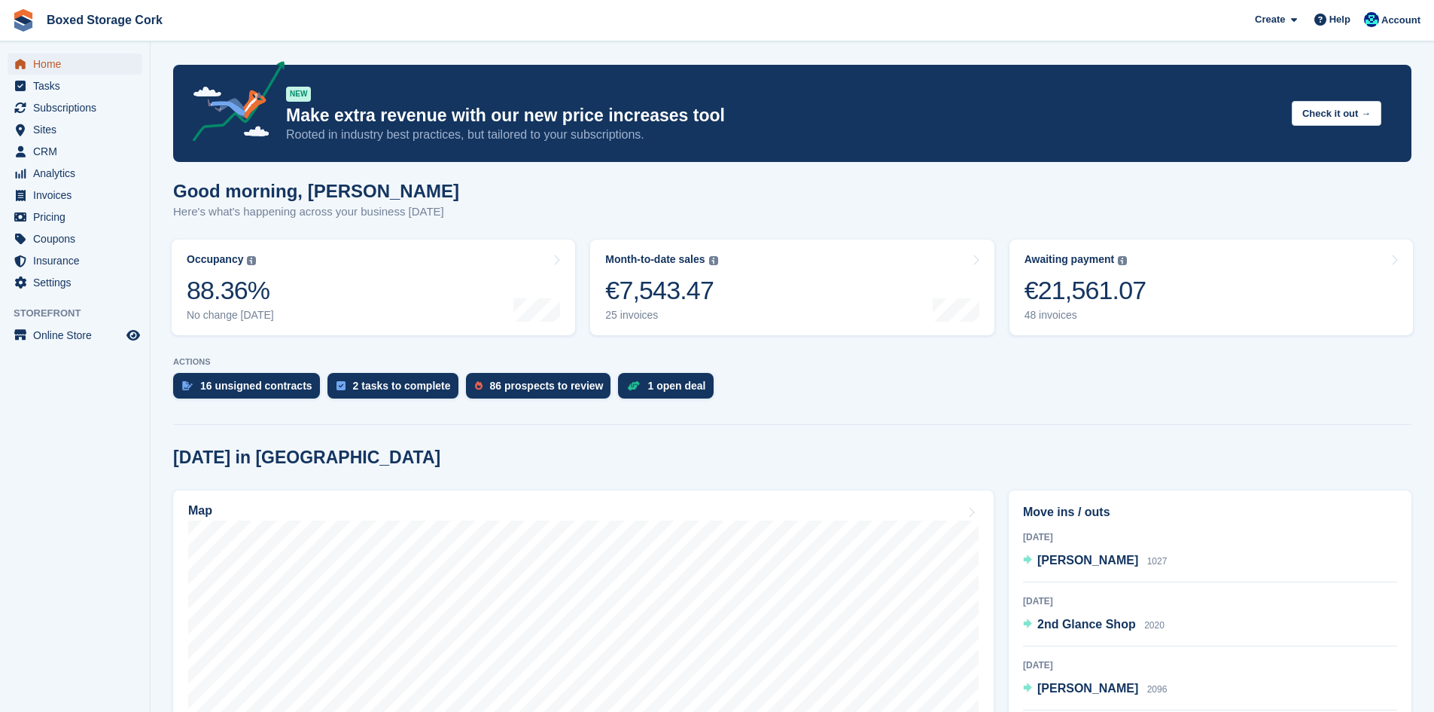
click at [53, 67] on span "Home" at bounding box center [78, 63] width 90 height 21
click at [64, 105] on span "Subscriptions" at bounding box center [78, 107] width 90 height 21
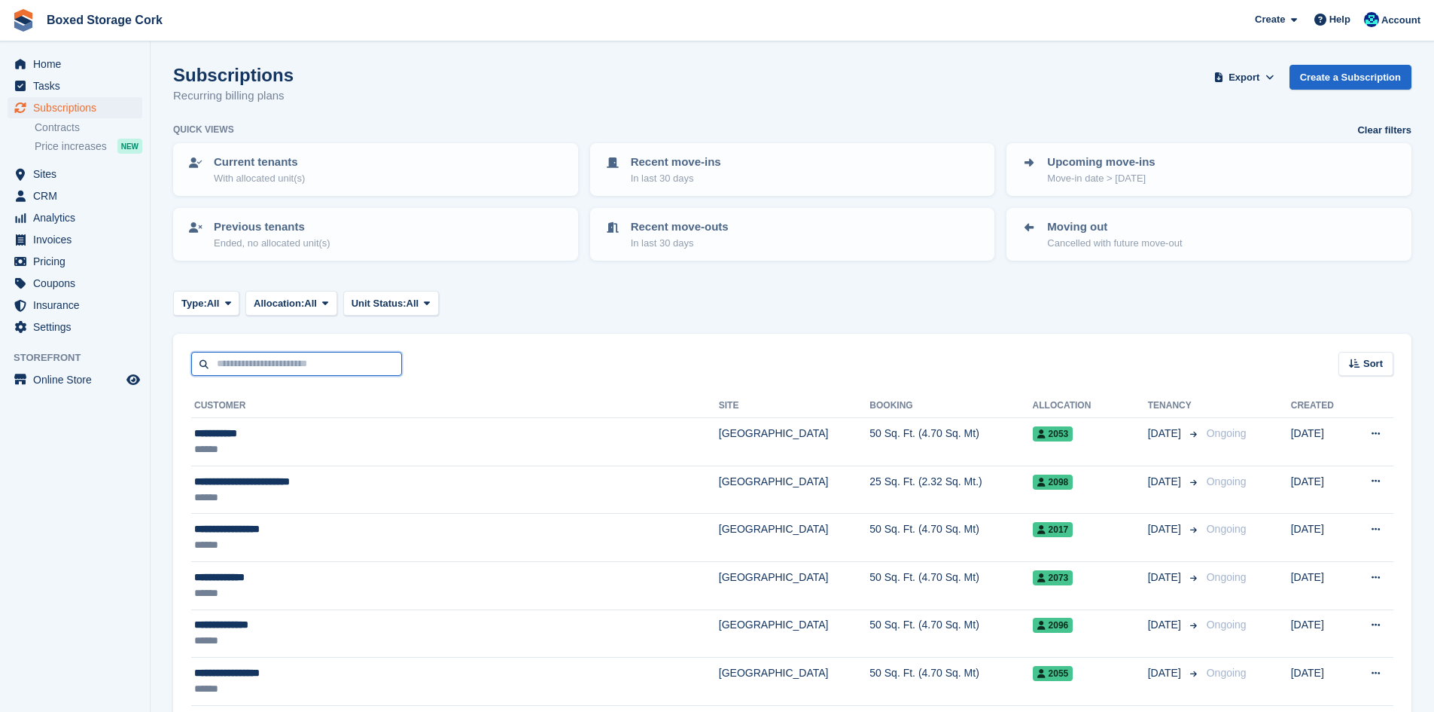
click at [322, 367] on input "text" at bounding box center [296, 364] width 211 height 25
type input "******"
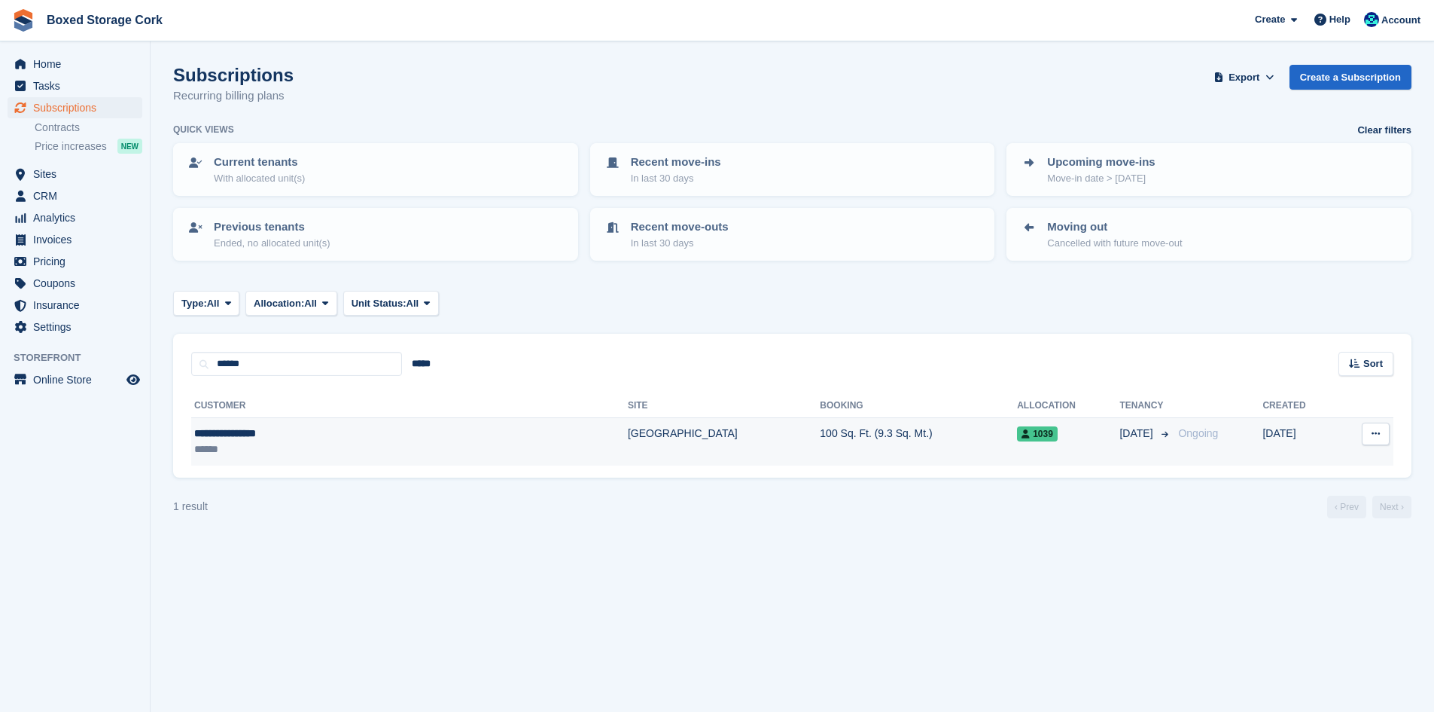
click at [628, 428] on td "[GEOGRAPHIC_DATA]" at bounding box center [724, 441] width 192 height 47
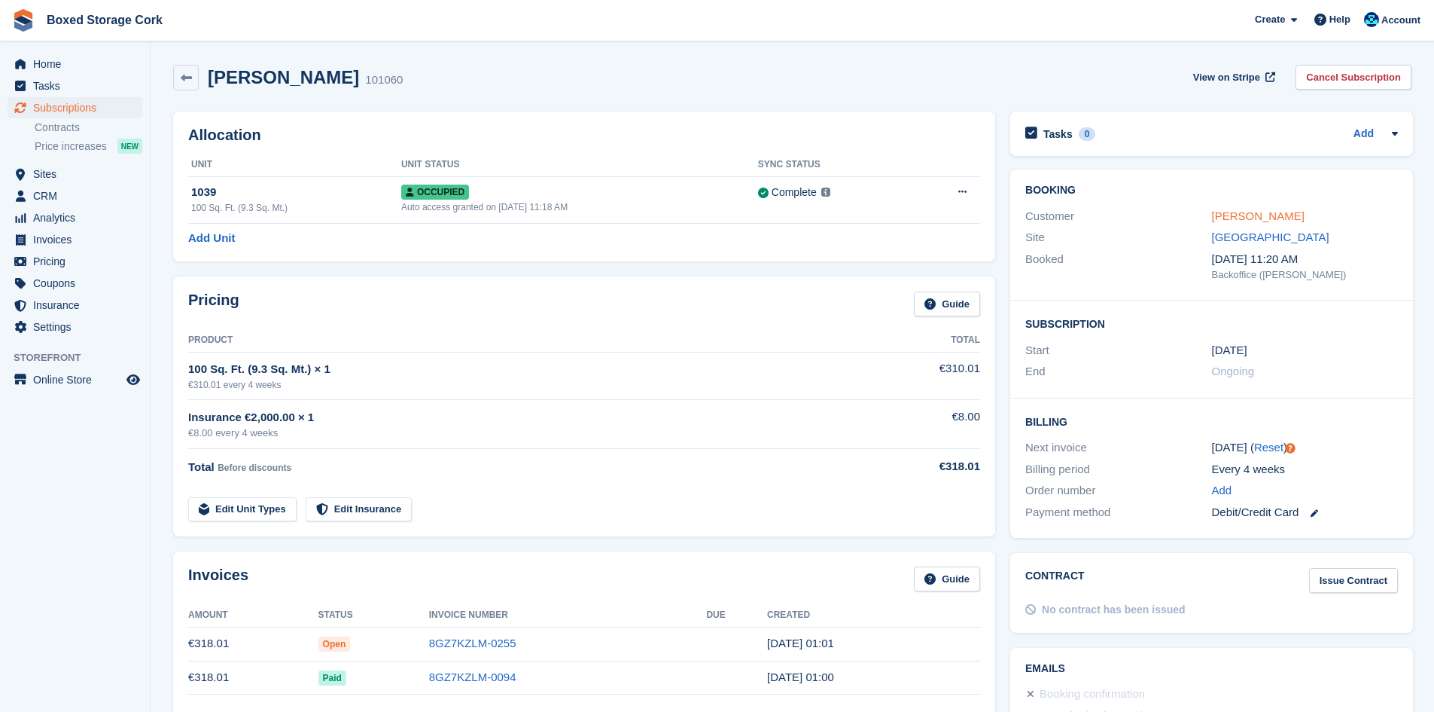
click at [1263, 218] on link "Ms Roisin Pillay" at bounding box center [1258, 215] width 93 height 13
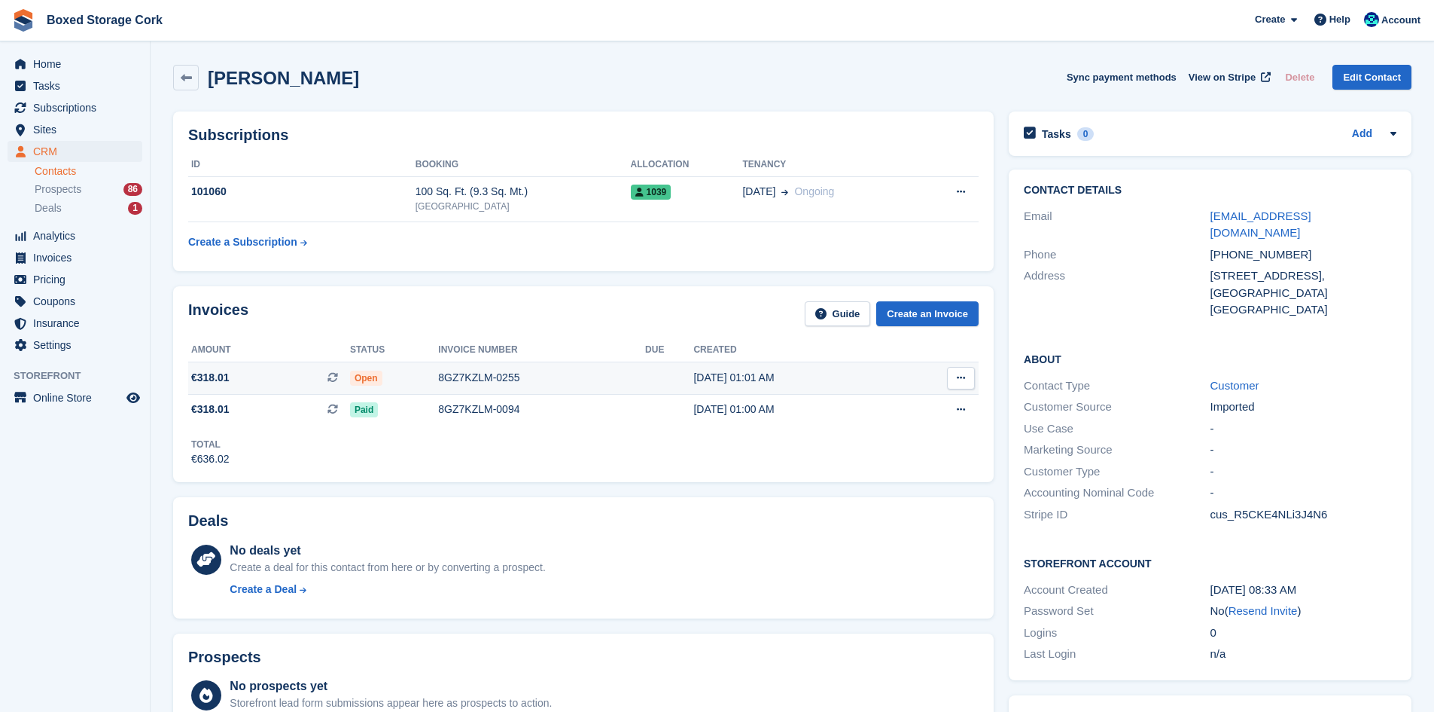
click at [455, 383] on div "8GZ7KZLM-0255" at bounding box center [541, 378] width 207 height 16
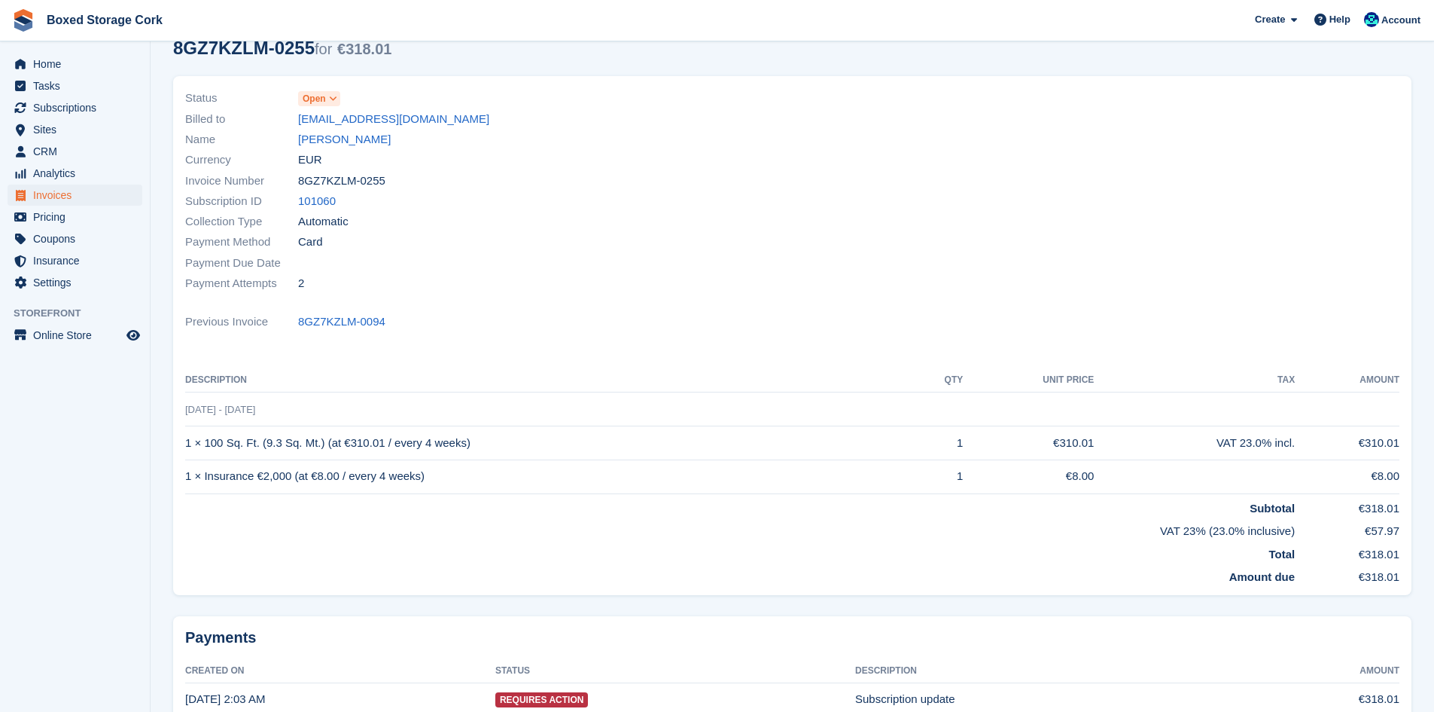
scroll to position [170, 0]
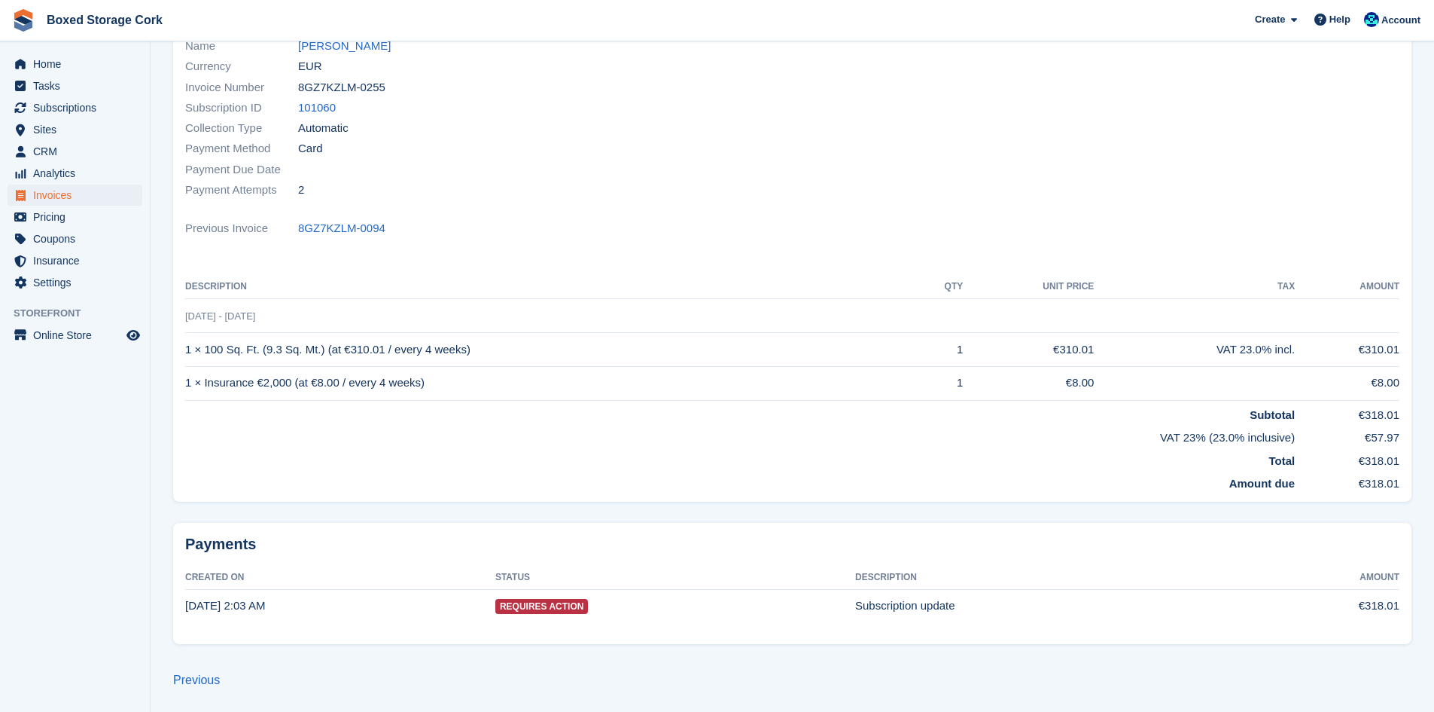
click at [547, 604] on span "Requires Action" at bounding box center [541, 606] width 93 height 15
click at [346, 225] on link "8GZ7KZLM-0094" at bounding box center [341, 228] width 87 height 17
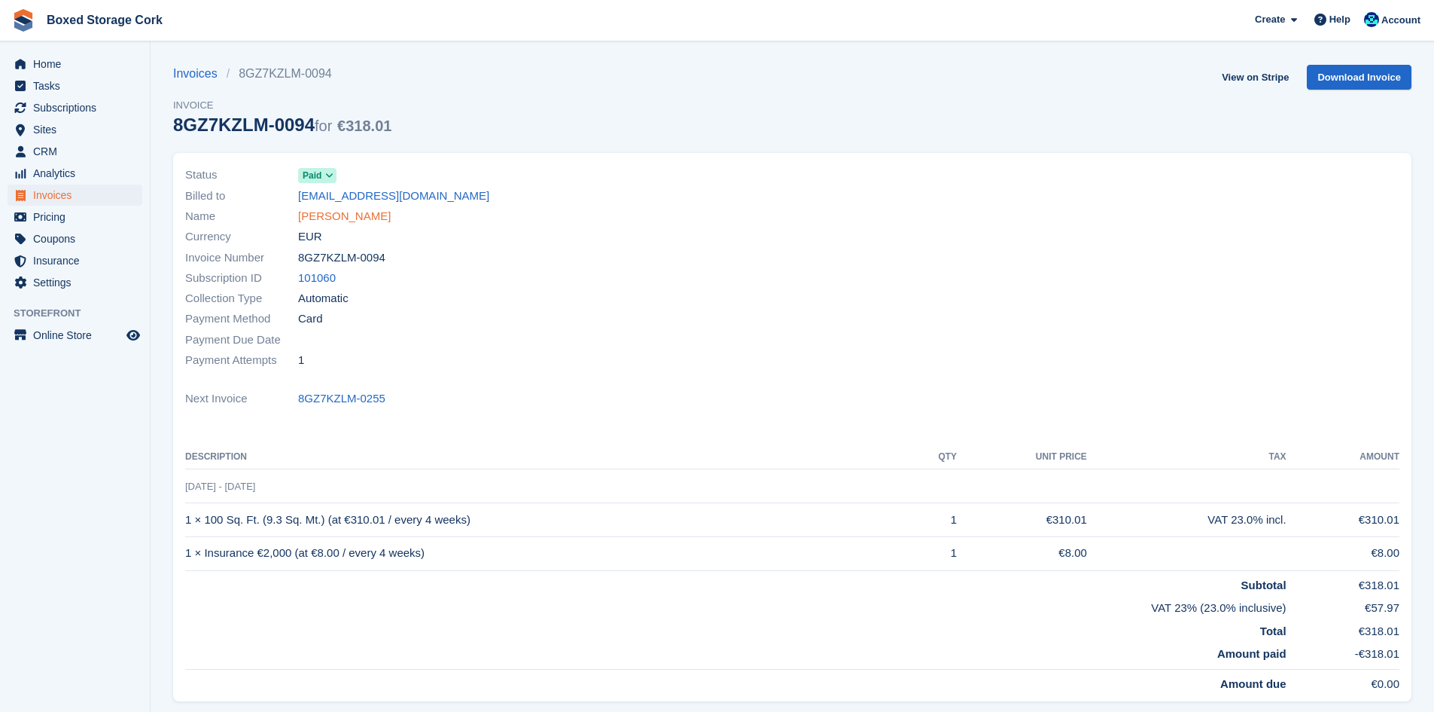
click at [355, 220] on link "[PERSON_NAME]" at bounding box center [344, 216] width 93 height 17
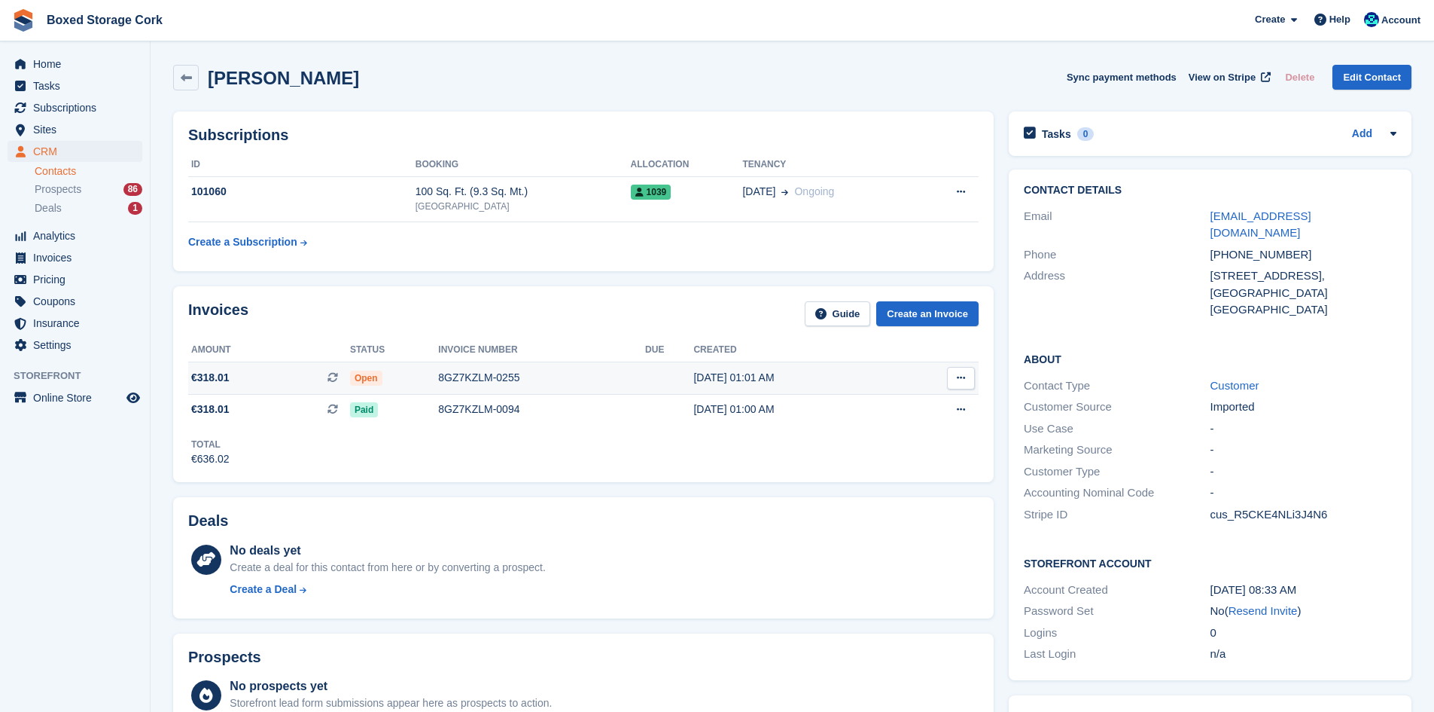
click at [497, 377] on div "8GZ7KZLM-0255" at bounding box center [541, 378] width 207 height 16
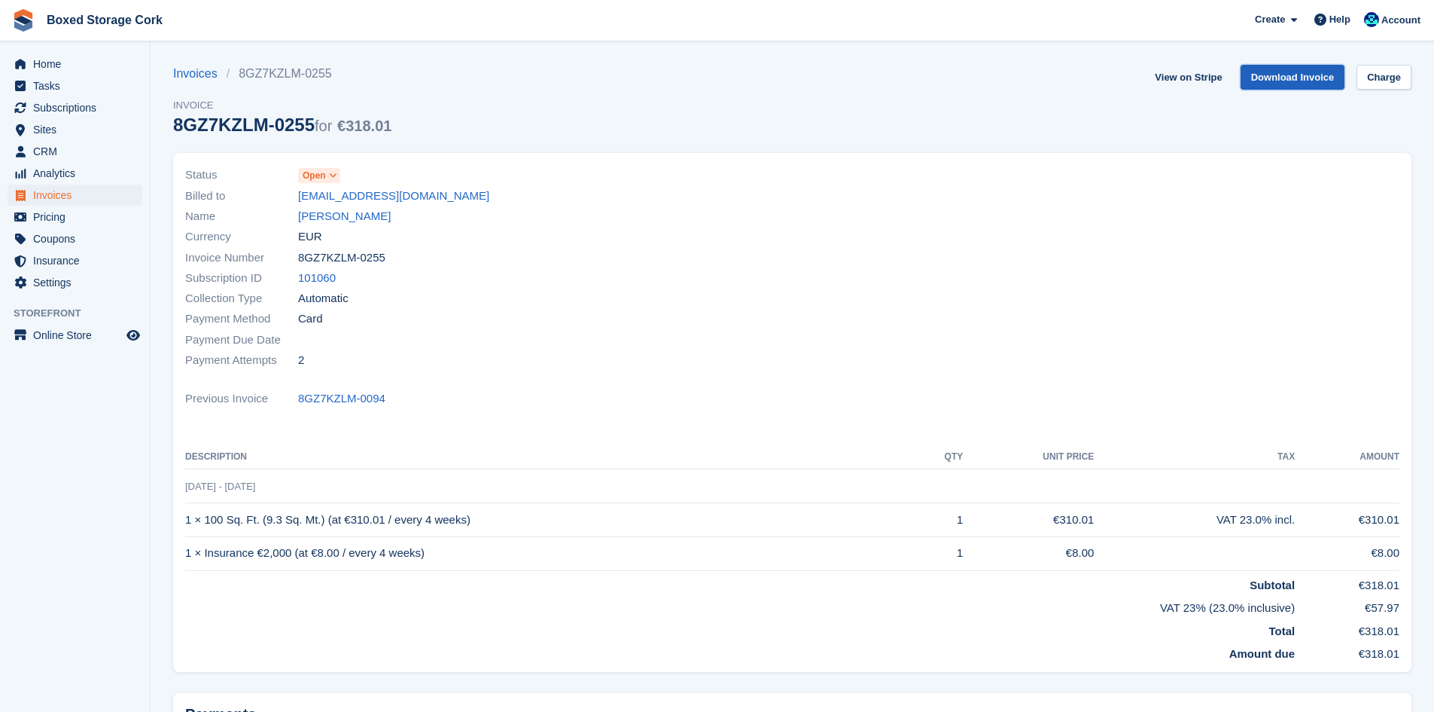
click at [1277, 78] on link "Download Invoice" at bounding box center [1293, 77] width 105 height 25
click at [59, 66] on span "Home" at bounding box center [78, 63] width 90 height 21
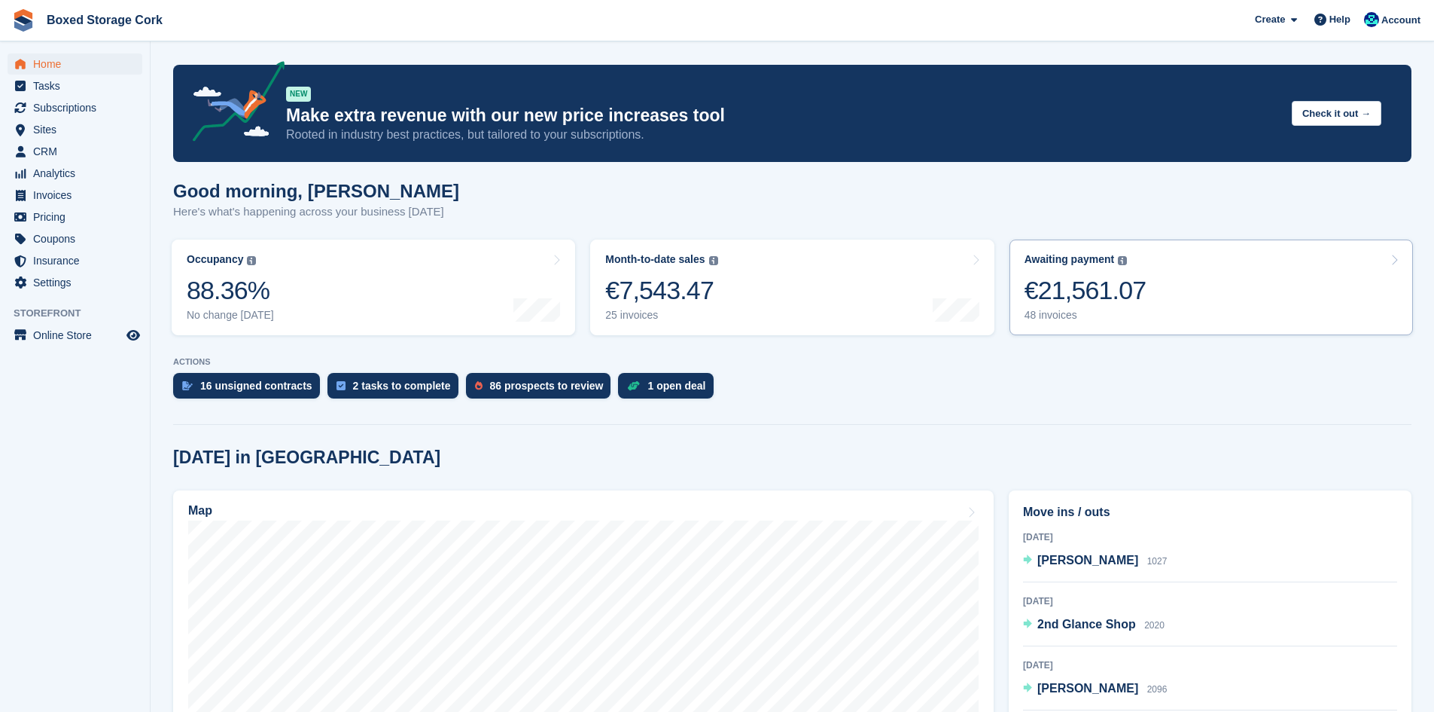
click at [1078, 294] on div "€21,561.07" at bounding box center [1086, 290] width 122 height 31
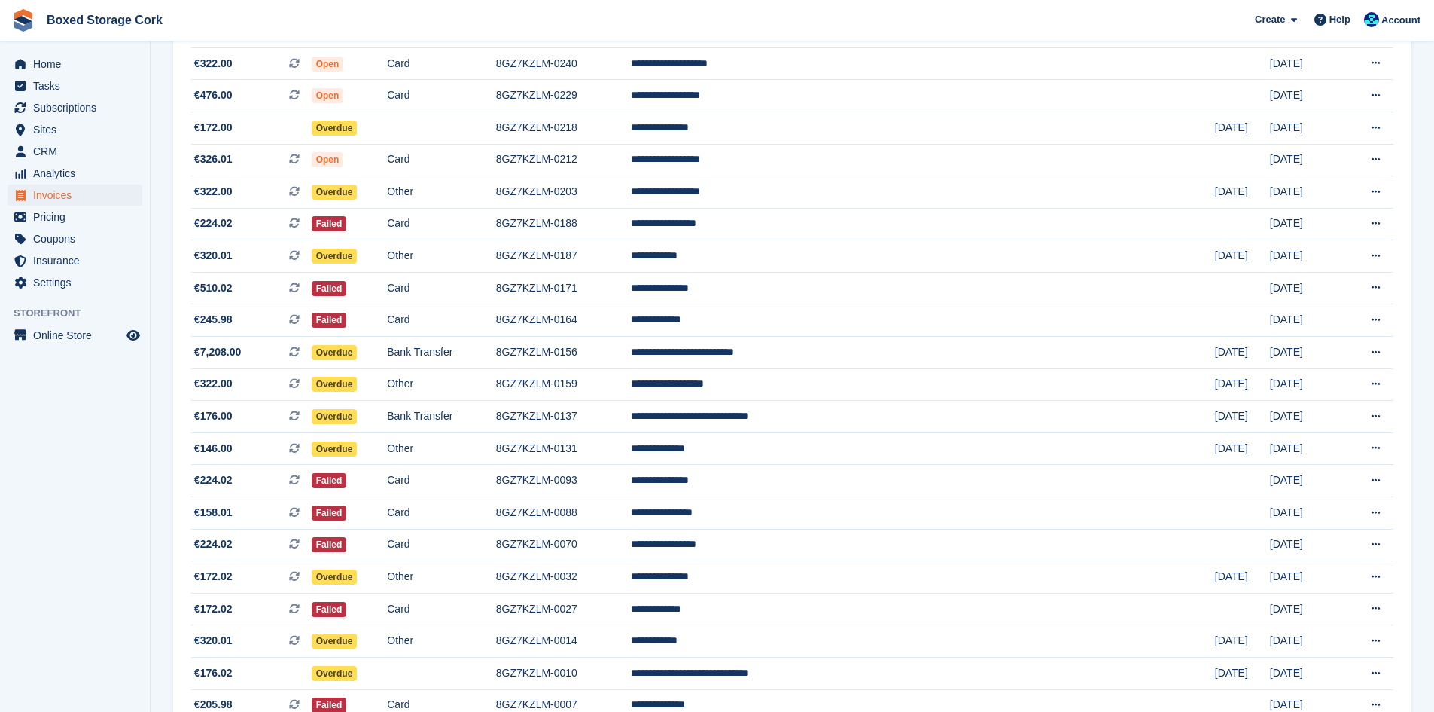
scroll to position [1155, 0]
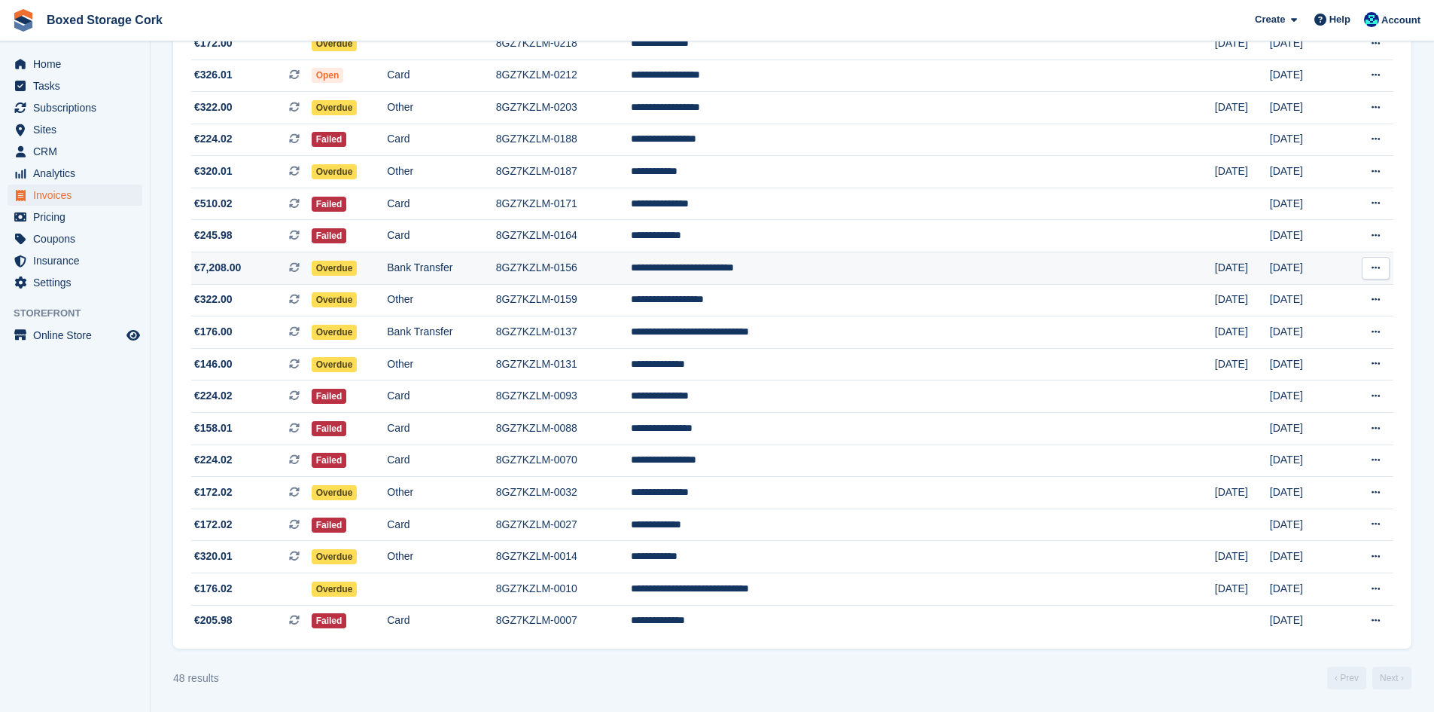
click at [827, 264] on td "**********" at bounding box center [923, 268] width 584 height 32
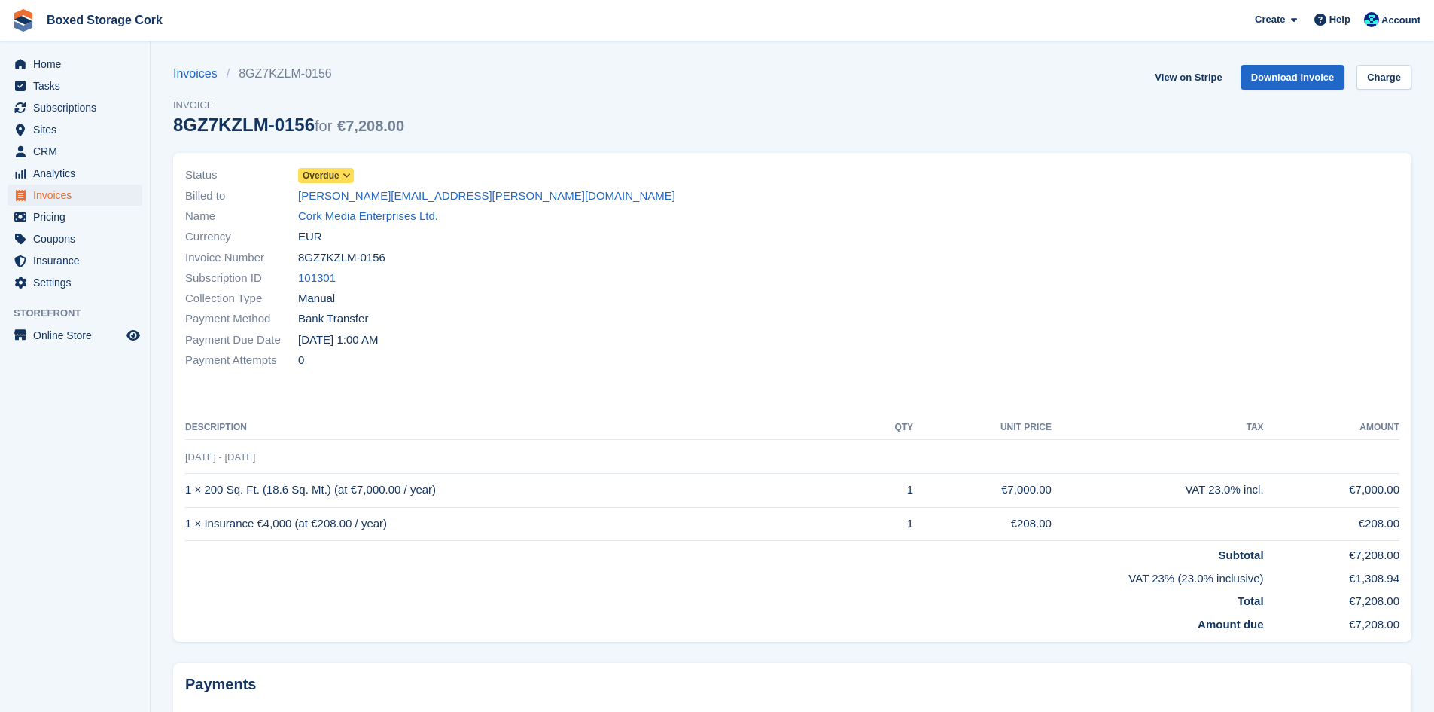
click at [434, 495] on td "1 × 200 Sq. Ft. (18.6 Sq. Mt.) (at €7,000.00 / year)" at bounding box center [524, 490] width 678 height 34
click at [654, 350] on div "Payment Attempts 0" at bounding box center [484, 360] width 599 height 20
click at [1292, 80] on link "Download Invoice" at bounding box center [1293, 77] width 105 height 25
click at [46, 65] on span "Home" at bounding box center [78, 63] width 90 height 21
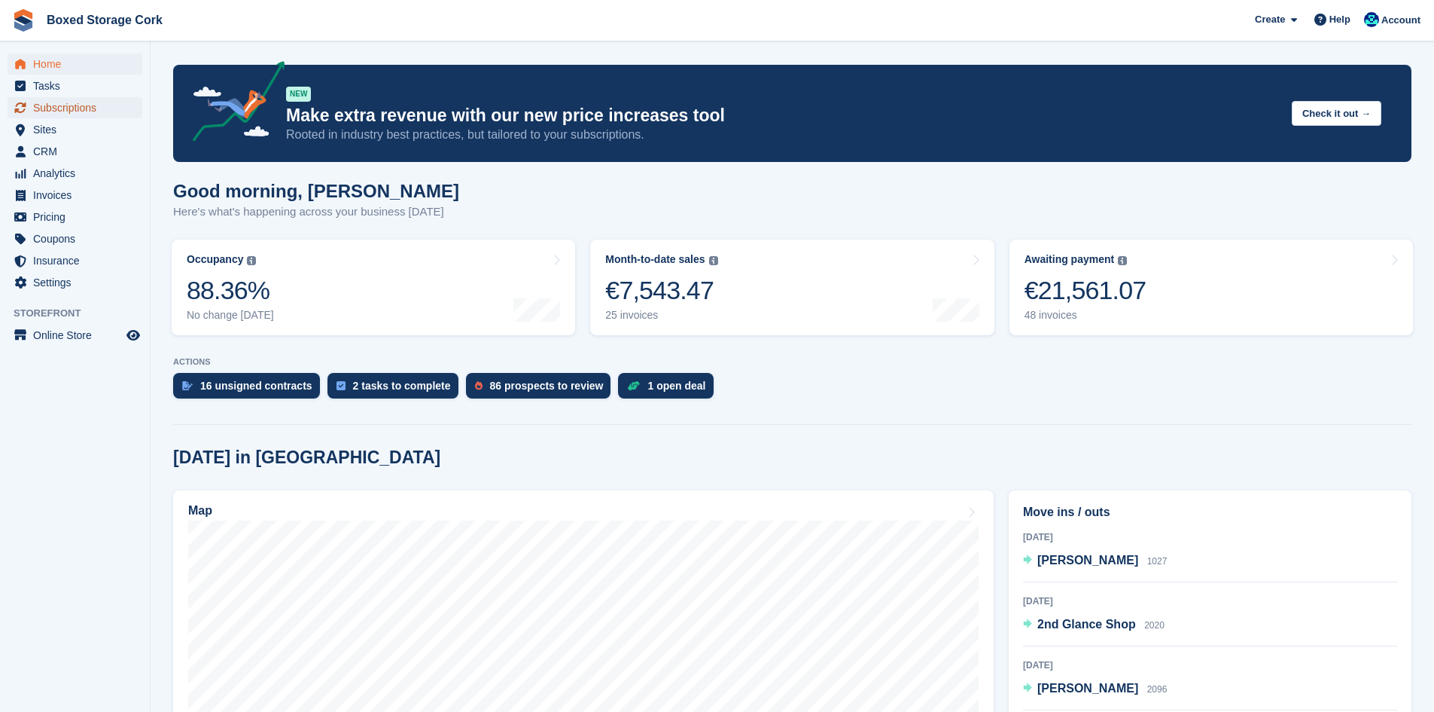
click at [54, 114] on span "Subscriptions" at bounding box center [78, 107] width 90 height 21
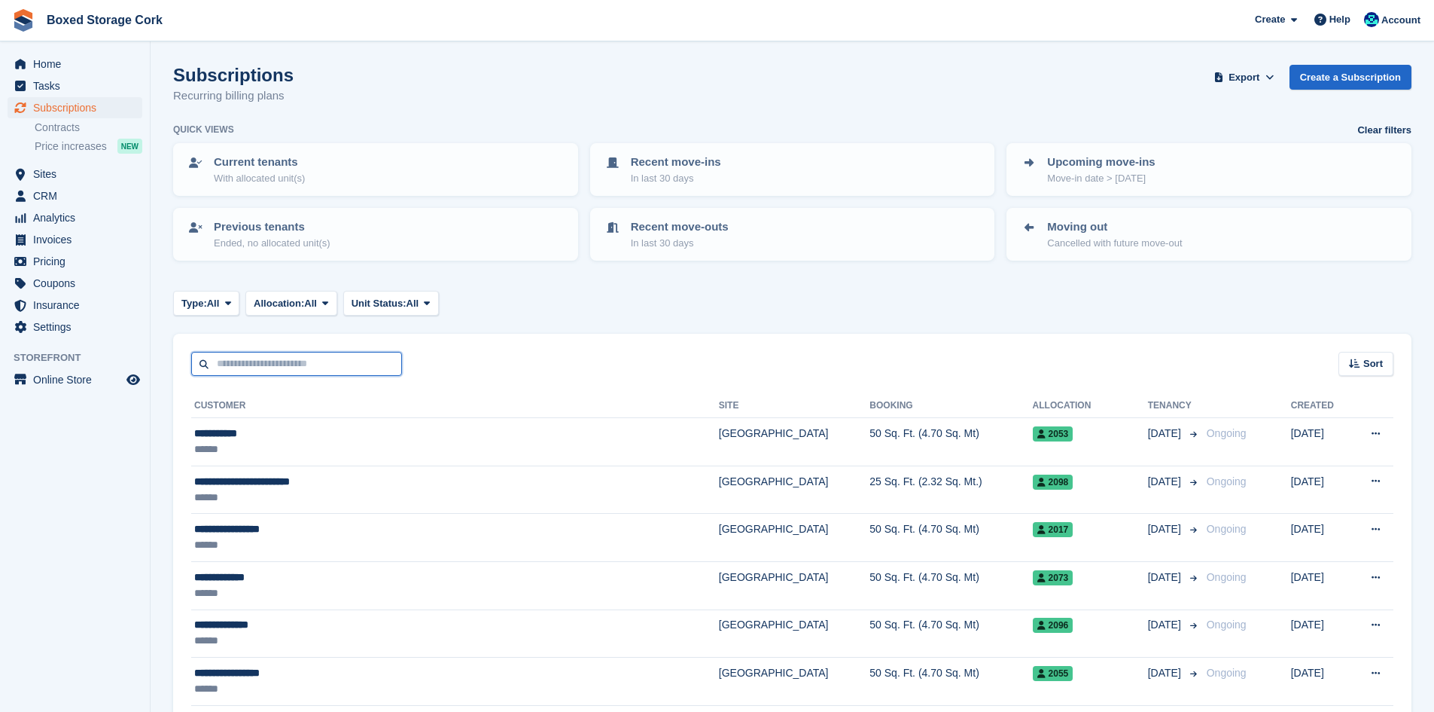
click at [267, 364] on input "text" at bounding box center [296, 364] width 211 height 25
type input "**********"
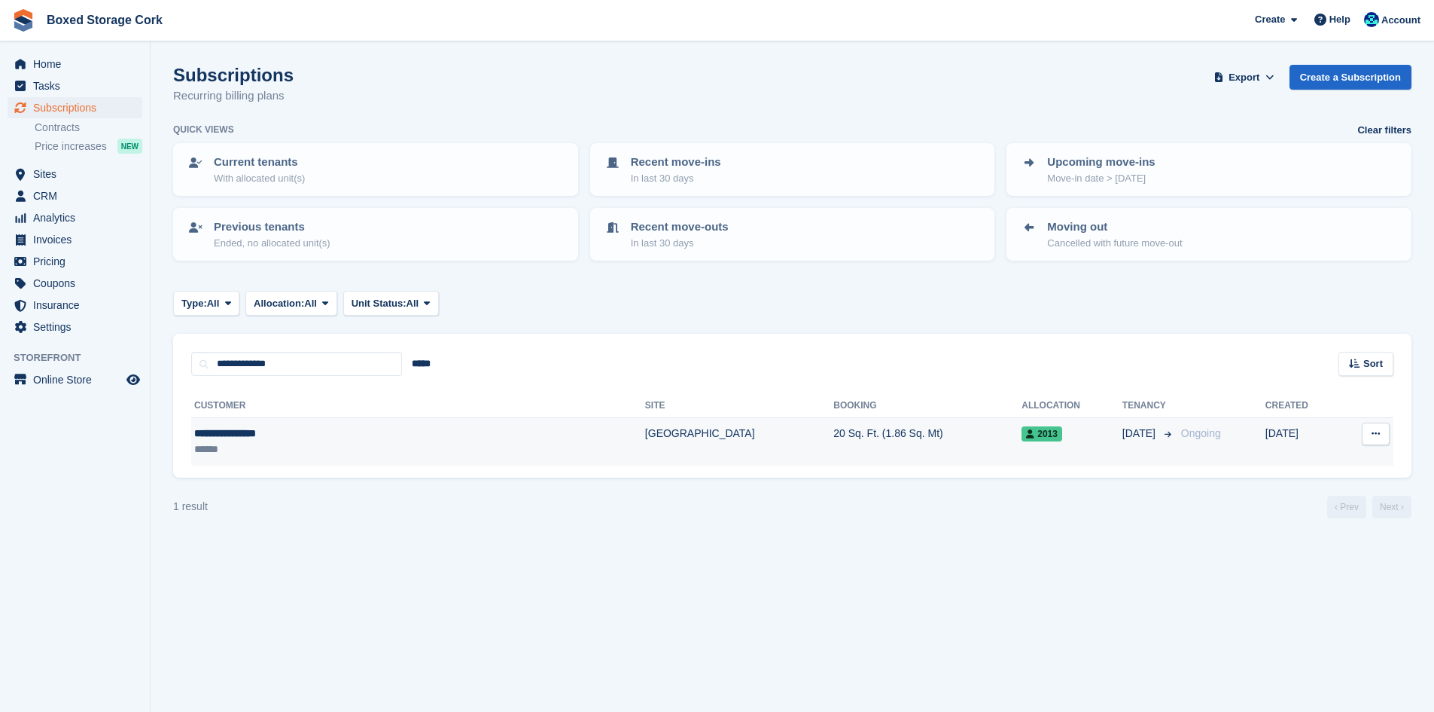
click at [834, 435] on td "20 Sq. Ft. (1.86 Sq. Mt)" at bounding box center [928, 441] width 188 height 47
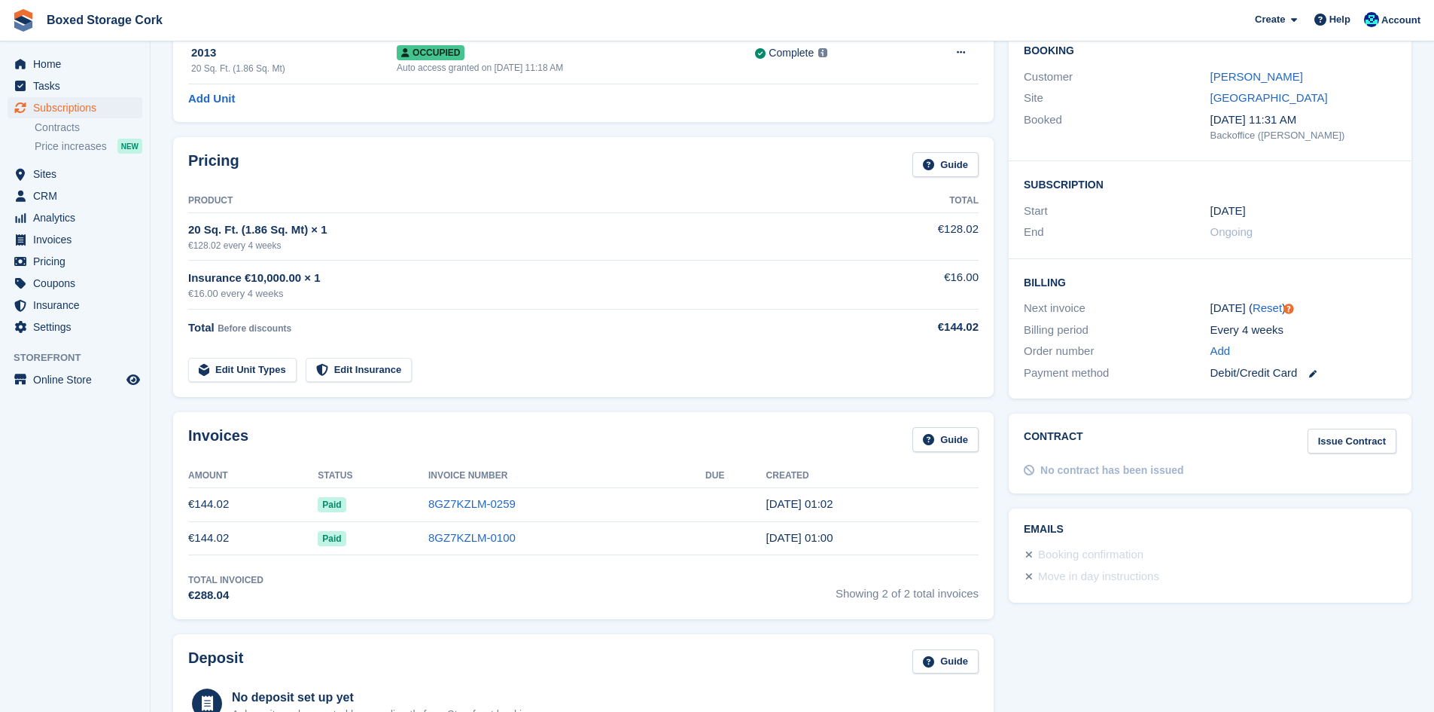
scroll to position [151, 0]
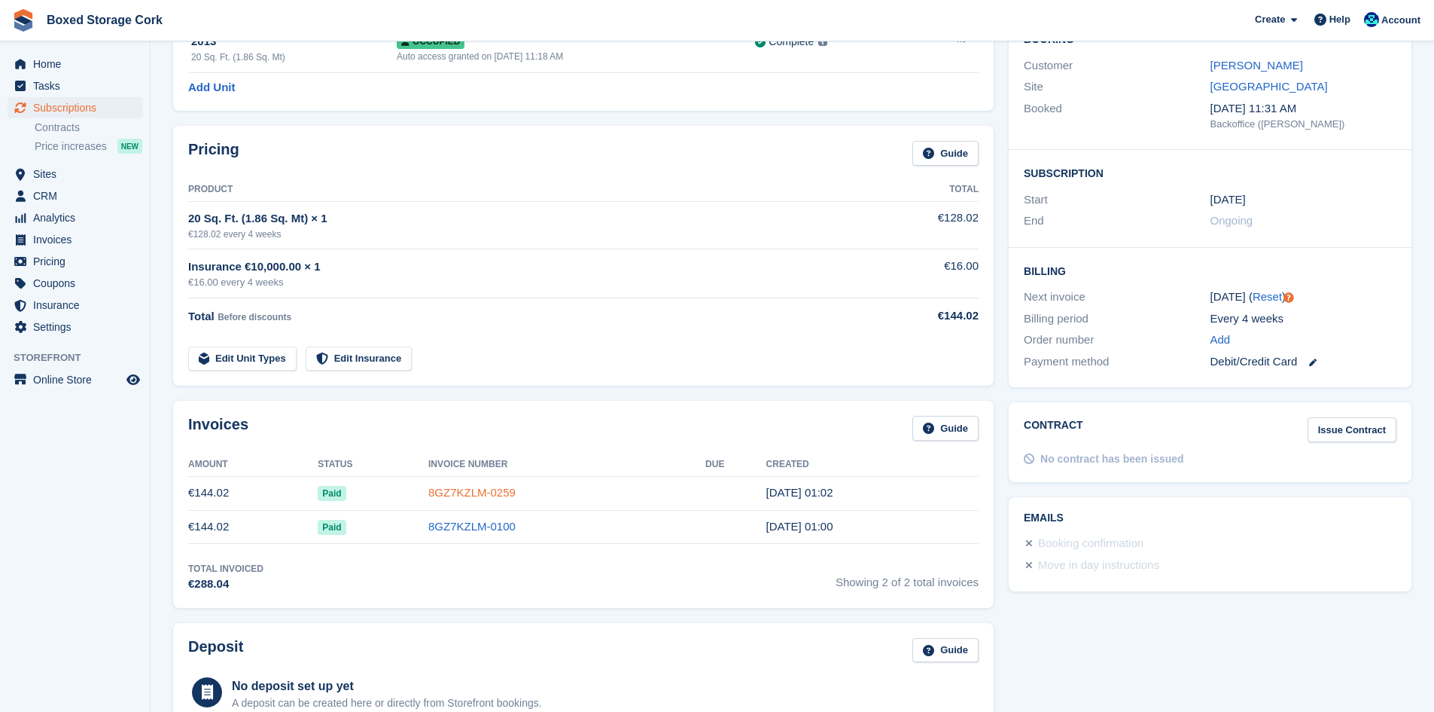
click at [460, 492] on link "8GZ7KZLM-0259" at bounding box center [471, 492] width 87 height 13
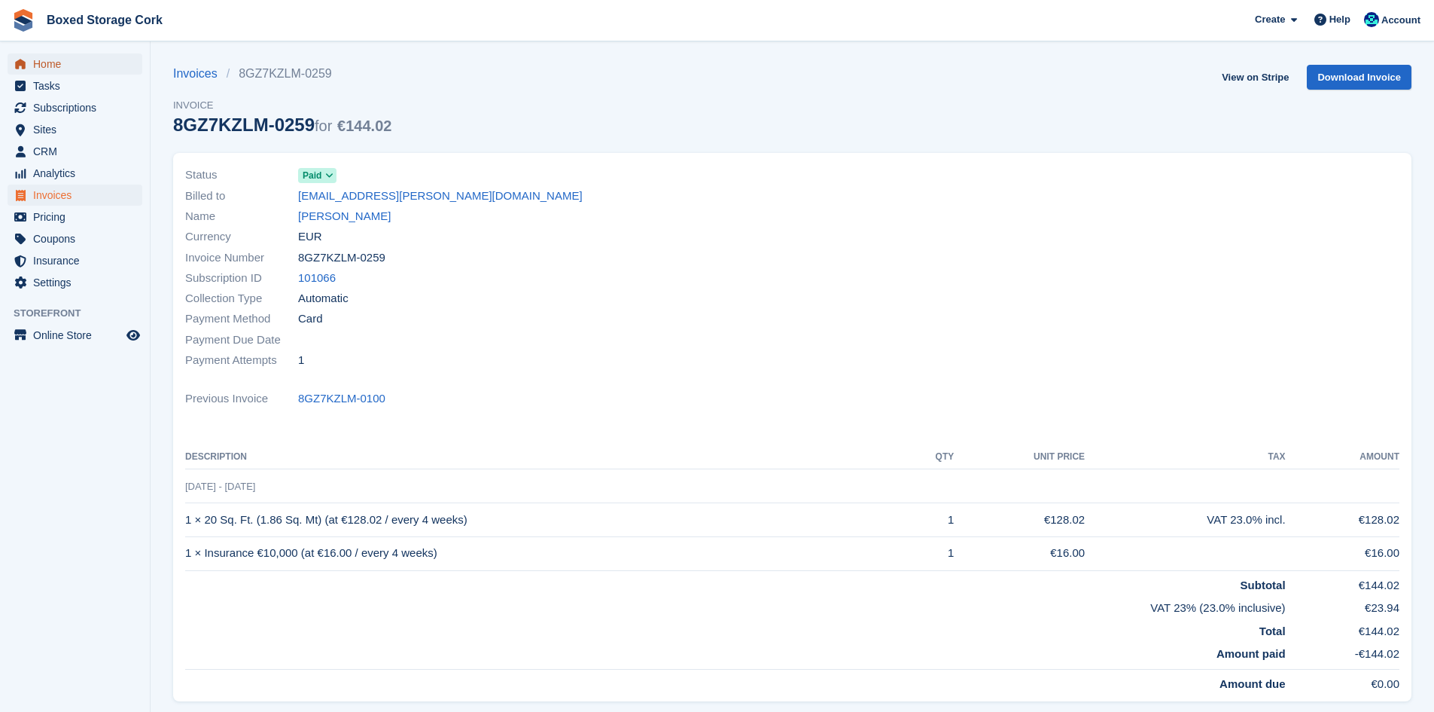
click at [56, 69] on span "Home" at bounding box center [78, 63] width 90 height 21
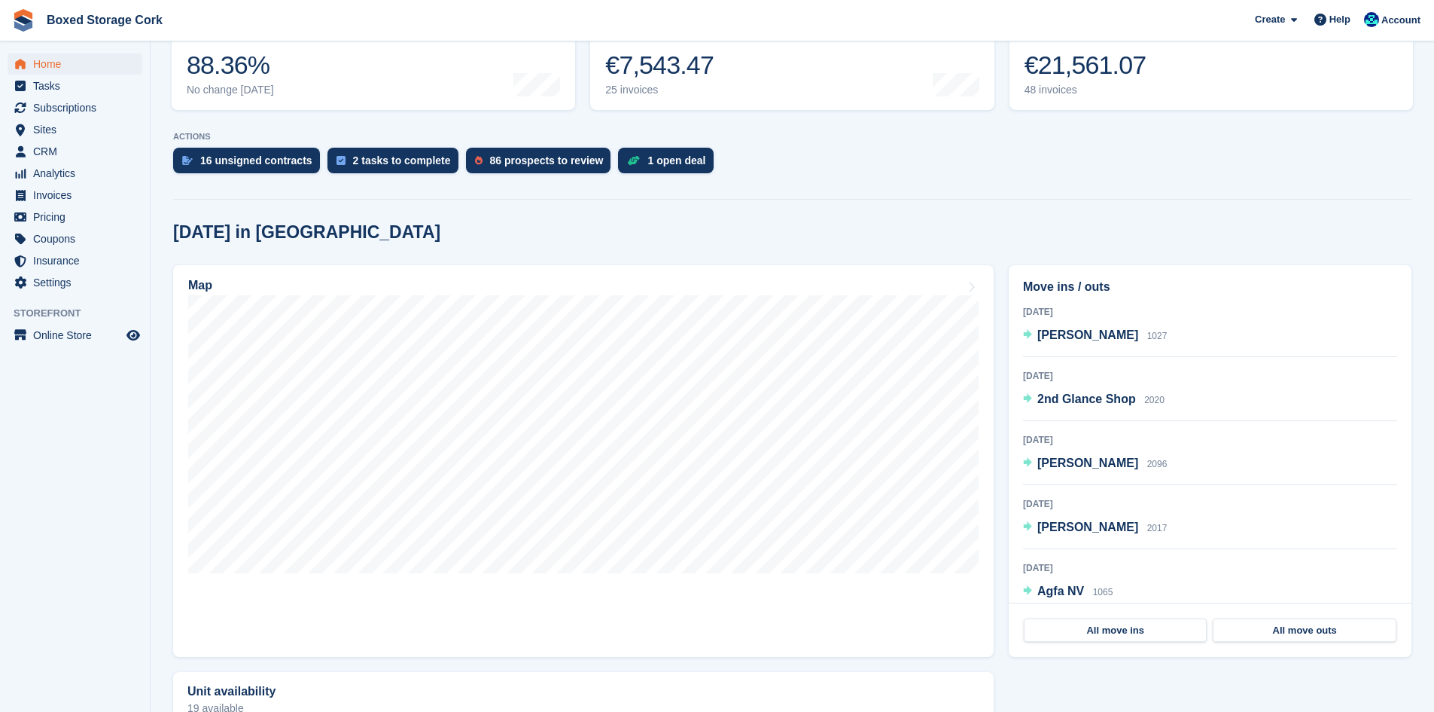
scroll to position [226, 0]
